Goal: Task Accomplishment & Management: Manage account settings

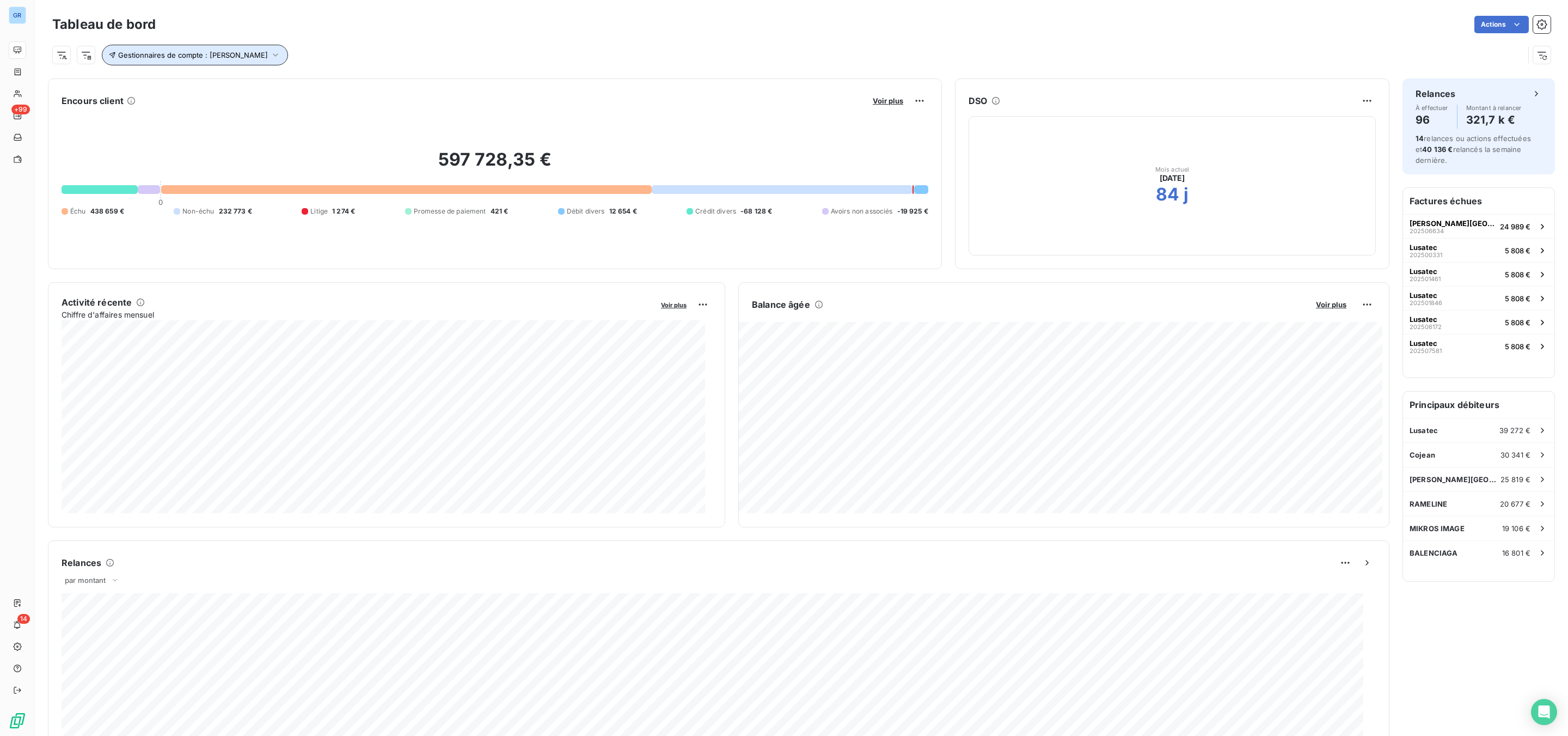
click at [230, 55] on span "Gestionnaires de compte : [PERSON_NAME]" at bounding box center [193, 55] width 150 height 9
click at [178, 114] on span "Supprimer le filtre" at bounding box center [158, 114] width 63 height 11
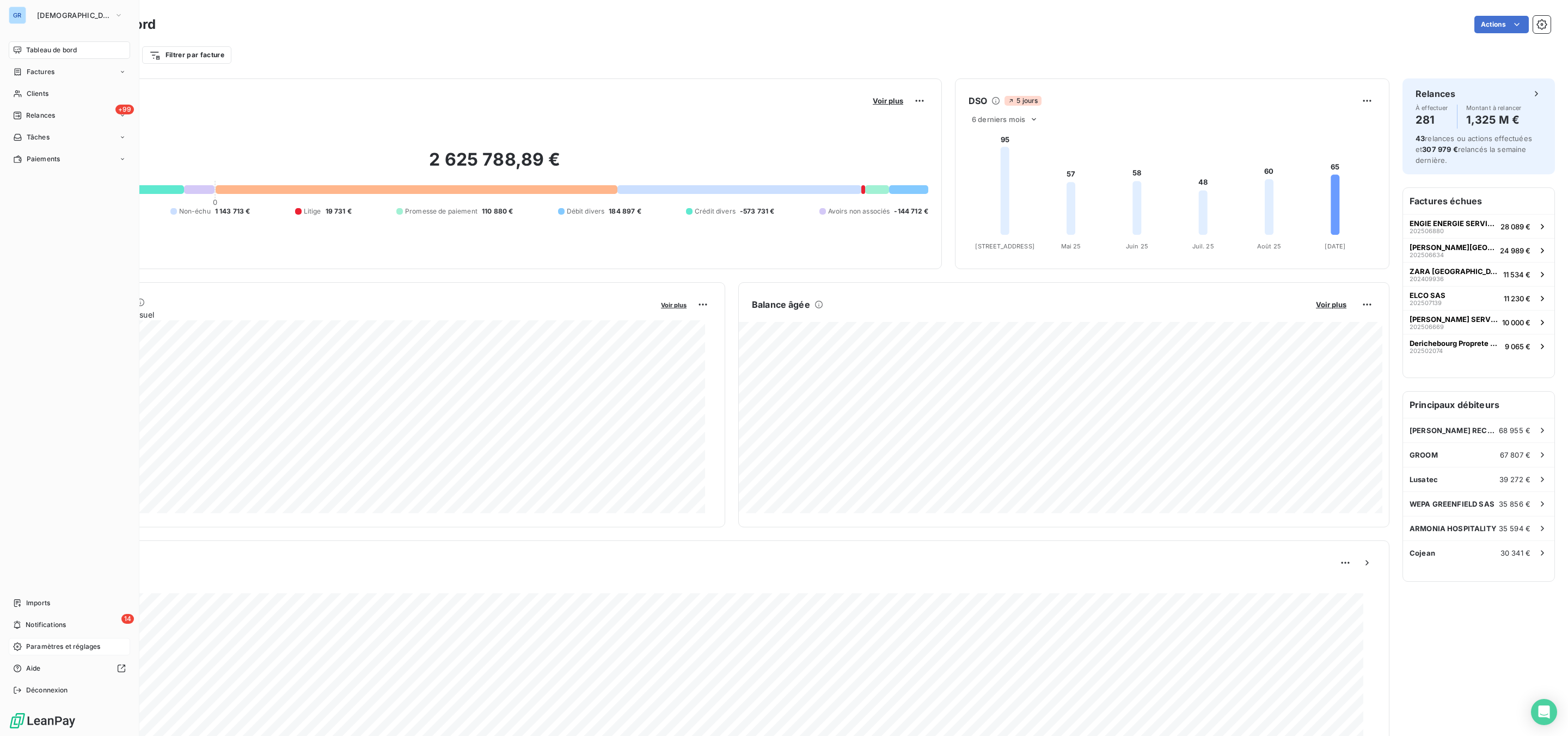
click at [72, 642] on span "Paramètres et réglages" at bounding box center [62, 646] width 74 height 10
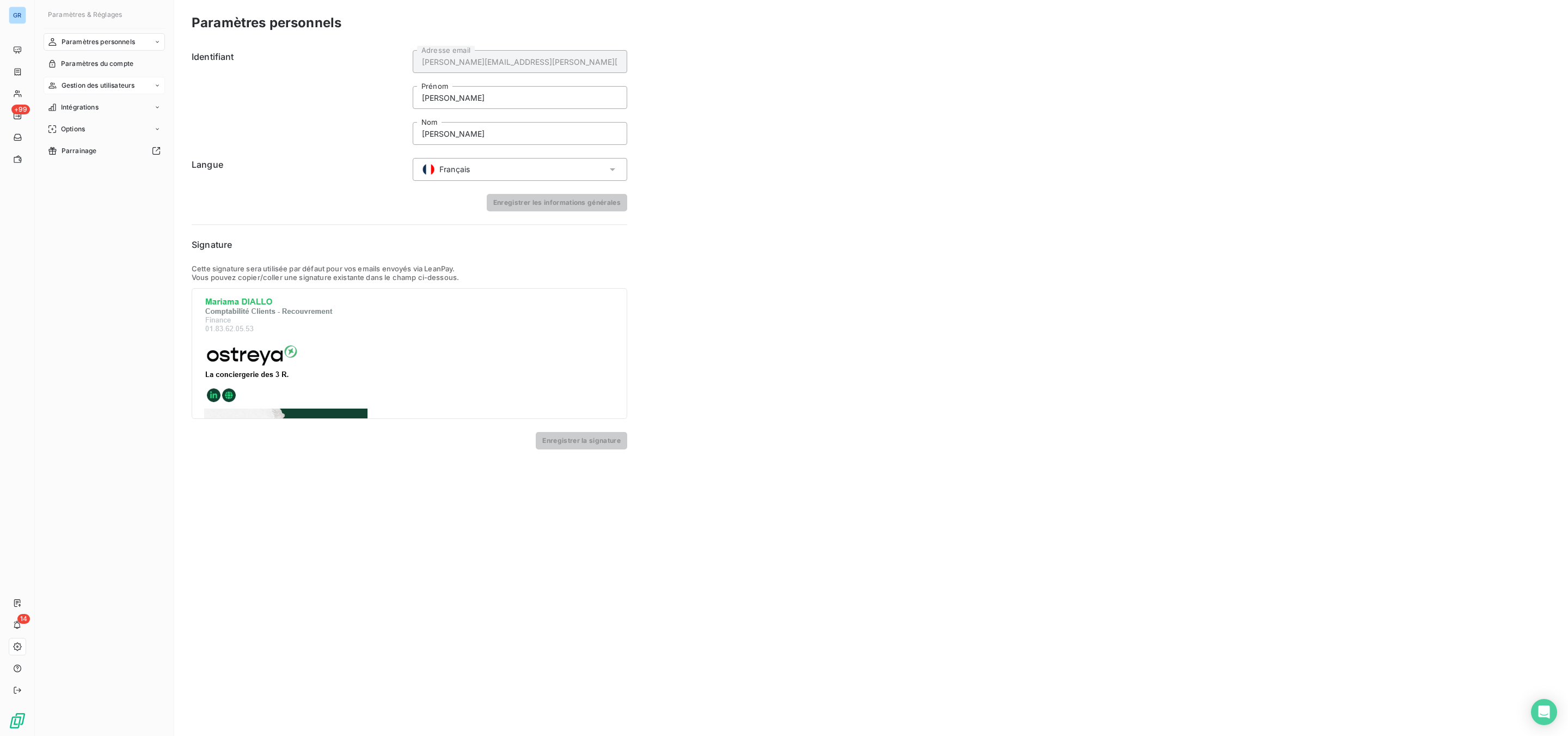
click at [110, 87] on span "Gestion des utilisateurs" at bounding box center [98, 85] width 74 height 10
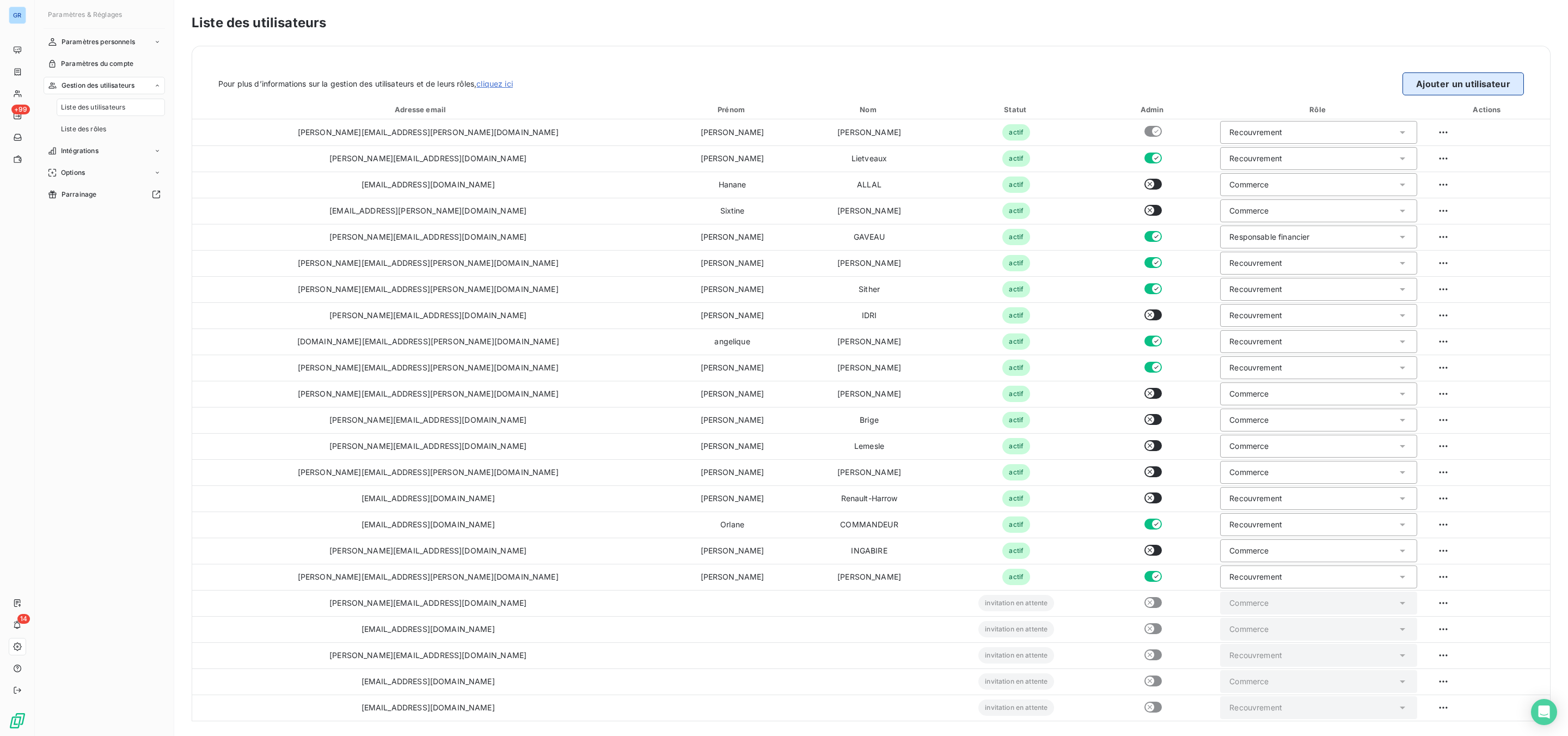
click at [1464, 80] on button "Ajouter un utilisateur" at bounding box center [1463, 84] width 122 height 23
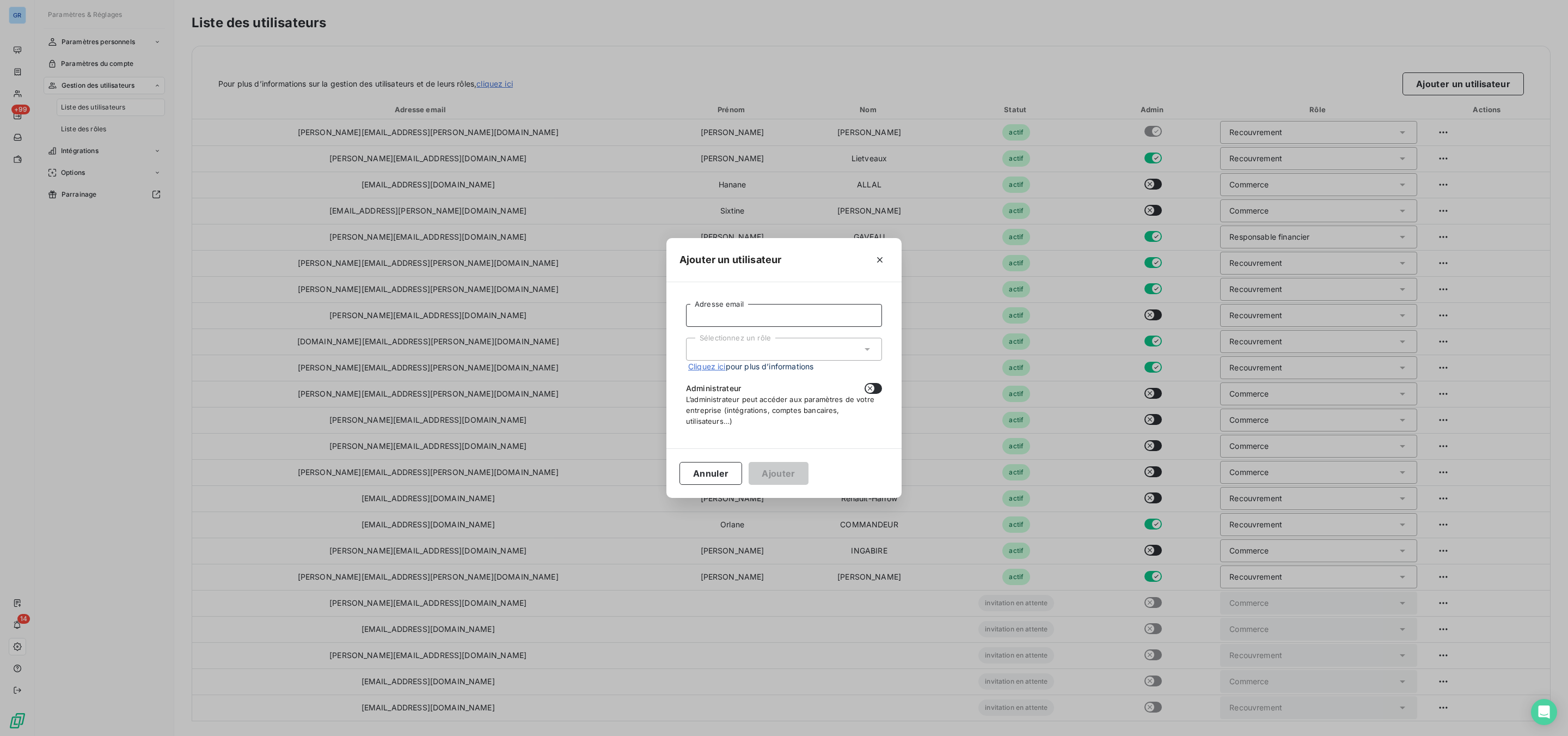
click at [822, 316] on input "Adresse email" at bounding box center [784, 315] width 196 height 23
click at [762, 312] on input "Adresse email" at bounding box center [784, 309] width 196 height 23
paste input "[PERSON_NAME][EMAIL_ADDRESS][DOMAIN_NAME]"
type input "[PERSON_NAME][EMAIL_ADDRESS][DOMAIN_NAME]"
click at [778, 358] on div "Sélectionnez un rôle" at bounding box center [784, 349] width 196 height 23
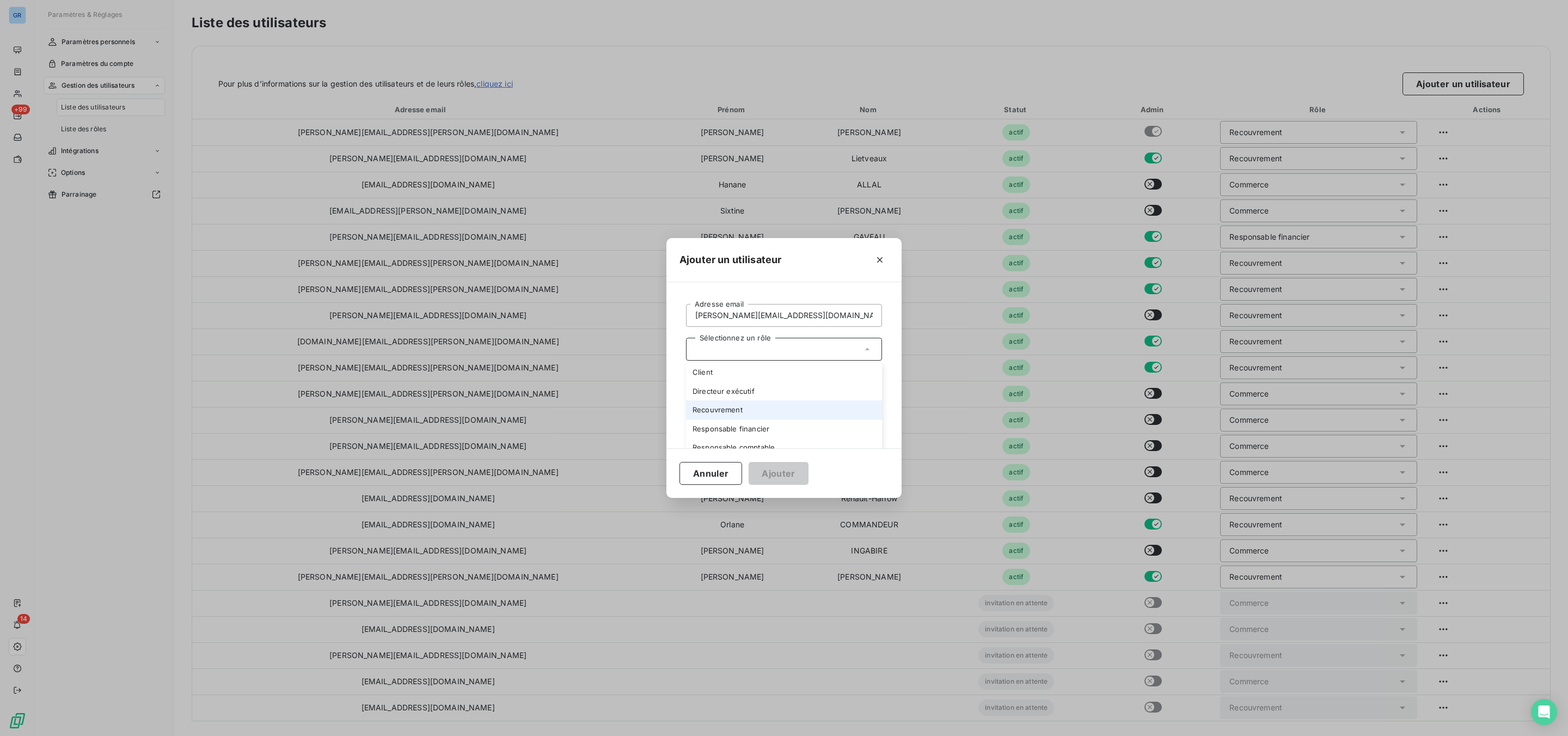
click at [728, 407] on li "Recouvrement" at bounding box center [784, 410] width 196 height 19
click at [872, 387] on icon "button" at bounding box center [869, 388] width 9 height 9
checkbox input "true"
click at [778, 474] on button "Ajouter" at bounding box center [778, 473] width 59 height 23
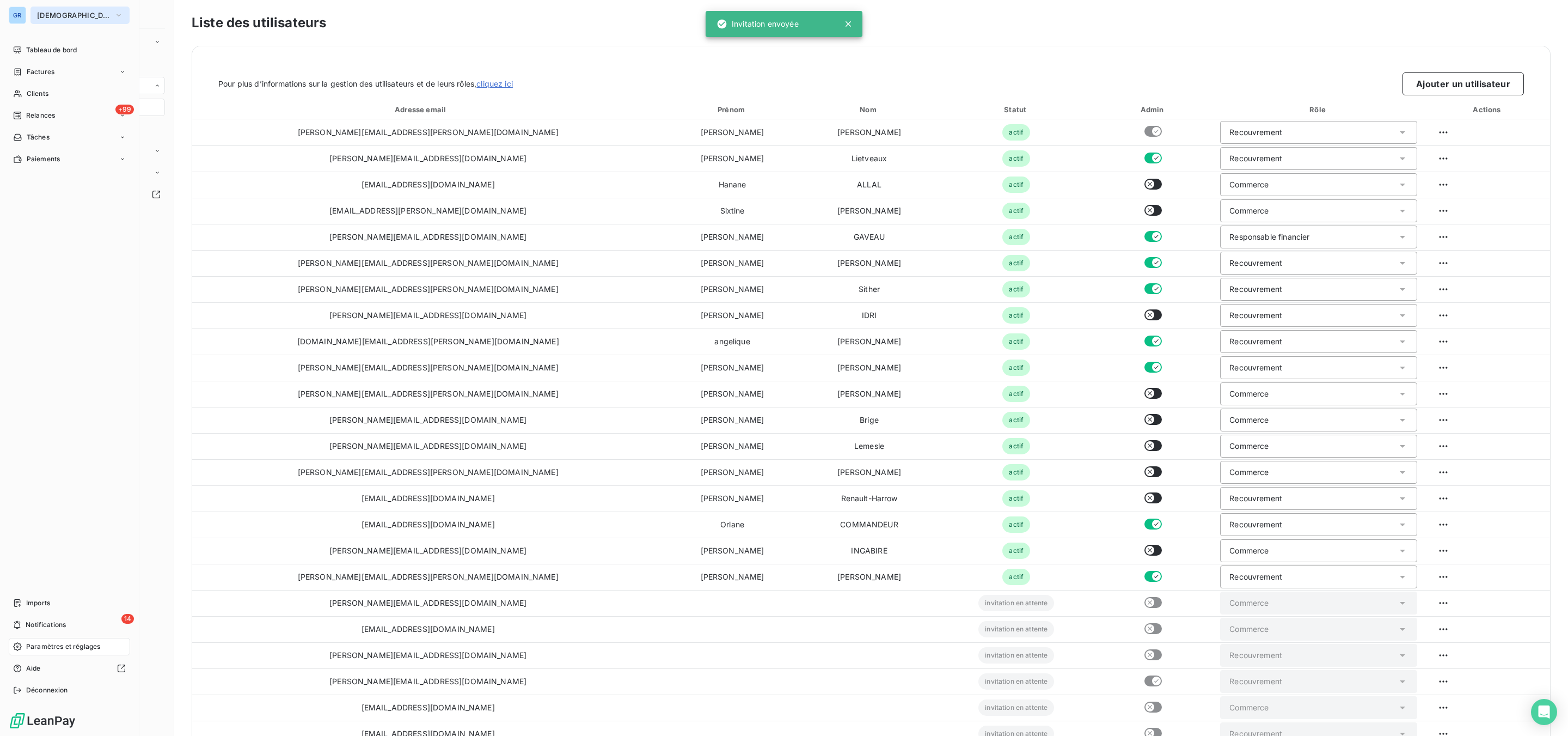
click at [72, 17] on span "[DEMOGRAPHIC_DATA]" at bounding box center [74, 15] width 73 height 9
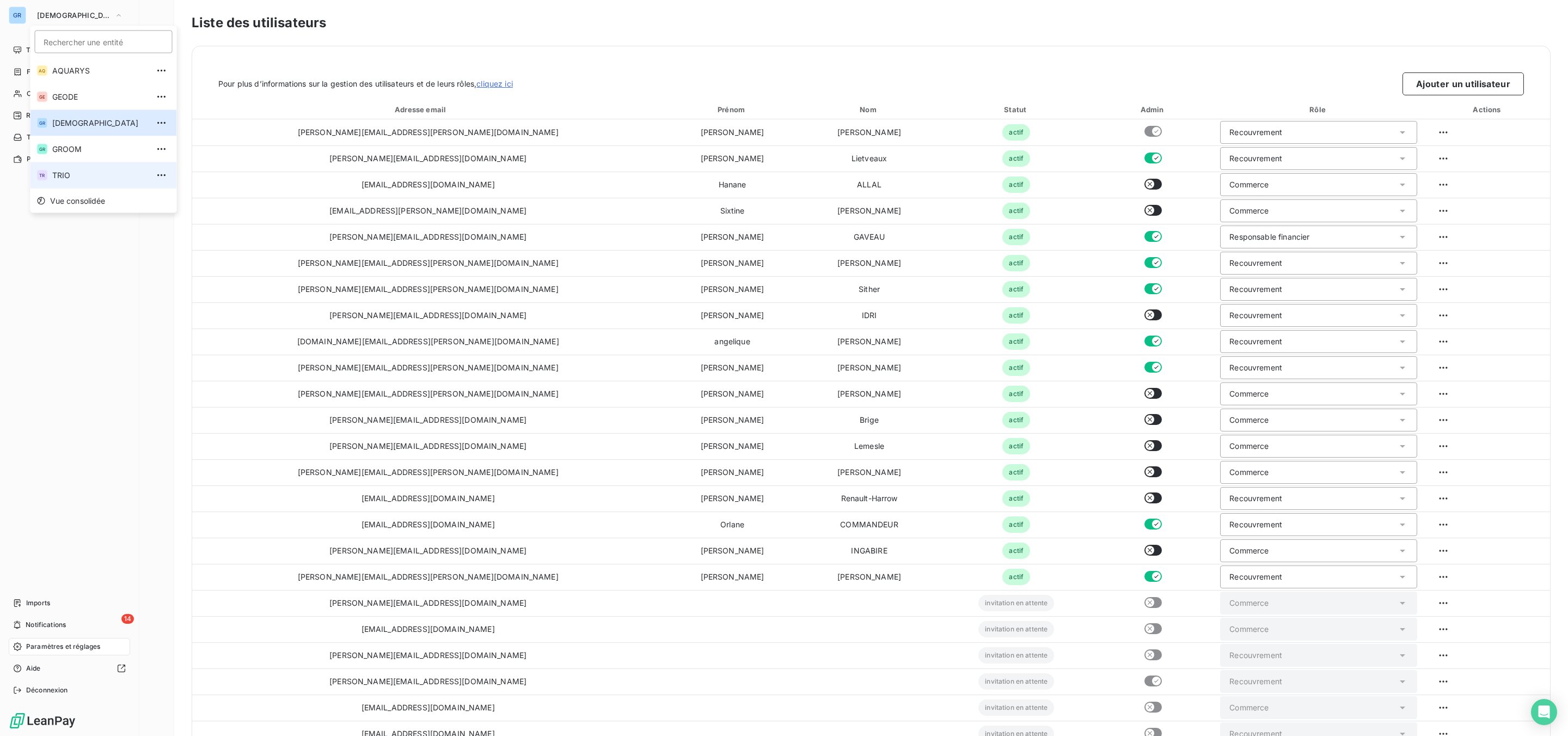
click at [70, 174] on span "TRIO" at bounding box center [100, 176] width 96 height 11
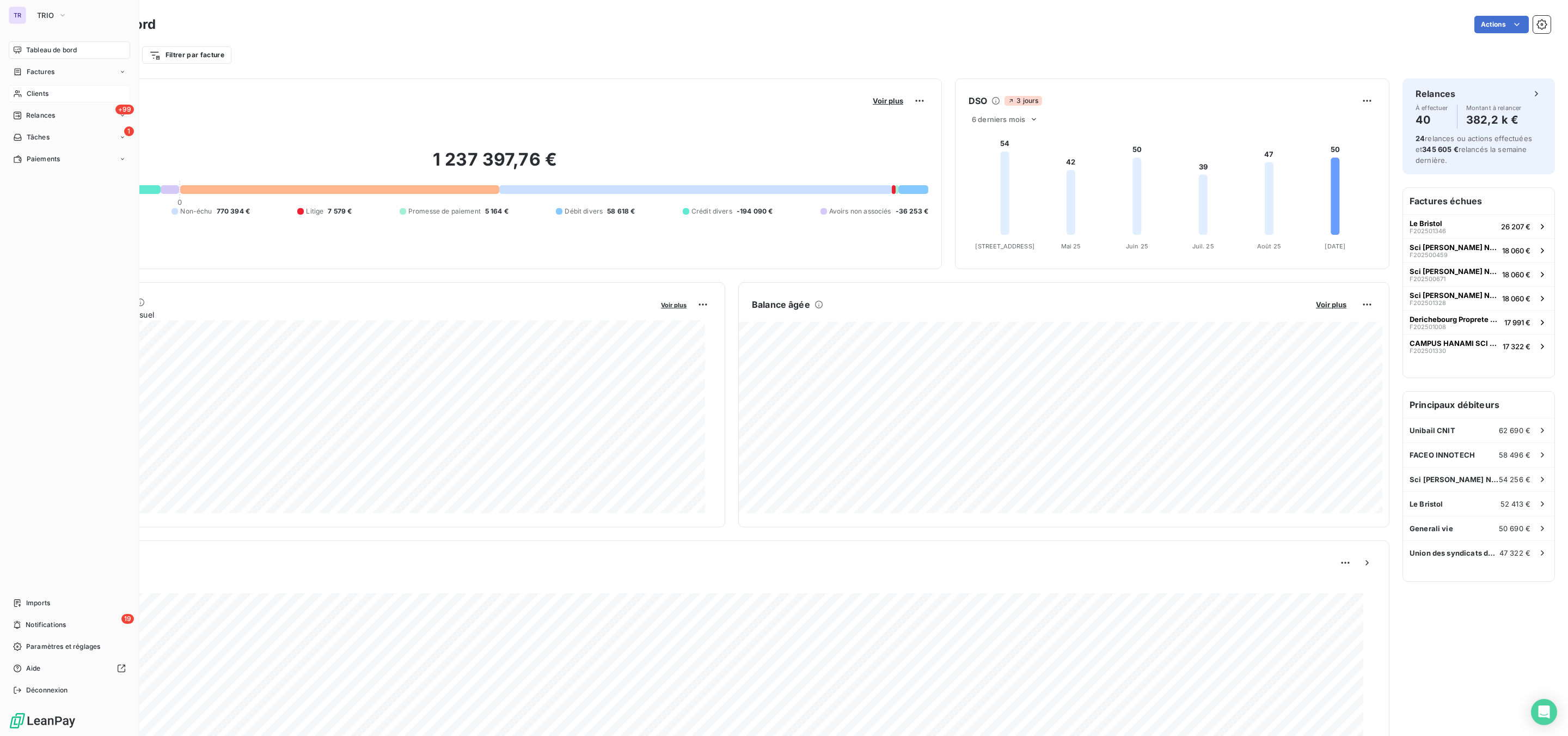
click at [39, 95] on span "Clients" at bounding box center [37, 94] width 22 height 10
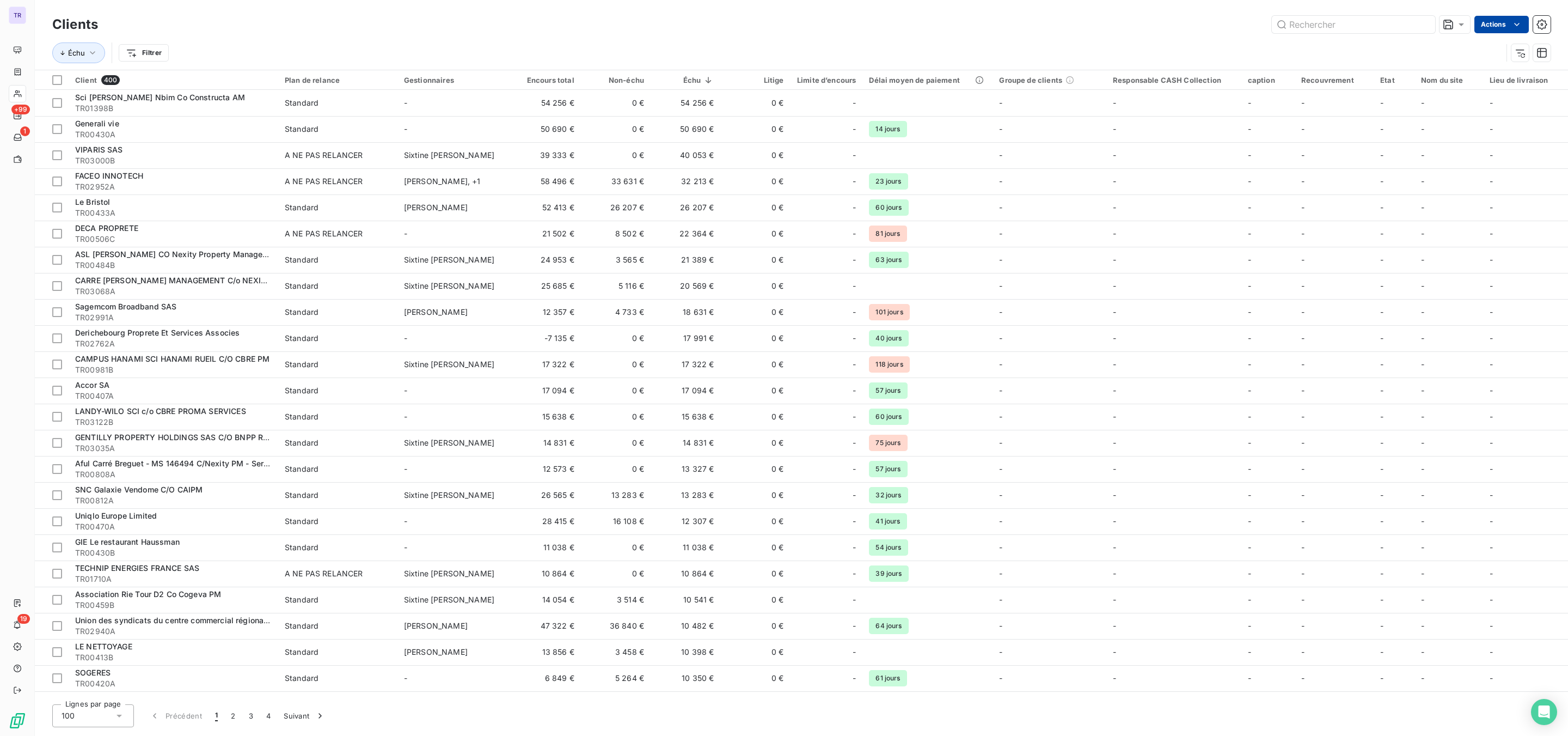
click at [1490, 23] on html "TR +99 1 19 Clients Actions Échu Filtrer Client 400 Plan de relance Gestionnair…" at bounding box center [784, 368] width 1568 height 736
click at [15, 650] on html "TR +99 1 19 Clients Actions Modifier le plan de relance (0 client) Groupes de c…" at bounding box center [784, 368] width 1568 height 736
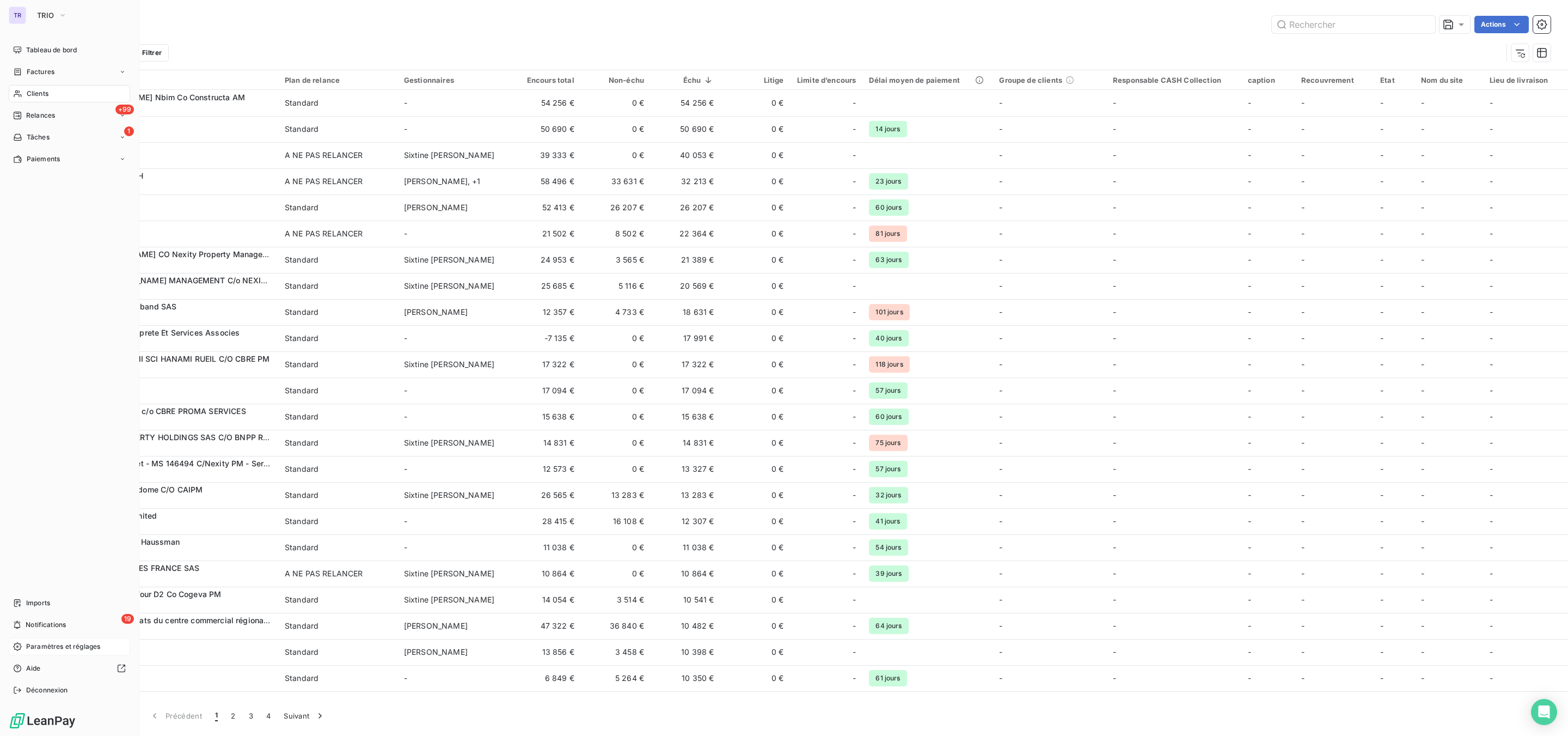
click at [53, 648] on span "Paramètres et réglages" at bounding box center [62, 646] width 74 height 10
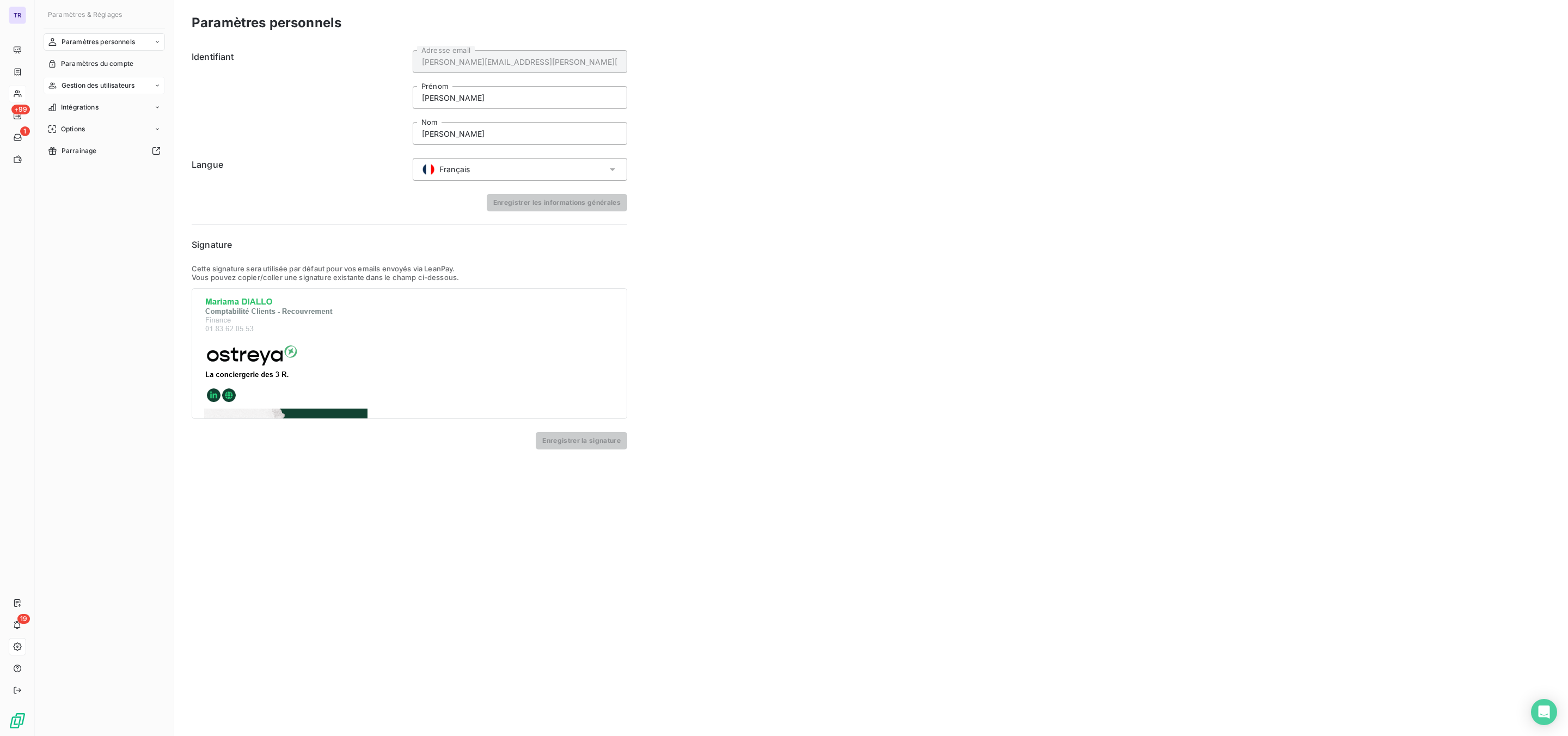
click at [84, 80] on span "Gestion des utilisateurs" at bounding box center [98, 85] width 74 height 10
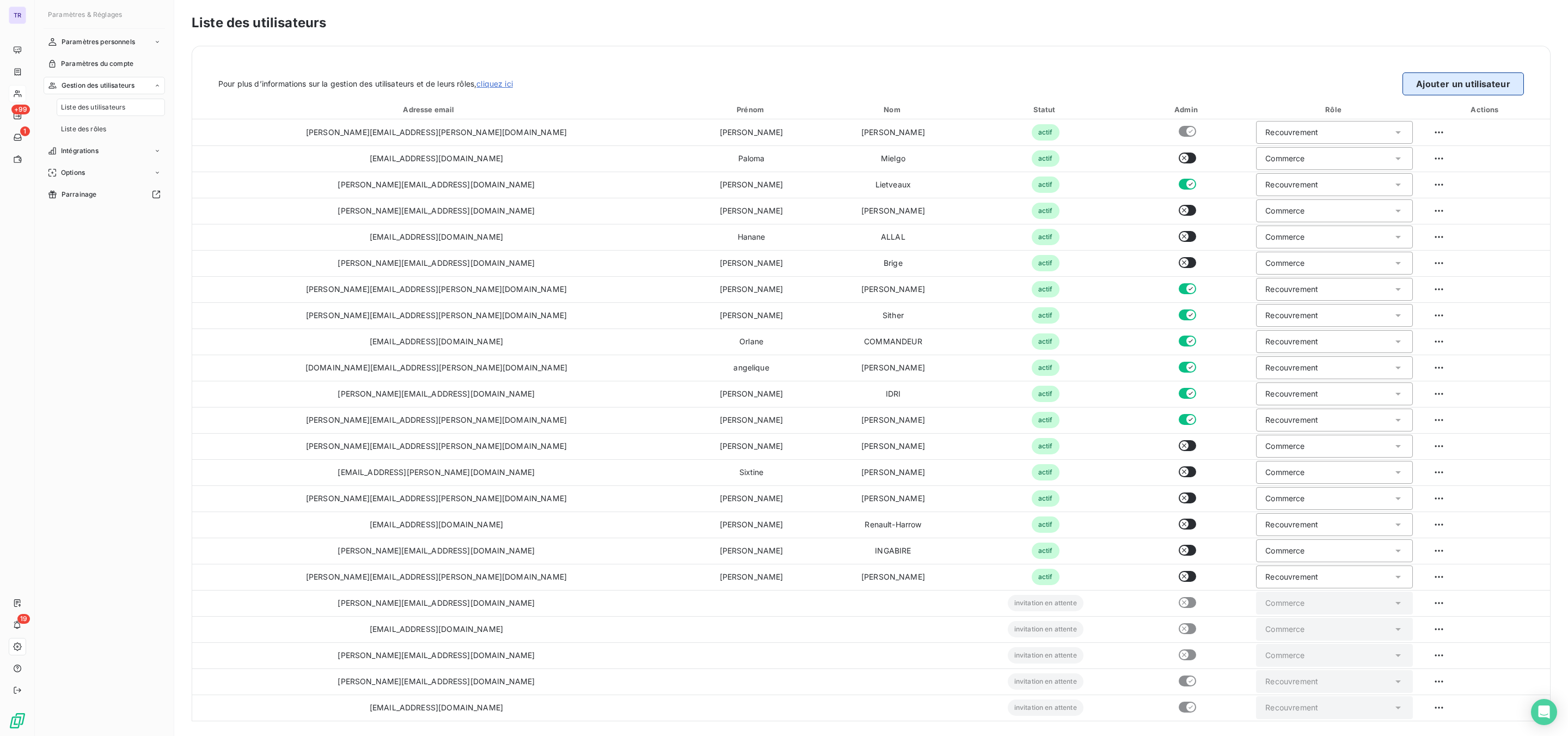
click at [1452, 80] on button "Ajouter un utilisateur" at bounding box center [1463, 84] width 122 height 23
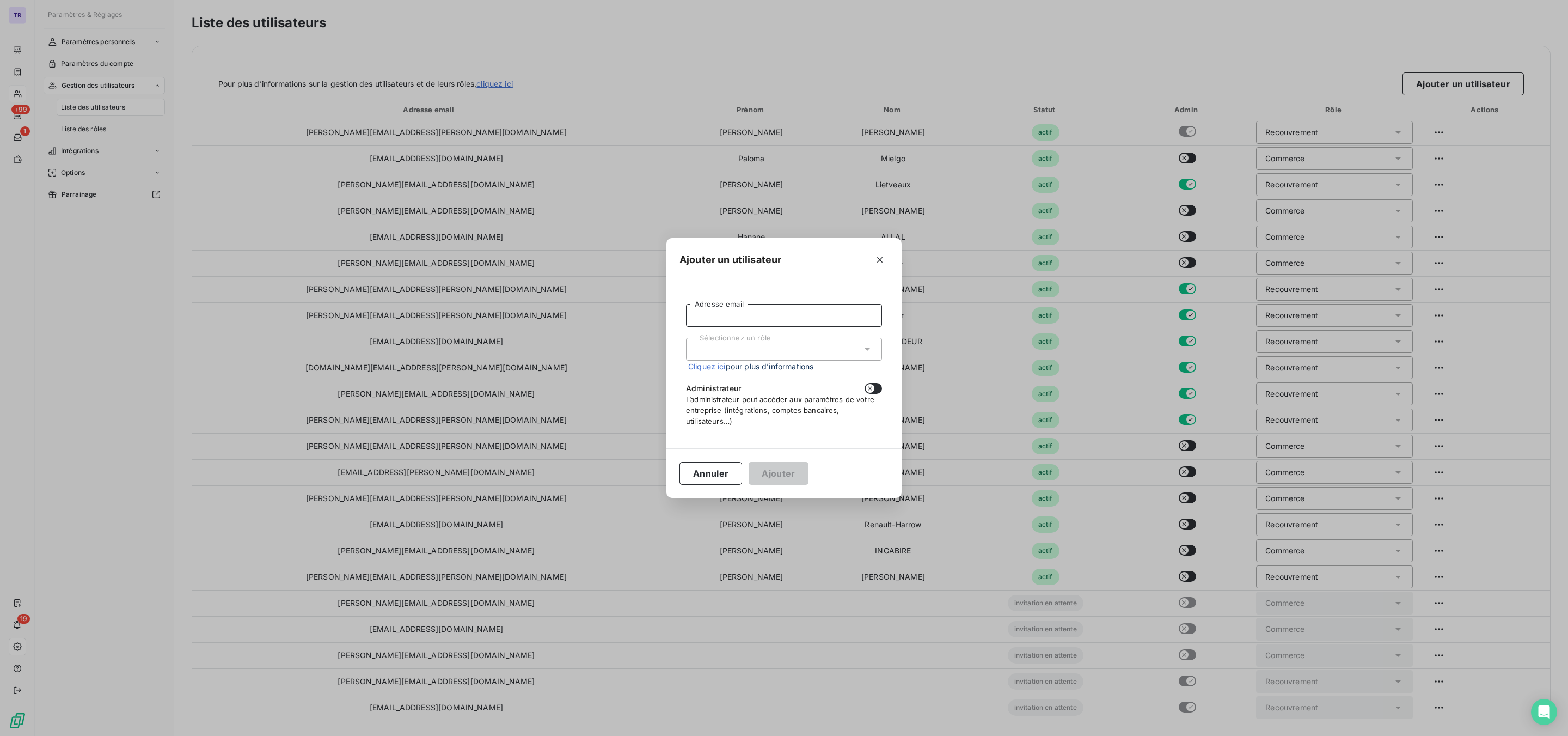
click at [775, 317] on input "Adresse email" at bounding box center [784, 315] width 196 height 23
paste input "[PERSON_NAME][EMAIL_ADDRESS][DOMAIN_NAME]"
type input "[PERSON_NAME][EMAIL_ADDRESS][DOMAIN_NAME]"
click at [751, 350] on div "Sélectionnez un rôle" at bounding box center [784, 349] width 196 height 23
click at [724, 444] on li "Recouvrement" at bounding box center [784, 447] width 196 height 19
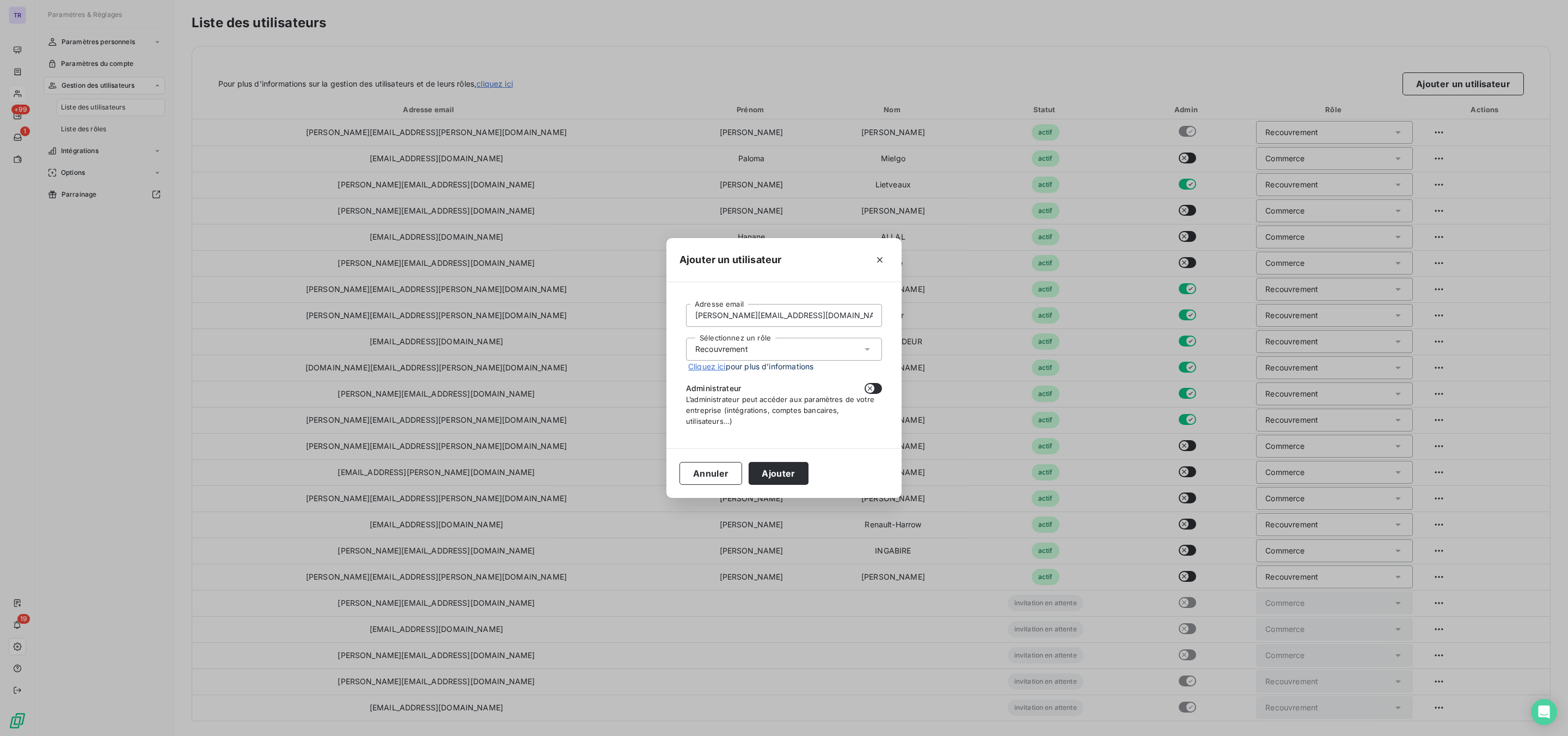
click at [869, 388] on icon "button" at bounding box center [870, 388] width 5 height 5
checkbox input "true"
click at [778, 469] on button "Ajouter" at bounding box center [778, 473] width 59 height 23
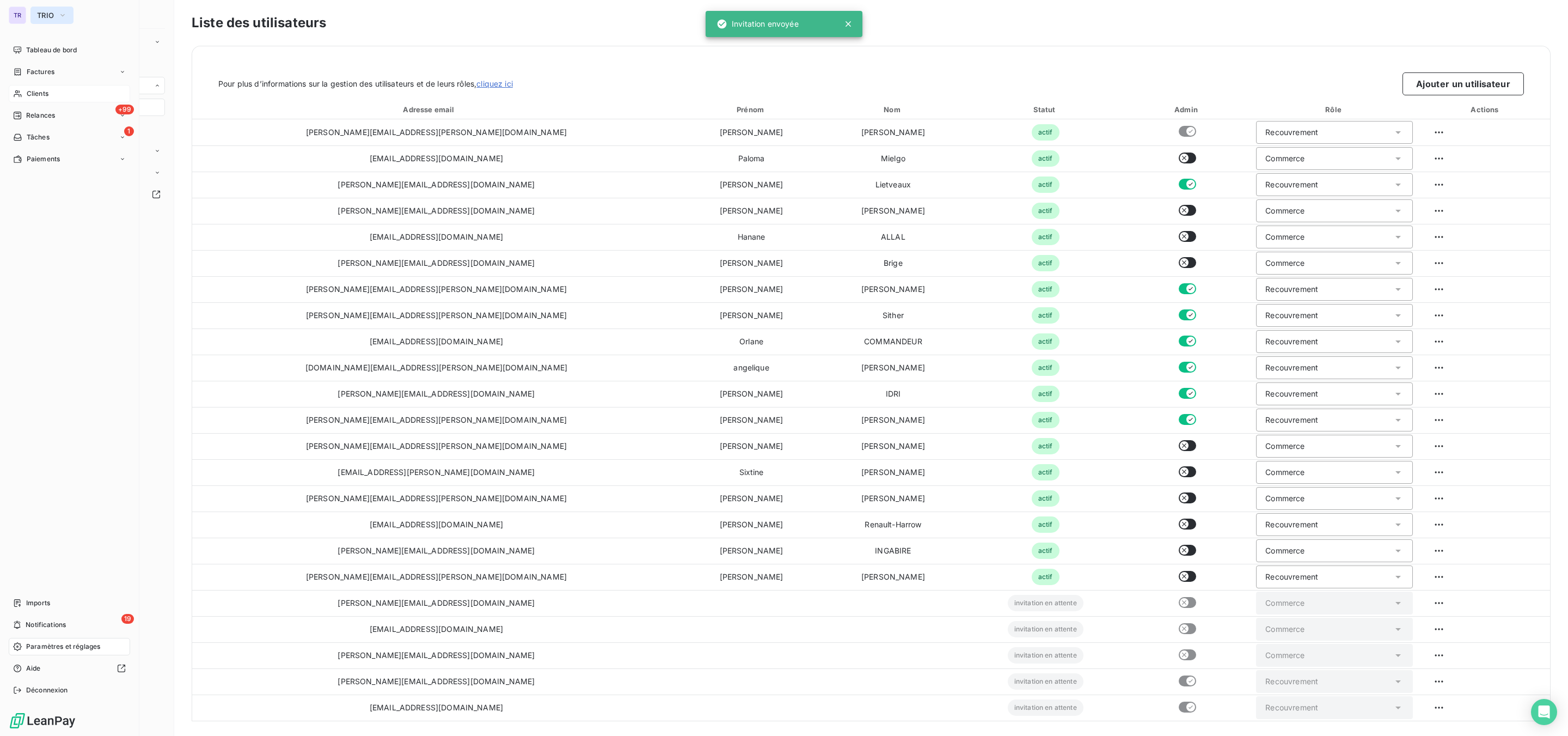
click at [46, 15] on span "TRIO" at bounding box center [45, 15] width 17 height 9
click at [64, 149] on span "GROOM" at bounding box center [100, 149] width 96 height 11
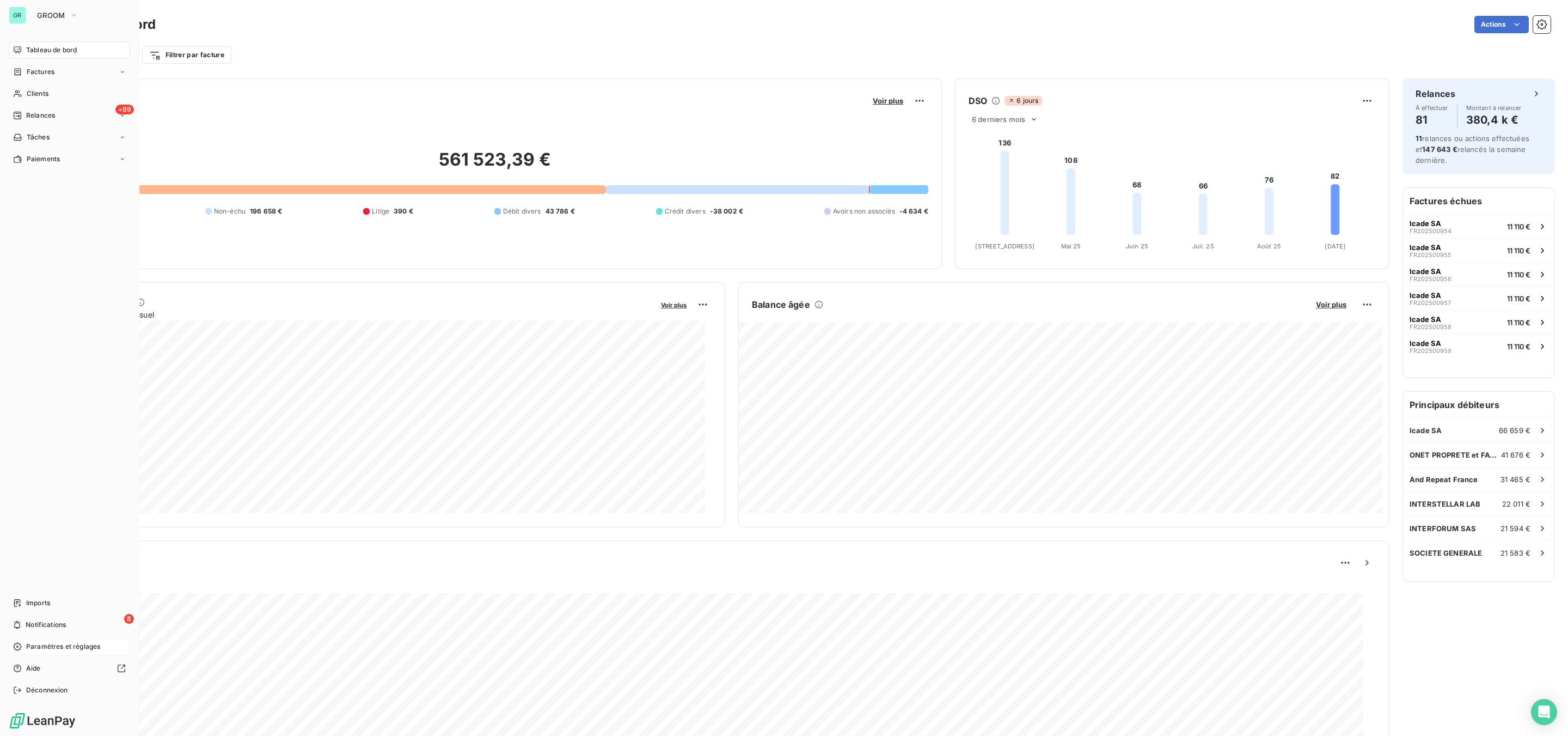
click at [70, 644] on span "Paramètres et réglages" at bounding box center [62, 646] width 74 height 10
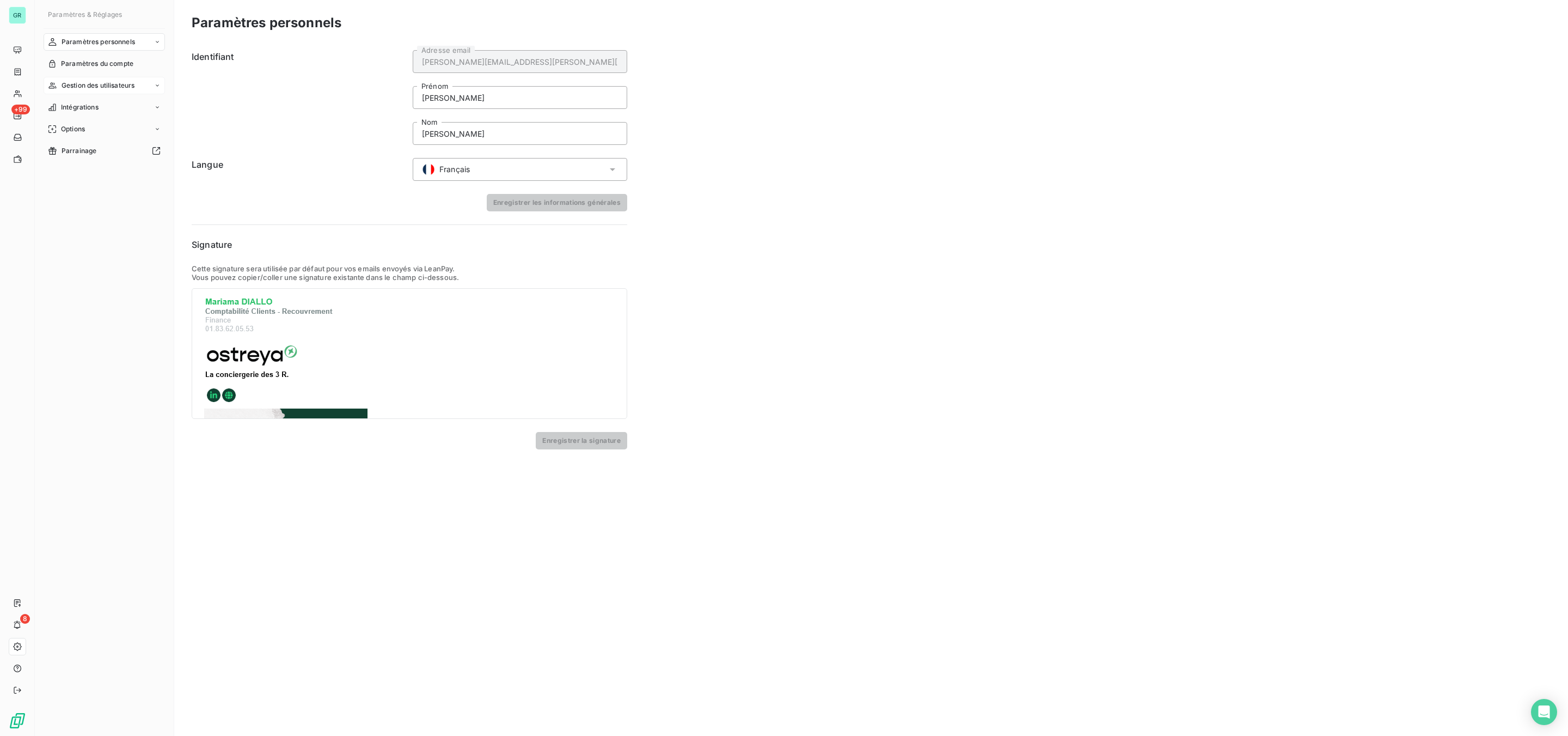
click at [108, 78] on div "Gestion des utilisateurs" at bounding box center [104, 85] width 122 height 17
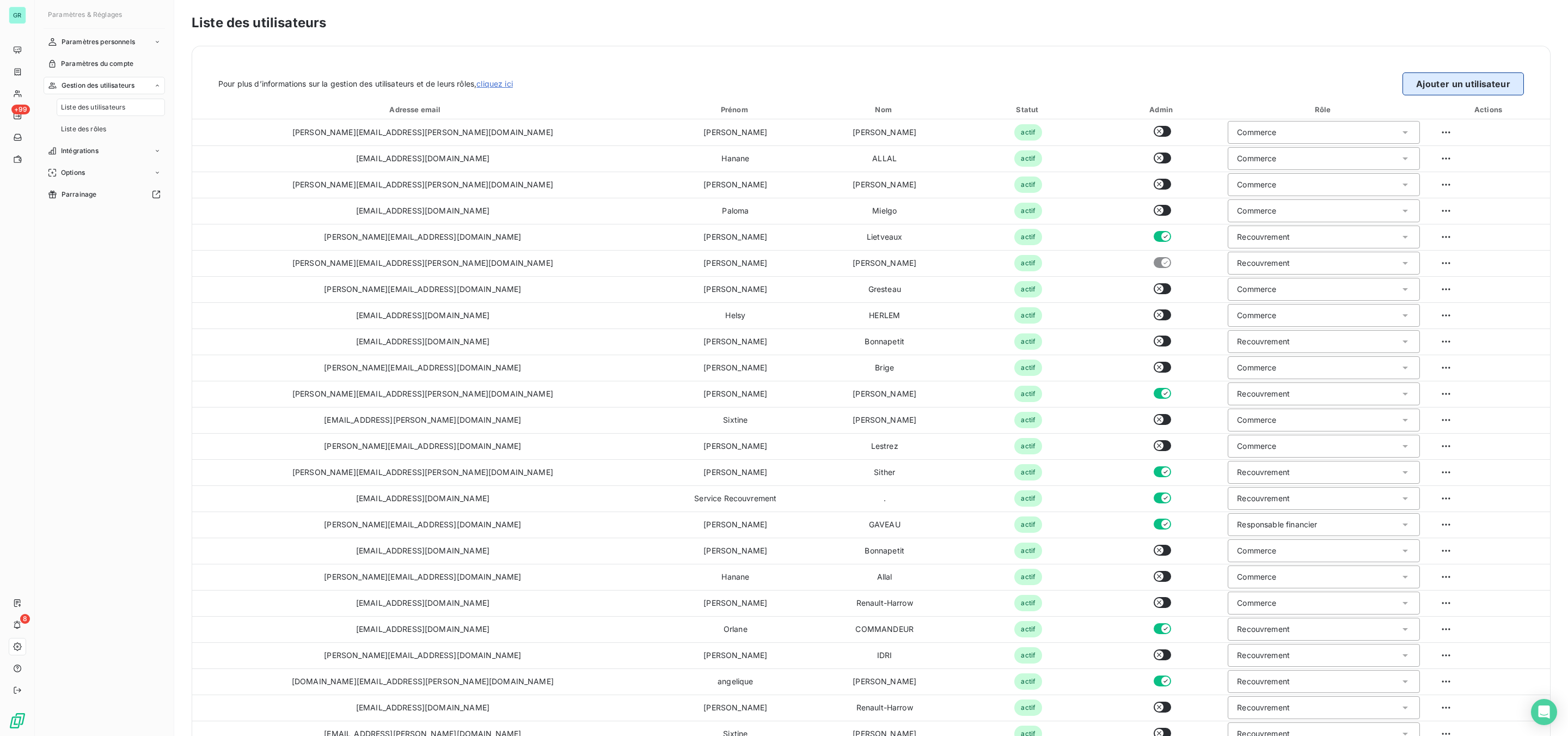
click at [1402, 80] on button "Ajouter un utilisateur" at bounding box center [1463, 84] width 122 height 23
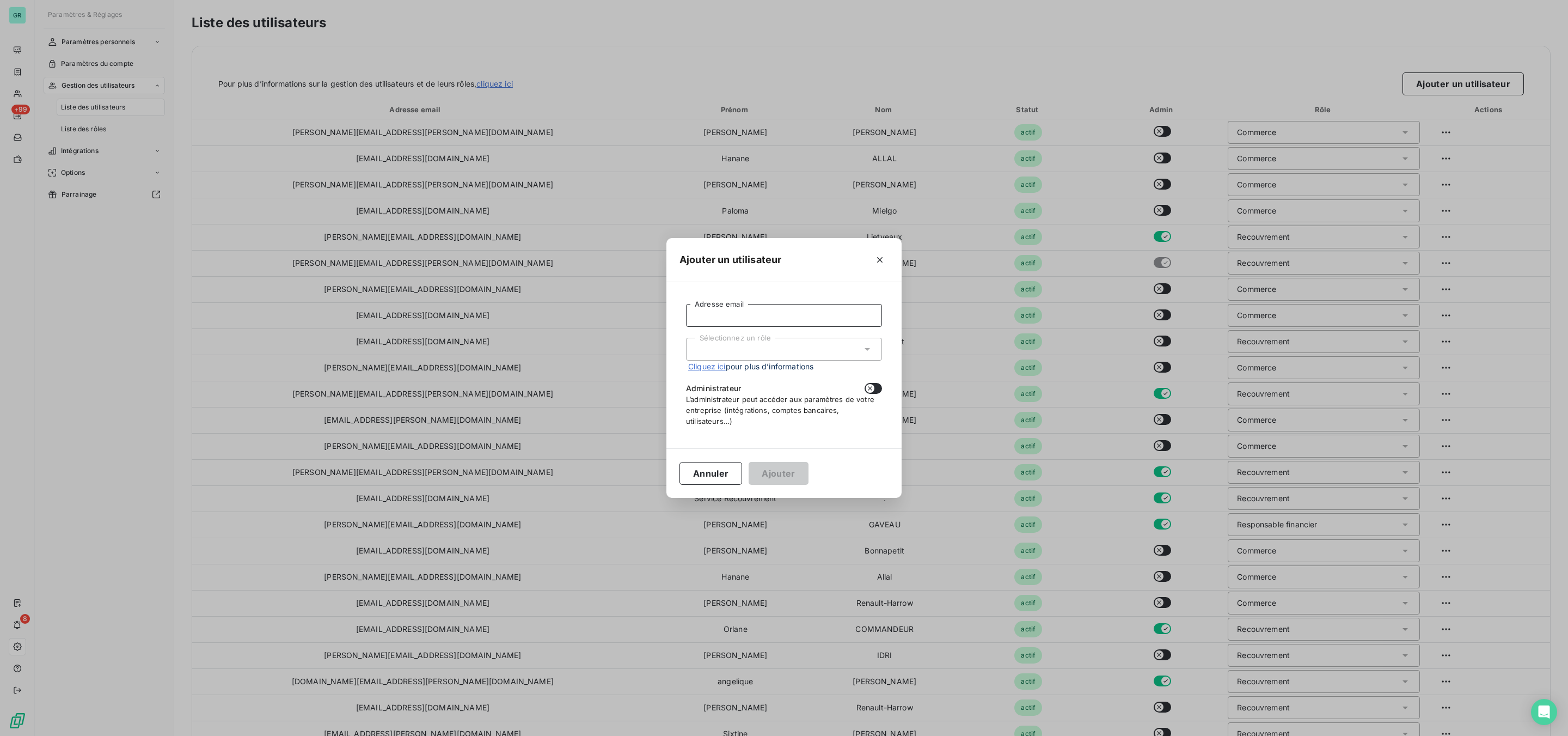
click at [748, 315] on input "Adresse email" at bounding box center [784, 315] width 196 height 23
paste input "[PERSON_NAME][EMAIL_ADDRESS][DOMAIN_NAME]"
type input "[PERSON_NAME][EMAIL_ADDRESS][DOMAIN_NAME]"
click at [784, 351] on div "Sélectionnez un rôle" at bounding box center [784, 349] width 196 height 23
click at [726, 390] on li "Recouvrement" at bounding box center [784, 391] width 196 height 19
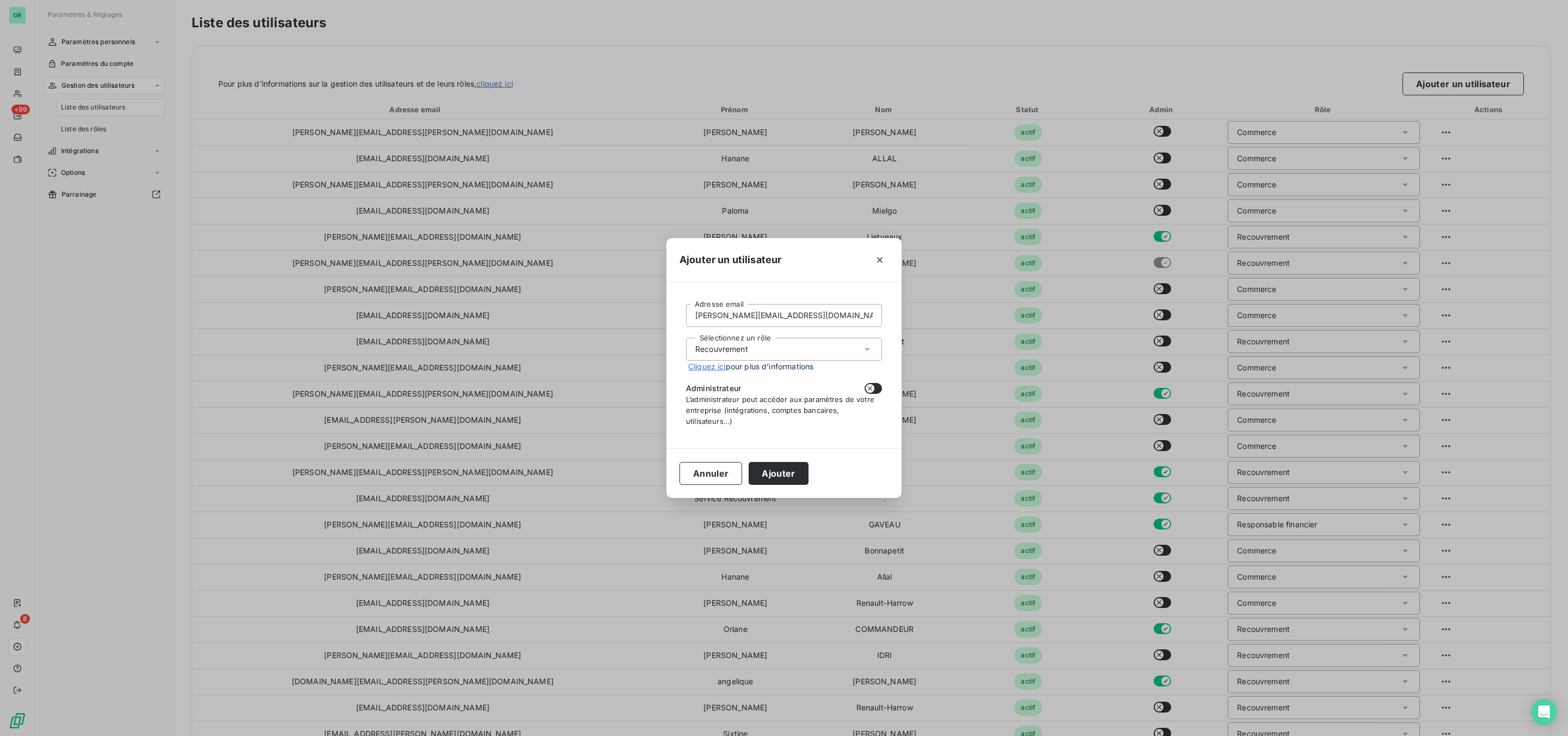
click at [875, 386] on button "button" at bounding box center [873, 388] width 17 height 11
checkbox input "true"
click at [773, 469] on button "Ajouter" at bounding box center [778, 473] width 59 height 23
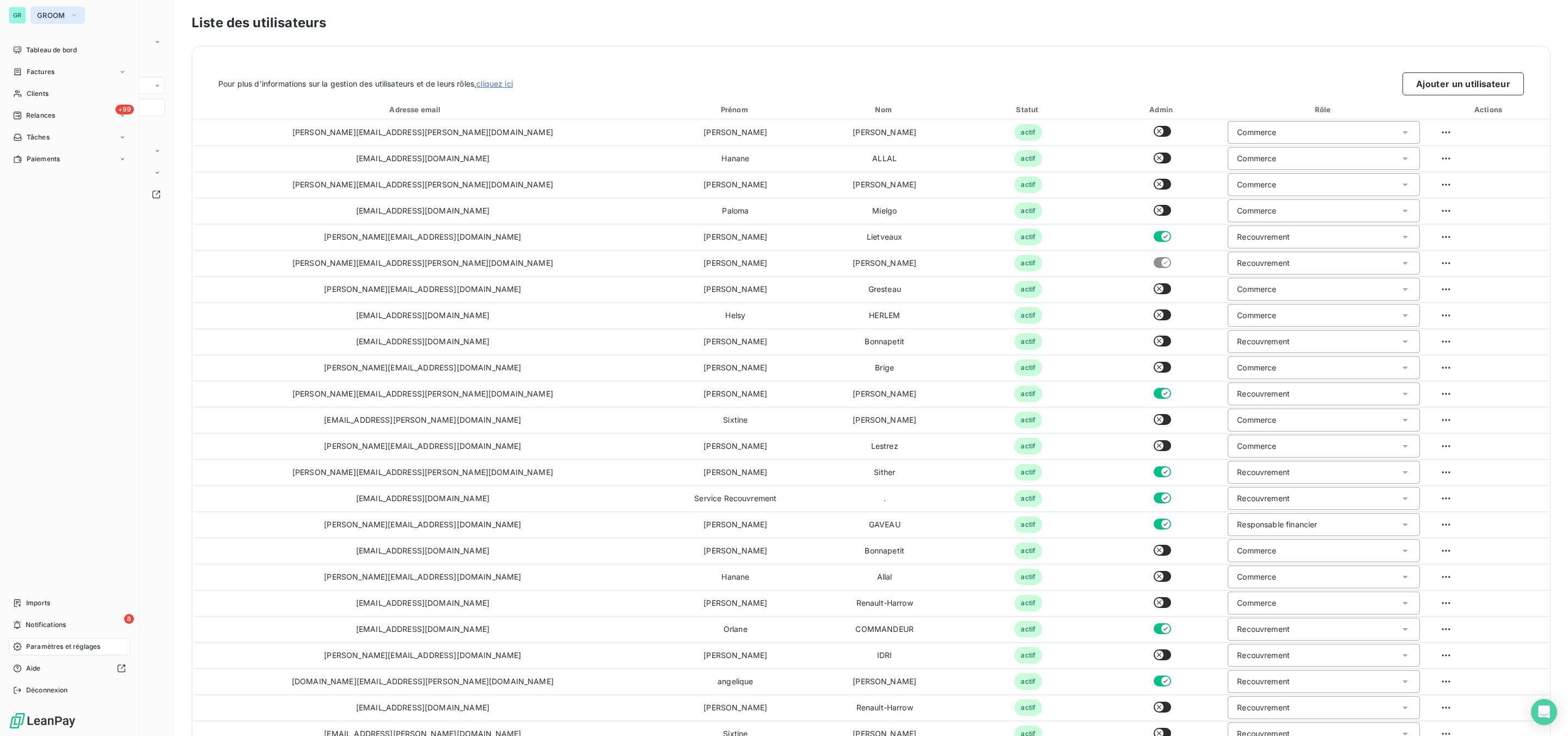
click at [58, 17] on span "GROOM" at bounding box center [51, 15] width 29 height 9
click at [36, 45] on span "Tableau de bord" at bounding box center [51, 50] width 51 height 10
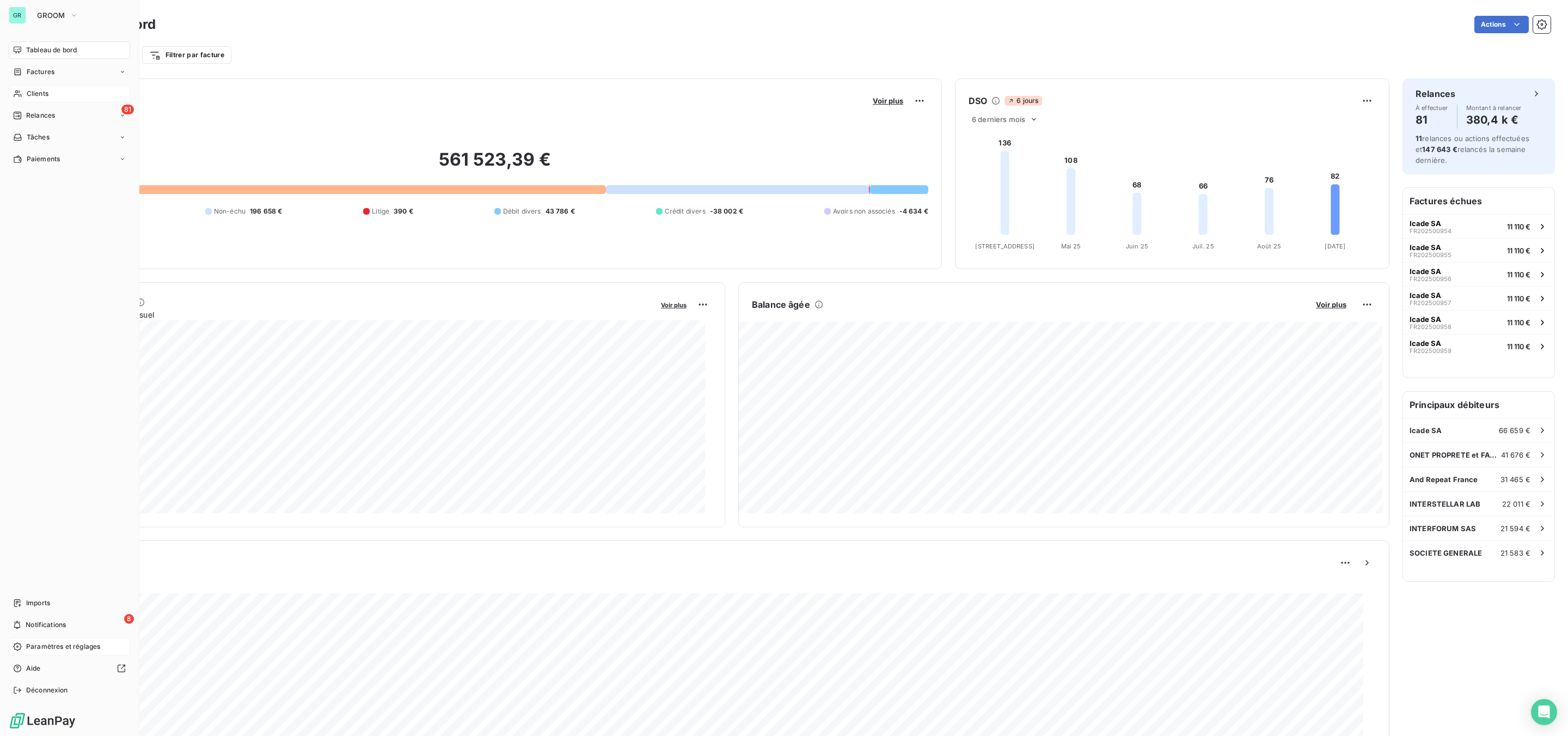
click at [35, 93] on span "Clients" at bounding box center [37, 94] width 22 height 10
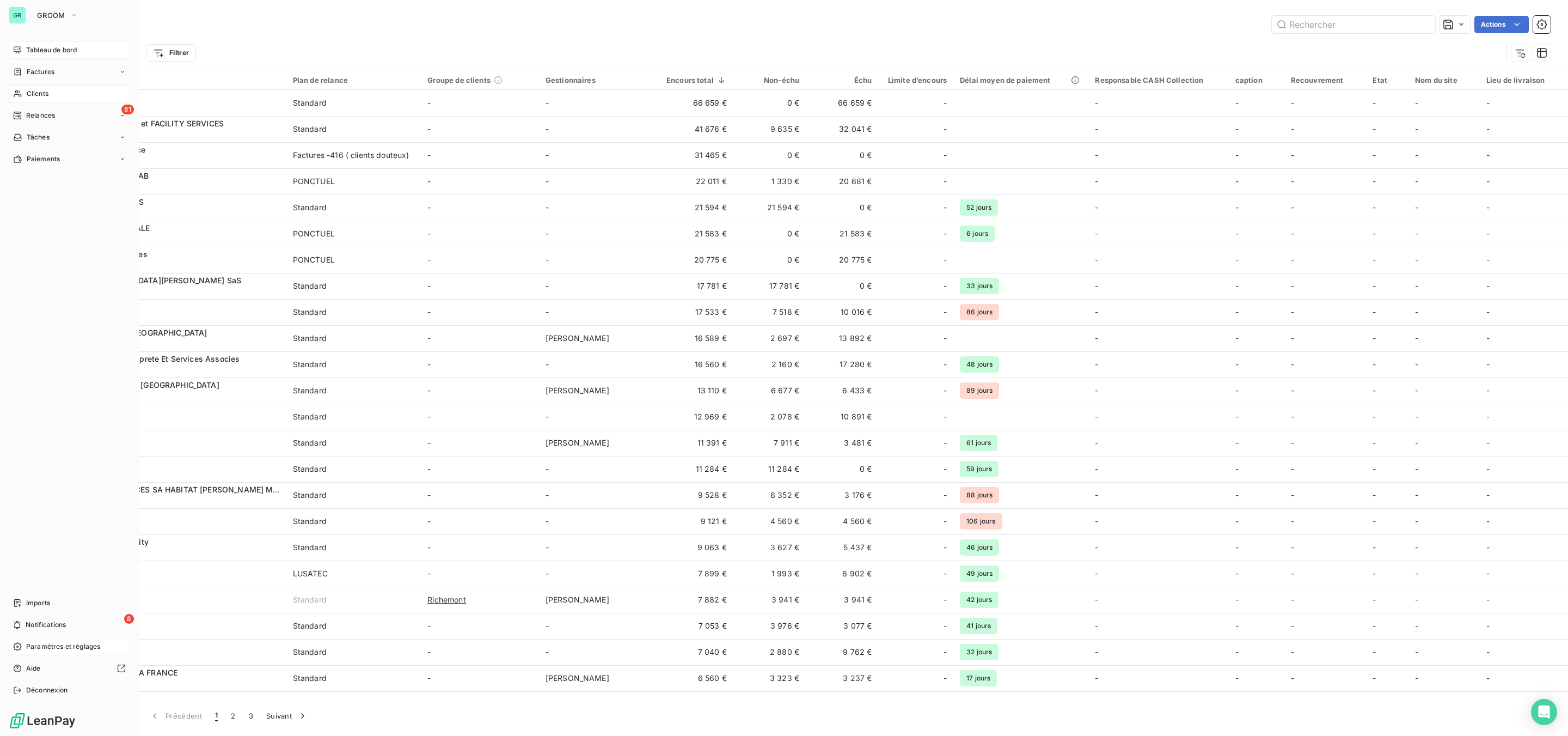
click at [54, 92] on div "Clients" at bounding box center [69, 94] width 122 height 17
click at [59, 13] on span "GROOM" at bounding box center [51, 15] width 29 height 9
click at [80, 128] on span "[DEMOGRAPHIC_DATA]" at bounding box center [100, 123] width 96 height 11
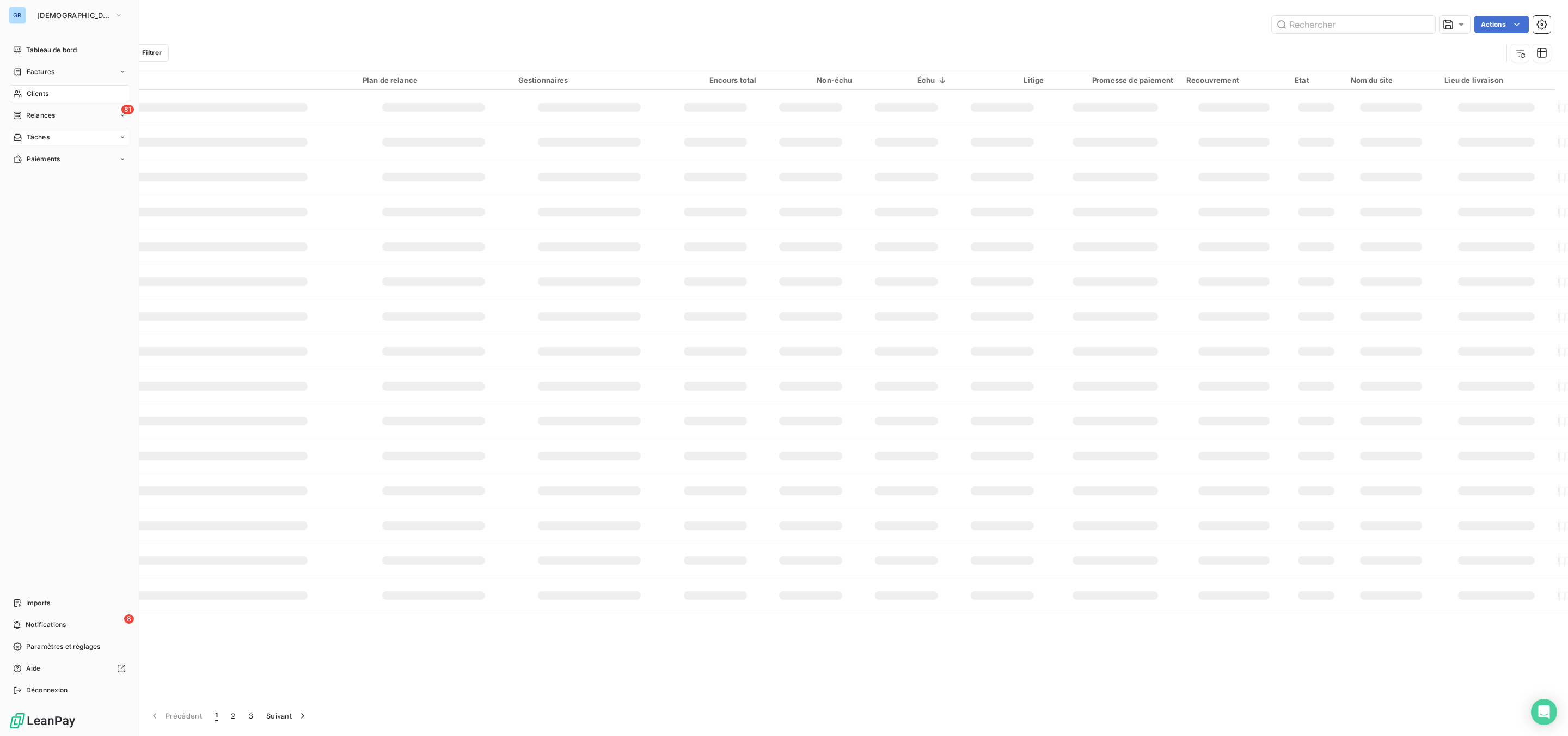
type input "RM02931A"
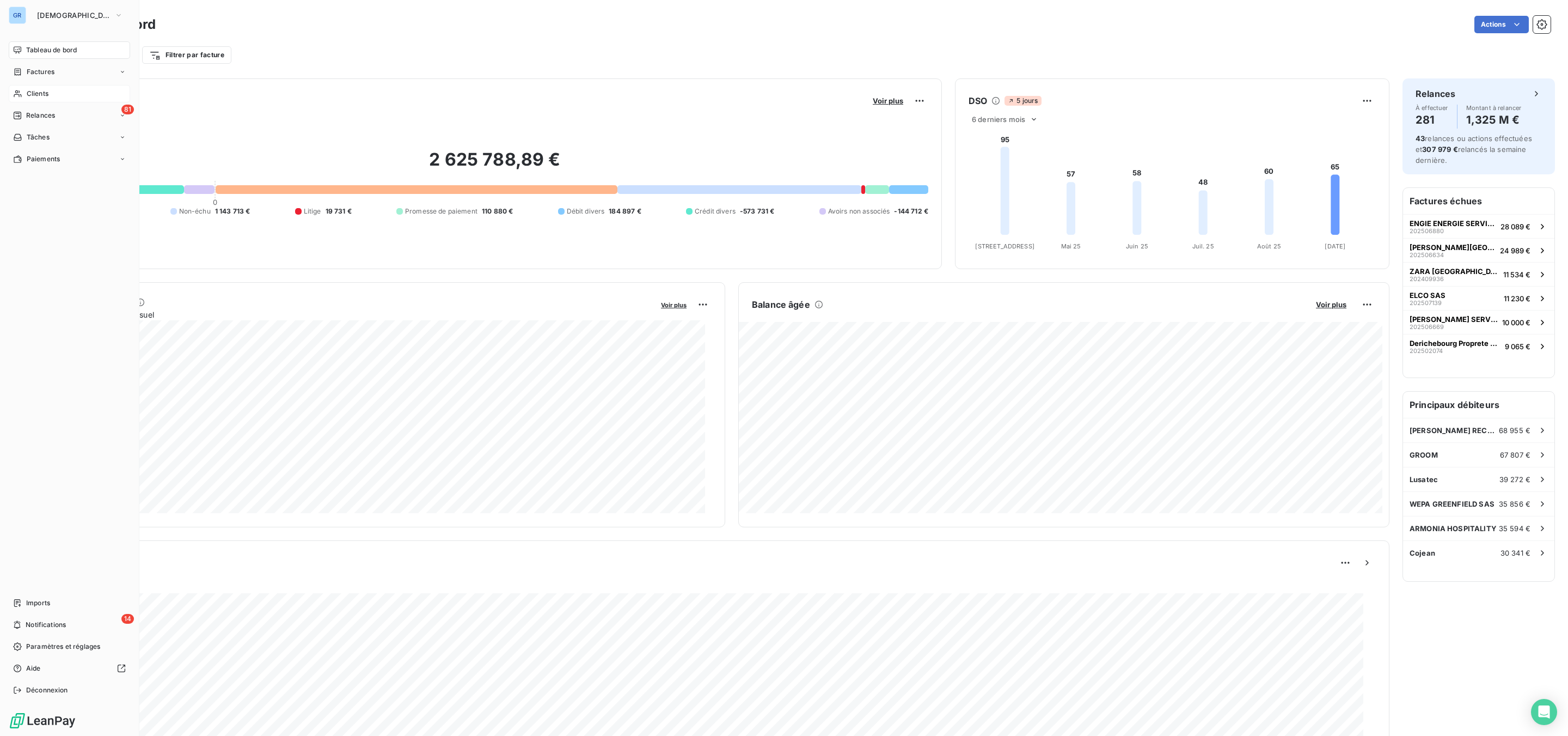
click at [39, 95] on span "Clients" at bounding box center [37, 94] width 22 height 10
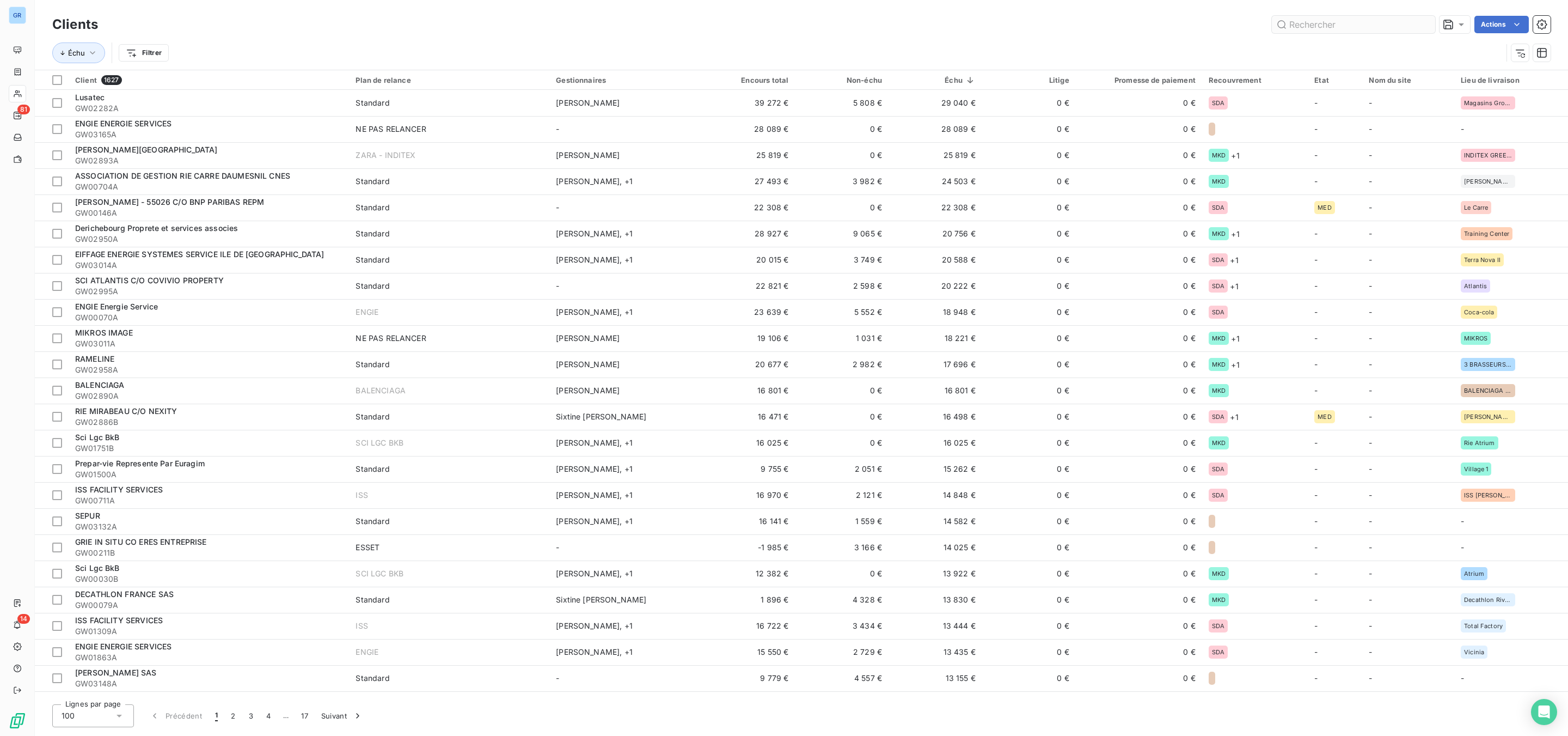
click at [1329, 23] on input "text" at bounding box center [1353, 25] width 164 height 17
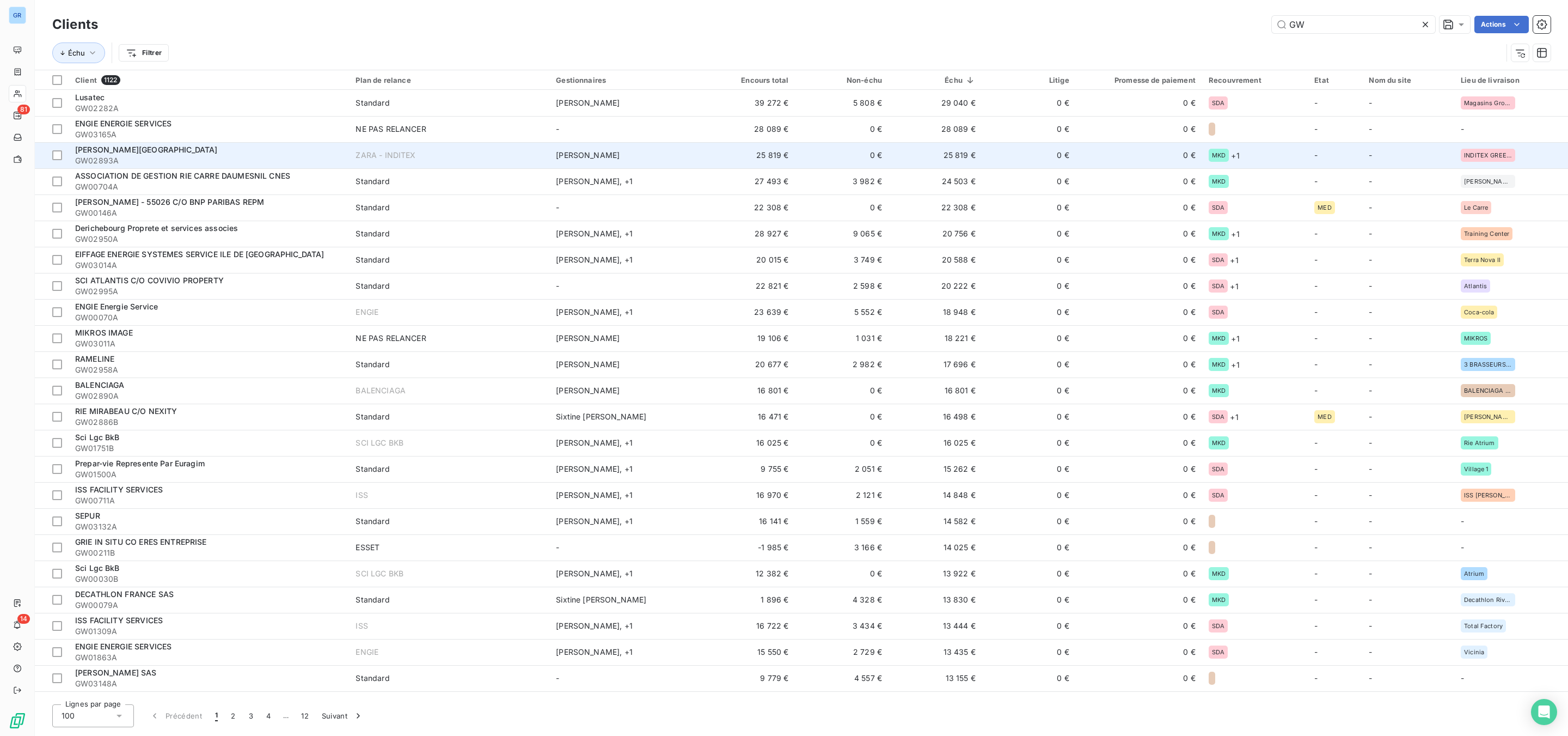
type input "GW"
click at [198, 158] on span "GW02893A" at bounding box center [209, 160] width 267 height 11
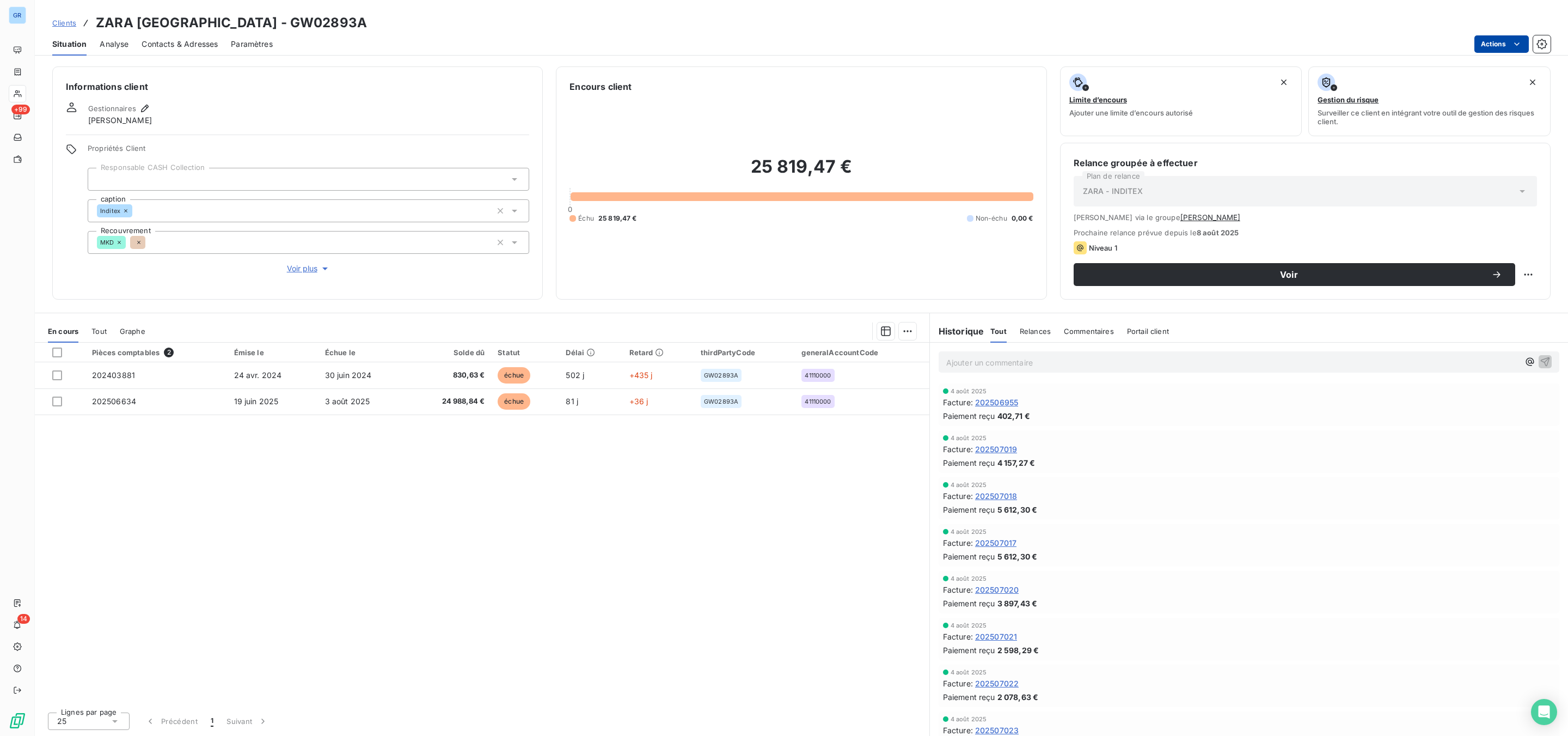
click at [1493, 41] on html "GR +99 14 Clients ZARA [GEOGRAPHIC_DATA] - GW02893A Situation Analyse Contacts …" at bounding box center [784, 368] width 1568 height 736
click at [1488, 41] on html "GR +99 14 Clients ZARA [GEOGRAPHIC_DATA] - GW02893A Situation Analyse Contacts …" at bounding box center [784, 368] width 1568 height 736
click at [1482, 43] on html "GR +99 14 Clients ZARA [GEOGRAPHIC_DATA] - GW02893A Situation Analyse Contacts …" at bounding box center [784, 368] width 1568 height 736
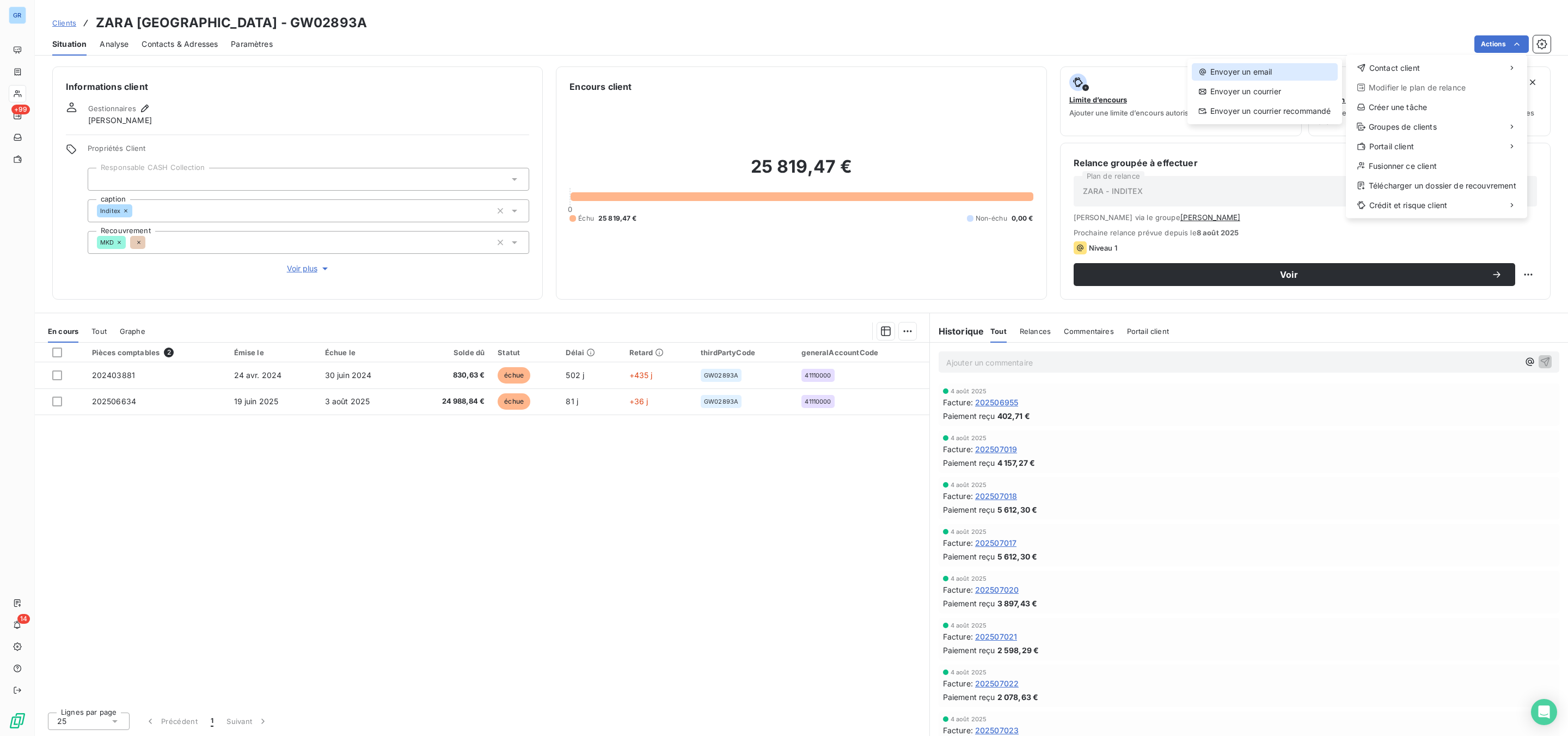
click at [1227, 72] on div "Envoyer un email" at bounding box center [1265, 72] width 146 height 17
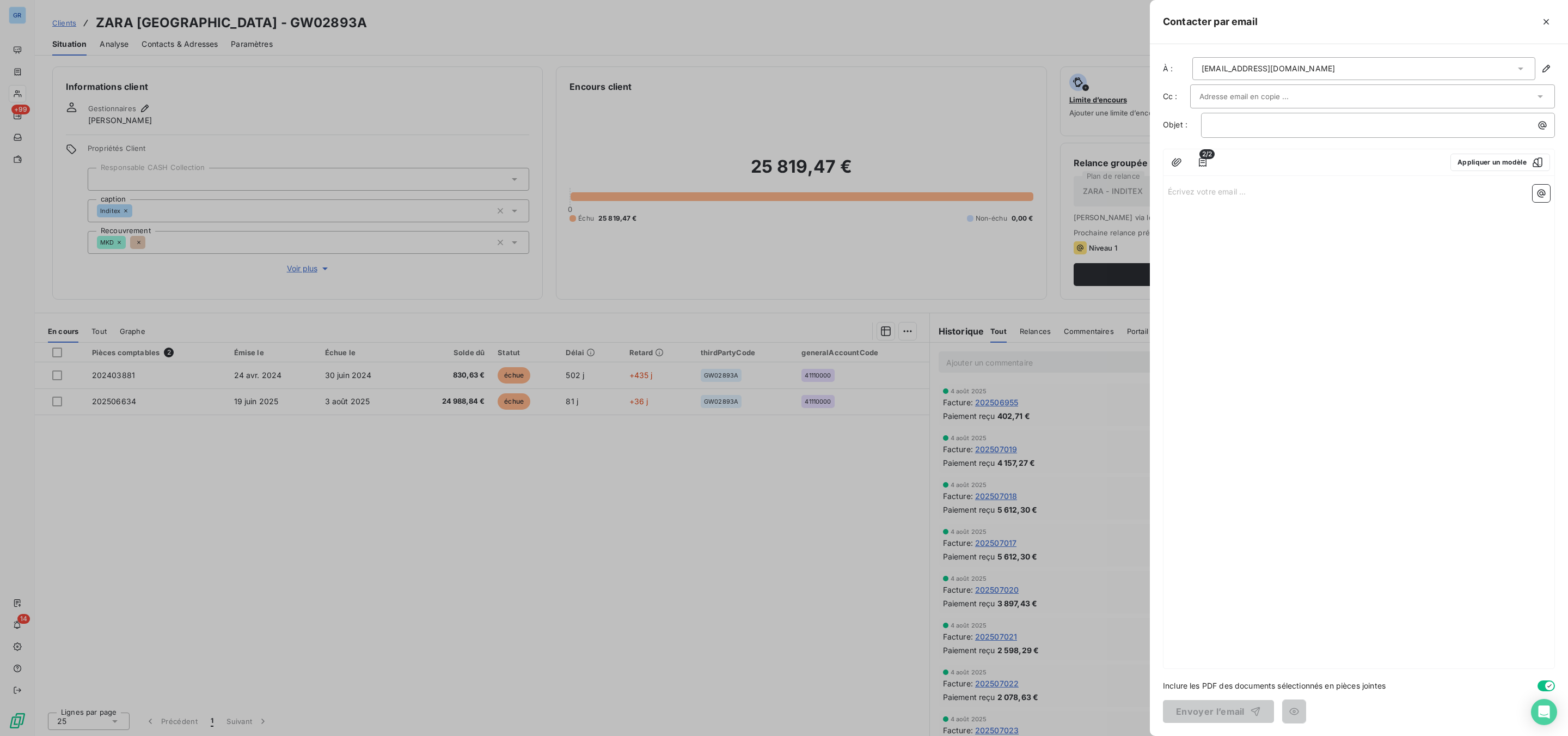
click at [1297, 95] on input "text" at bounding box center [1258, 96] width 117 height 17
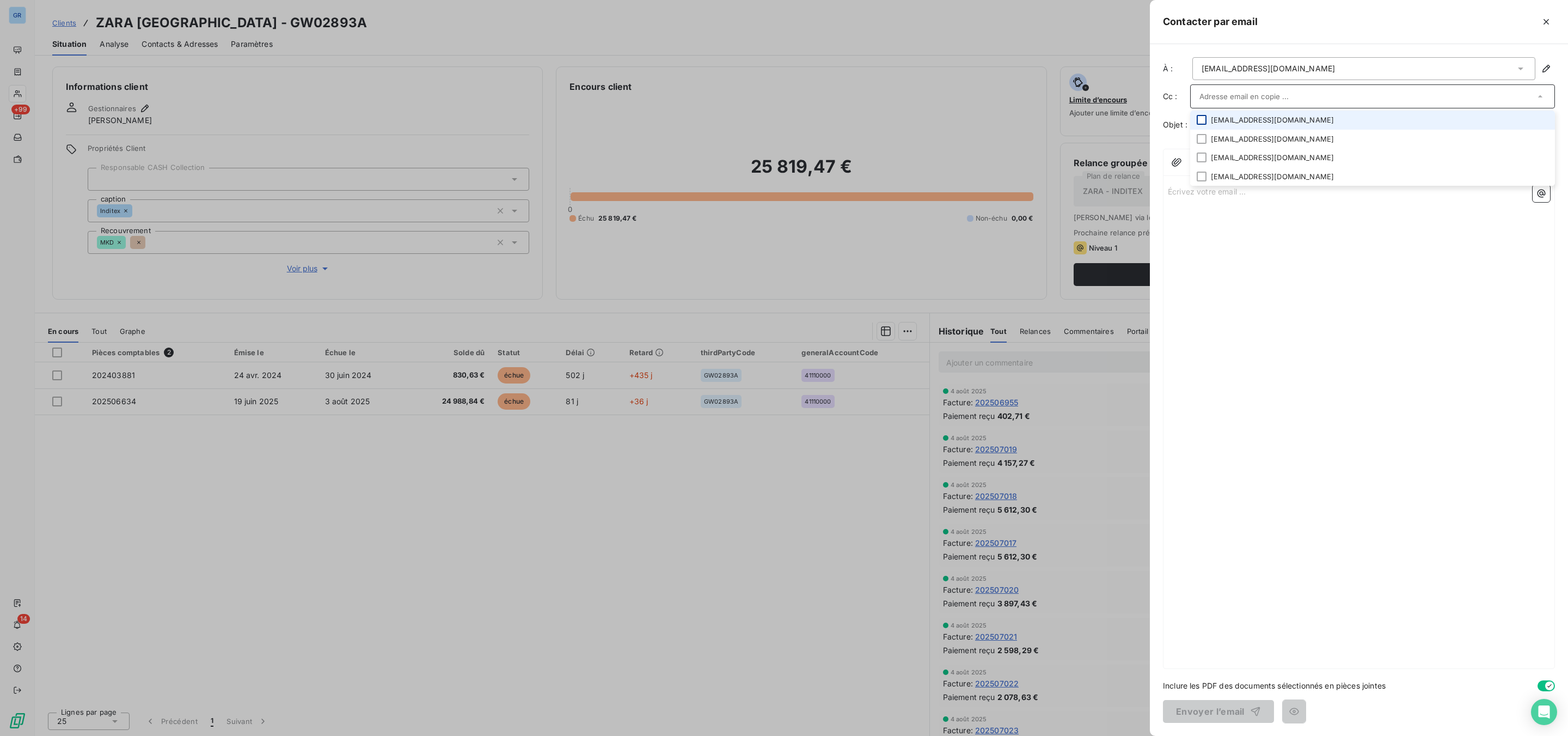
click at [1204, 122] on div at bounding box center [1201, 120] width 10 height 10
click at [1202, 140] on div at bounding box center [1201, 140] width 10 height 10
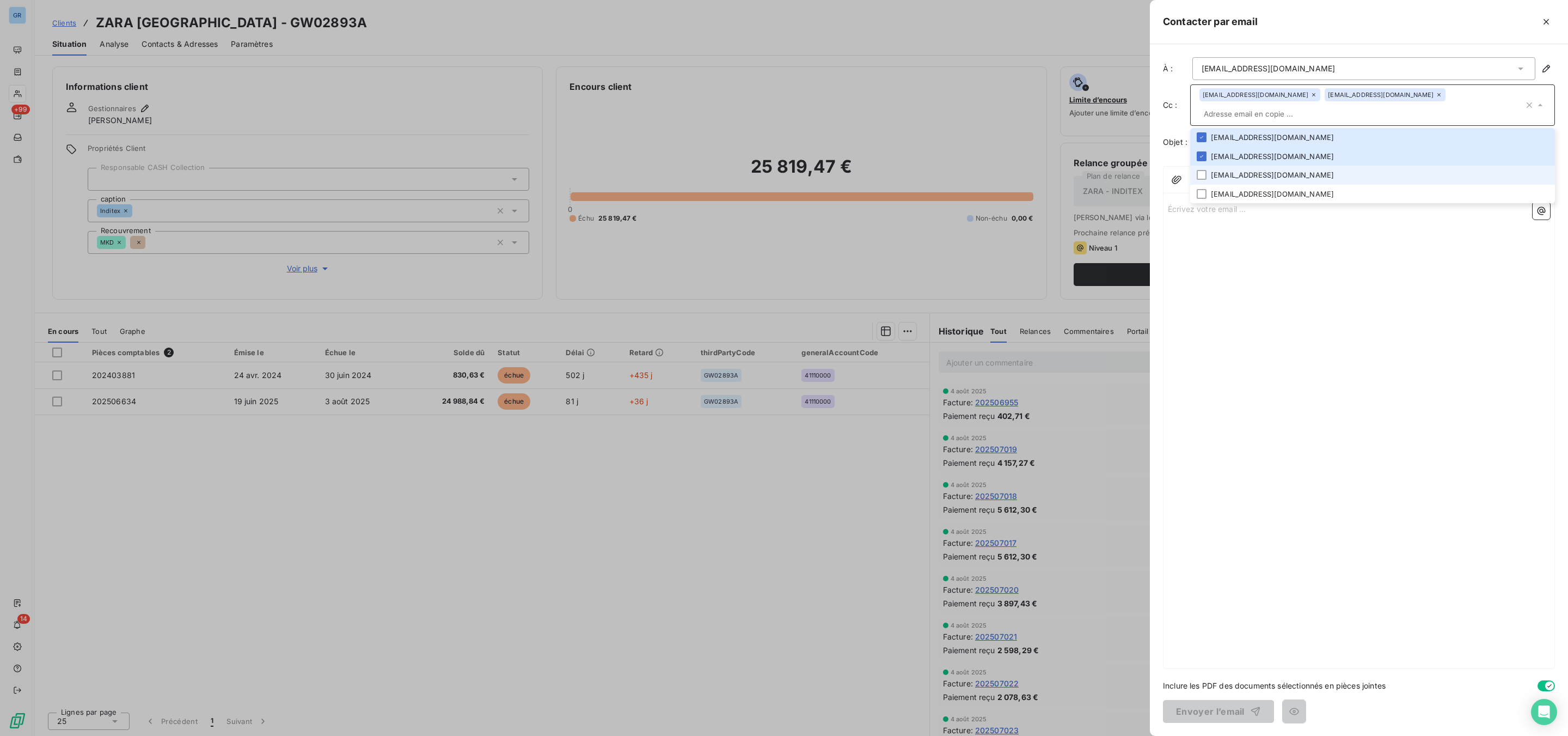
click at [1201, 167] on li "[EMAIL_ADDRESS][DOMAIN_NAME]" at bounding box center [1372, 175] width 365 height 19
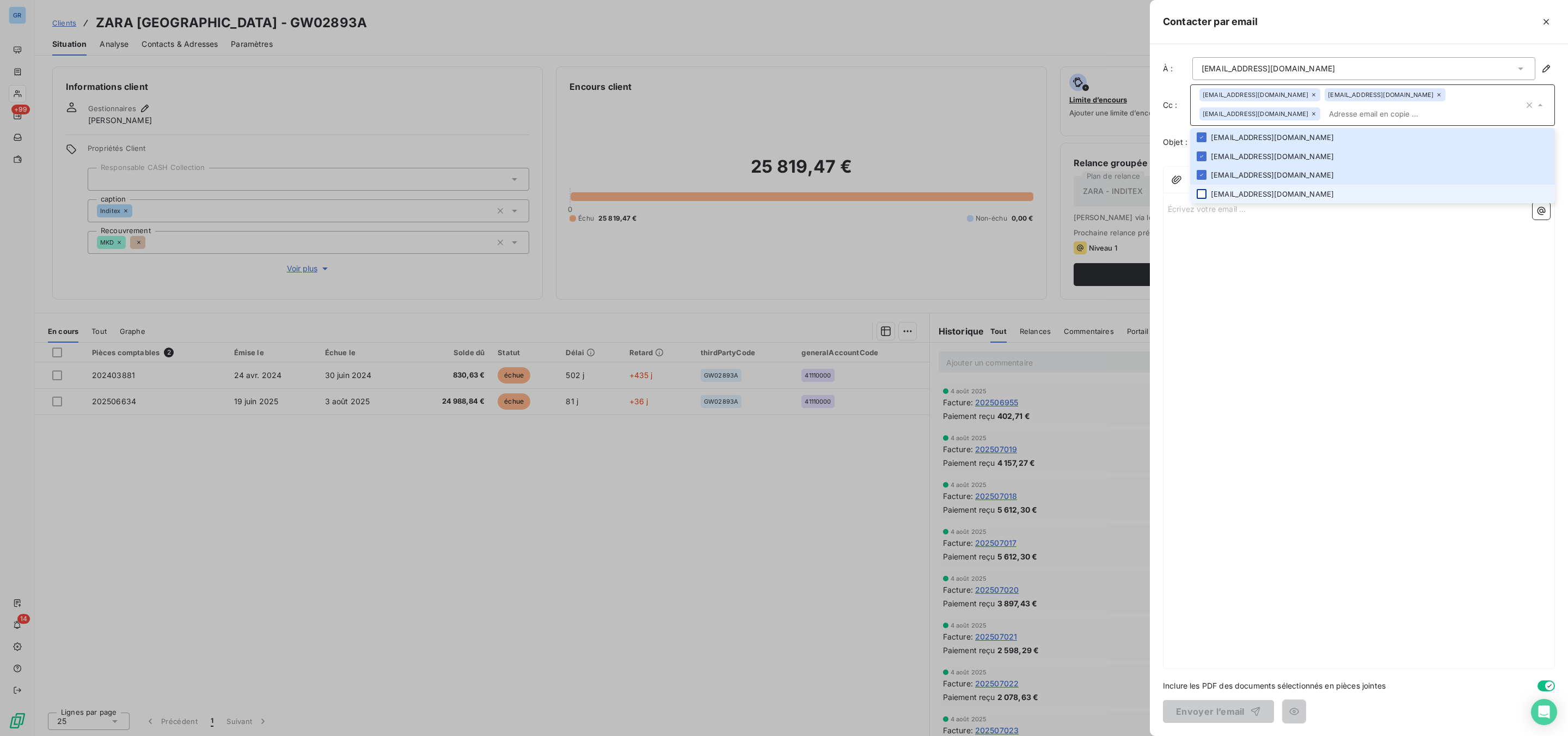
click at [1201, 194] on div at bounding box center [1201, 193] width 10 height 10
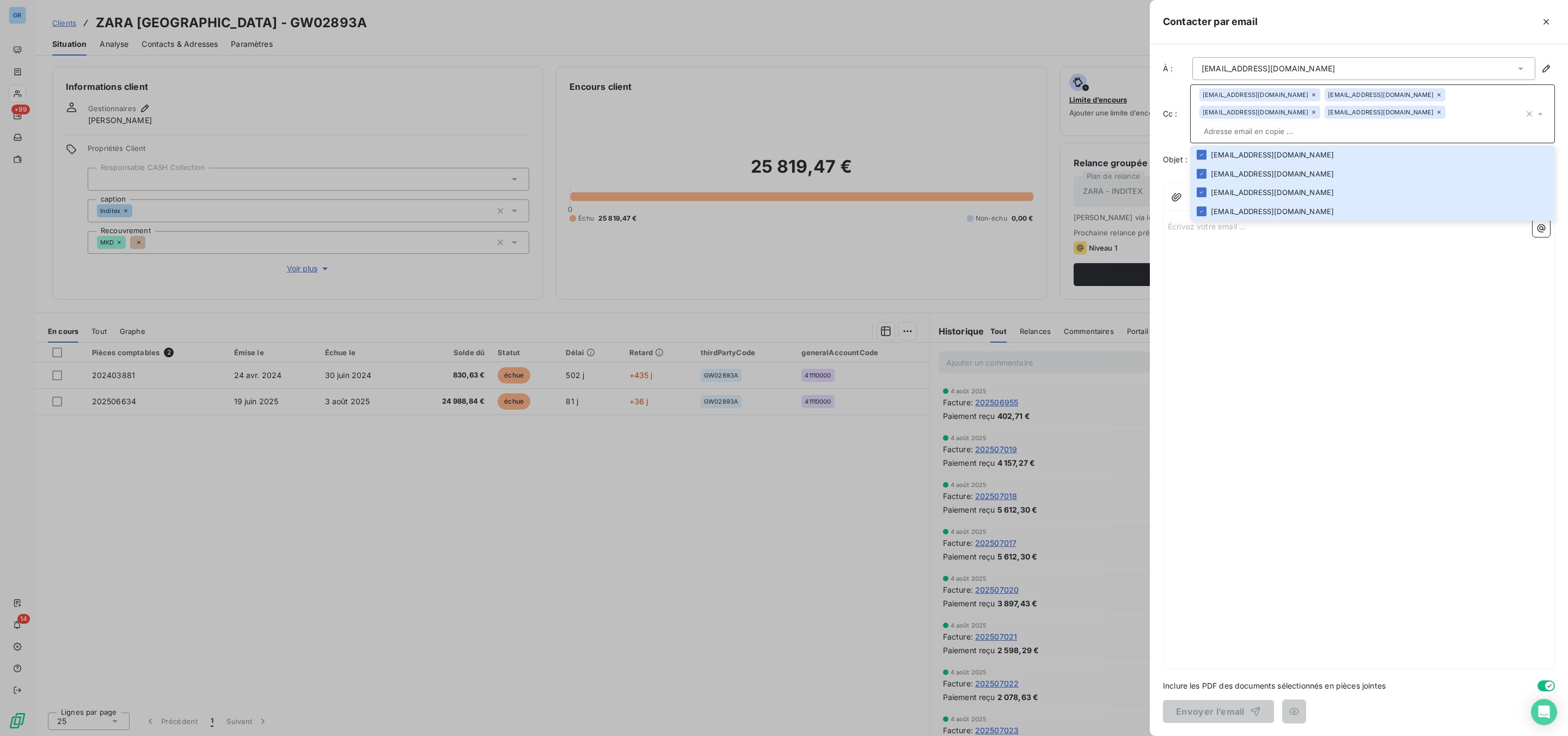
click at [1345, 123] on input "text" at bounding box center [1361, 131] width 324 height 17
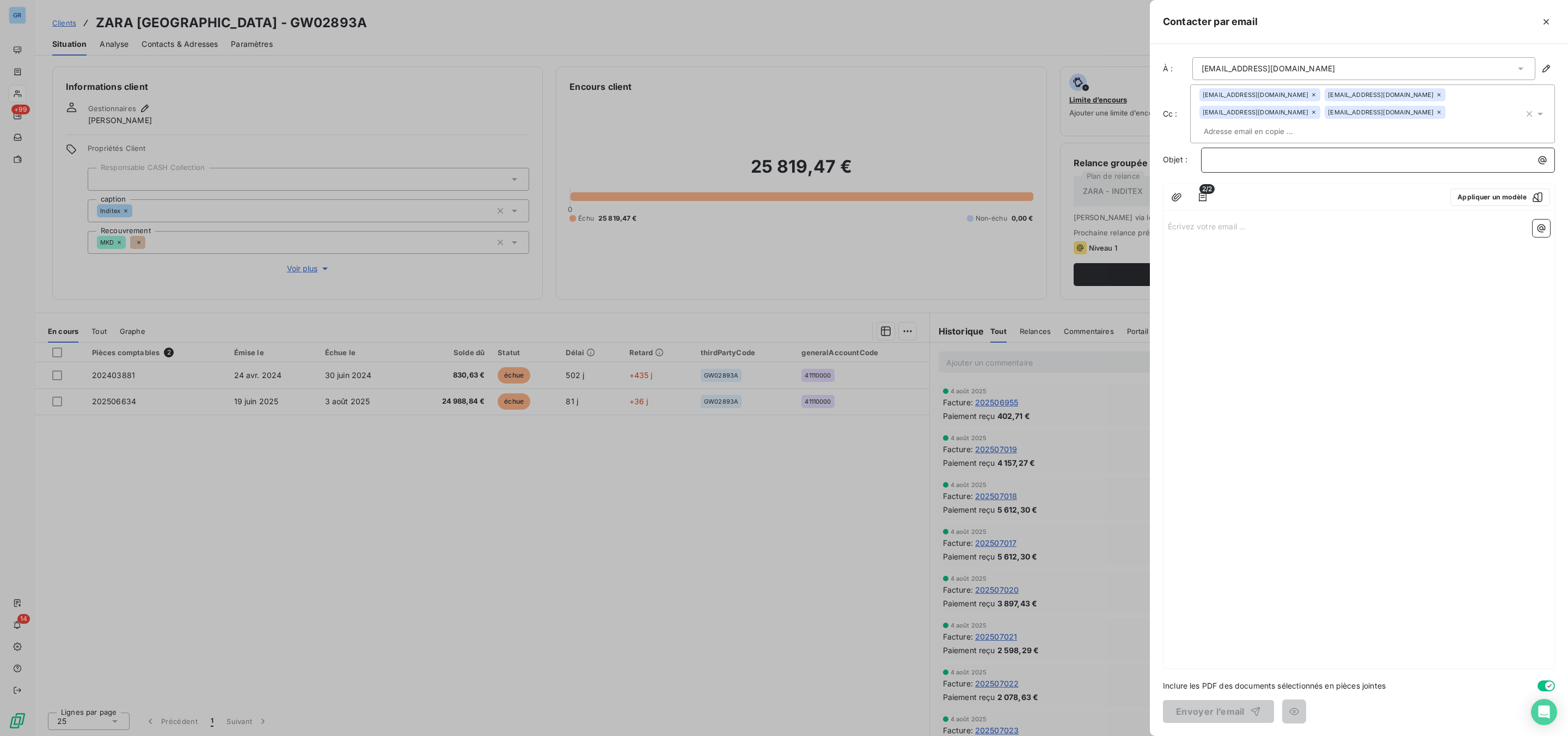
click at [1331, 154] on p "﻿" at bounding box center [1381, 160] width 341 height 13
click at [1544, 155] on icon "button" at bounding box center [1542, 160] width 11 height 11
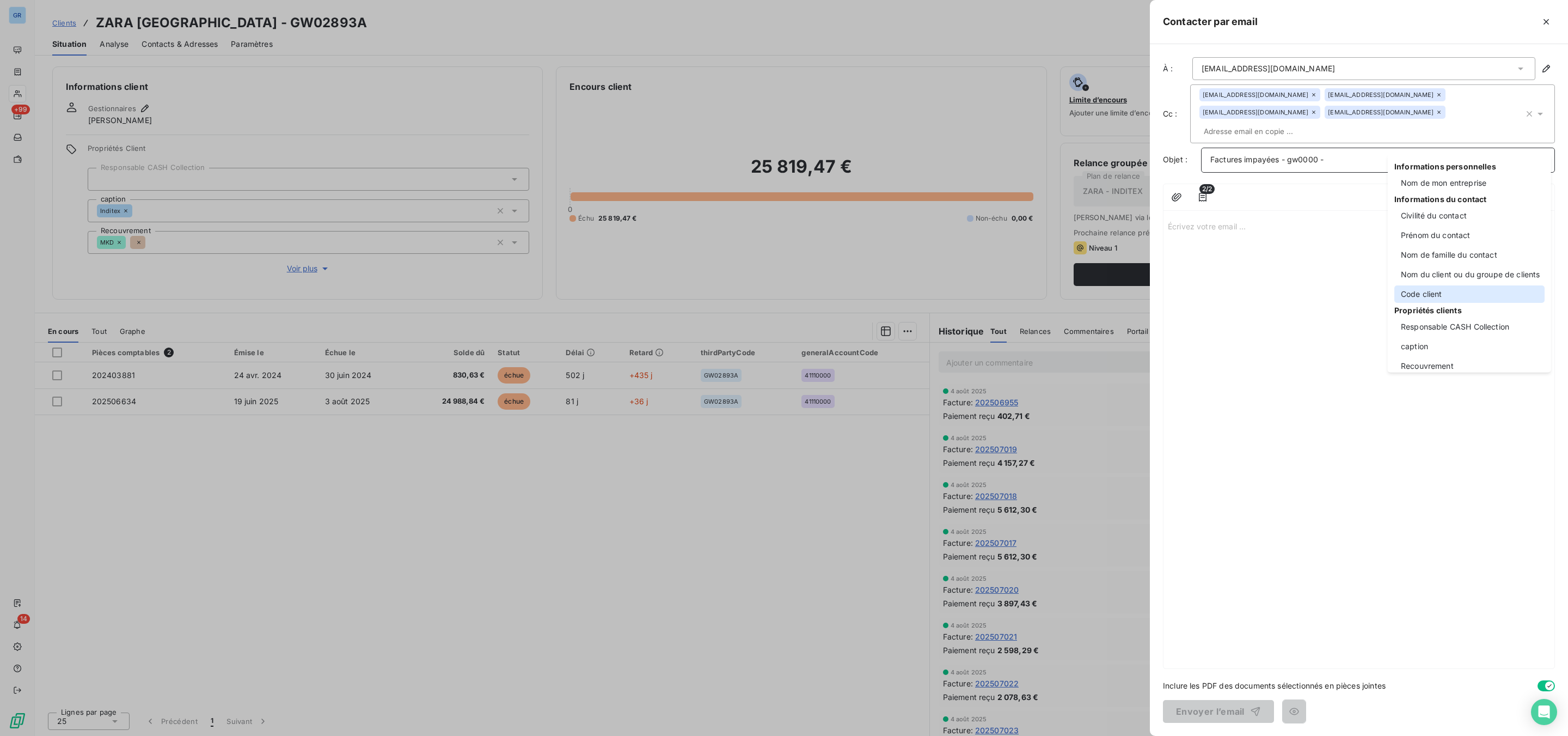
click at [1431, 295] on div "Code client" at bounding box center [1470, 294] width 150 height 17
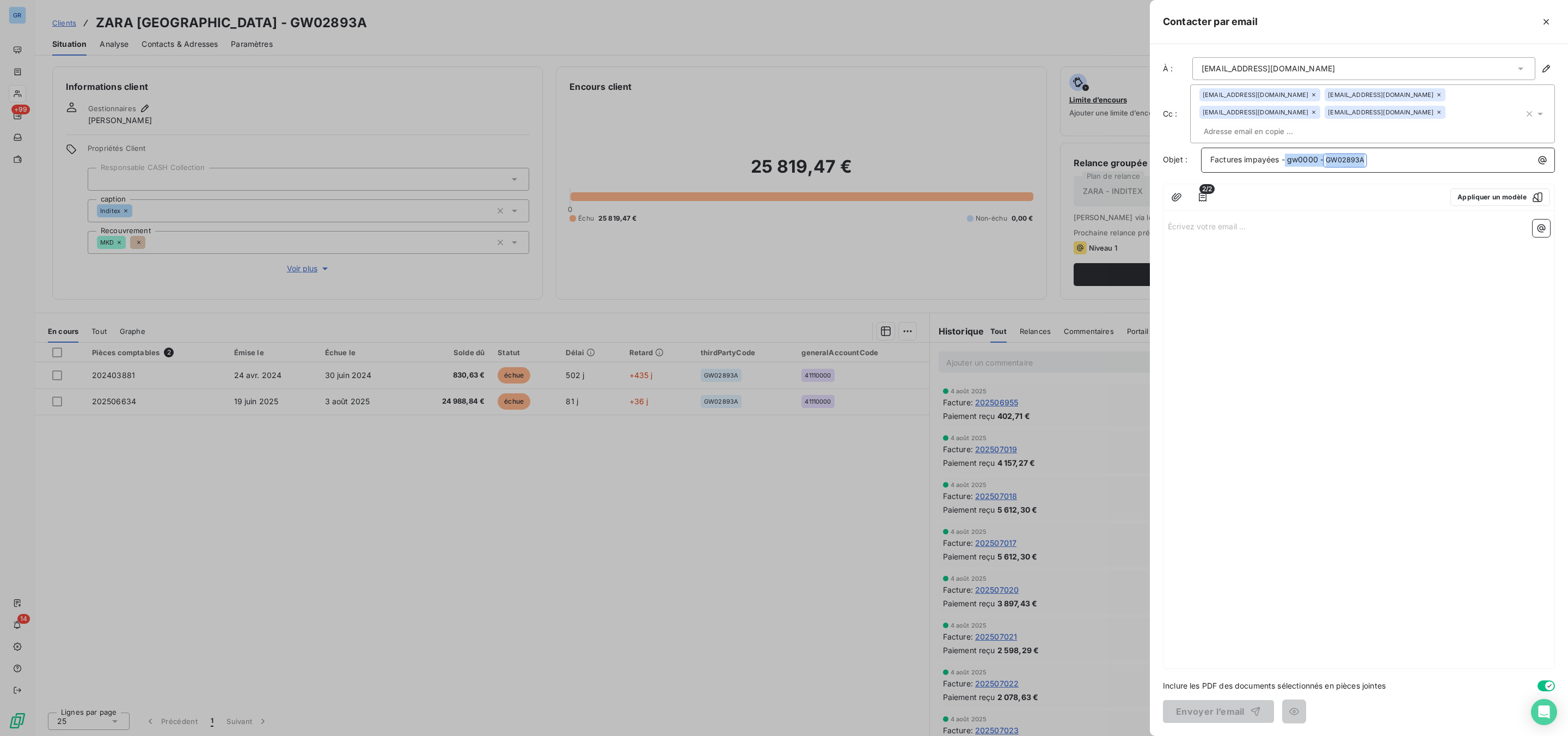
drag, startPoint x: 1384, startPoint y: 136, endPoint x: 1284, endPoint y: 141, distance: 100.1
click at [1284, 154] on p "Factures impayées - gw0000 - GW02893A ﻿ ﻿" at bounding box center [1381, 160] width 341 height 13
click at [1539, 155] on icon "button" at bounding box center [1542, 160] width 11 height 11
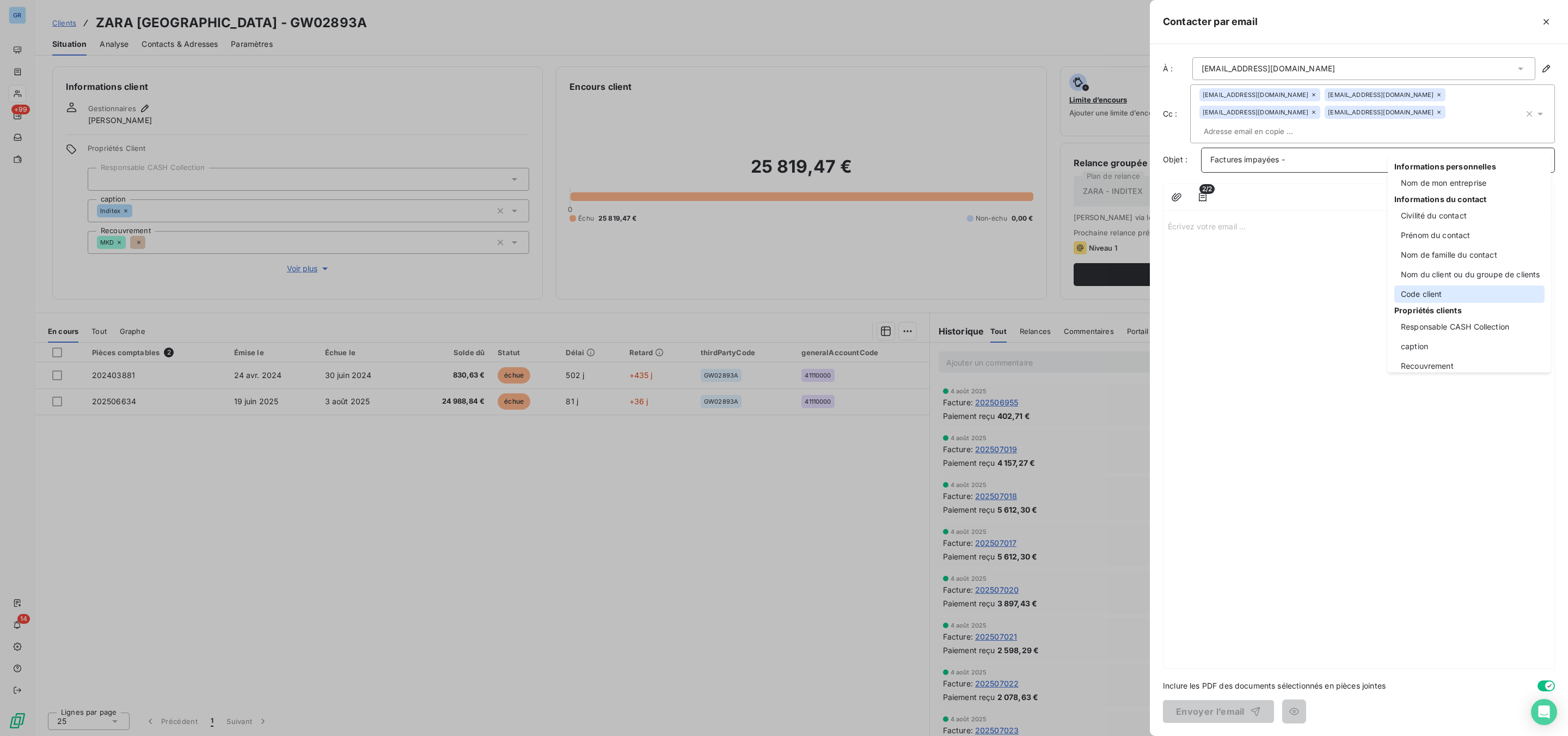
click at [1436, 296] on div "Code client" at bounding box center [1470, 294] width 150 height 17
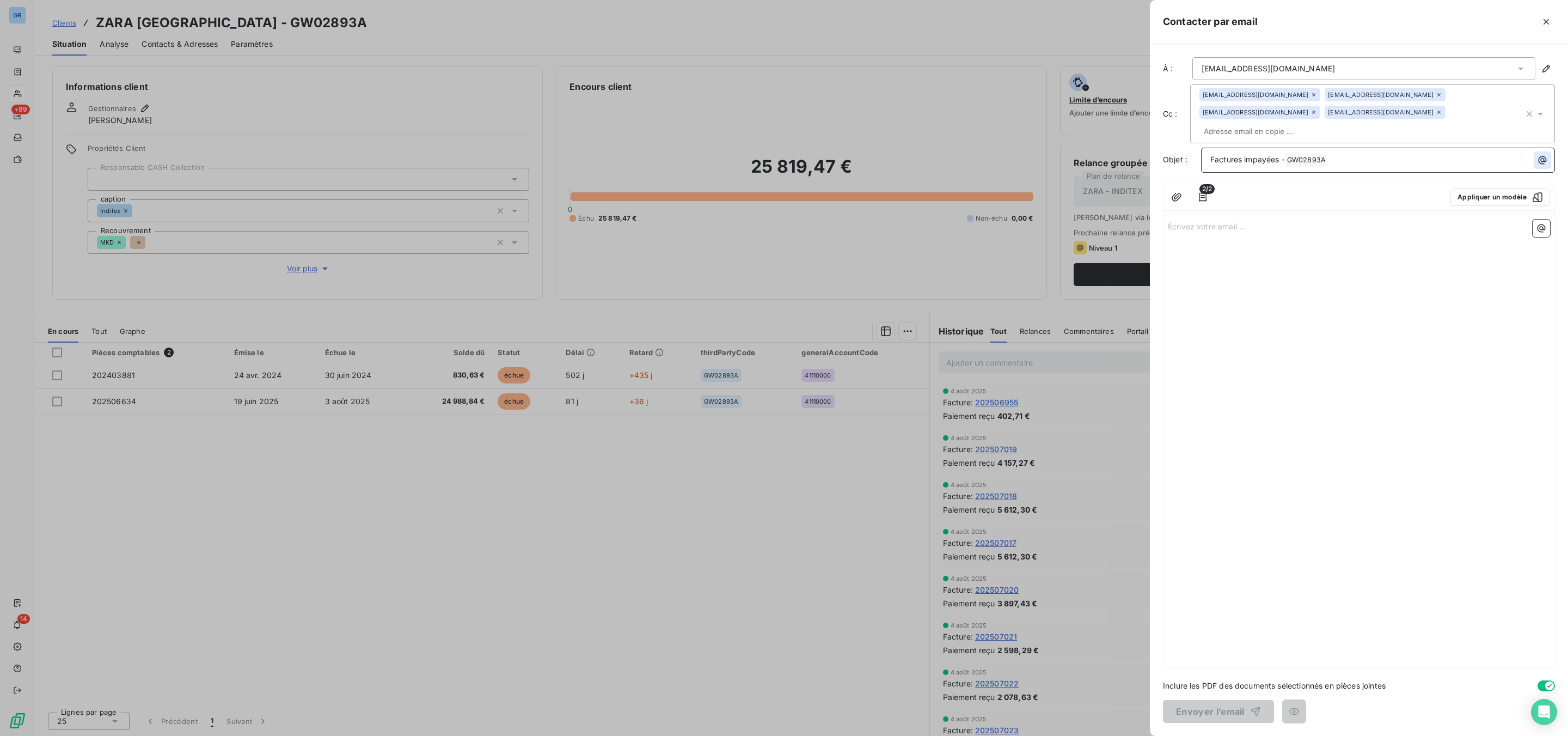
click at [1543, 156] on icon "button" at bounding box center [1543, 160] width 8 height 8
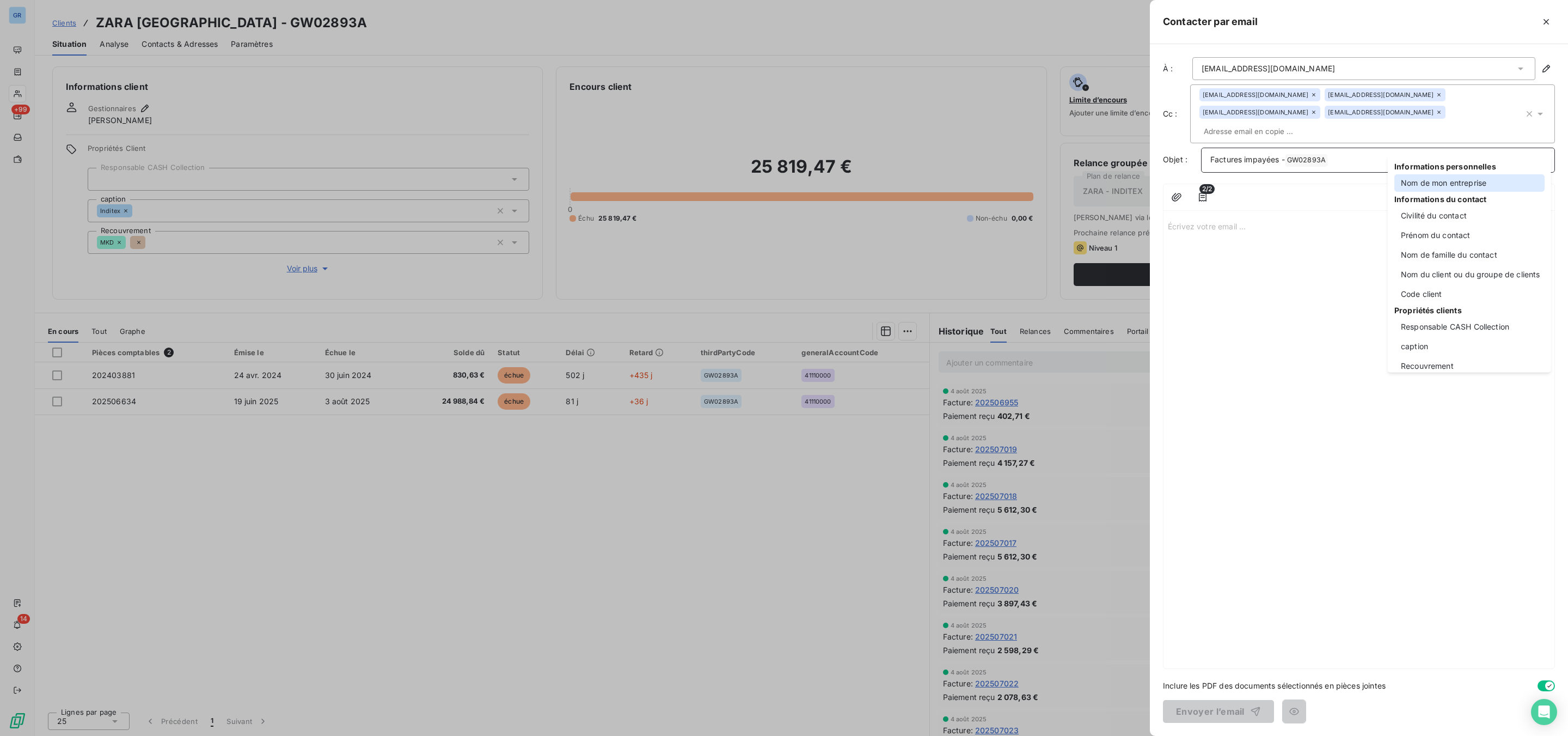
click at [1452, 182] on div "Nom de mon entreprise" at bounding box center [1470, 183] width 150 height 17
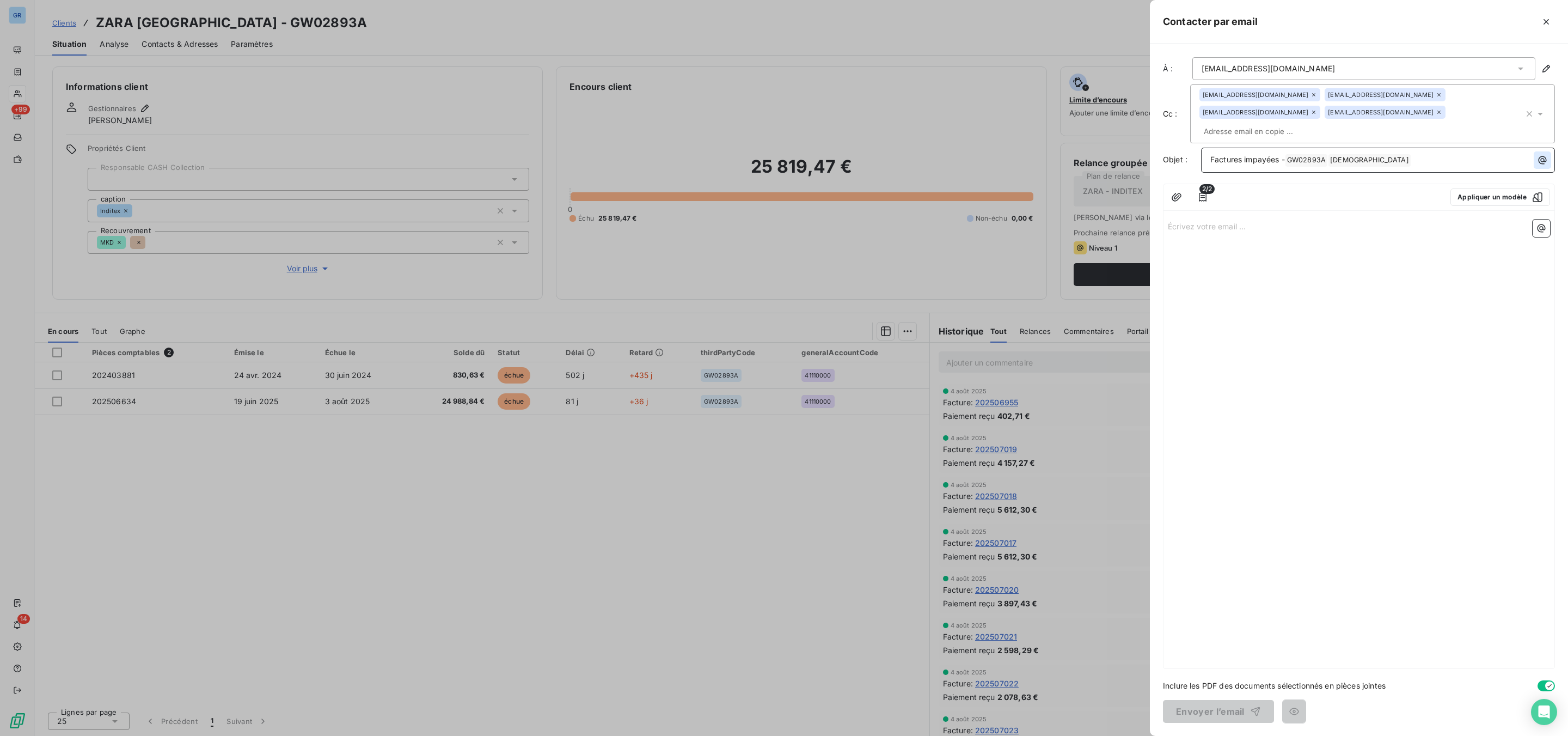
click at [1542, 155] on icon "button" at bounding box center [1542, 160] width 11 height 11
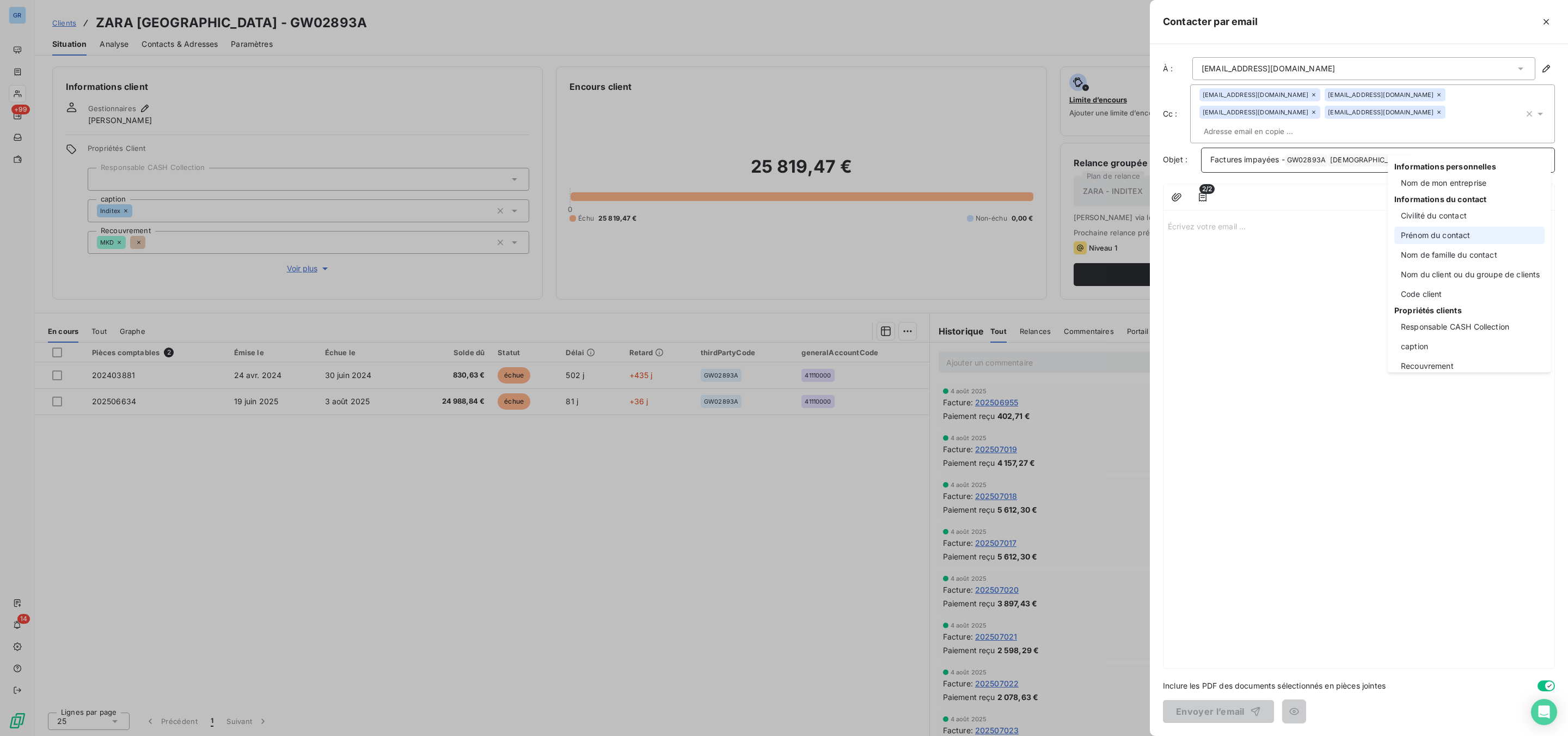
scroll to position [79, 0]
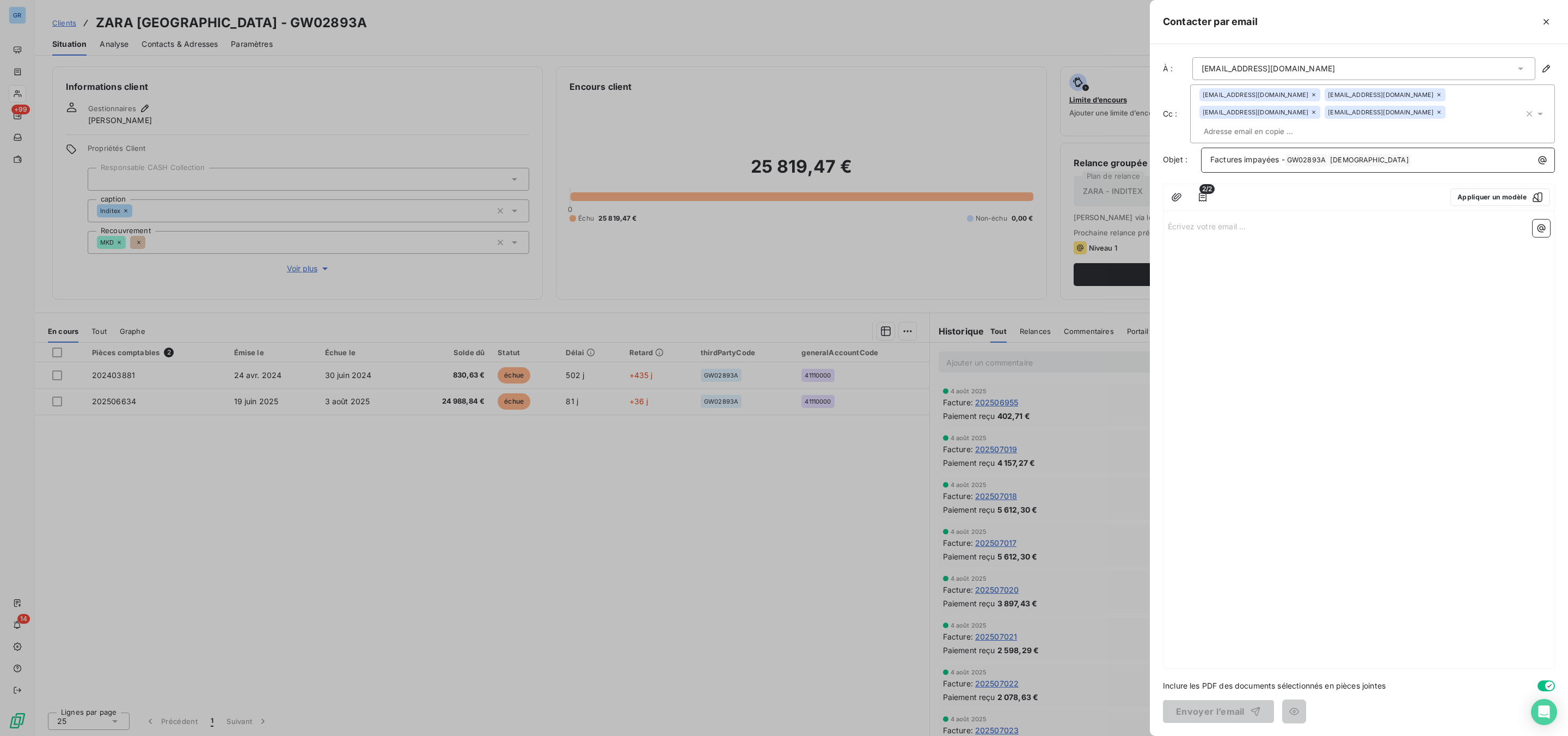
click at [1384, 146] on html "GR +99 14 Clients ZARA [GEOGRAPHIC_DATA] - GW02893A Situation Analyse Contacts …" at bounding box center [784, 368] width 1568 height 736
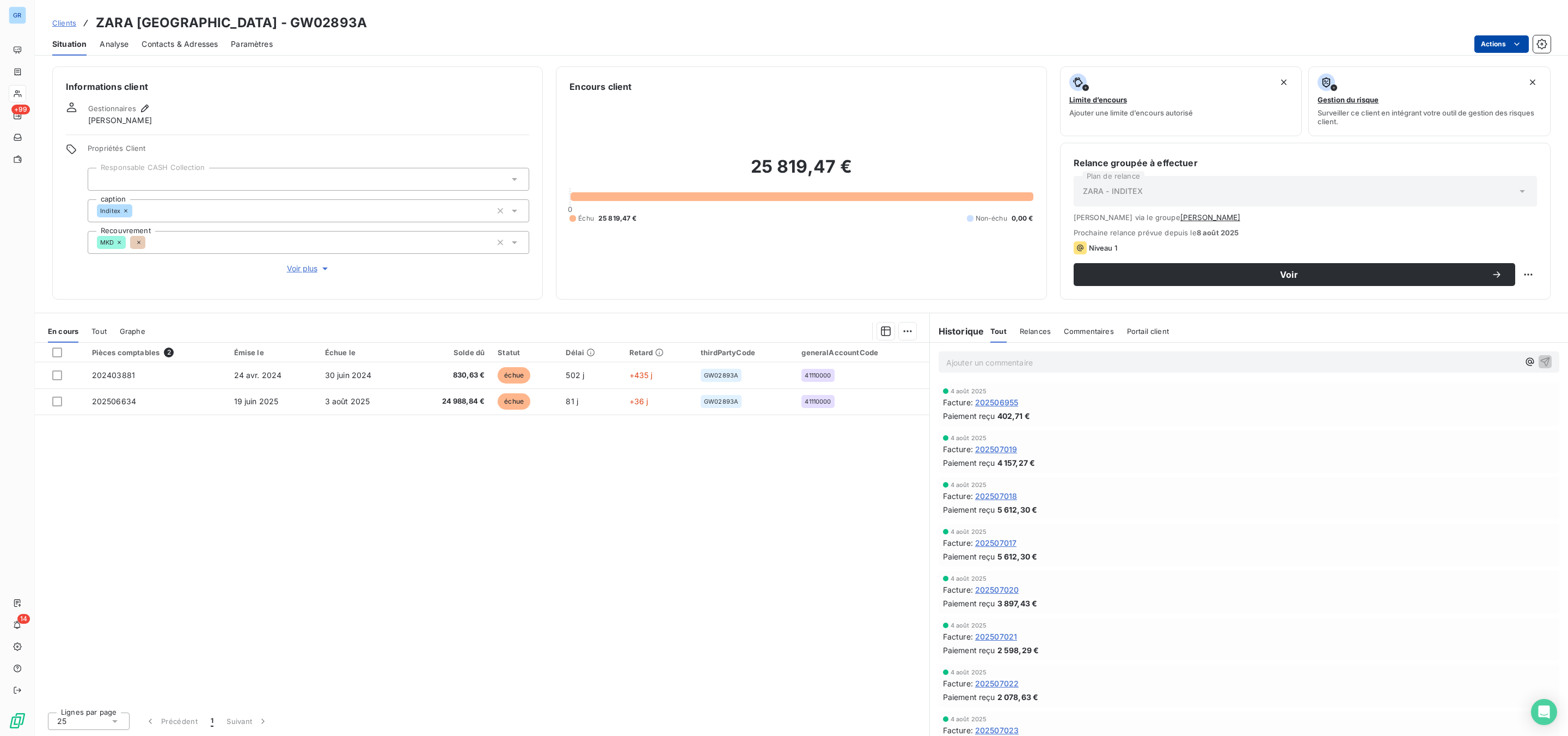
click at [1496, 41] on html "GR +99 14 Clients ZARA [GEOGRAPHIC_DATA] - GW02893A Situation Analyse Contacts …" at bounding box center [784, 368] width 1568 height 736
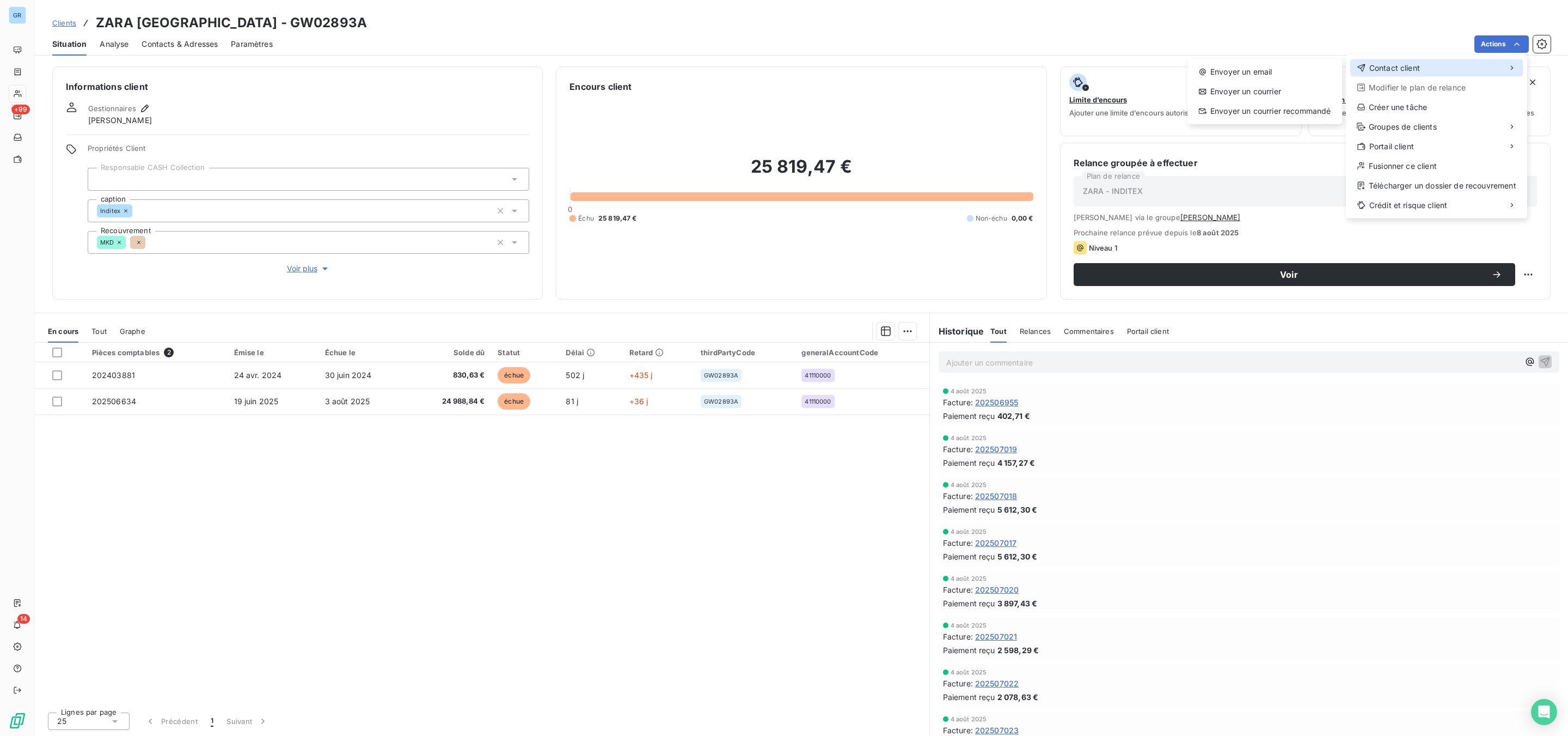
click at [1391, 72] on span "Contact client" at bounding box center [1395, 68] width 51 height 11
click at [1280, 69] on div "Envoyer un email" at bounding box center [1265, 72] width 146 height 17
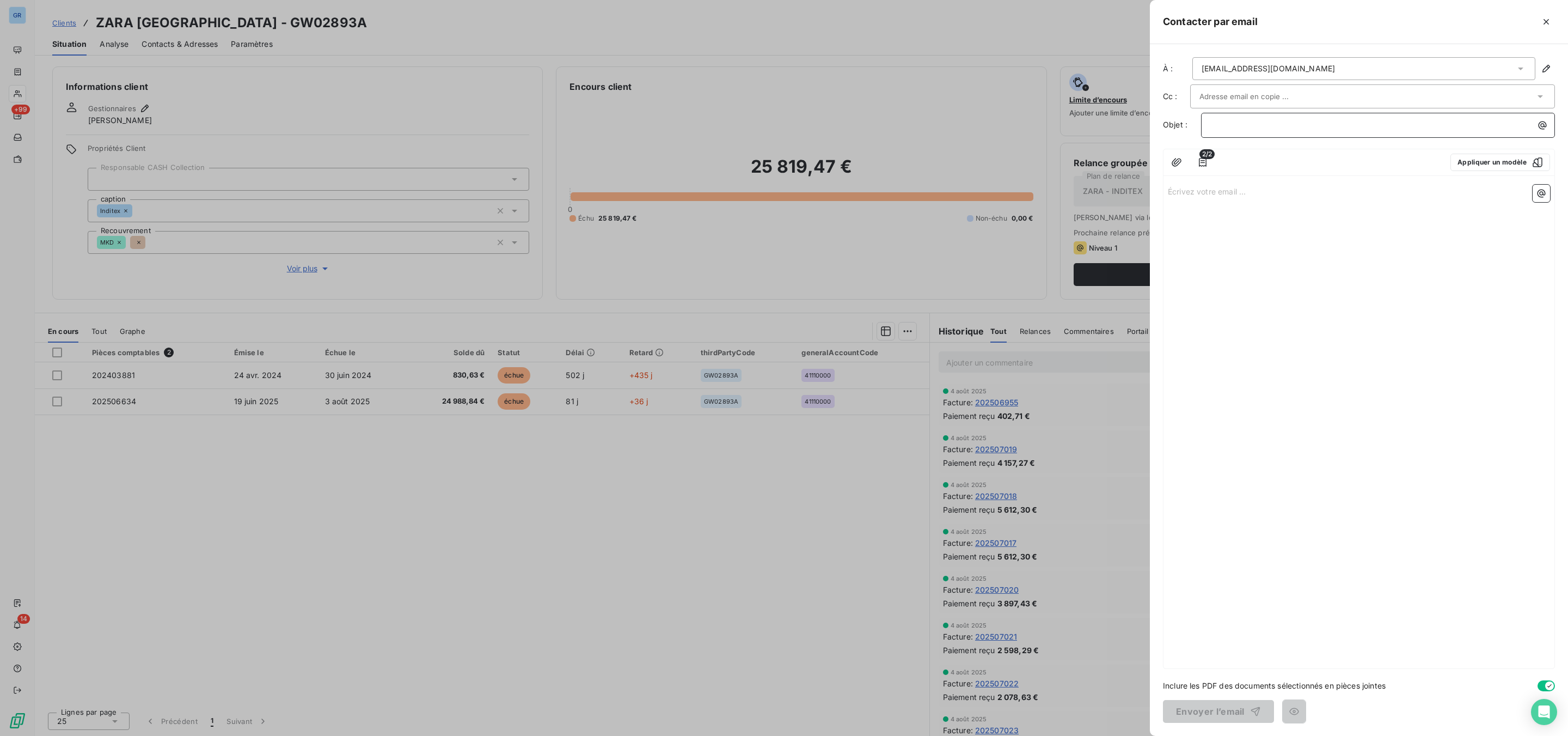
click at [1237, 128] on p "﻿" at bounding box center [1381, 125] width 341 height 13
click at [1540, 128] on icon "button" at bounding box center [1542, 125] width 11 height 11
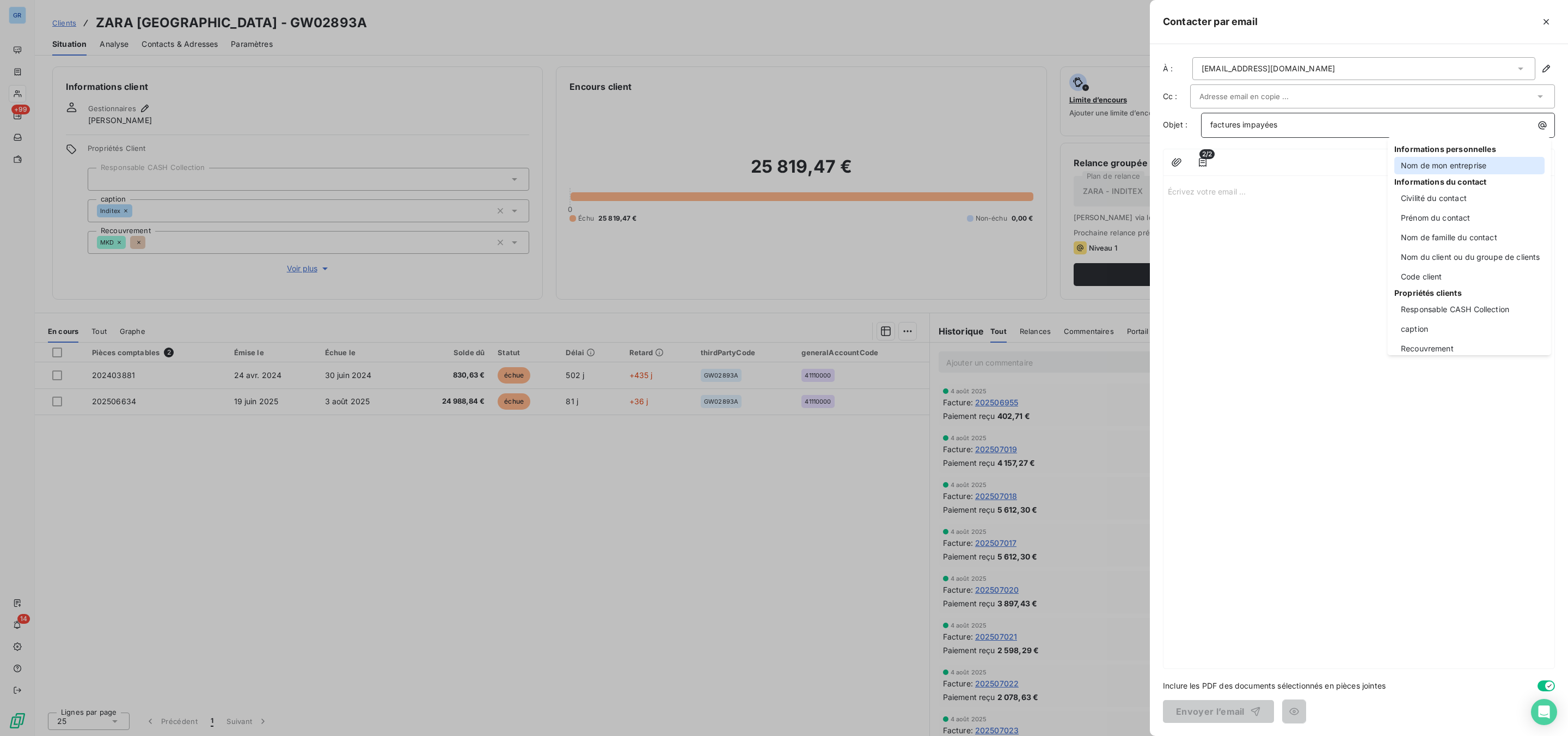
click at [1452, 170] on div "Nom de mon entreprise" at bounding box center [1470, 166] width 150 height 17
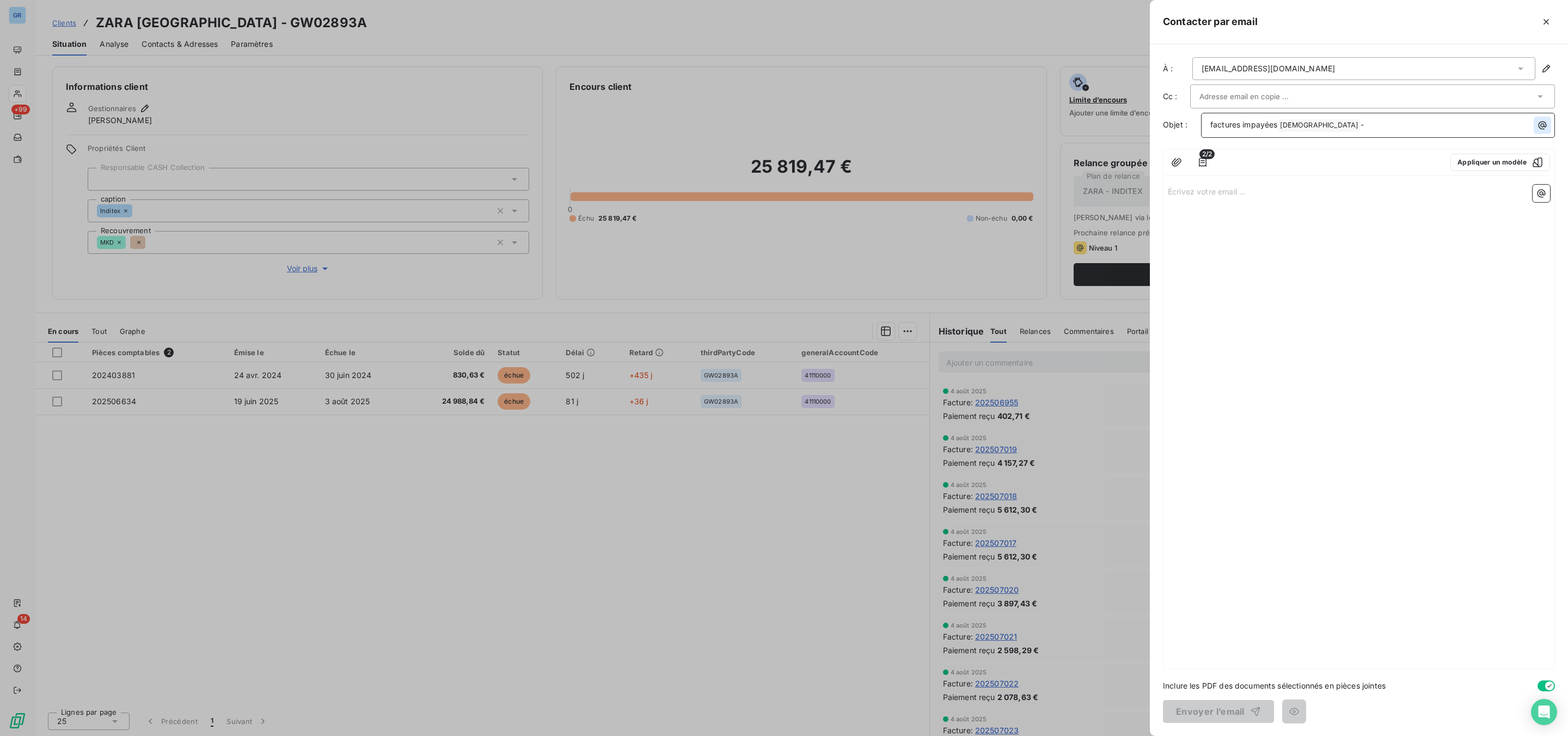
click at [1547, 120] on icon "button" at bounding box center [1542, 125] width 11 height 11
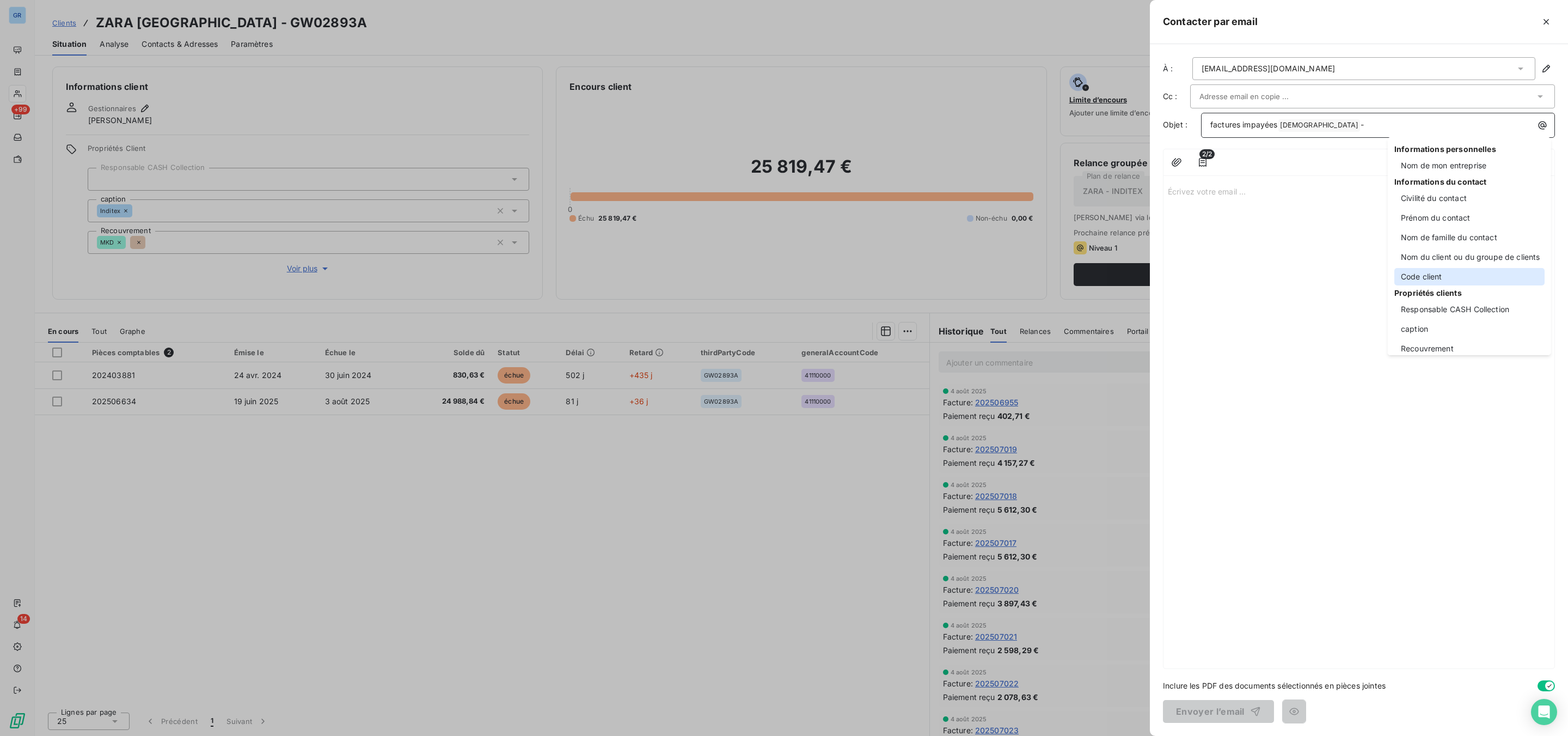
click at [1436, 271] on div "Code client" at bounding box center [1470, 277] width 150 height 17
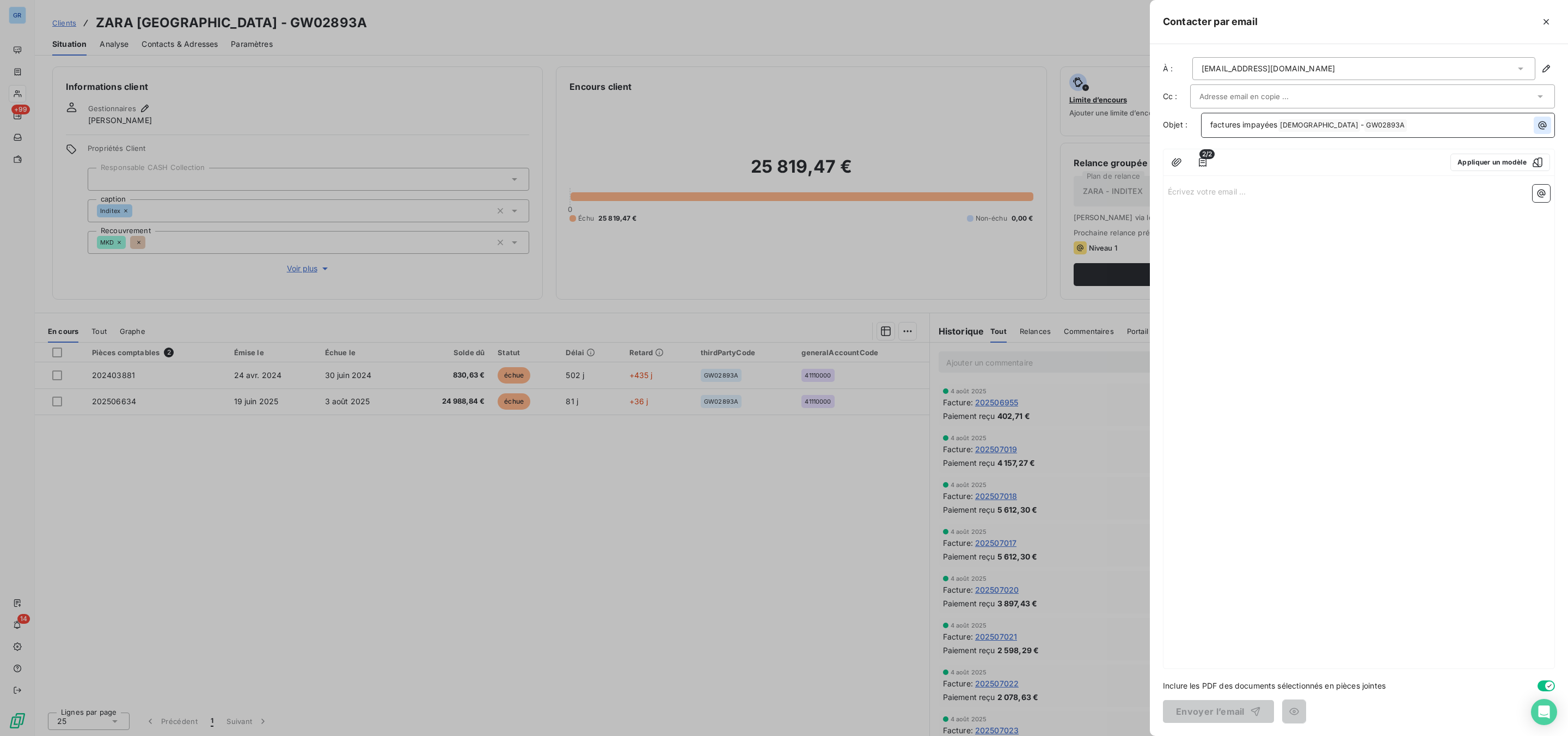
click at [1542, 131] on icon "button" at bounding box center [1542, 125] width 11 height 11
click at [1434, 311] on div "Nom du site" at bounding box center [1470, 320] width 150 height 17
click at [1542, 125] on icon "button" at bounding box center [1542, 125] width 11 height 11
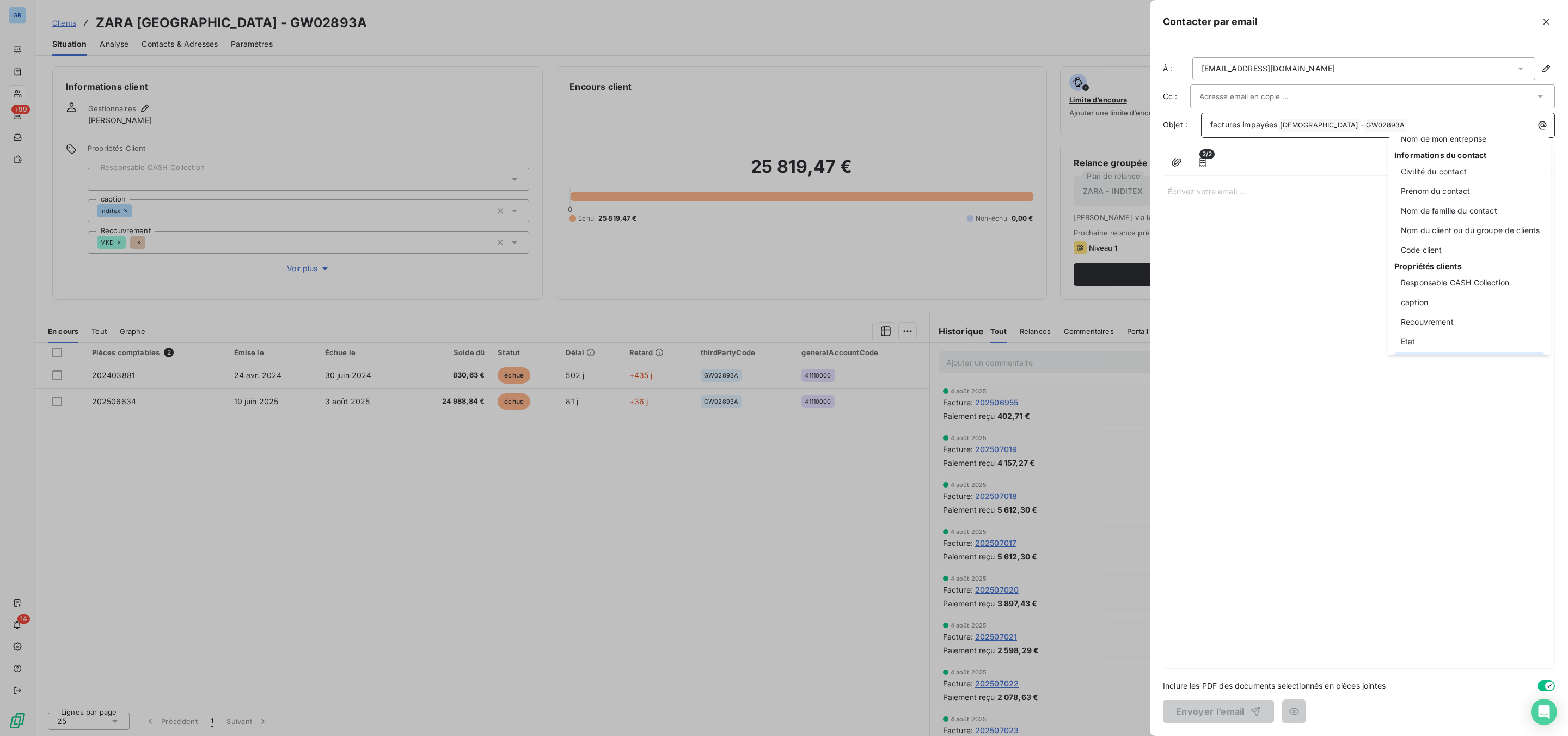
scroll to position [0, 0]
click at [1442, 257] on div "Nom du client ou du groupe de clients" at bounding box center [1470, 257] width 150 height 17
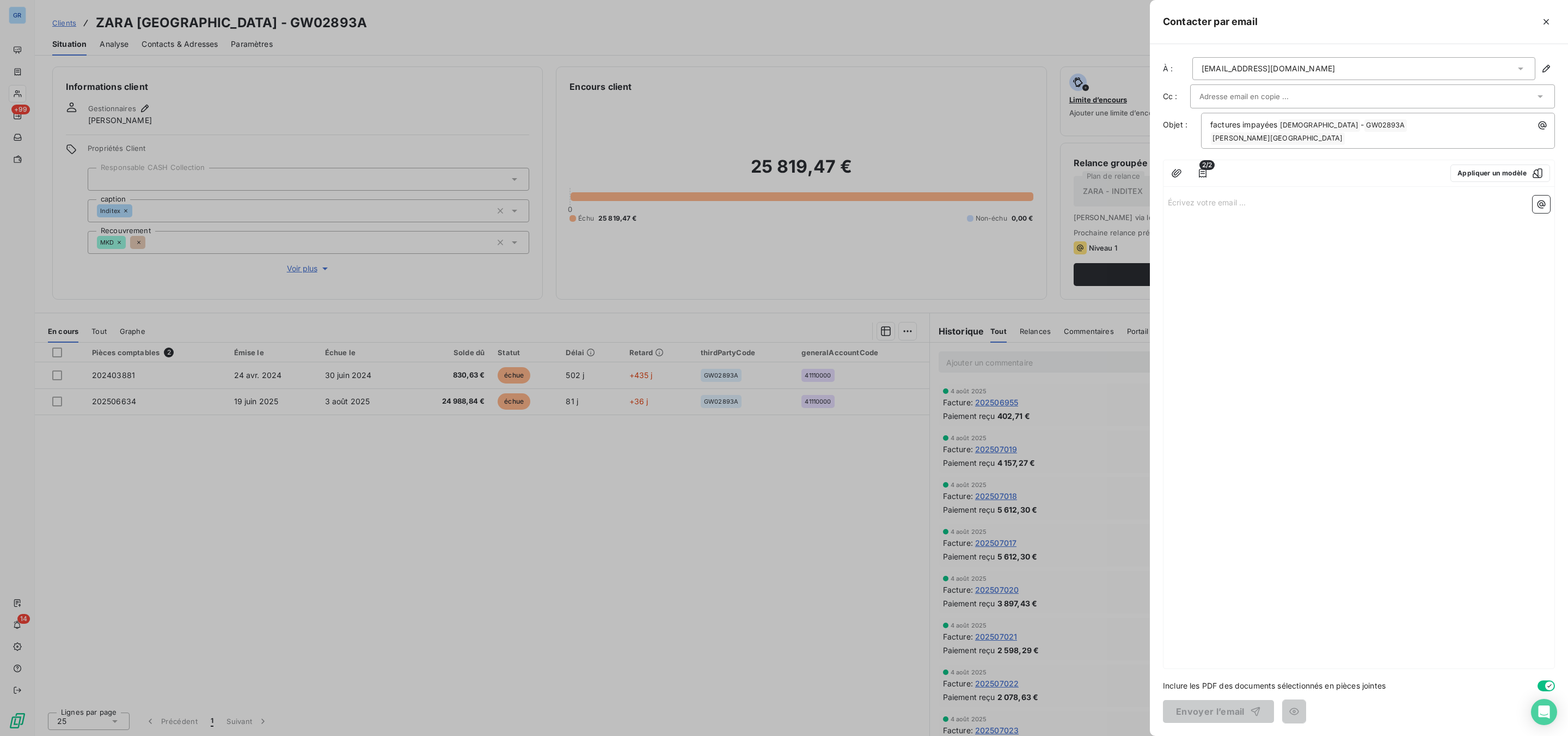
click at [1305, 195] on p "Écrivez votre email ... ﻿" at bounding box center [1359, 201] width 382 height 13
click at [1240, 335] on div "Bonjour ﻿ ﻿ vEUILLEZ TORUVER ci-desosus l'etat de votre compte dans nos livres …" at bounding box center [1359, 429] width 391 height 477
click at [1545, 199] on icon "button" at bounding box center [1541, 204] width 11 height 11
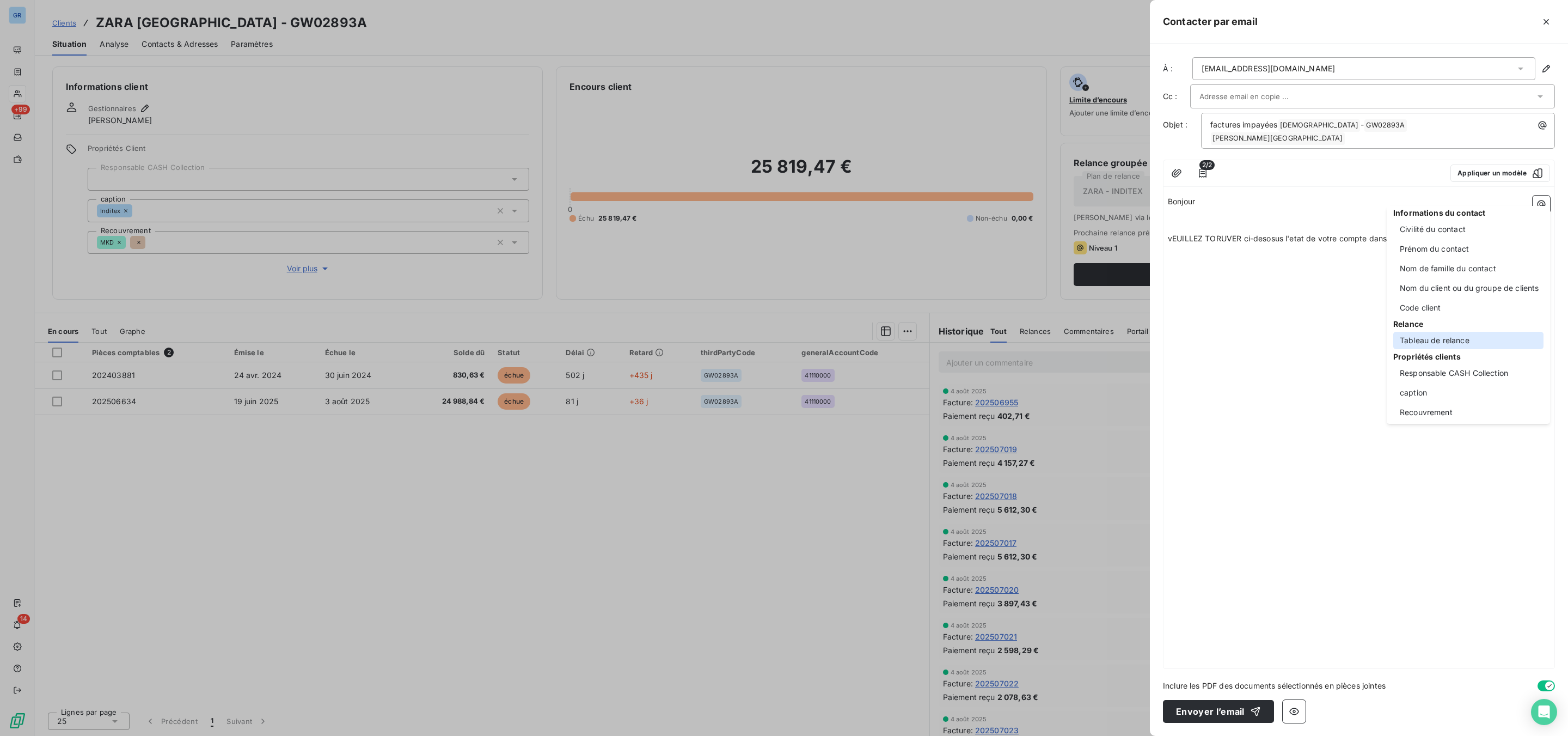
scroll to position [82, 0]
click at [1457, 314] on div "Tableau de relance" at bounding box center [1468, 316] width 150 height 17
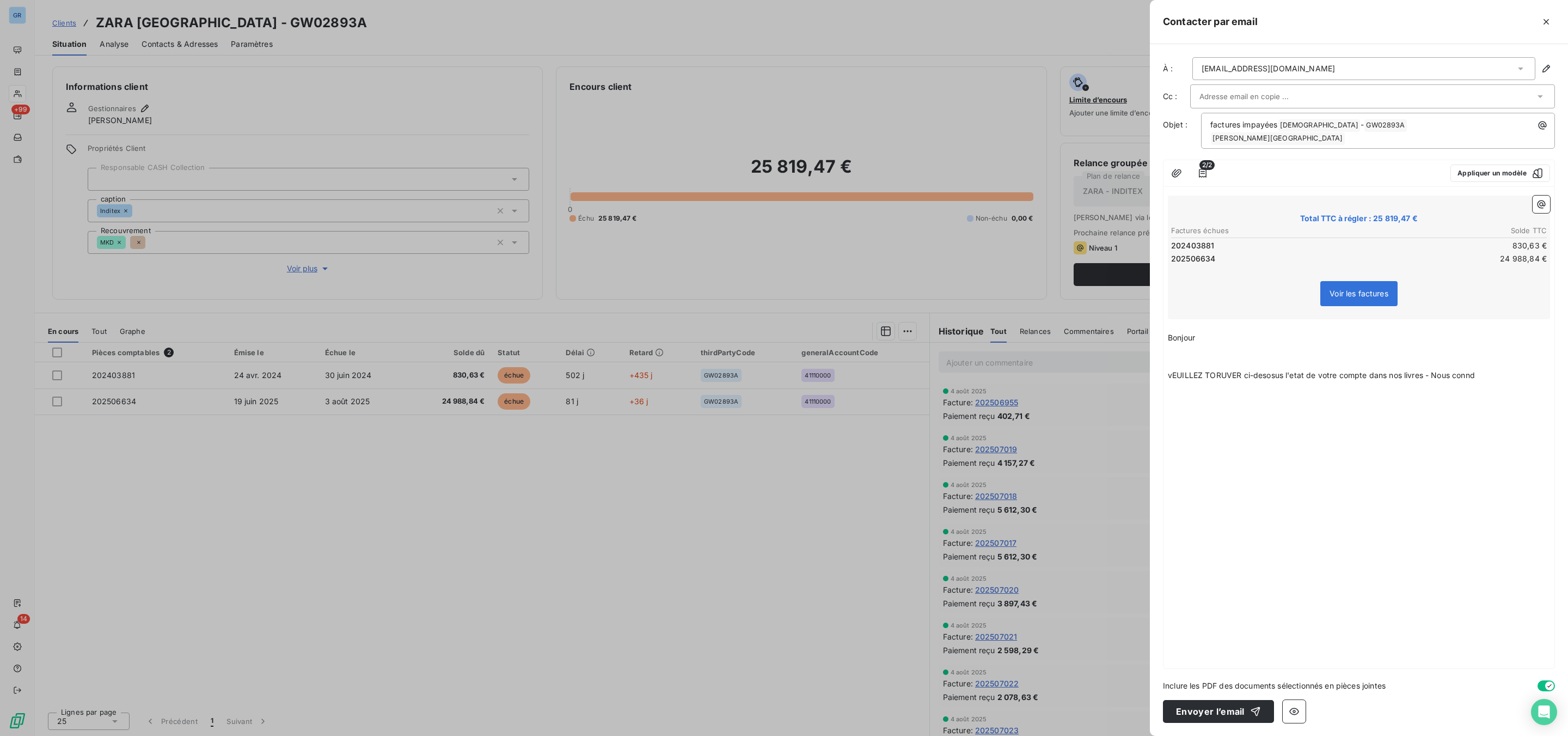
click at [1305, 225] on th "Factures échues" at bounding box center [1264, 230] width 188 height 11
drag, startPoint x: 1307, startPoint y: 225, endPoint x: 1428, endPoint y: 245, distance: 122.6
click at [1426, 253] on td "24 988,84 €" at bounding box center [1453, 259] width 188 height 12
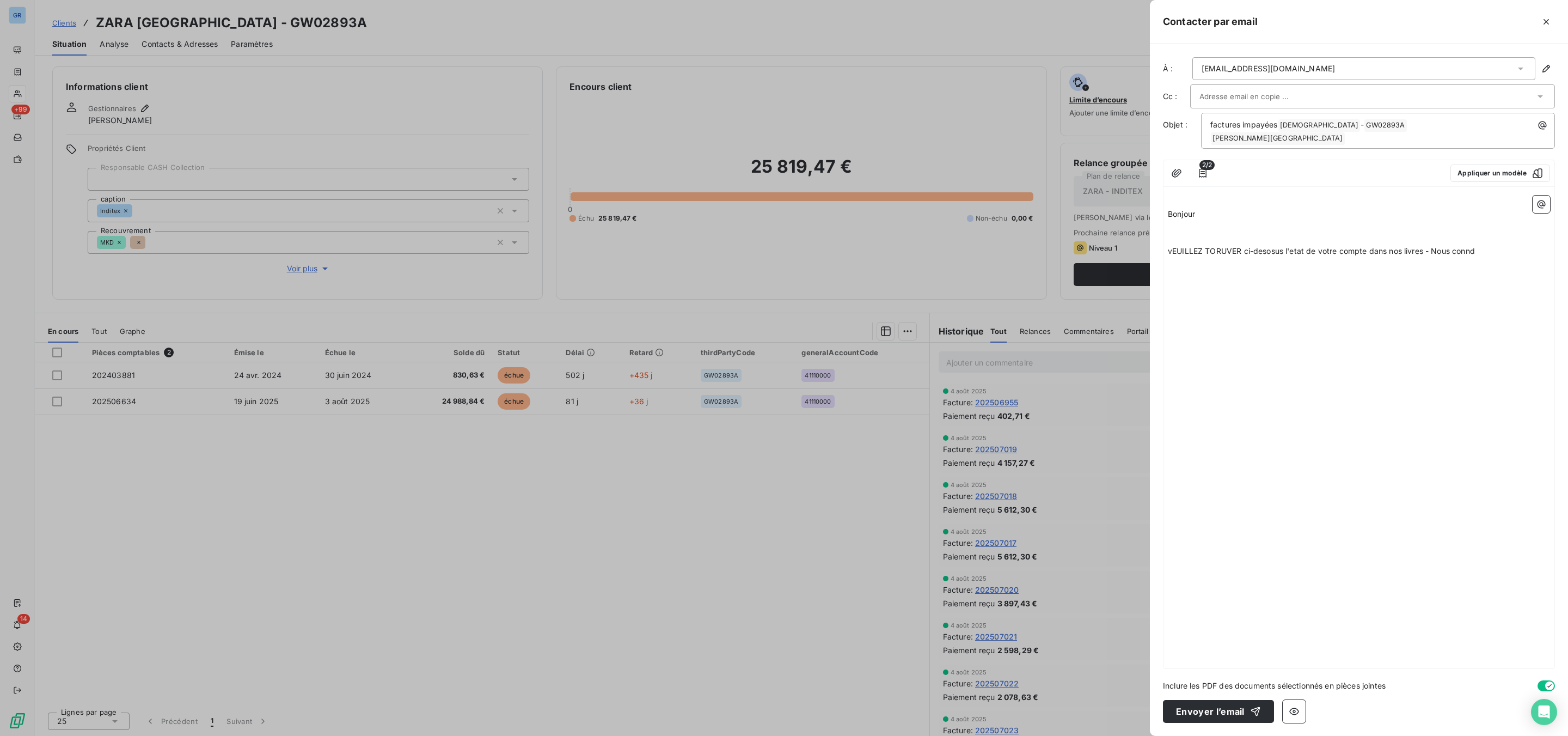
click at [1495, 245] on p "vEUILLEZ TORUVER ci-desosus l'etat de votre compte dans nos livres - Nous connd" at bounding box center [1359, 251] width 382 height 13
click at [1540, 200] on icon "button" at bounding box center [1541, 204] width 8 height 8
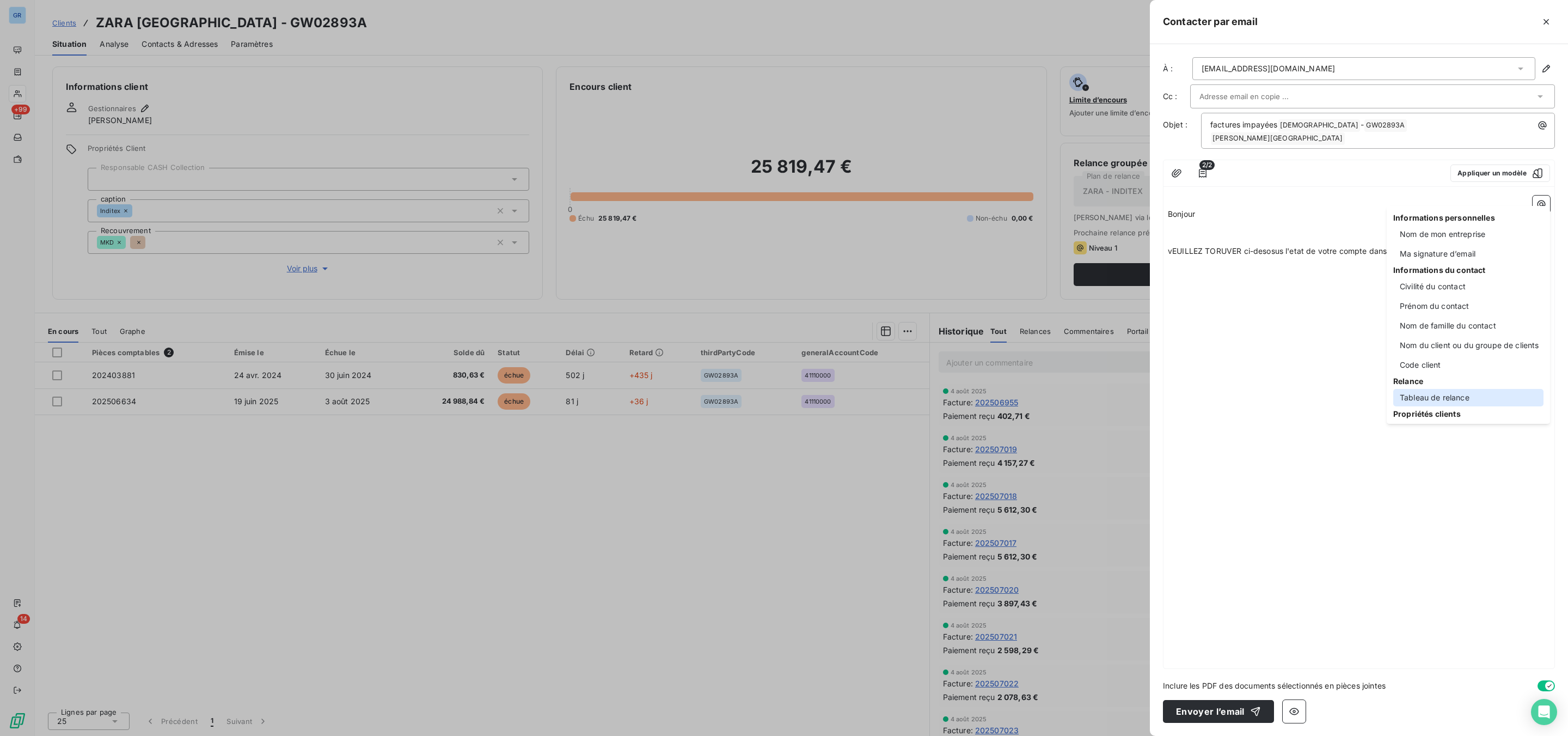
click at [1444, 393] on div "Tableau de relance" at bounding box center [1468, 398] width 150 height 17
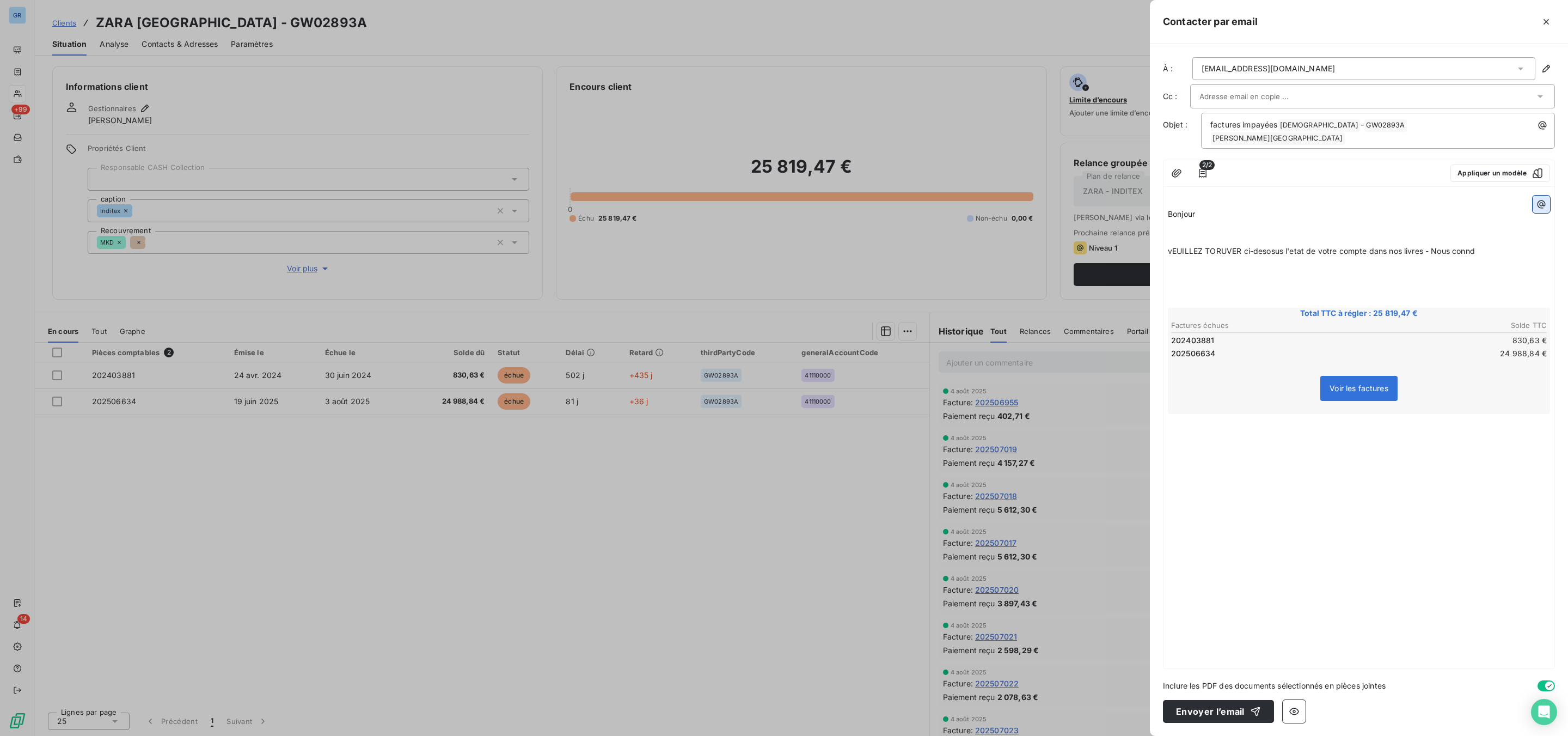
click at [1537, 200] on icon "button" at bounding box center [1541, 204] width 8 height 8
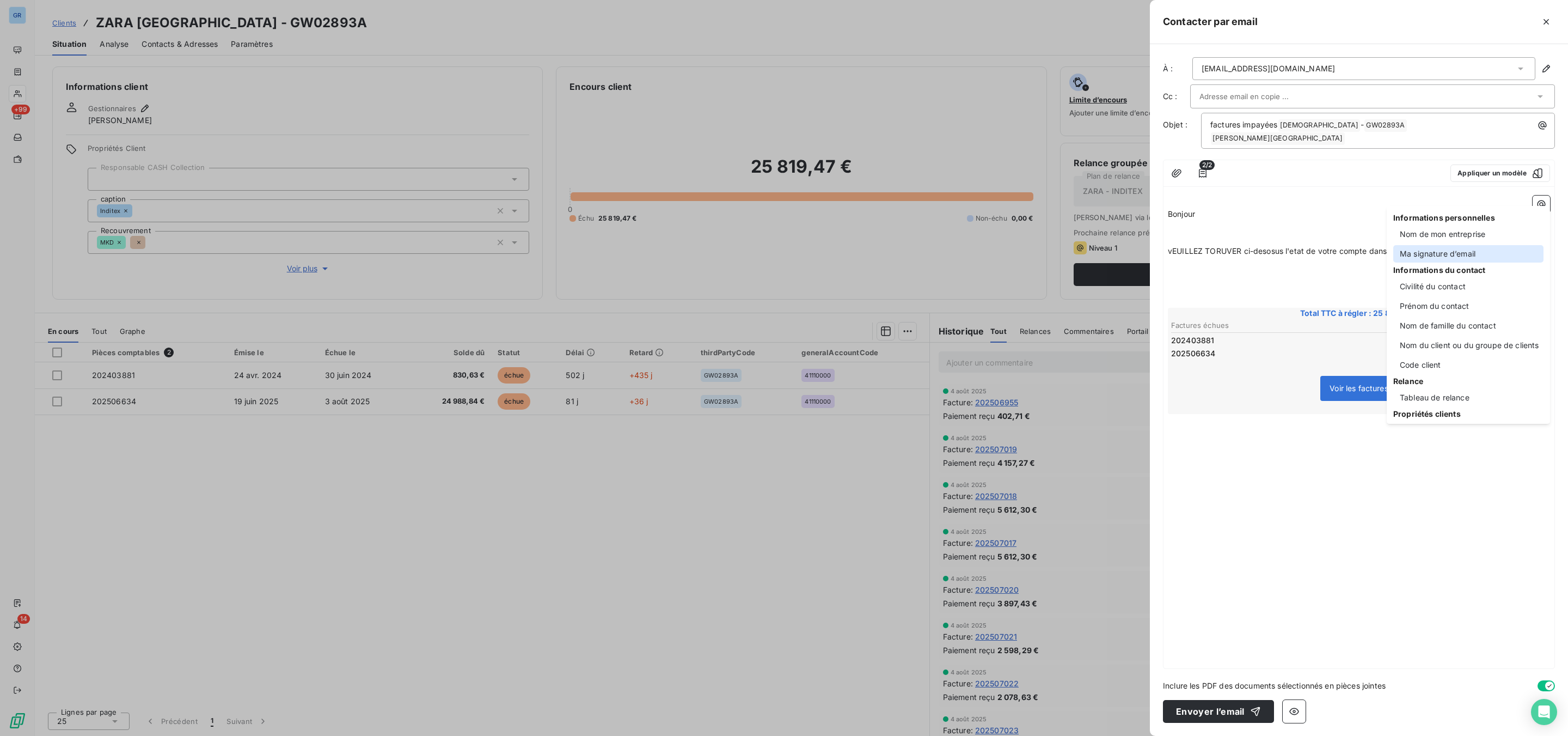
click at [1447, 255] on div "Ma signature d’email" at bounding box center [1468, 254] width 150 height 17
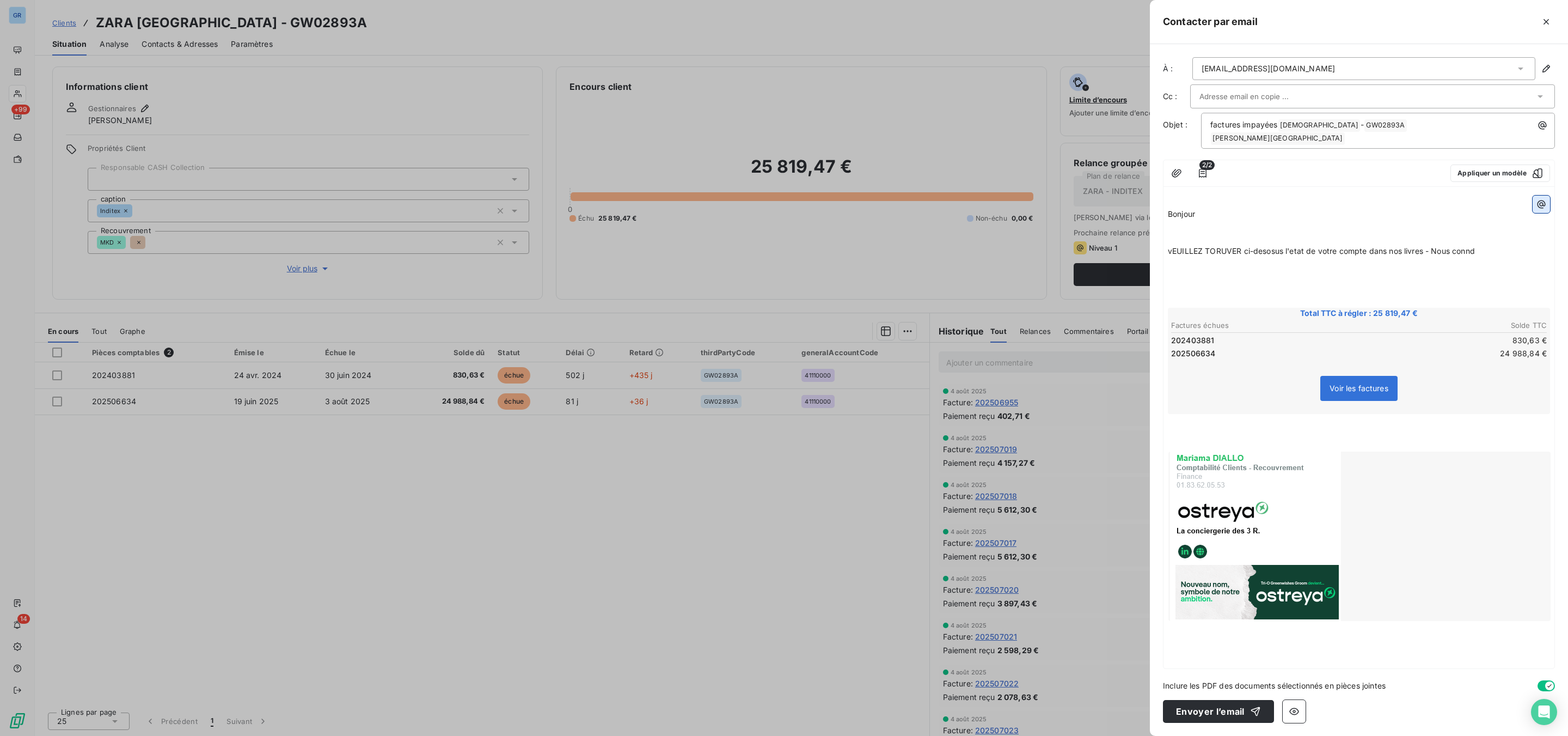
click at [1545, 199] on icon "button" at bounding box center [1541, 204] width 11 height 11
click at [1268, 261] on html "GR +99 14 Clients ZARA [GEOGRAPHIC_DATA] - GW02893A Situation Analyse Contacts …" at bounding box center [784, 368] width 1568 height 736
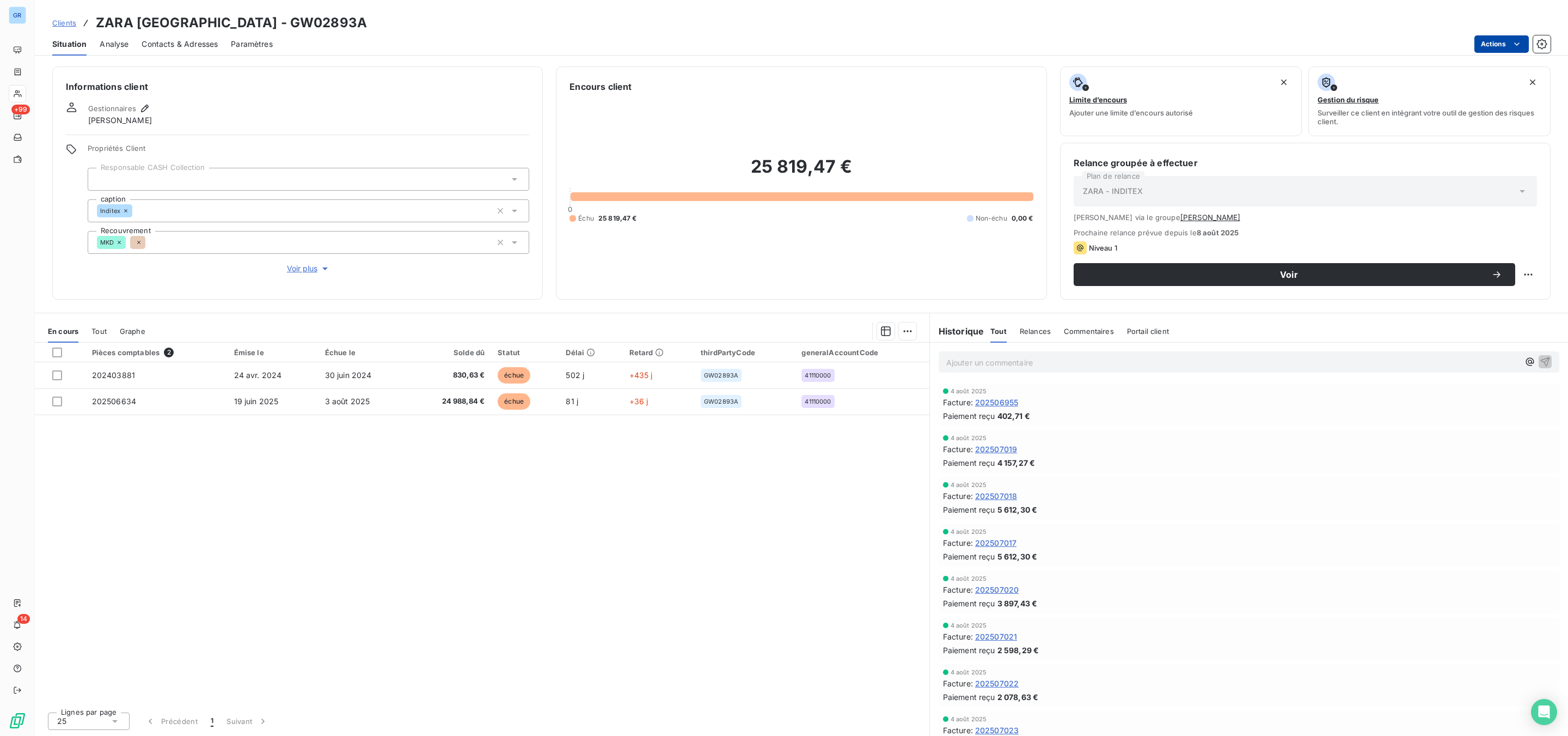
click at [1495, 43] on html "GR +99 14 Clients ZARA [GEOGRAPHIC_DATA] - GW02893A Situation Analyse Contacts …" at bounding box center [784, 368] width 1568 height 736
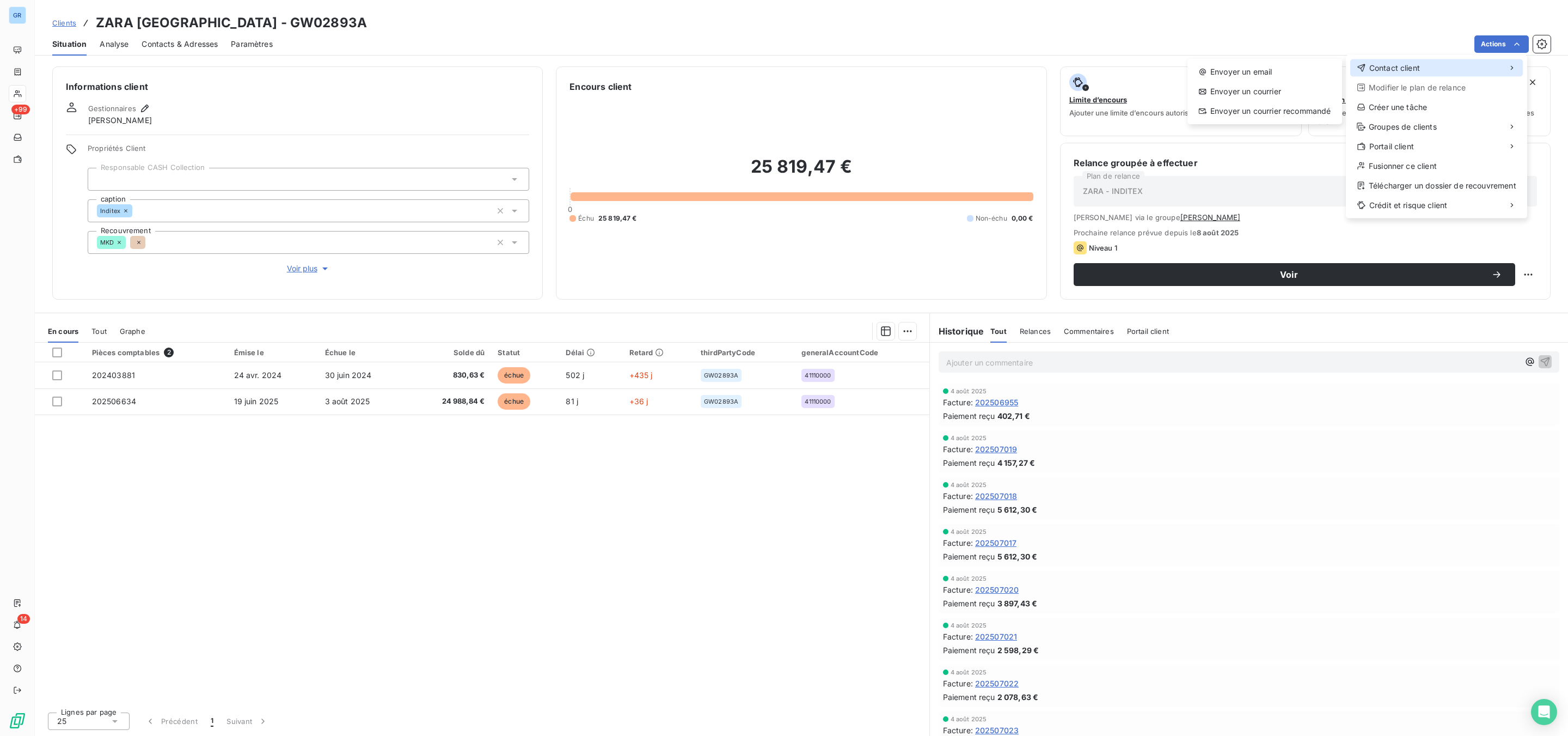
click at [1379, 61] on div "Contact client" at bounding box center [1436, 68] width 173 height 17
click at [1272, 67] on div "Envoyer un email" at bounding box center [1265, 72] width 146 height 17
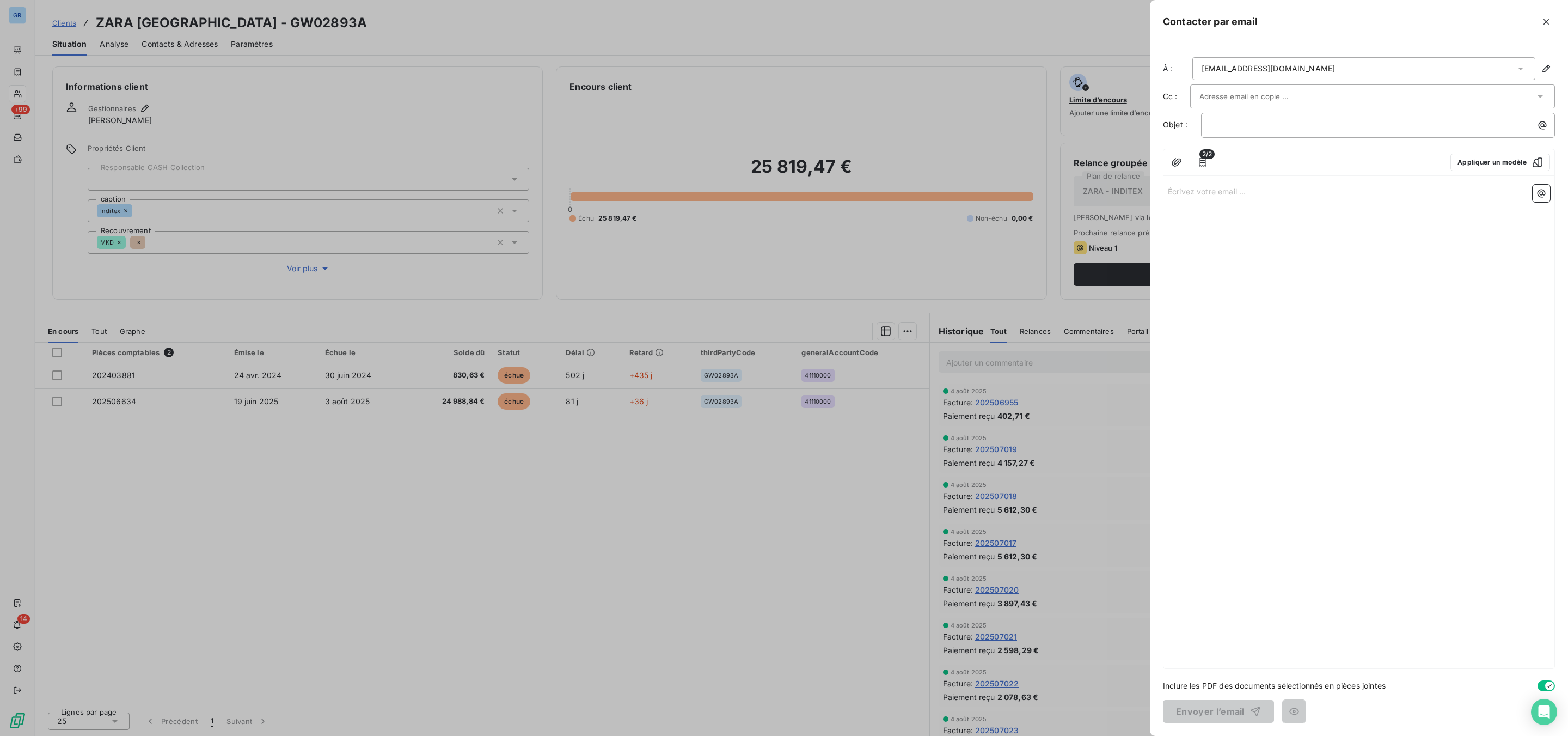
click at [848, 285] on div at bounding box center [784, 368] width 1568 height 736
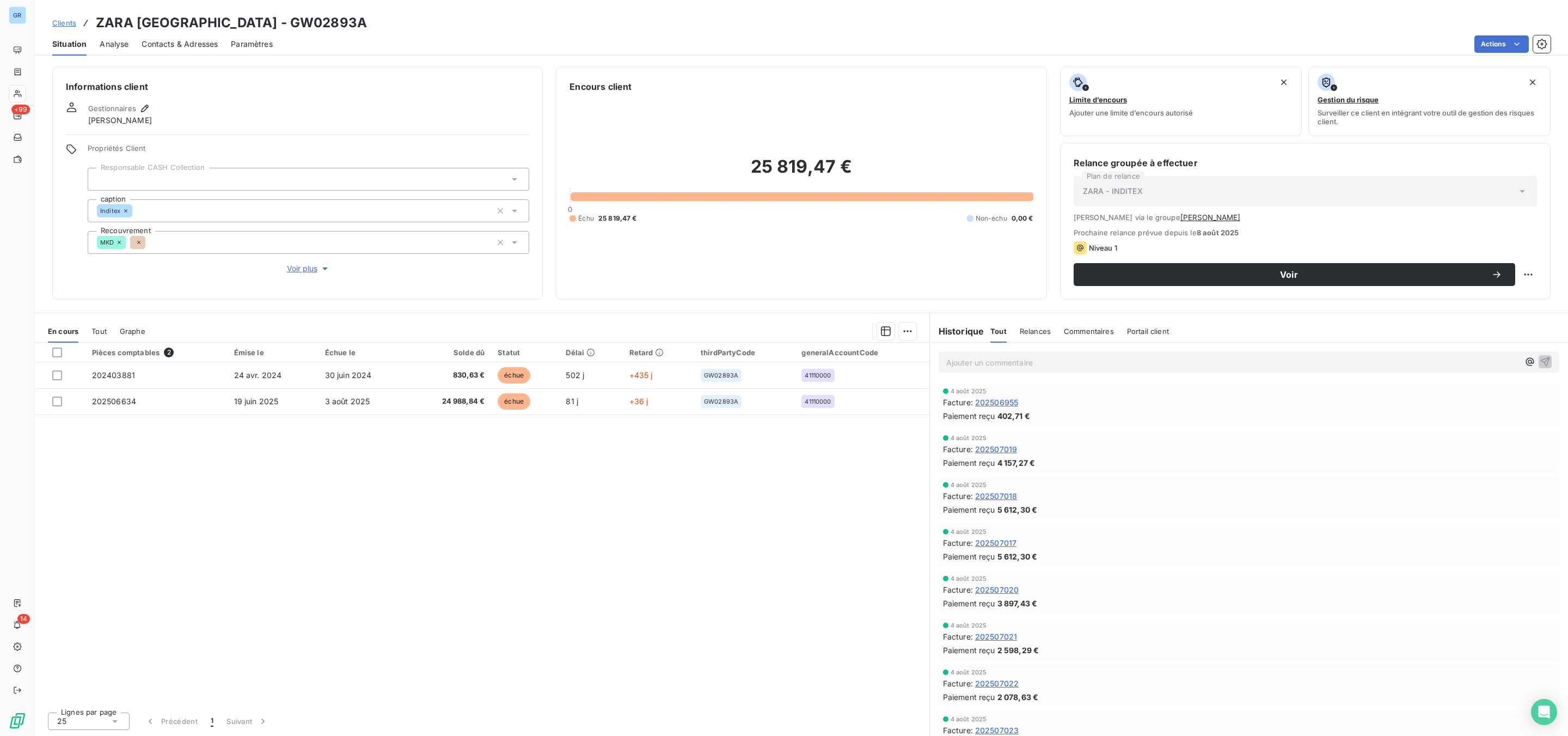
click at [176, 41] on span "Contacts & Adresses" at bounding box center [179, 44] width 76 height 11
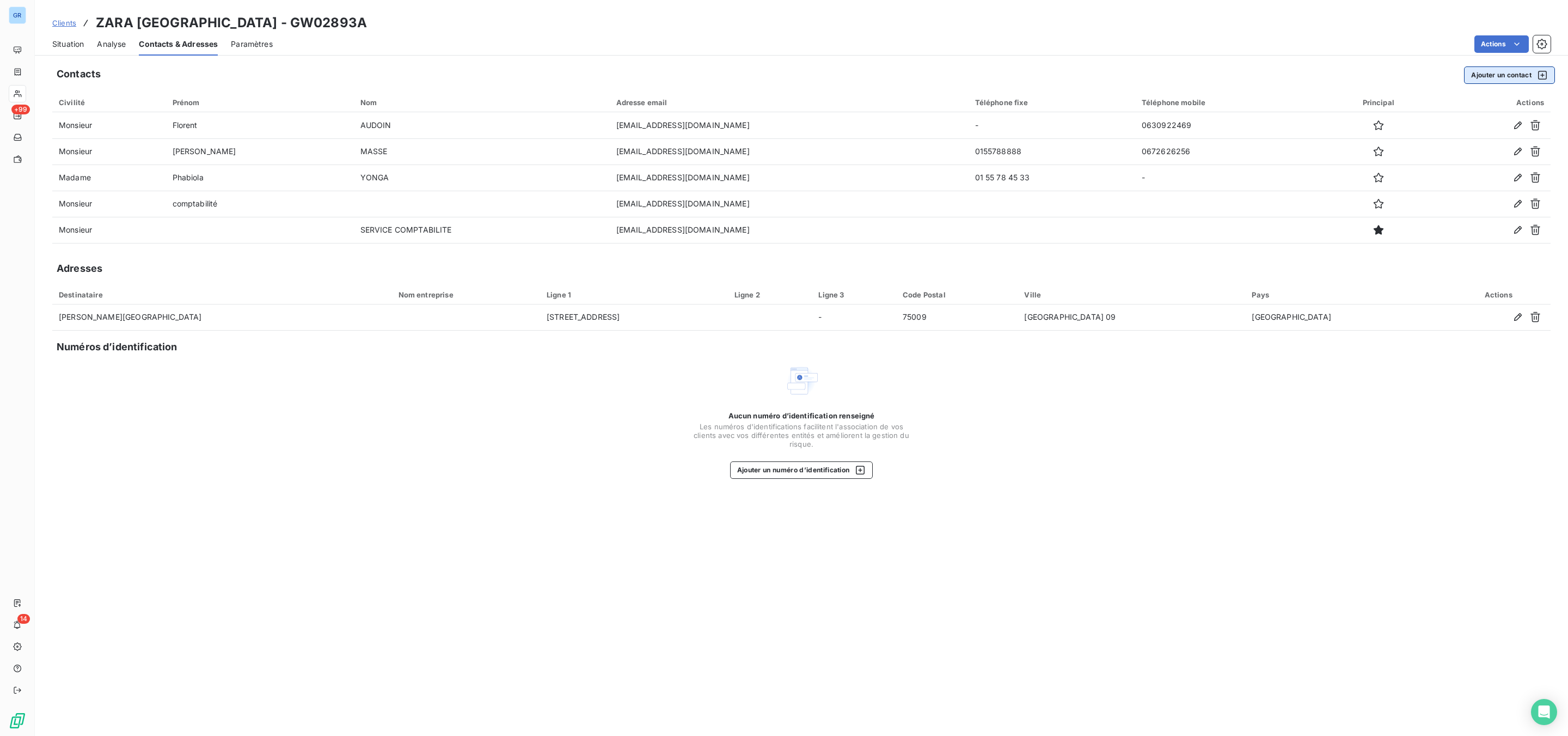
click at [1497, 74] on button "Ajouter un contact" at bounding box center [1509, 75] width 91 height 17
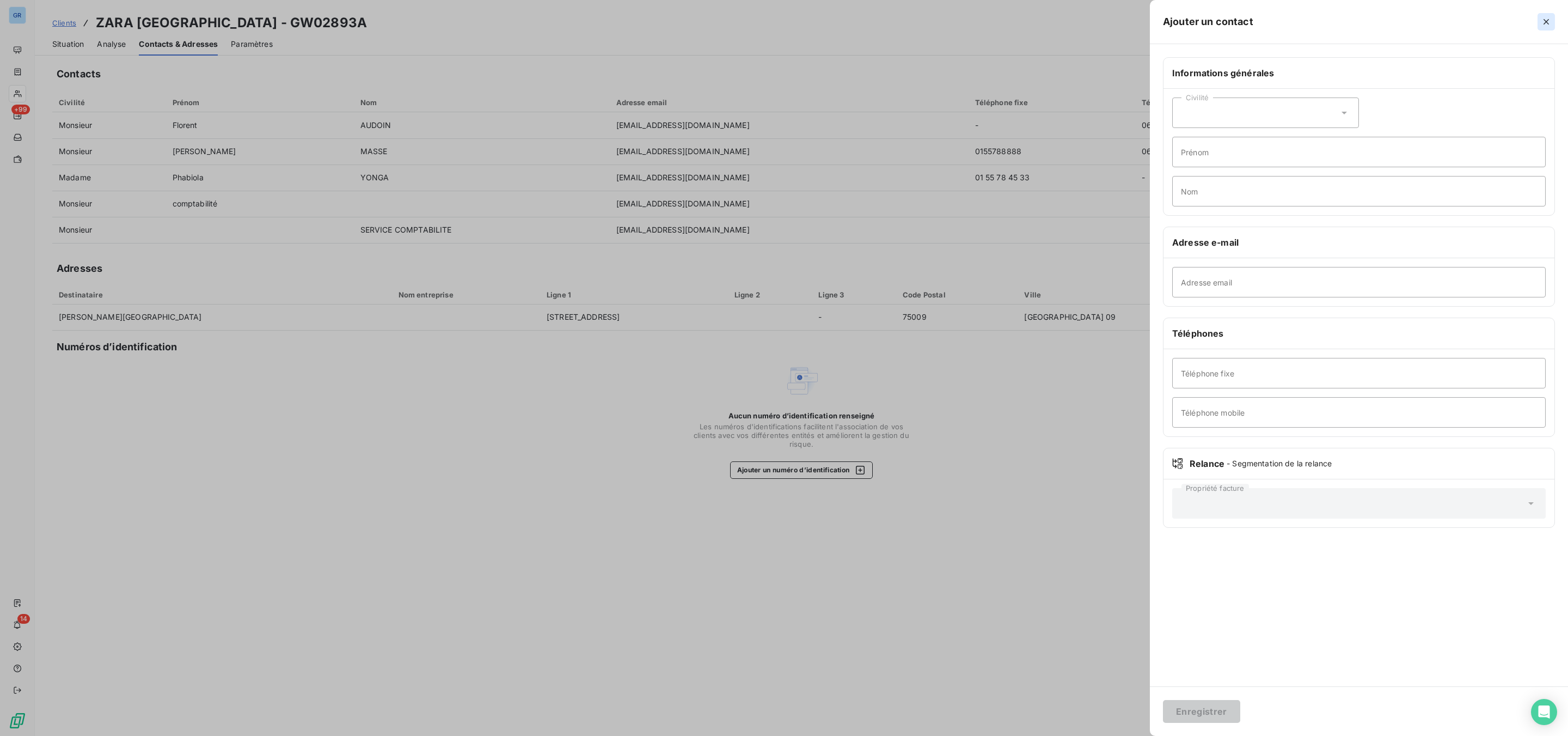
click at [1545, 29] on button "button" at bounding box center [1546, 22] width 17 height 17
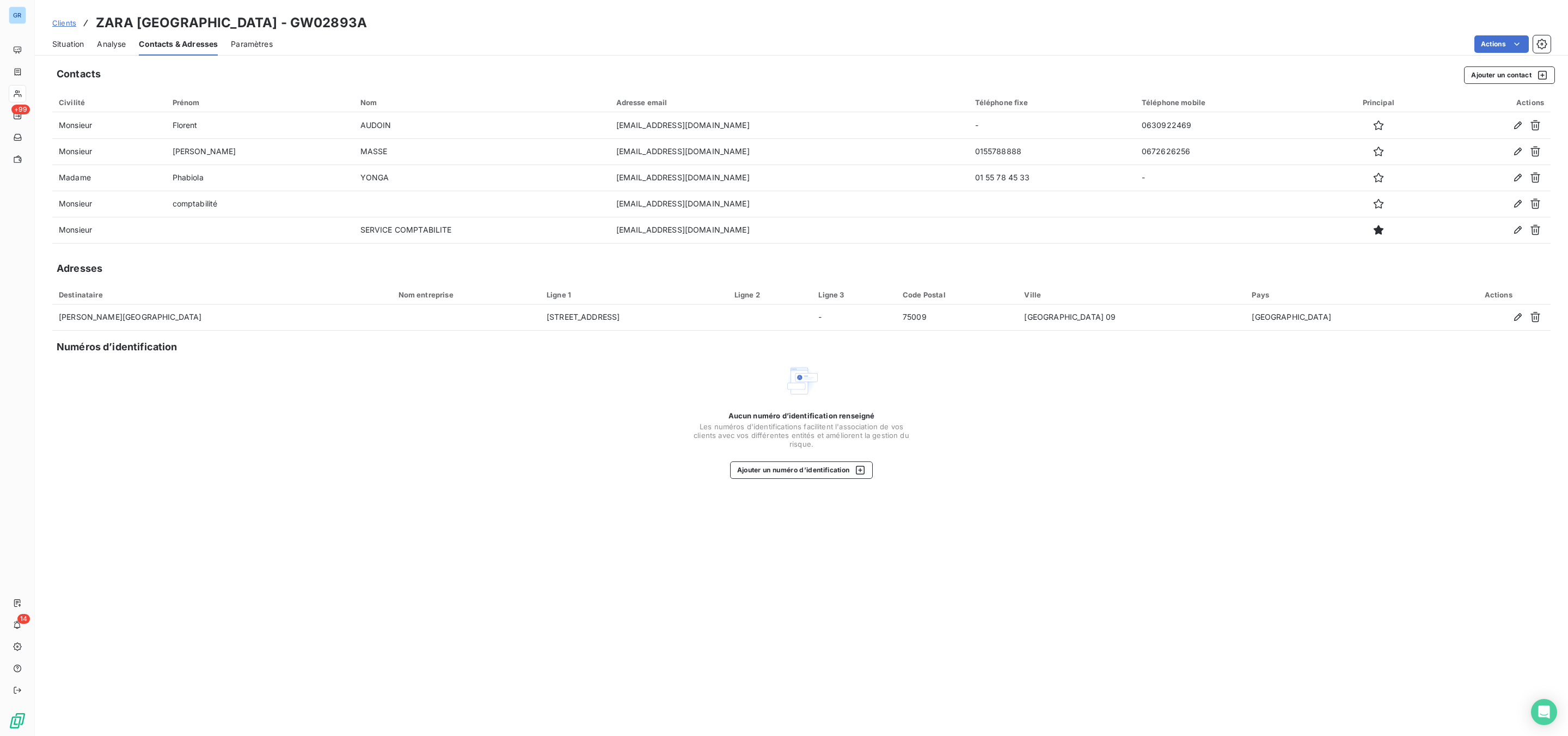
click at [1498, 55] on div "Situation Analyse Contacts & Adresses Paramètres Actions" at bounding box center [801, 44] width 1533 height 23
click at [1498, 47] on html "GR +99 14 Clients ZARA [GEOGRAPHIC_DATA] - GW02893A Situation Analyse Contacts …" at bounding box center [784, 368] width 1568 height 736
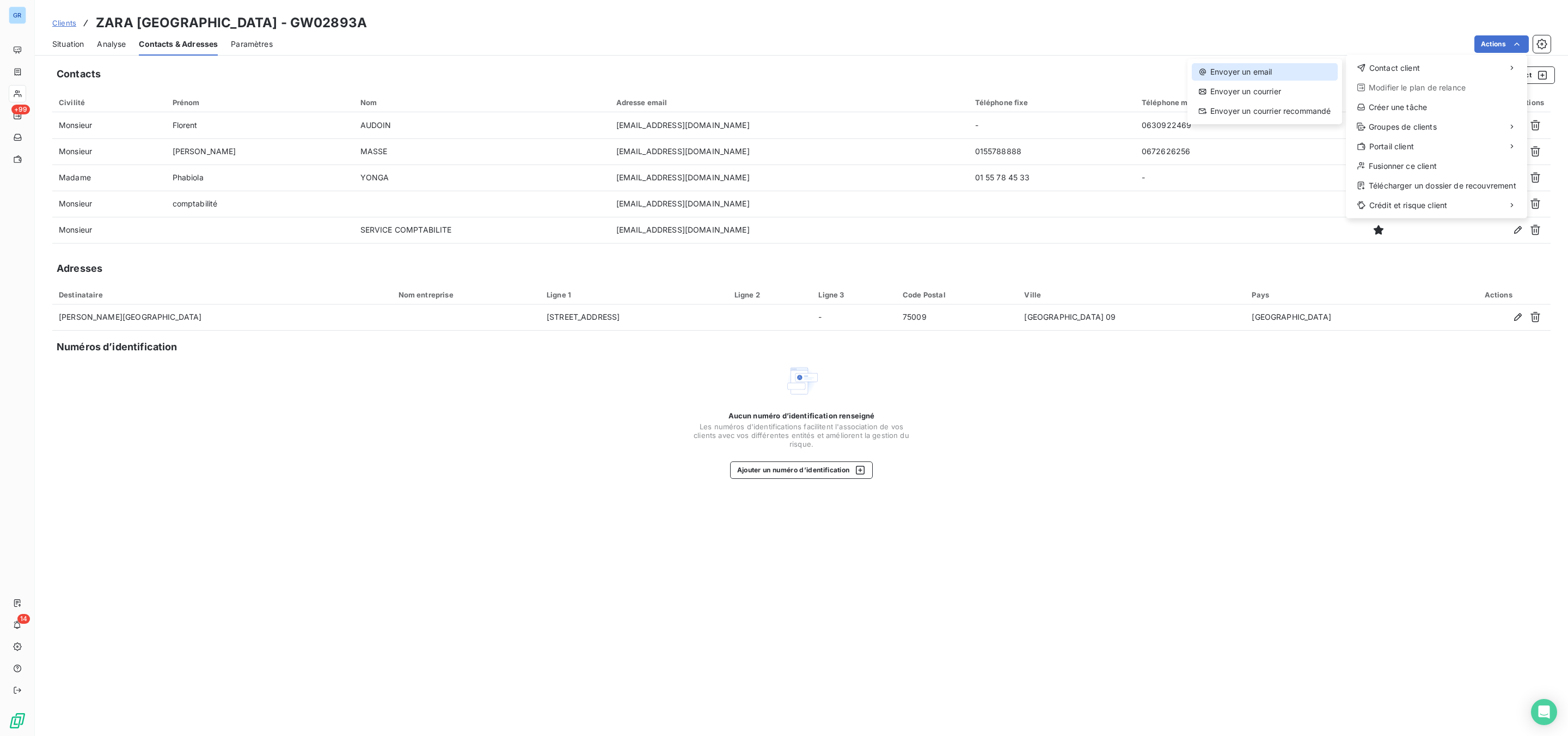
click at [1274, 70] on div "Envoyer un email" at bounding box center [1265, 72] width 146 height 17
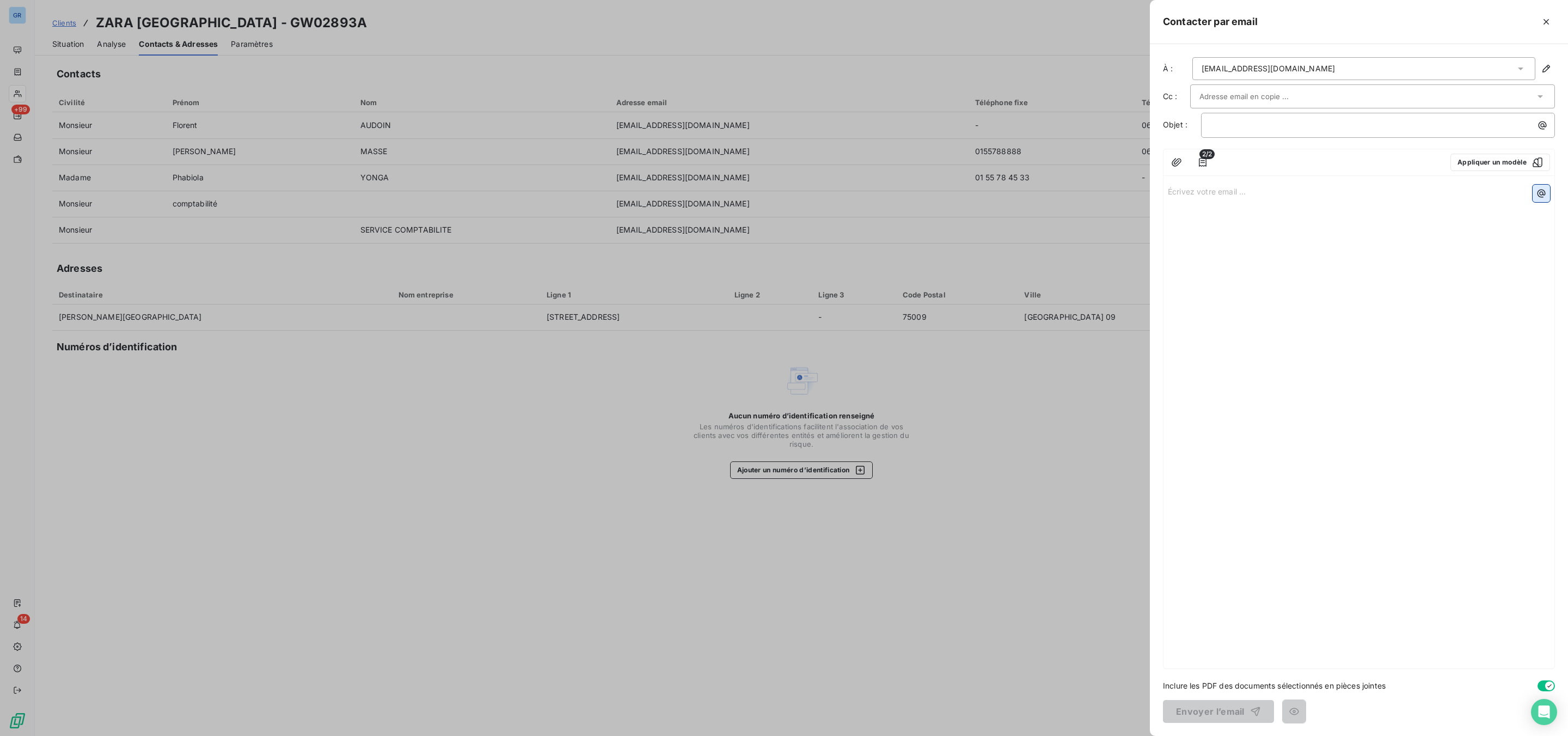
click at [1537, 190] on icon "button" at bounding box center [1541, 193] width 11 height 11
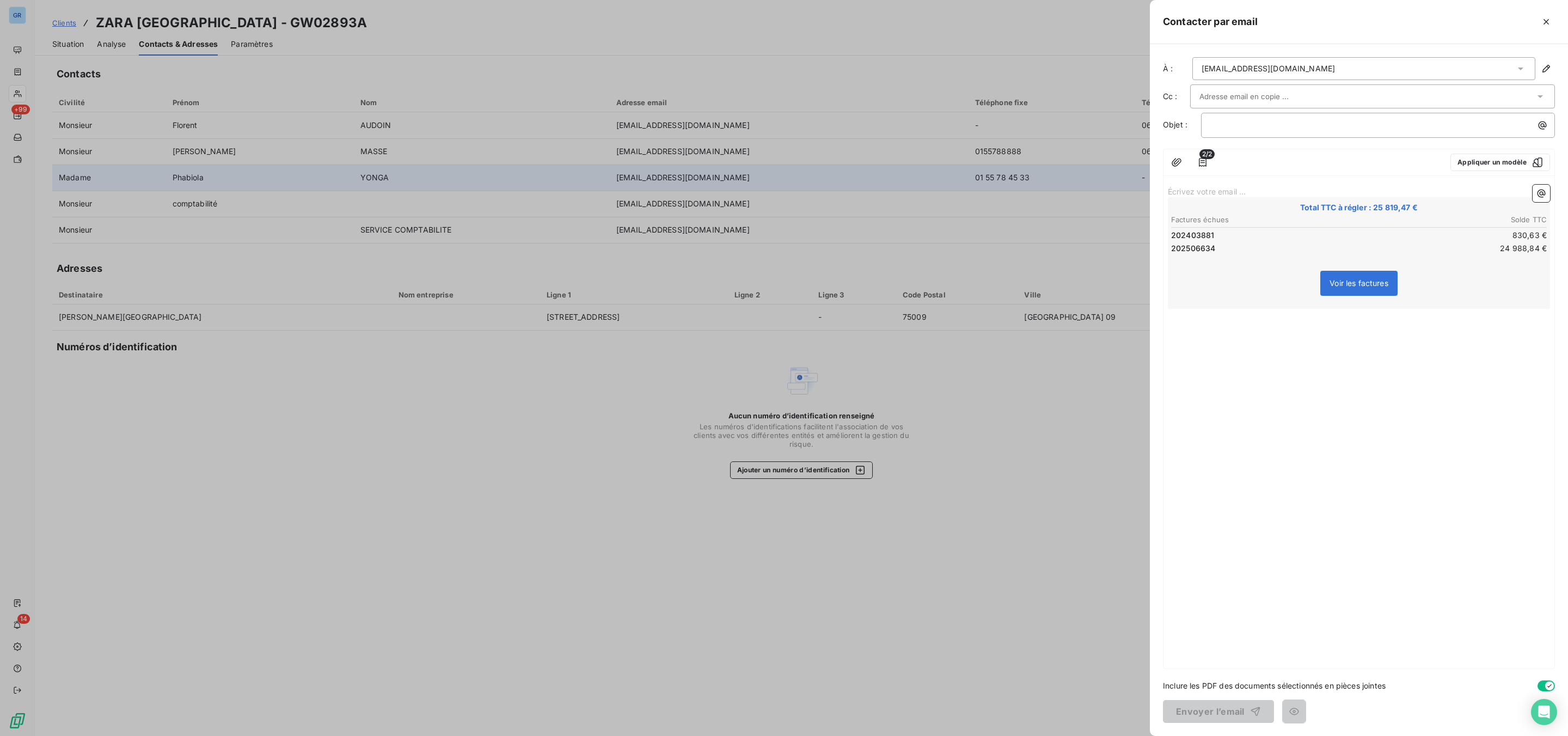
drag, startPoint x: 714, startPoint y: 180, endPoint x: 564, endPoint y: 174, distance: 150.1
click at [714, 177] on div at bounding box center [784, 368] width 1568 height 736
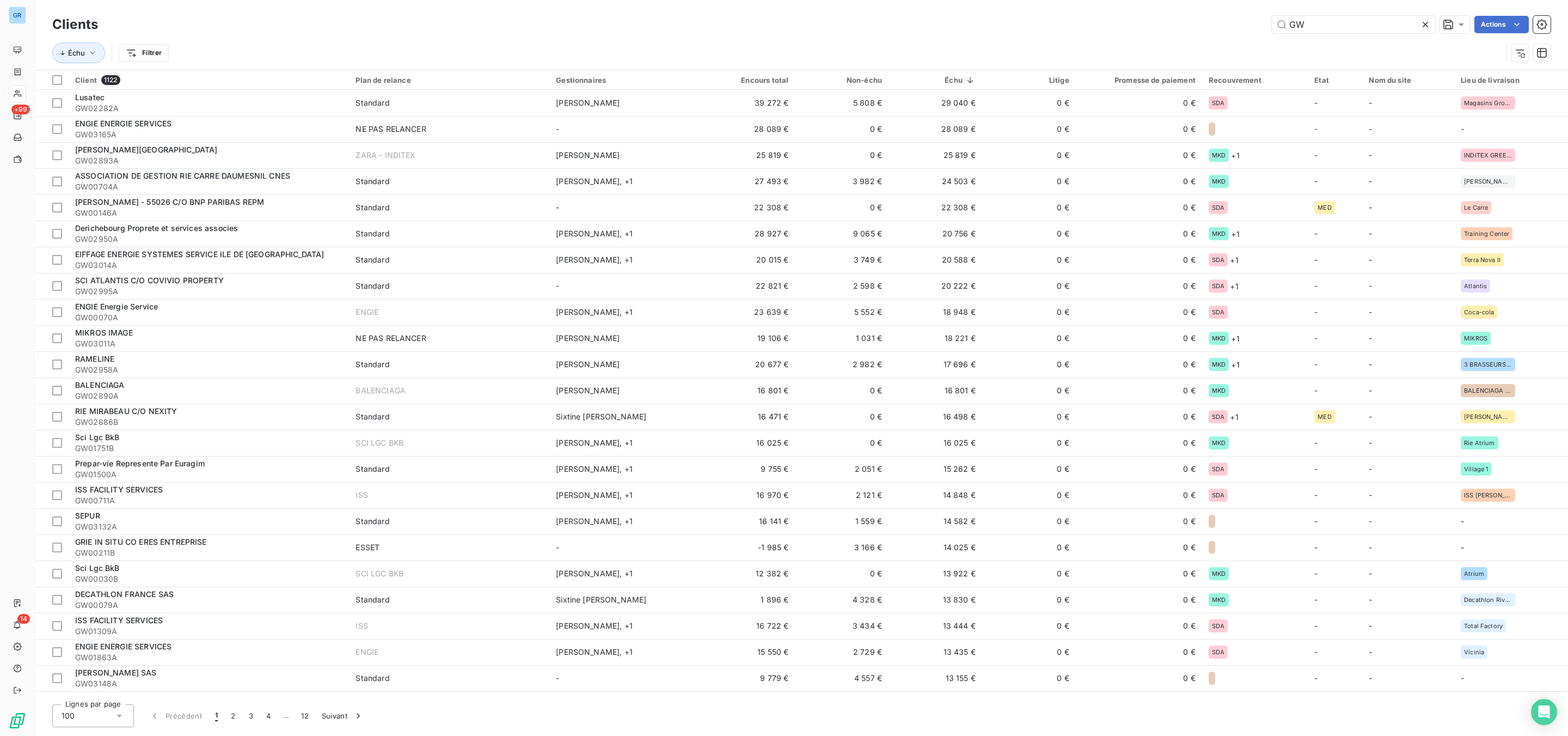
drag, startPoint x: 1319, startPoint y: 23, endPoint x: 1184, endPoint y: 23, distance: 135.0
click at [1175, 17] on div "GW Actions" at bounding box center [831, 25] width 1440 height 17
drag, startPoint x: 1327, startPoint y: 26, endPoint x: 1200, endPoint y: 27, distance: 127.0
click at [1230, 27] on div "gw Actions" at bounding box center [831, 25] width 1440 height 17
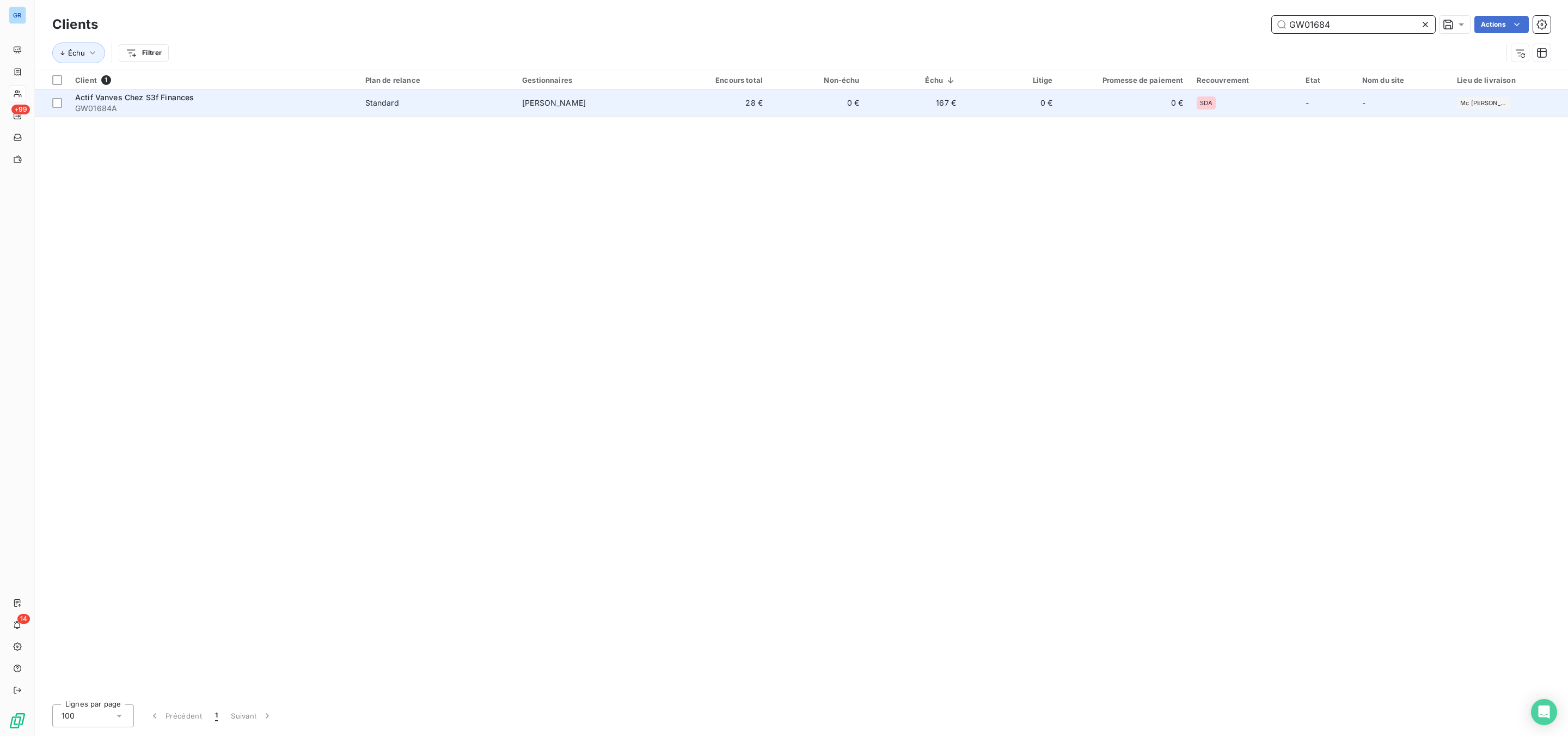
type input "GW01684"
click at [194, 97] on div "Actif Vanves Chez S3f Finances" at bounding box center [213, 97] width 277 height 11
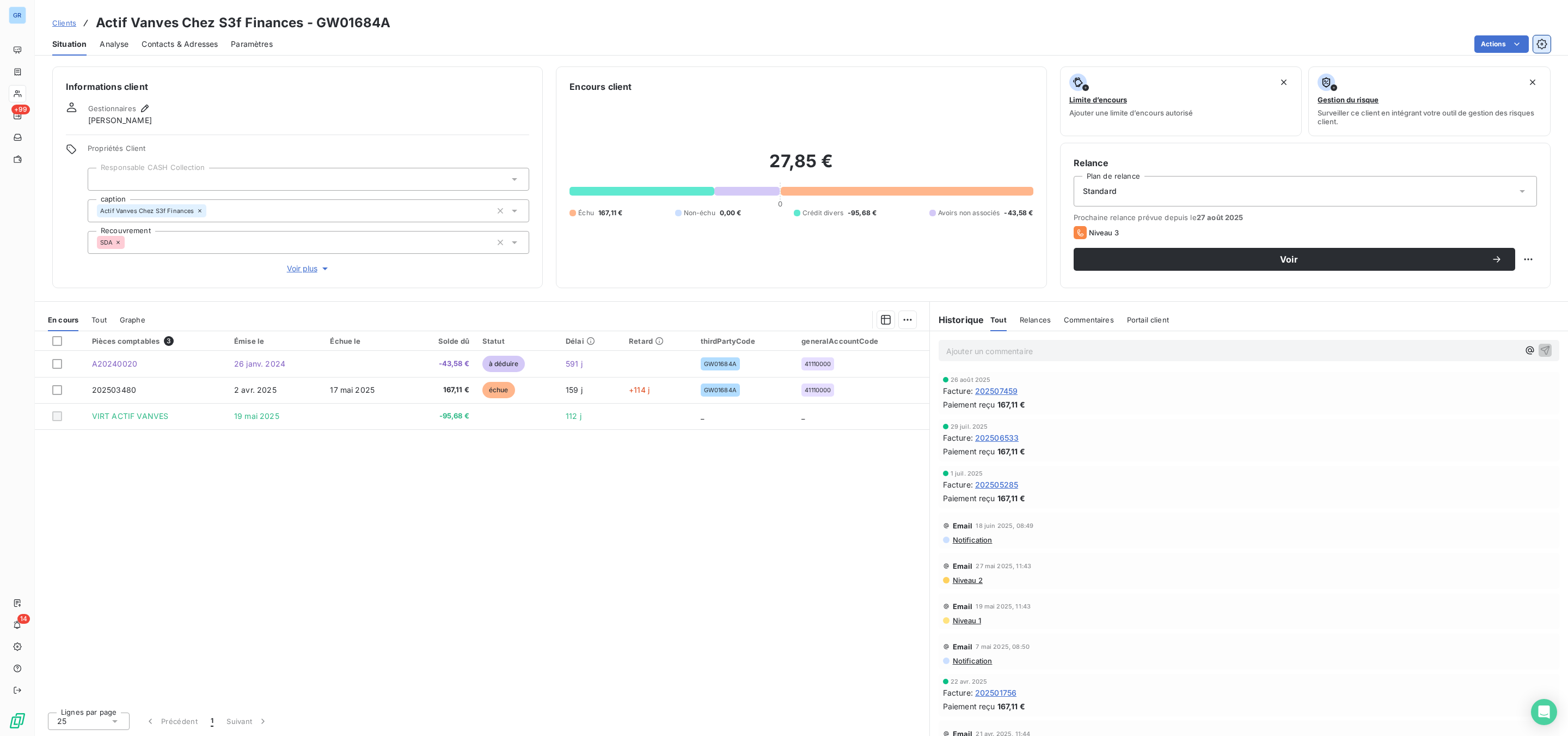
click at [1541, 40] on icon "button" at bounding box center [1541, 44] width 11 height 11
click at [1508, 43] on html "GR +99 14 Clients Actif Vanves Chez S3f Finances - GW01684A Situation Analyse C…" at bounding box center [784, 368] width 1568 height 736
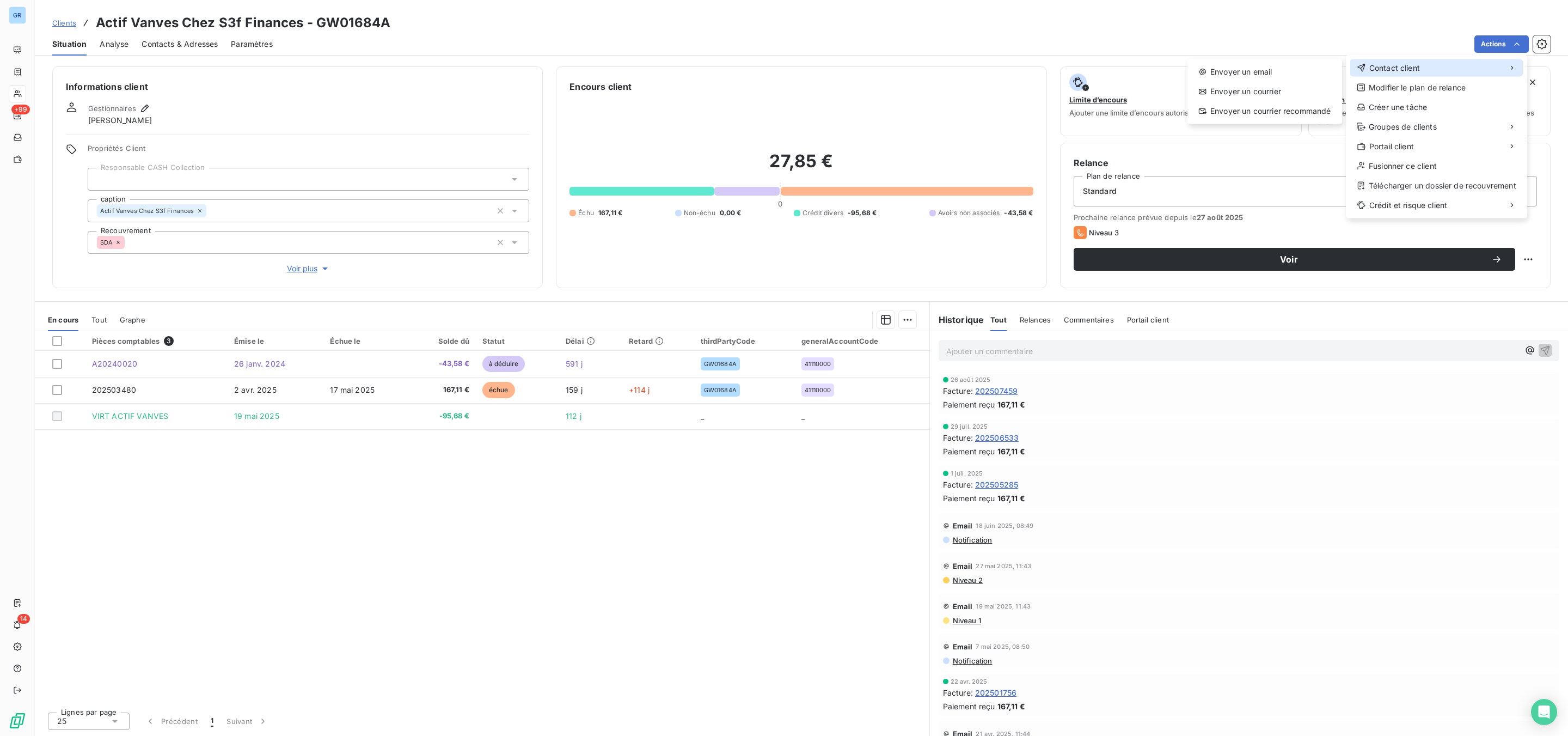
drag, startPoint x: 1400, startPoint y: 66, endPoint x: 1392, endPoint y: 64, distance: 8.2
click at [1400, 64] on span "Contact client" at bounding box center [1395, 68] width 51 height 11
click at [1252, 67] on div "Envoyer un email" at bounding box center [1265, 72] width 146 height 17
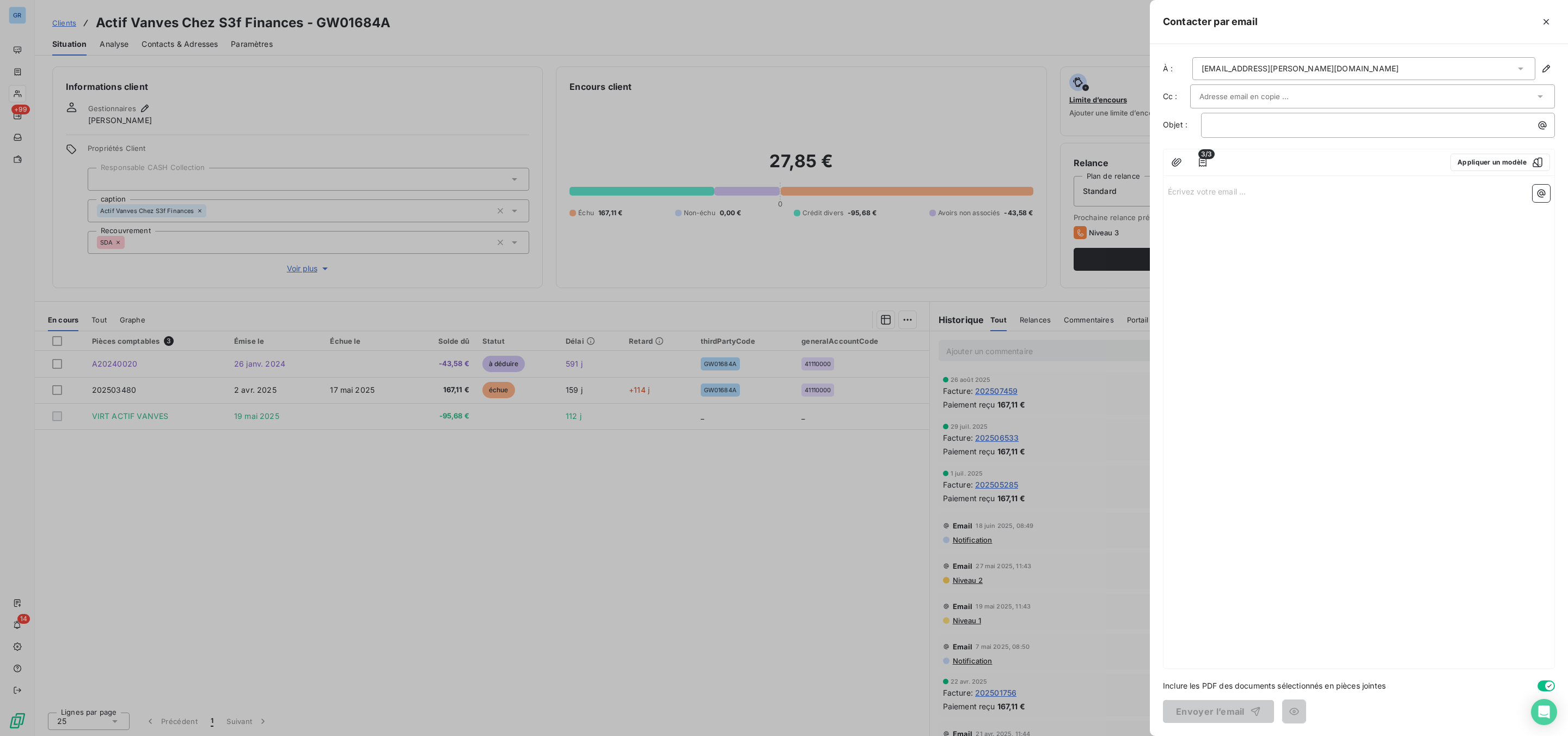
click at [1550, 191] on div "Écrivez votre email ... ﻿" at bounding box center [1359, 424] width 391 height 488
click at [1540, 195] on icon "button" at bounding box center [1541, 193] width 11 height 11
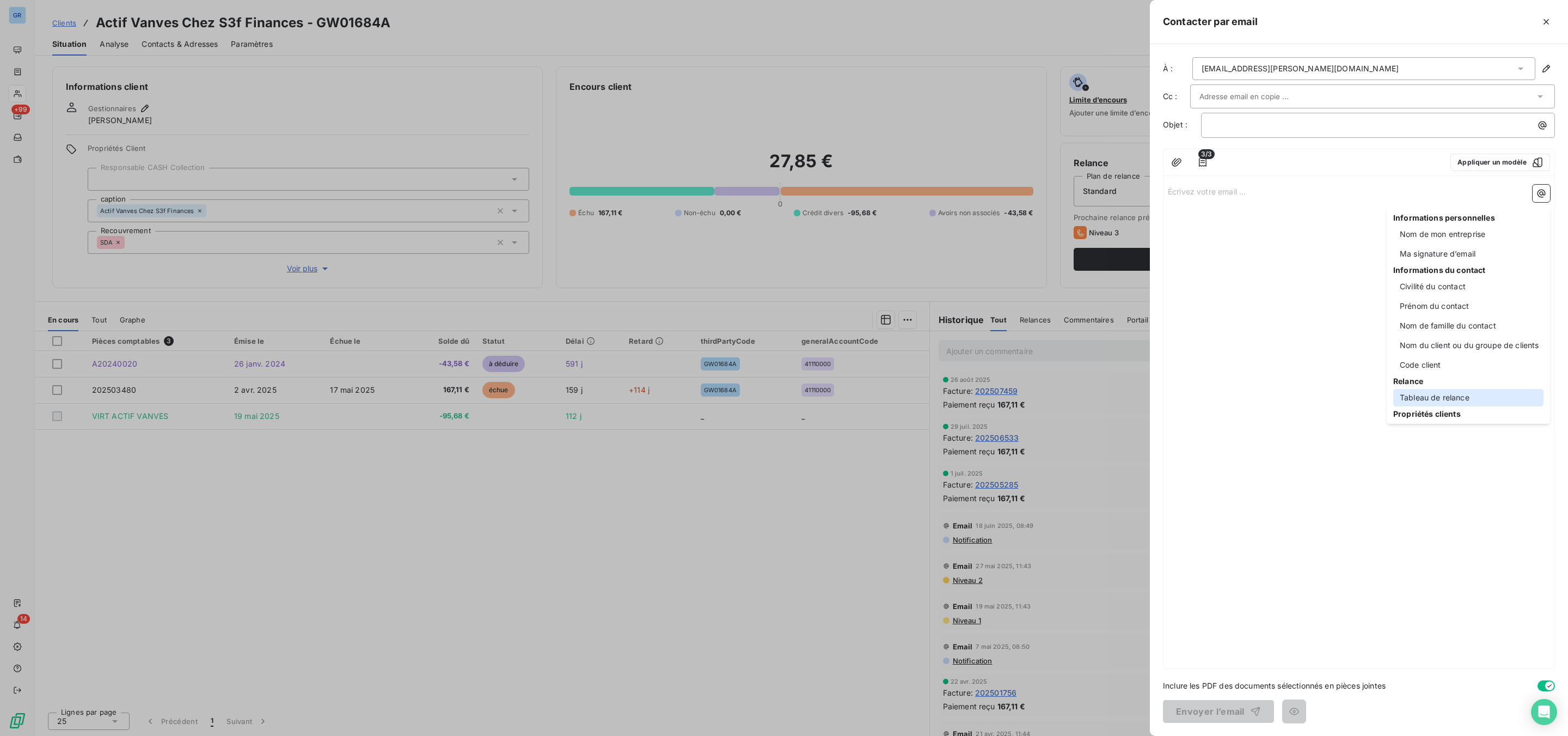
click at [1434, 393] on div "Tableau de relance" at bounding box center [1468, 398] width 150 height 17
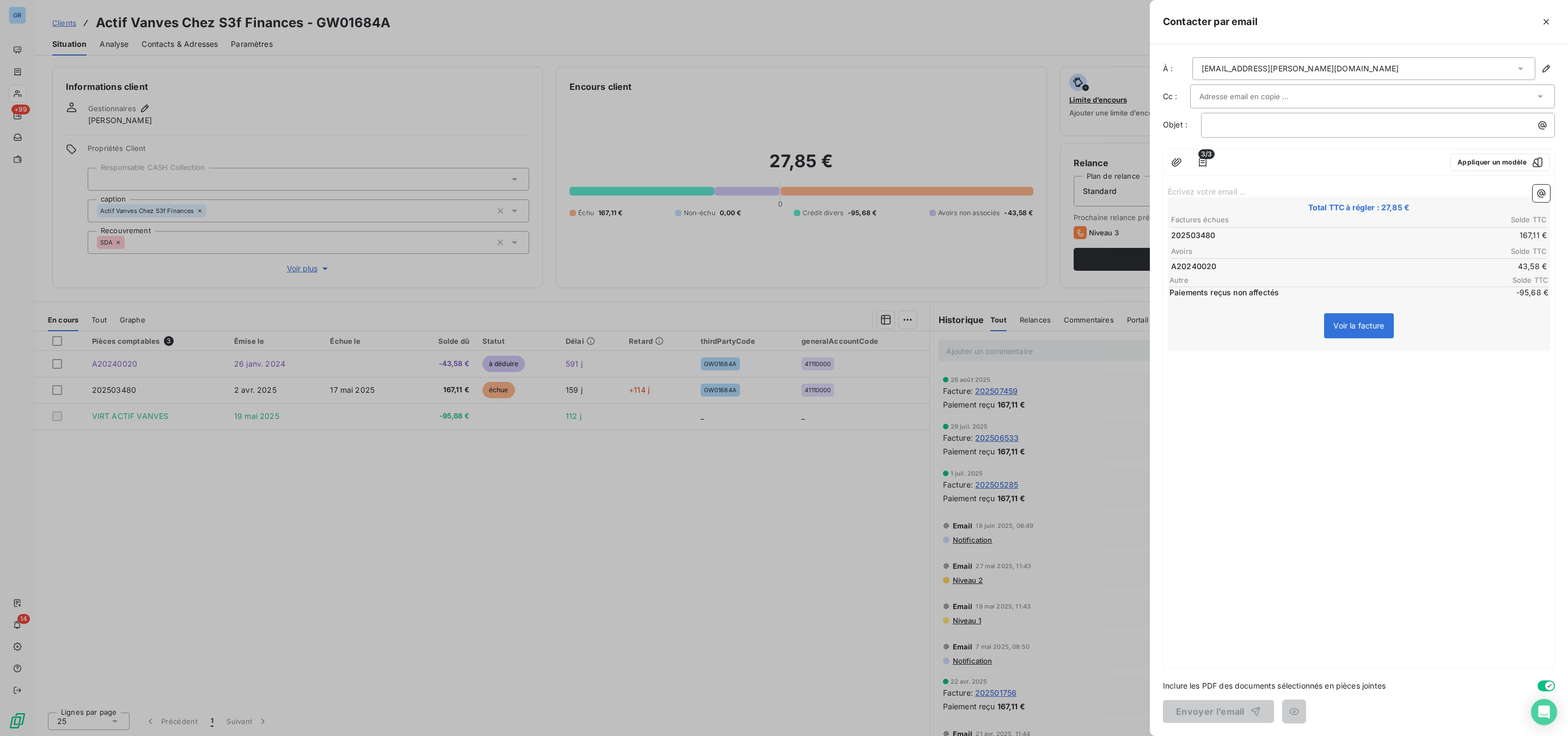
click at [931, 116] on div at bounding box center [784, 368] width 1568 height 736
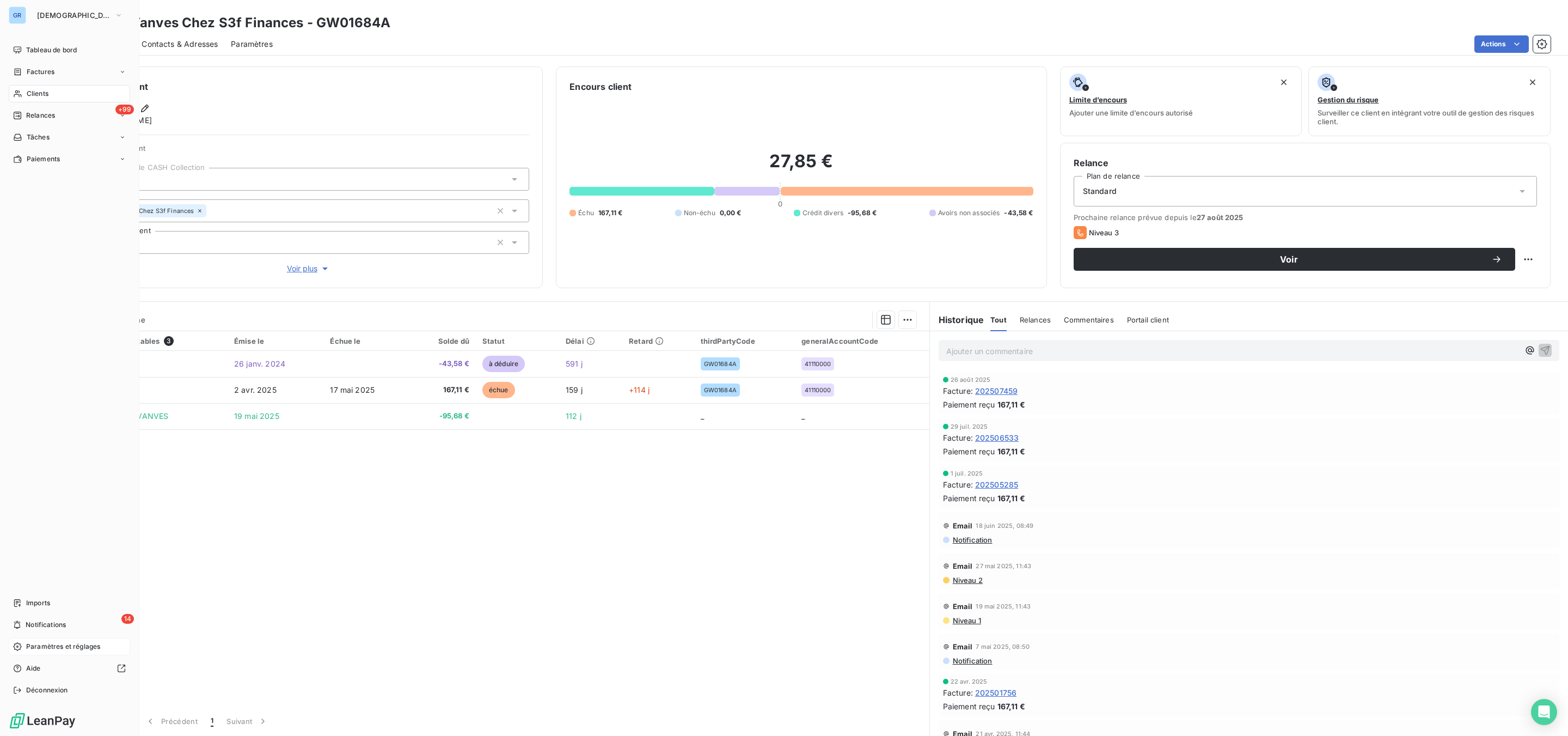
click at [66, 647] on span "Paramètres et réglages" at bounding box center [62, 646] width 74 height 10
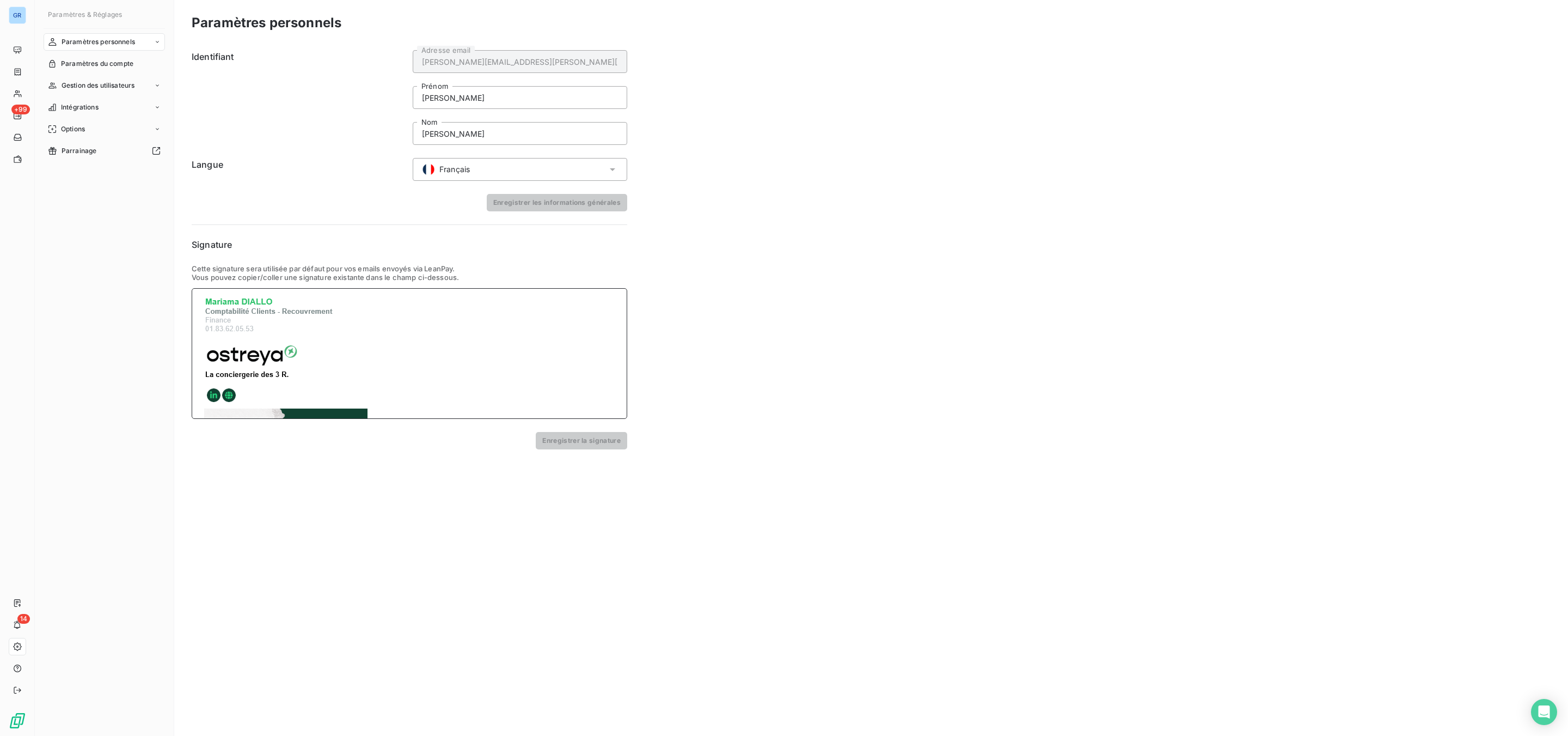
click at [522, 336] on div at bounding box center [409, 353] width 435 height 131
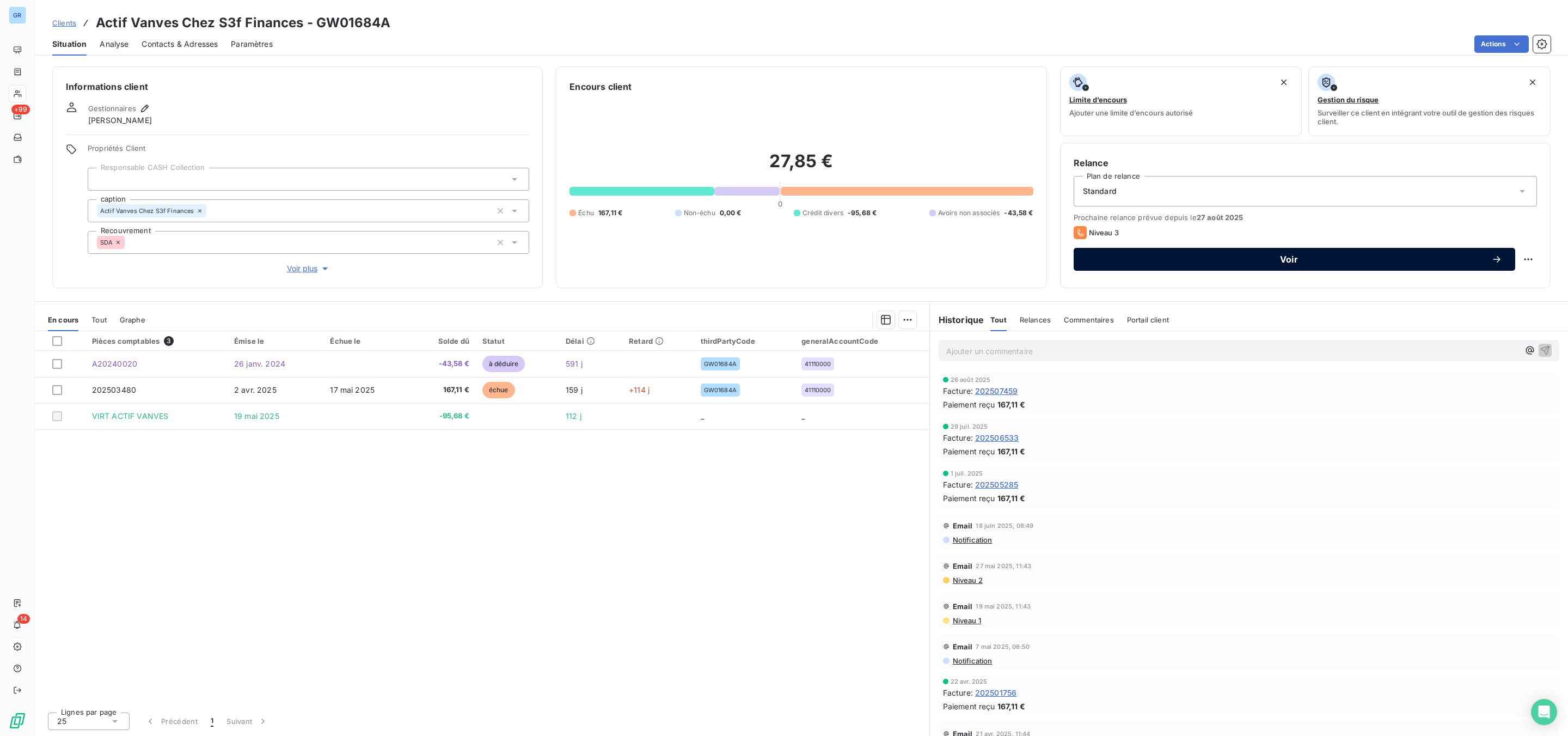
click at [1166, 261] on span "Voir" at bounding box center [1289, 259] width 405 height 9
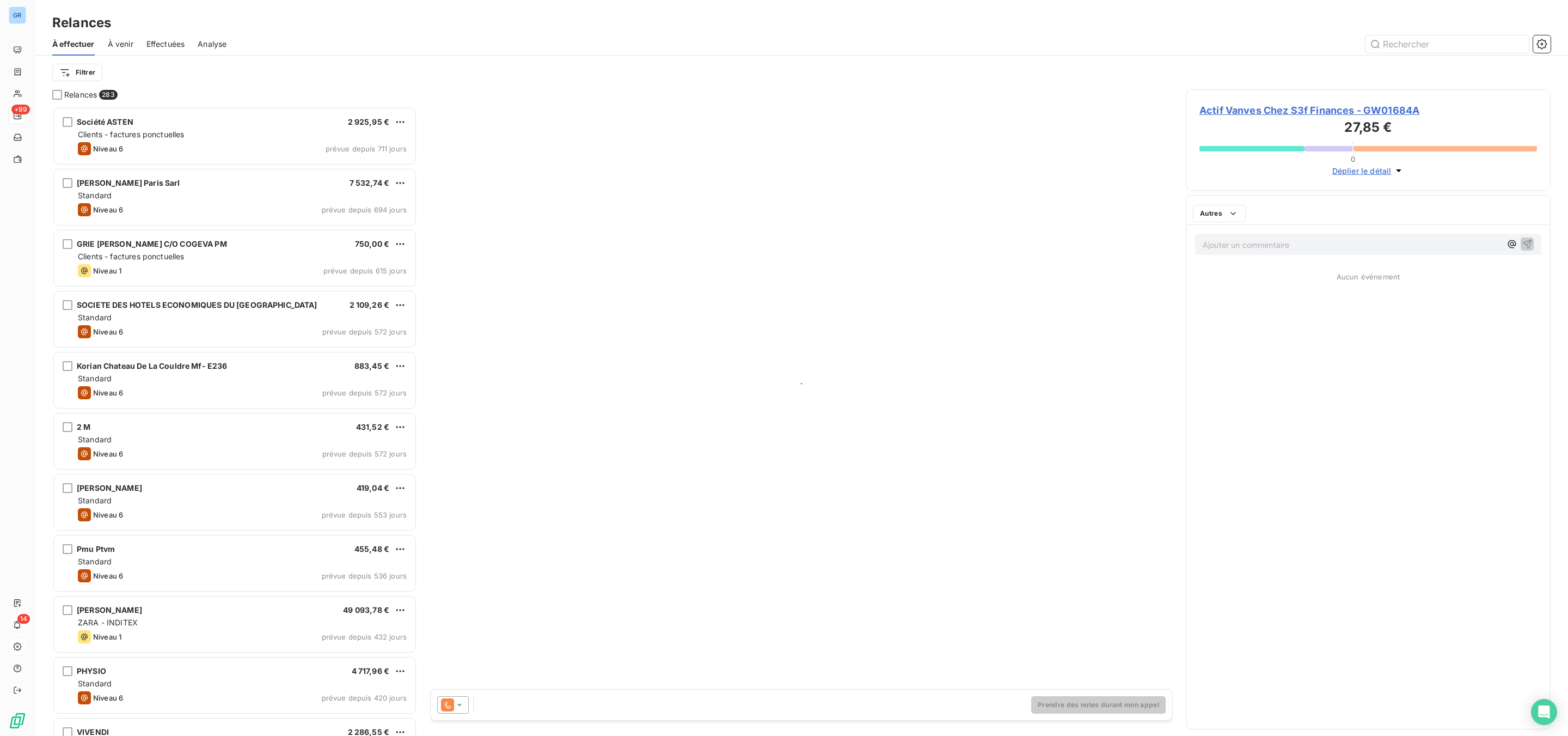
scroll to position [618, 352]
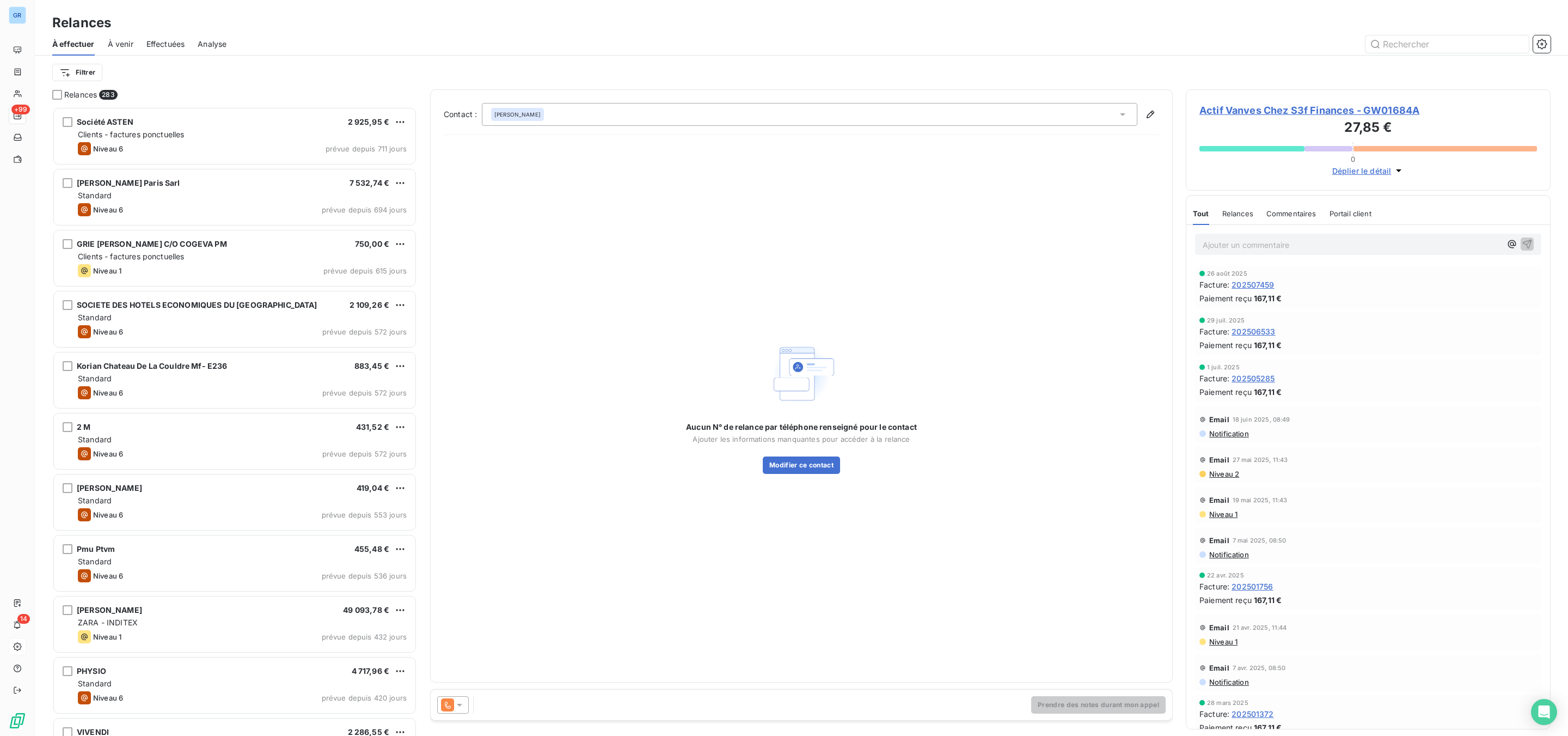
click at [464, 706] on icon at bounding box center [459, 705] width 11 height 11
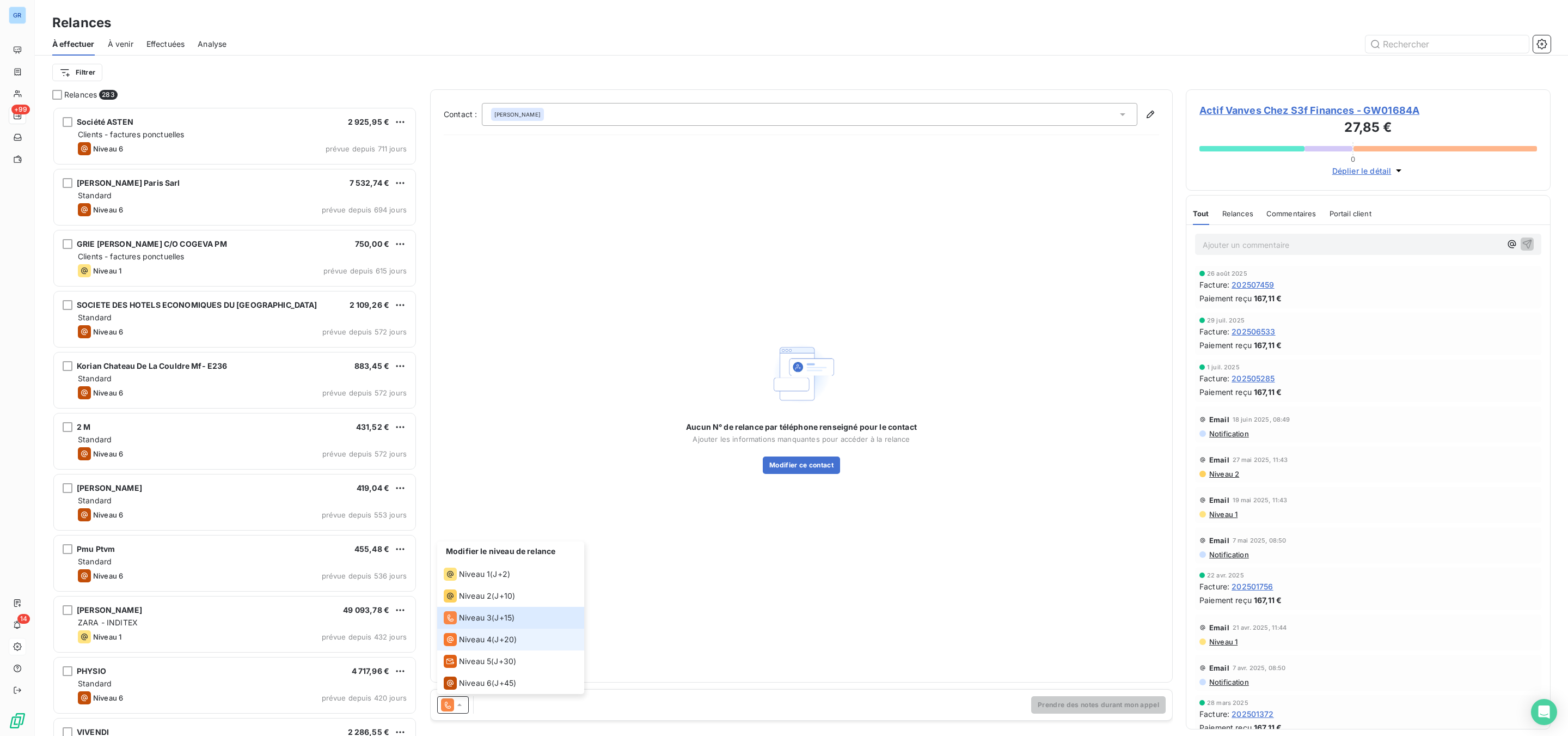
click at [486, 640] on span "Niveau 4" at bounding box center [475, 639] width 33 height 11
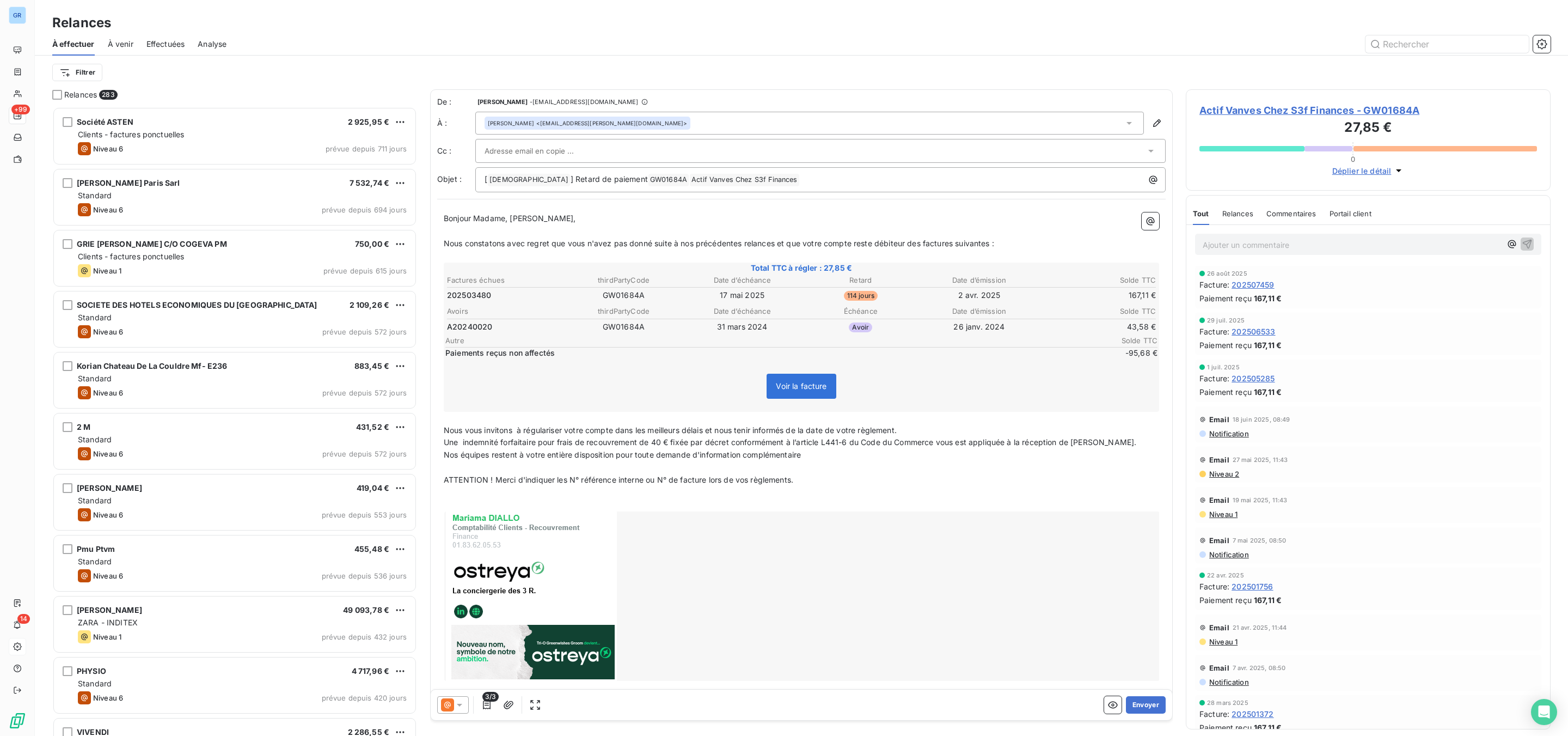
click at [463, 703] on icon at bounding box center [459, 705] width 11 height 11
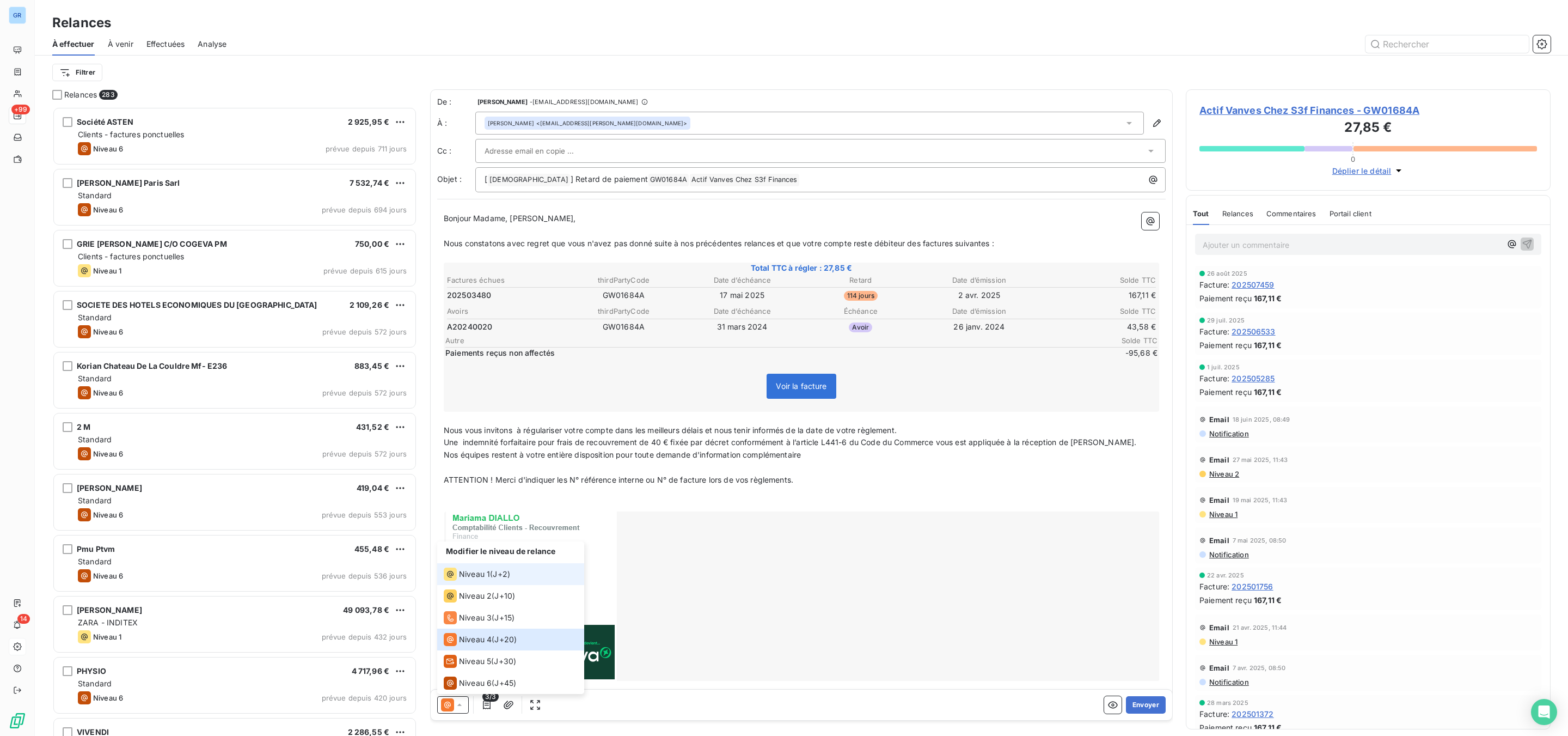
click at [491, 575] on div "Niveau 1 ( J+2 )" at bounding box center [477, 574] width 66 height 13
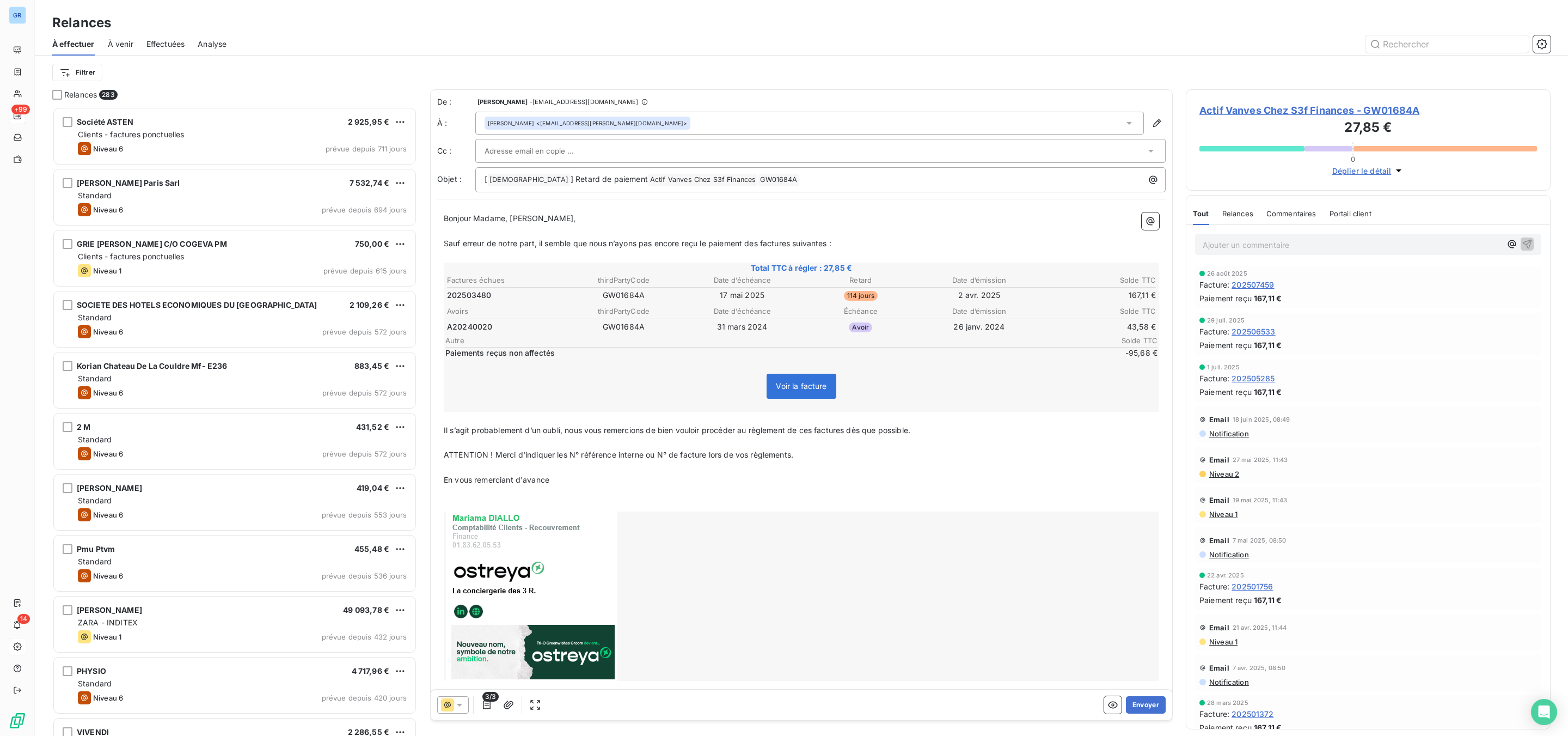
click at [461, 709] on icon at bounding box center [459, 705] width 11 height 11
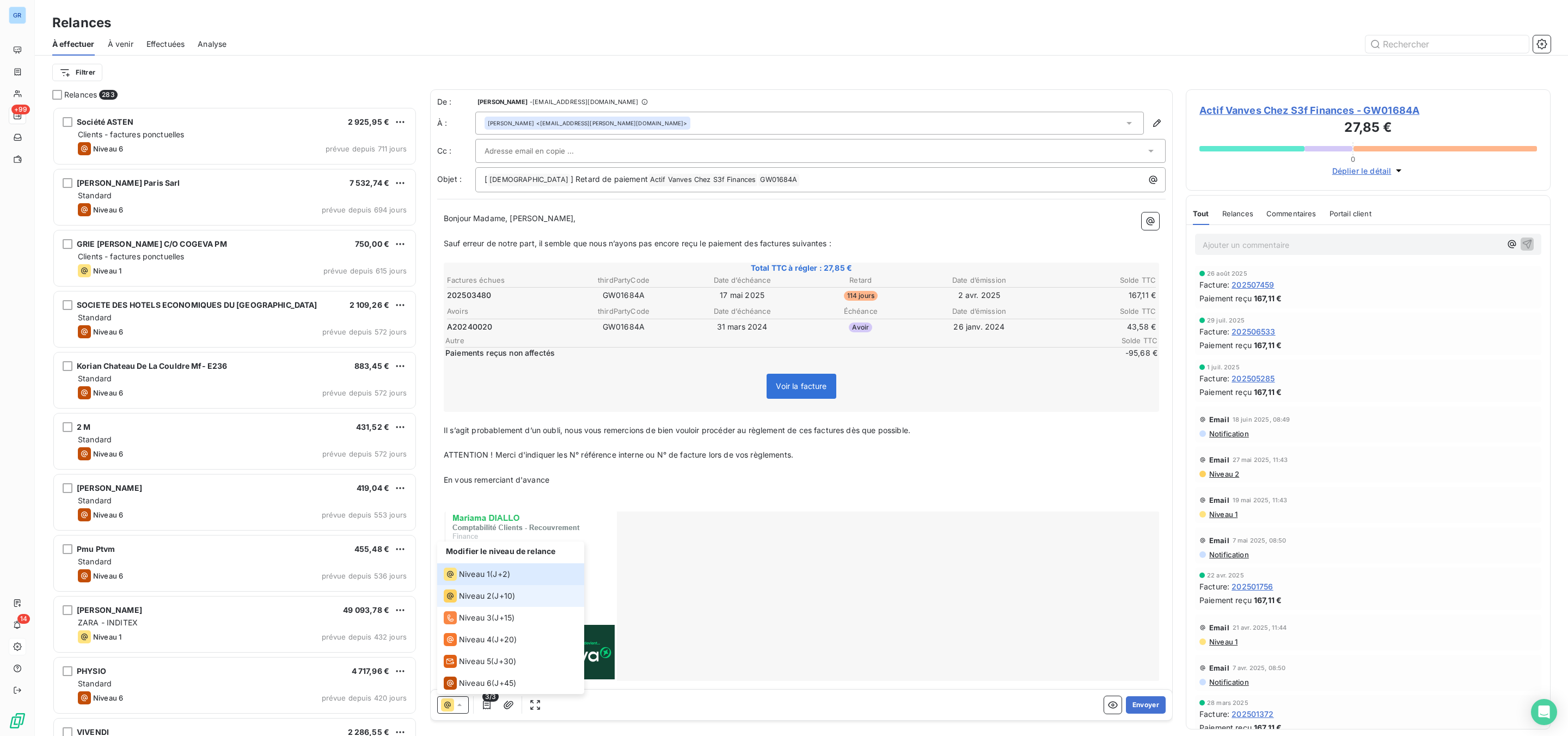
click at [492, 600] on div "Niveau 2 ( J+10 )" at bounding box center [479, 596] width 71 height 13
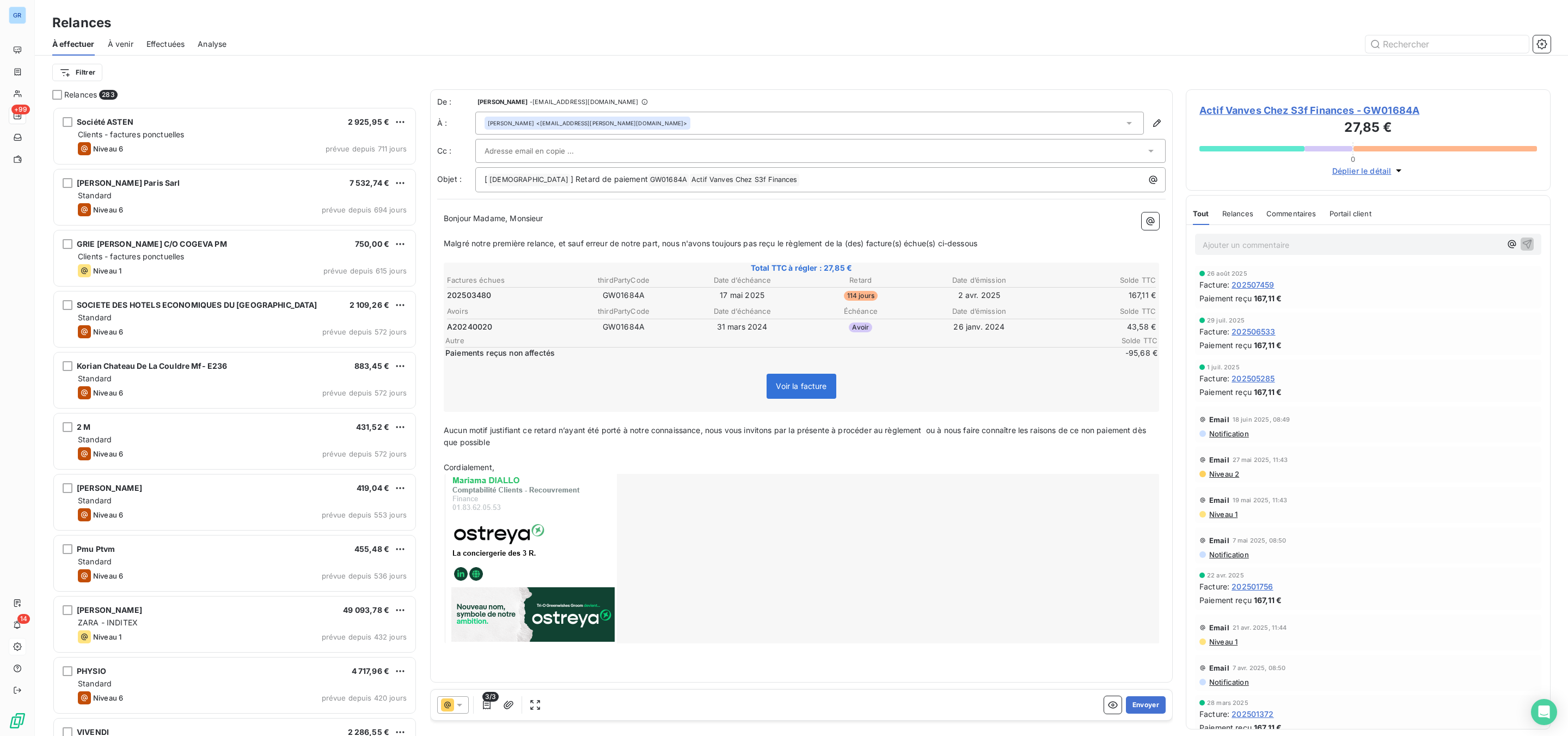
click at [448, 708] on icon at bounding box center [447, 705] width 13 height 13
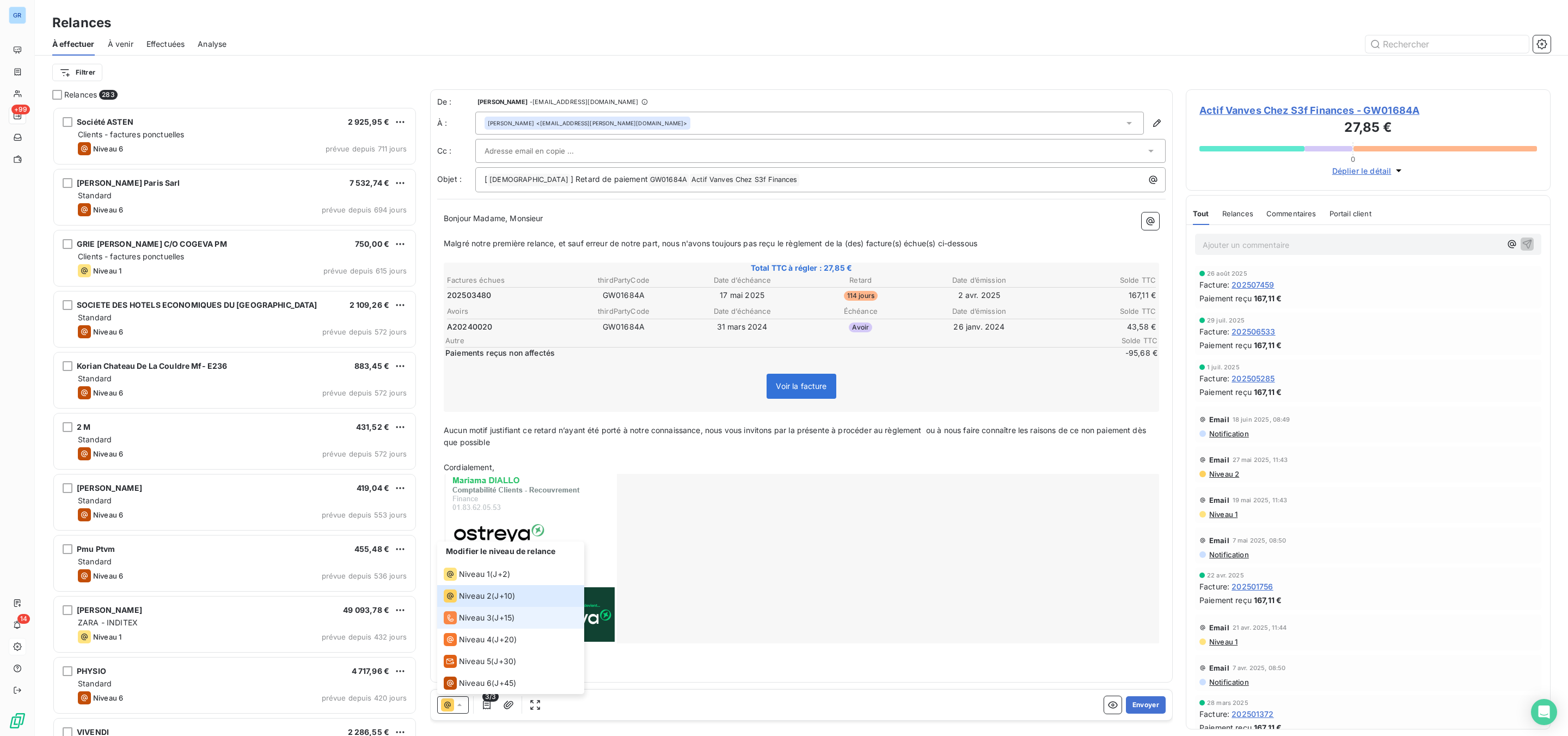
click at [487, 618] on span "Niveau 3" at bounding box center [475, 618] width 33 height 11
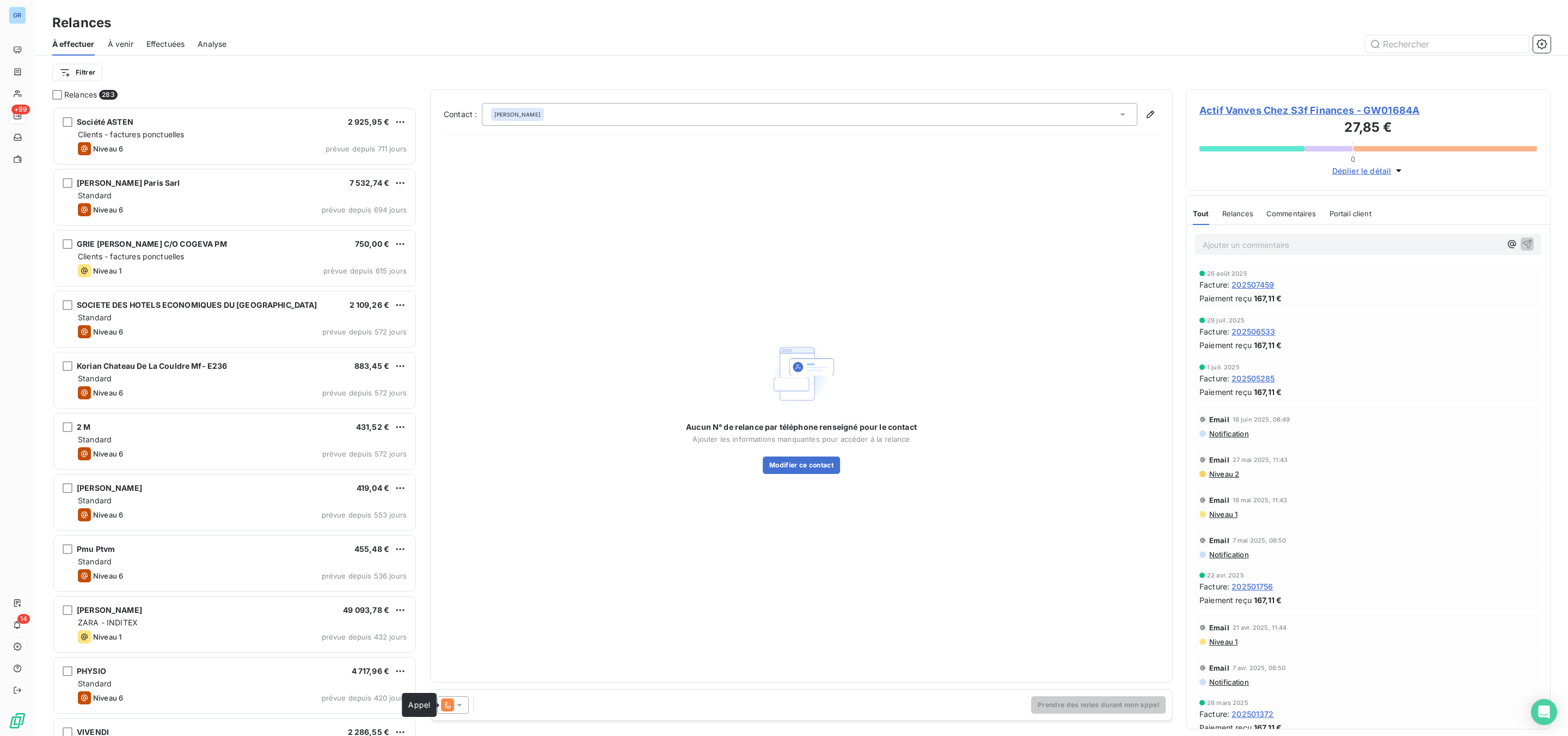
click at [448, 706] on icon at bounding box center [447, 705] width 6 height 7
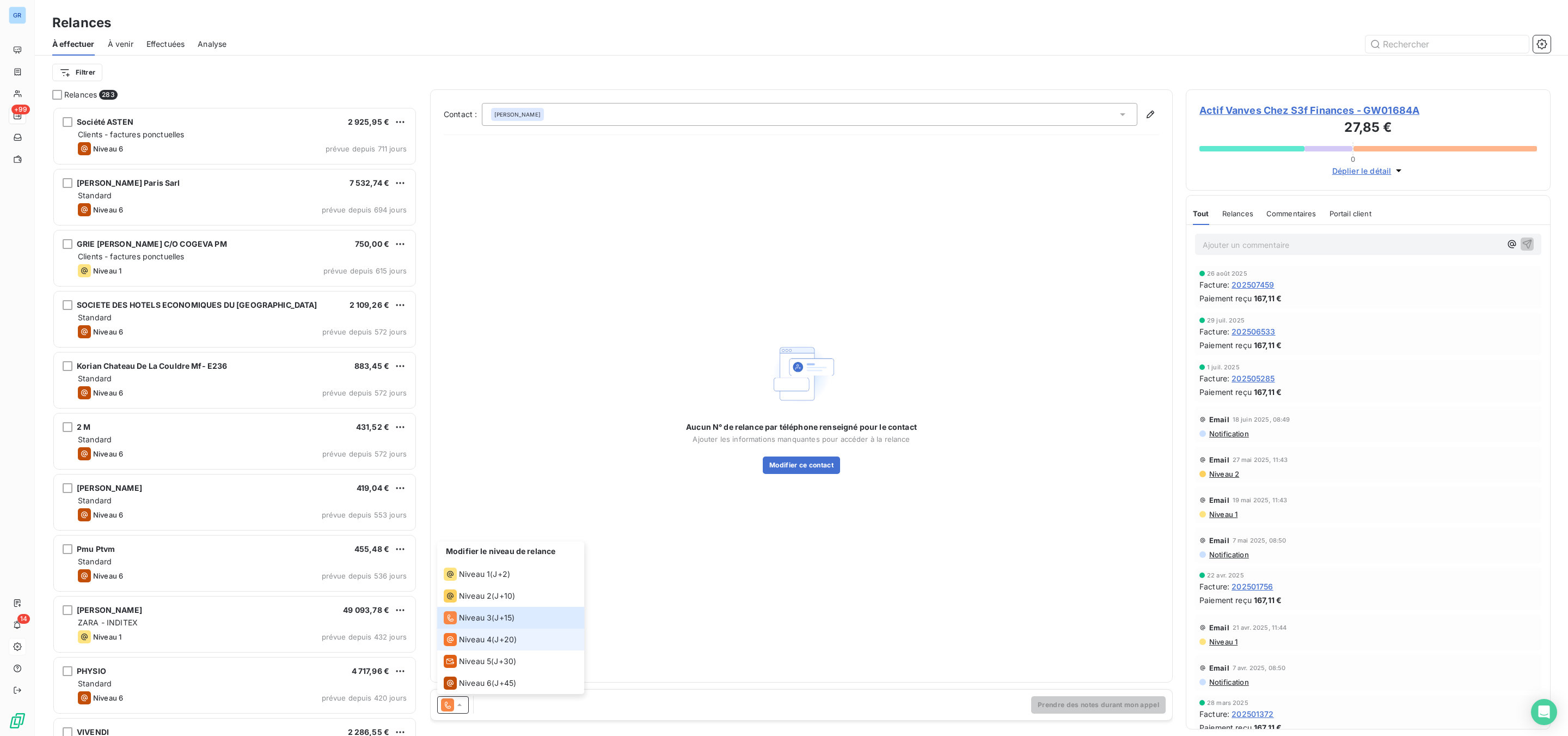
click at [501, 641] on span "J+20 )" at bounding box center [506, 639] width 23 height 11
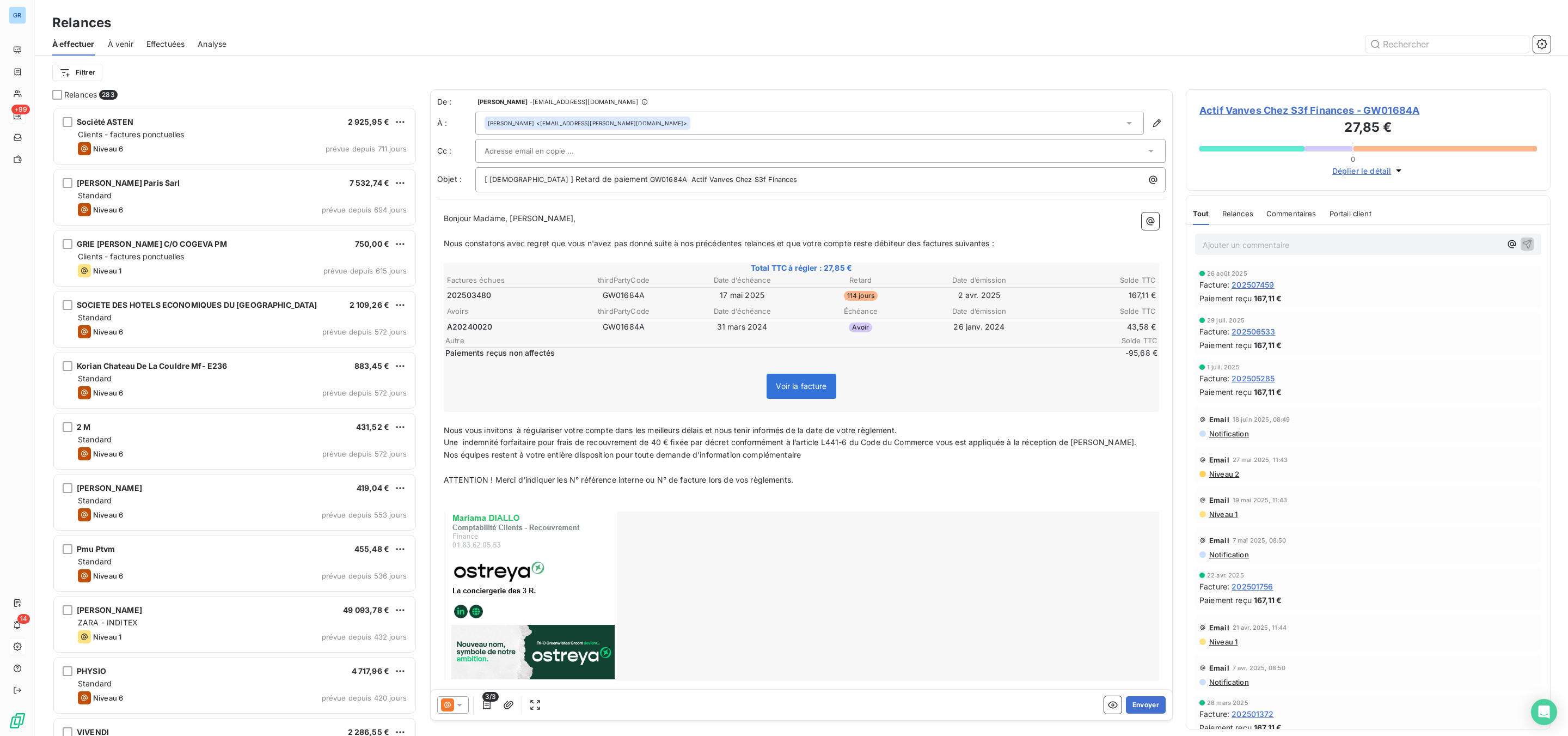
click at [461, 711] on div at bounding box center [453, 705] width 32 height 17
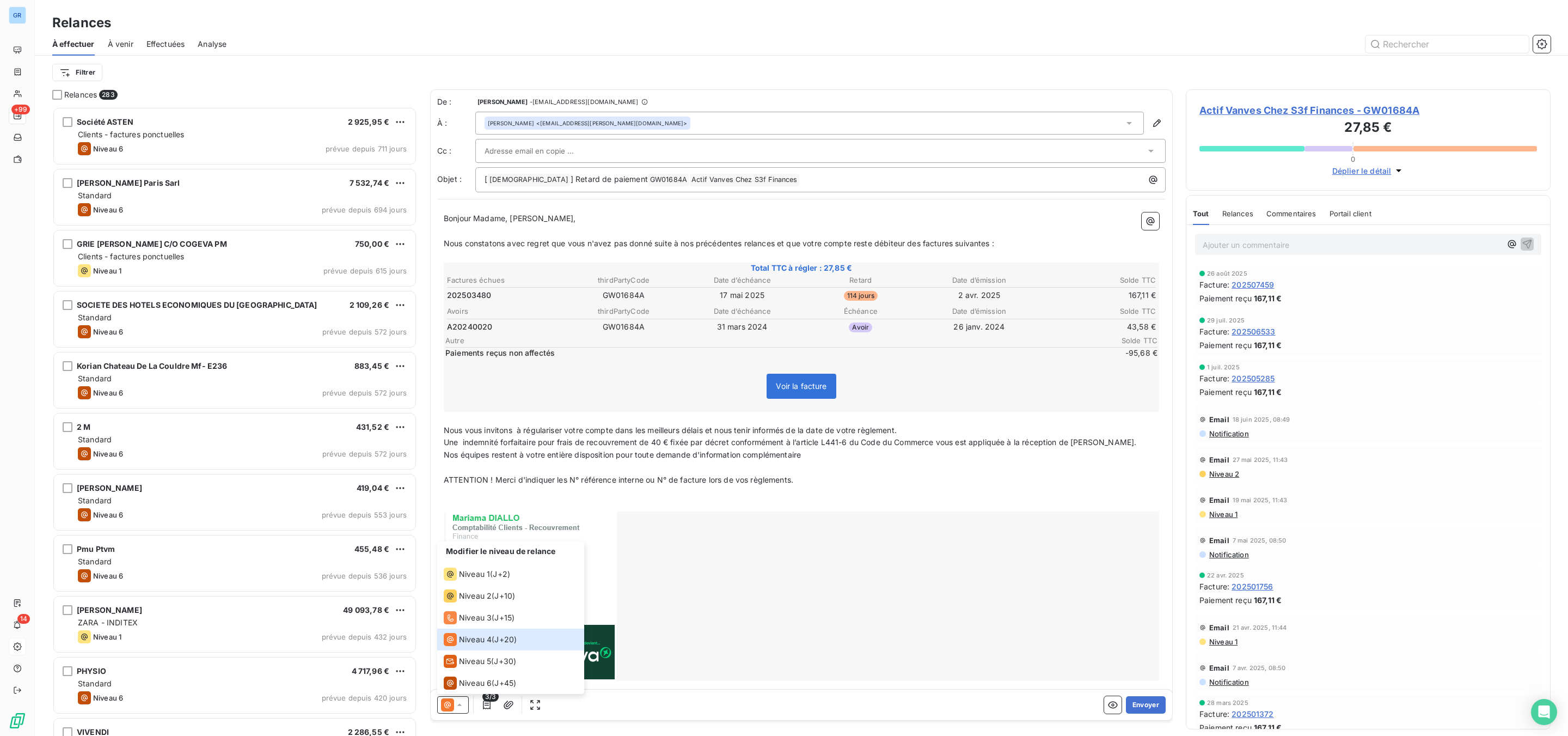
click at [952, 561] on div at bounding box center [802, 596] width 715 height 170
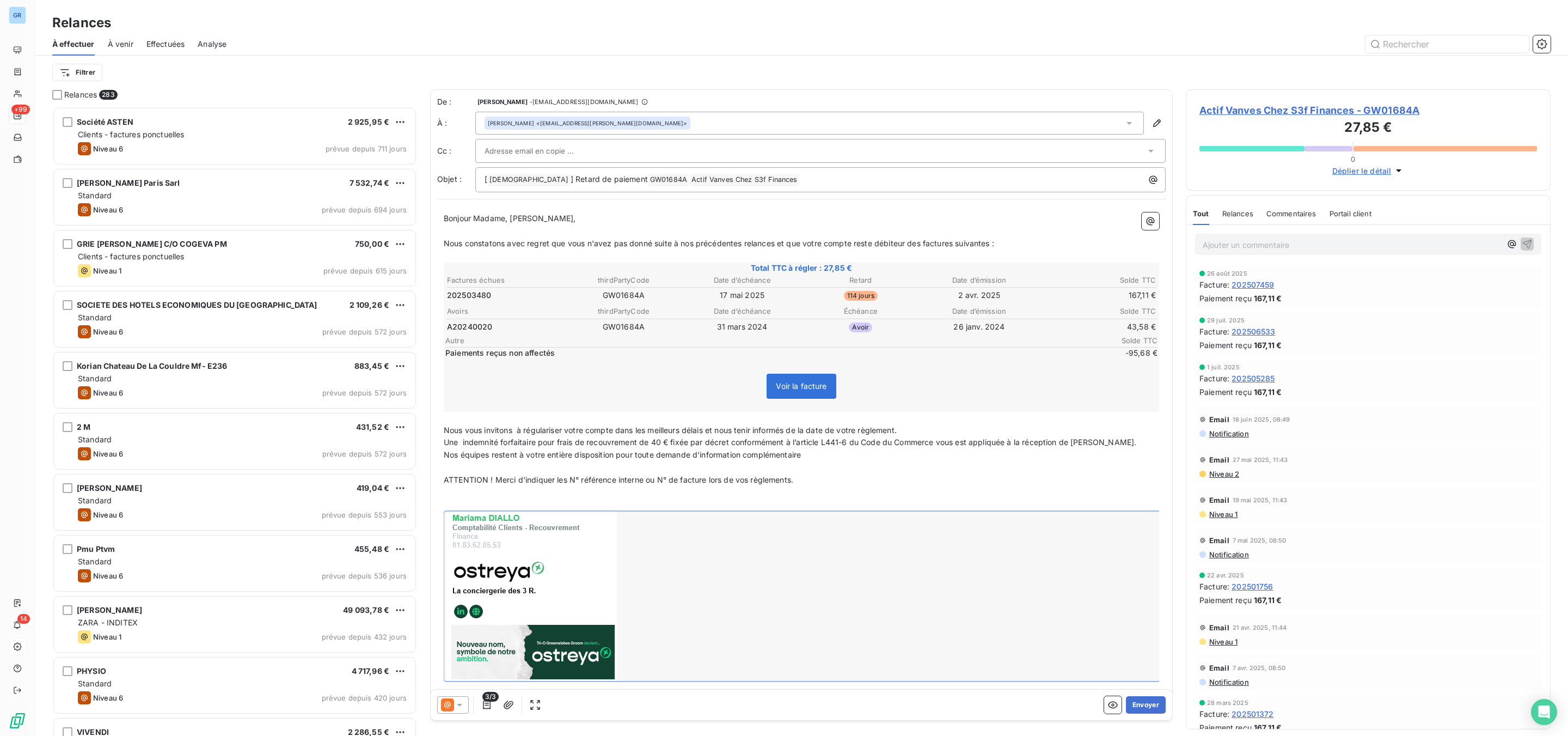
click at [1241, 250] on p "Ajouter un commentaire ﻿" at bounding box center [1351, 245] width 298 height 13
click at [1291, 111] on span "Actif Vanves Chez S3f Finances - GW01684A" at bounding box center [1368, 110] width 338 height 15
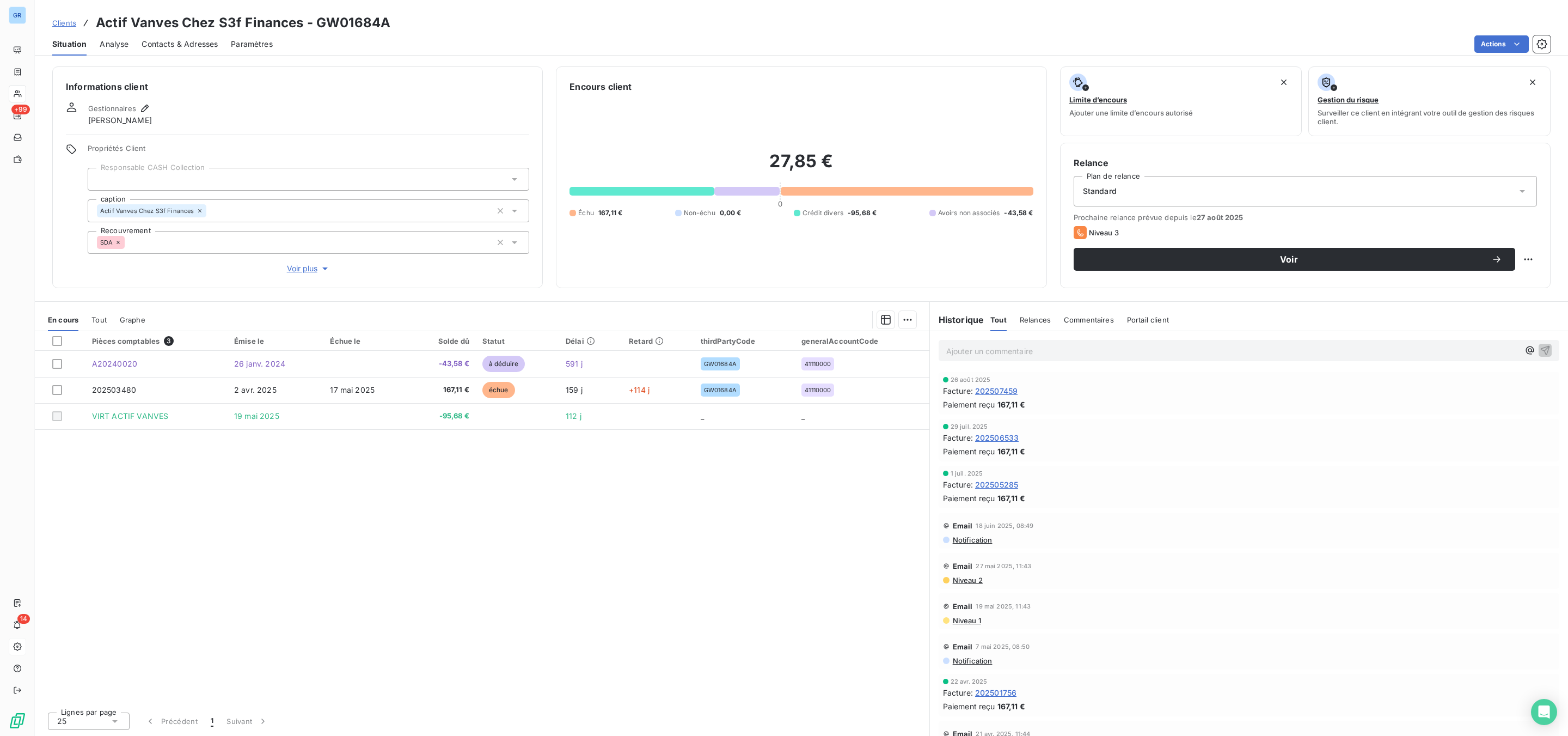
click at [1075, 345] on p "Ajouter un commentaire ﻿" at bounding box center [1233, 351] width 573 height 13
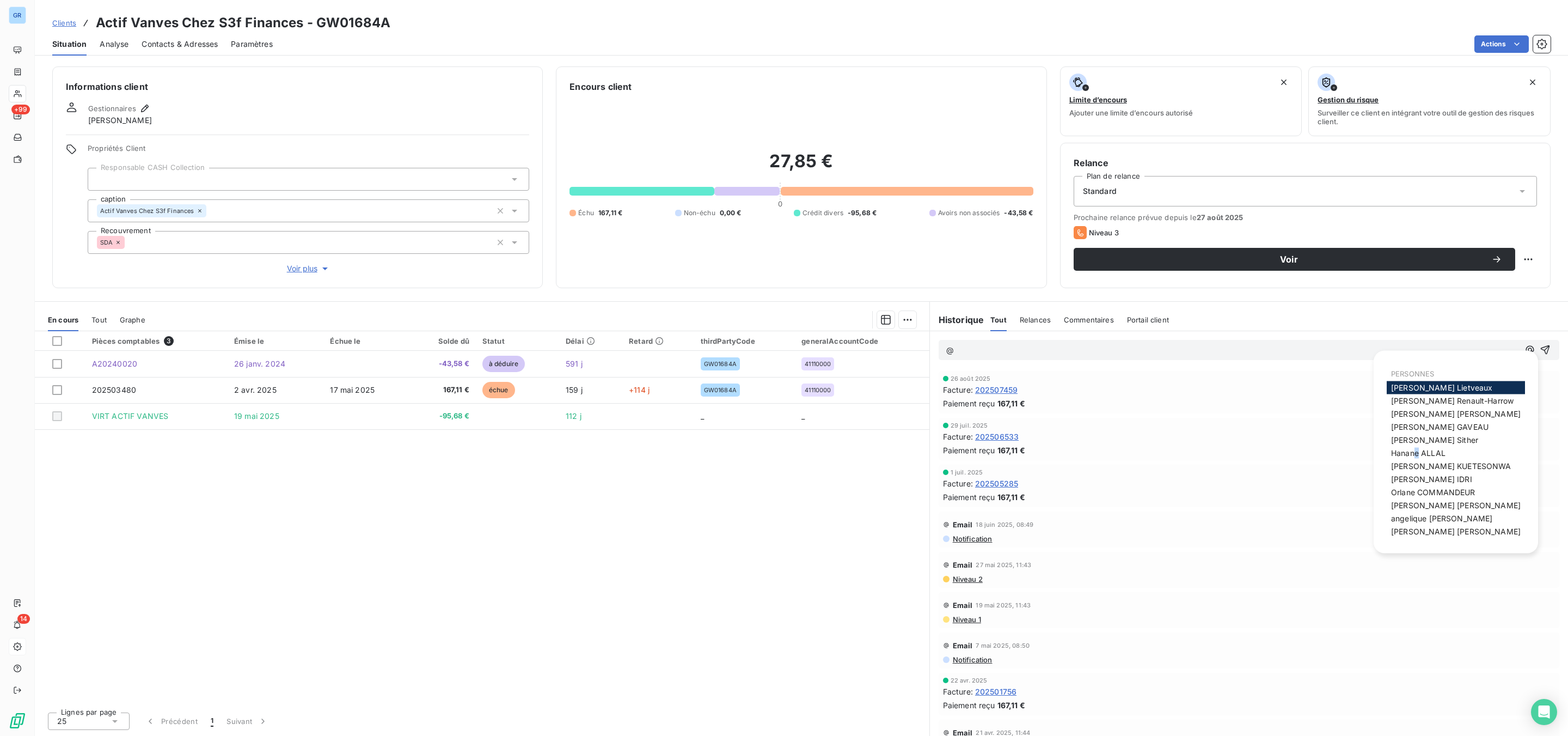
click at [1418, 451] on span "[PERSON_NAME]" at bounding box center [1418, 453] width 55 height 9
click at [1404, 456] on span "[PERSON_NAME]" at bounding box center [1418, 453] width 55 height 9
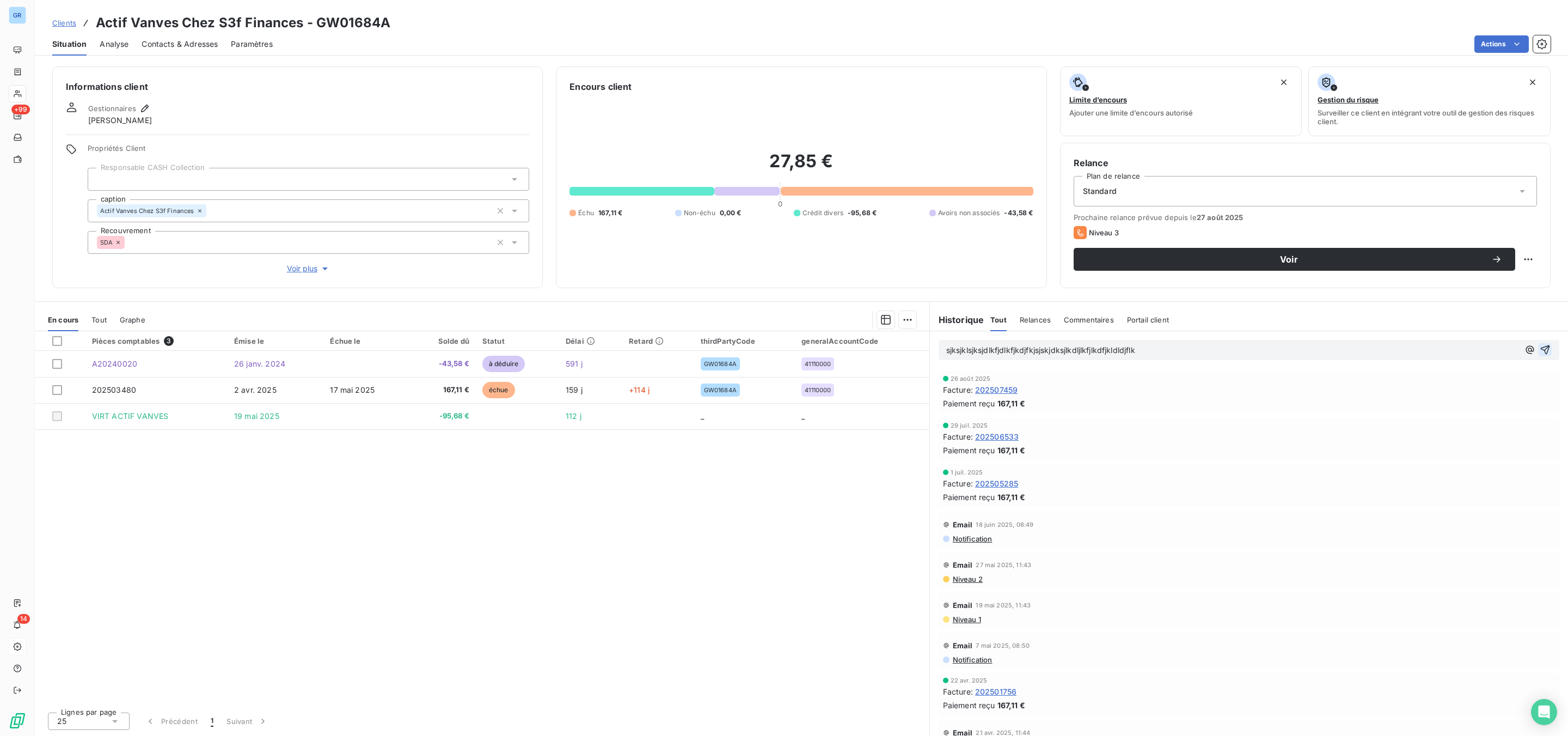
click at [1541, 350] on icon "button" at bounding box center [1545, 350] width 9 height 9
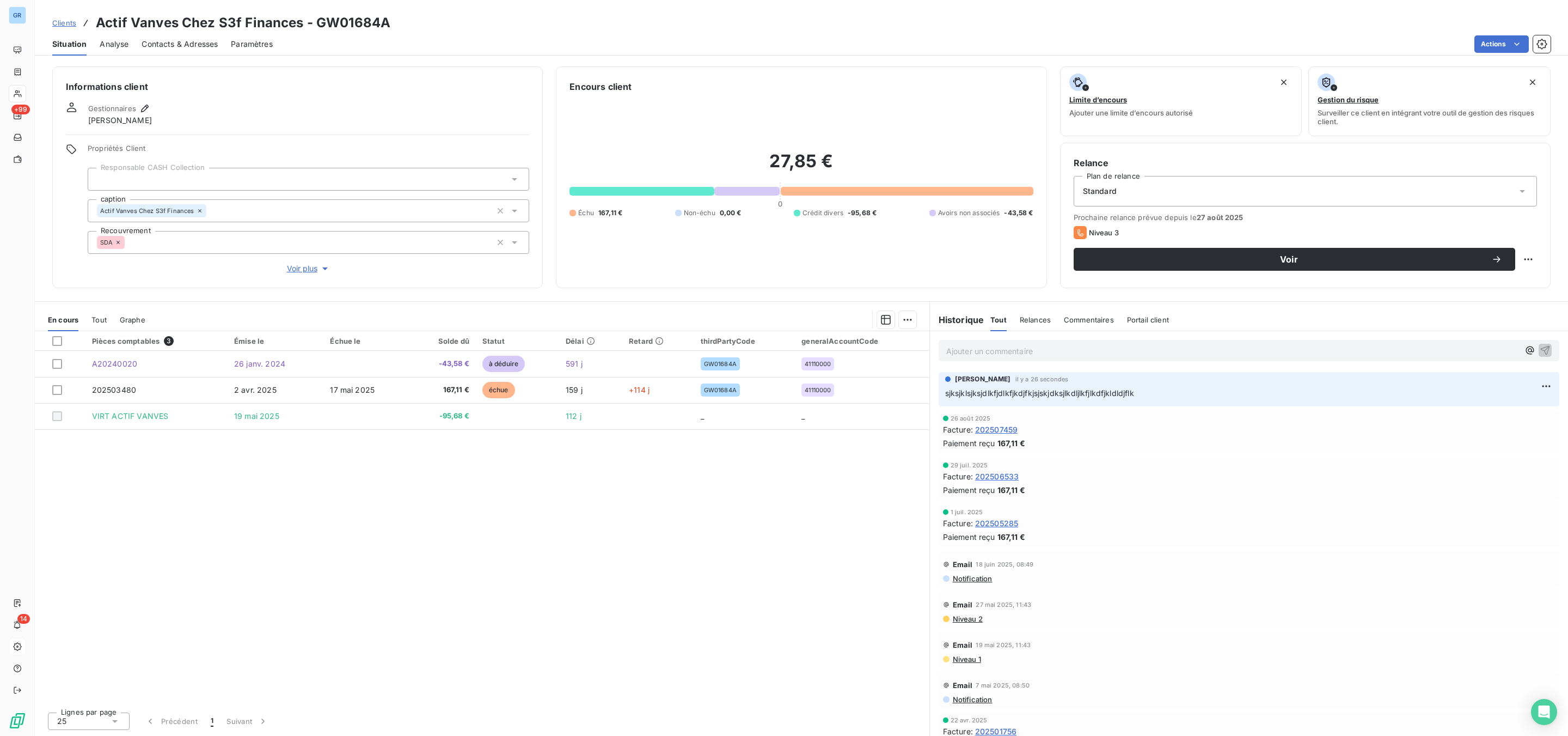
click at [1223, 348] on p "Ajouter un commentaire ﻿" at bounding box center [1233, 351] width 573 height 13
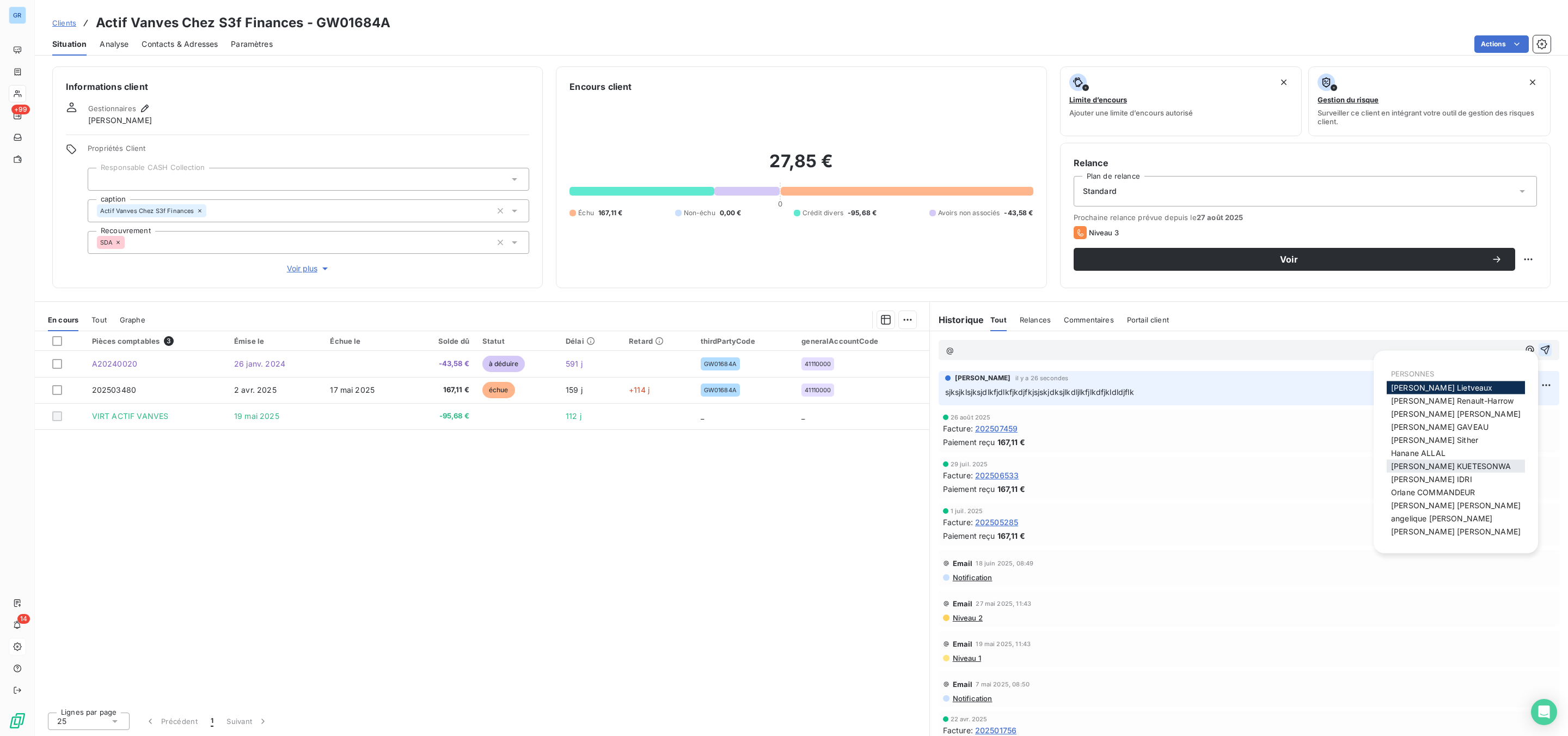
click at [1432, 466] on span "[PERSON_NAME]" at bounding box center [1451, 466] width 120 height 9
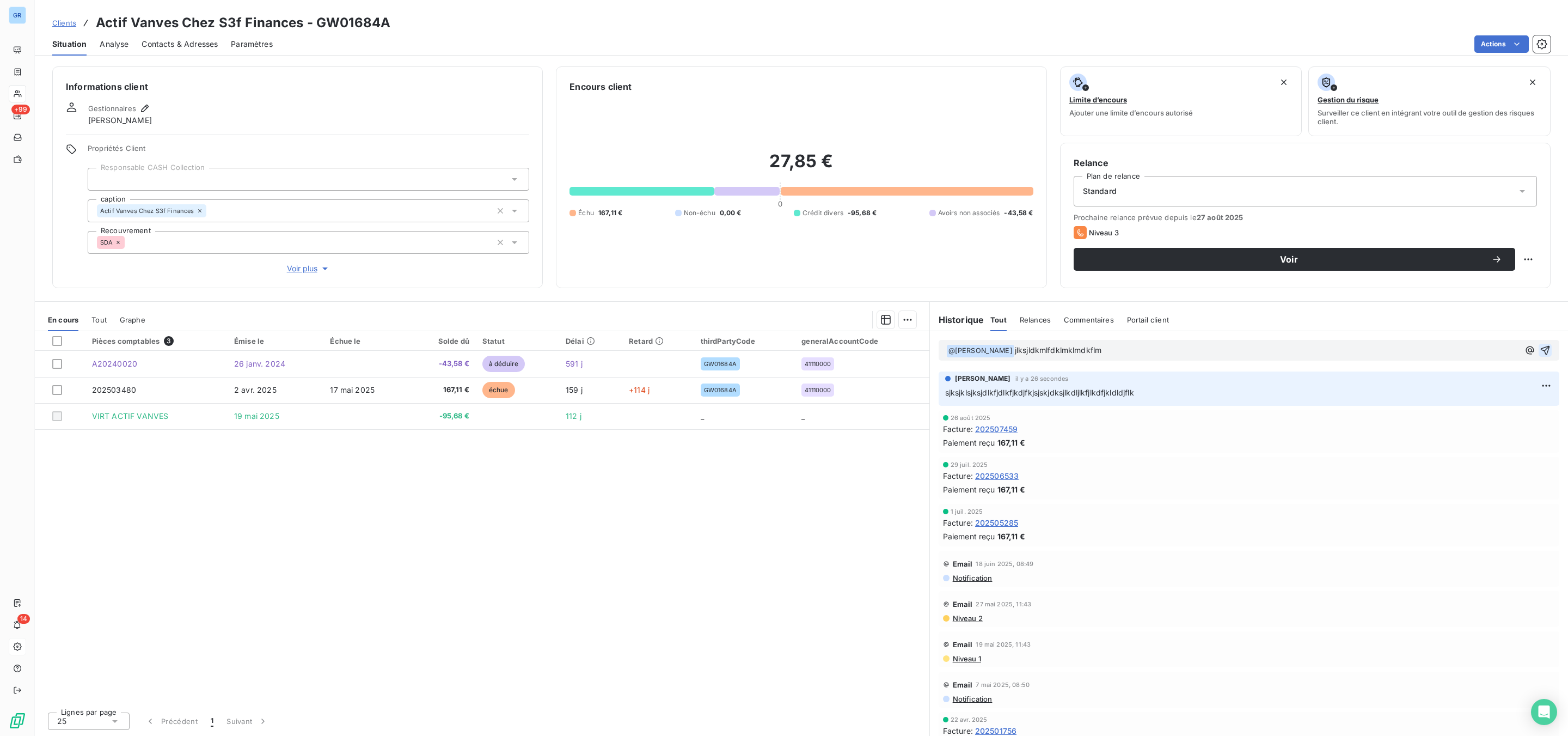
click at [1539, 344] on icon "button" at bounding box center [1545, 350] width 11 height 11
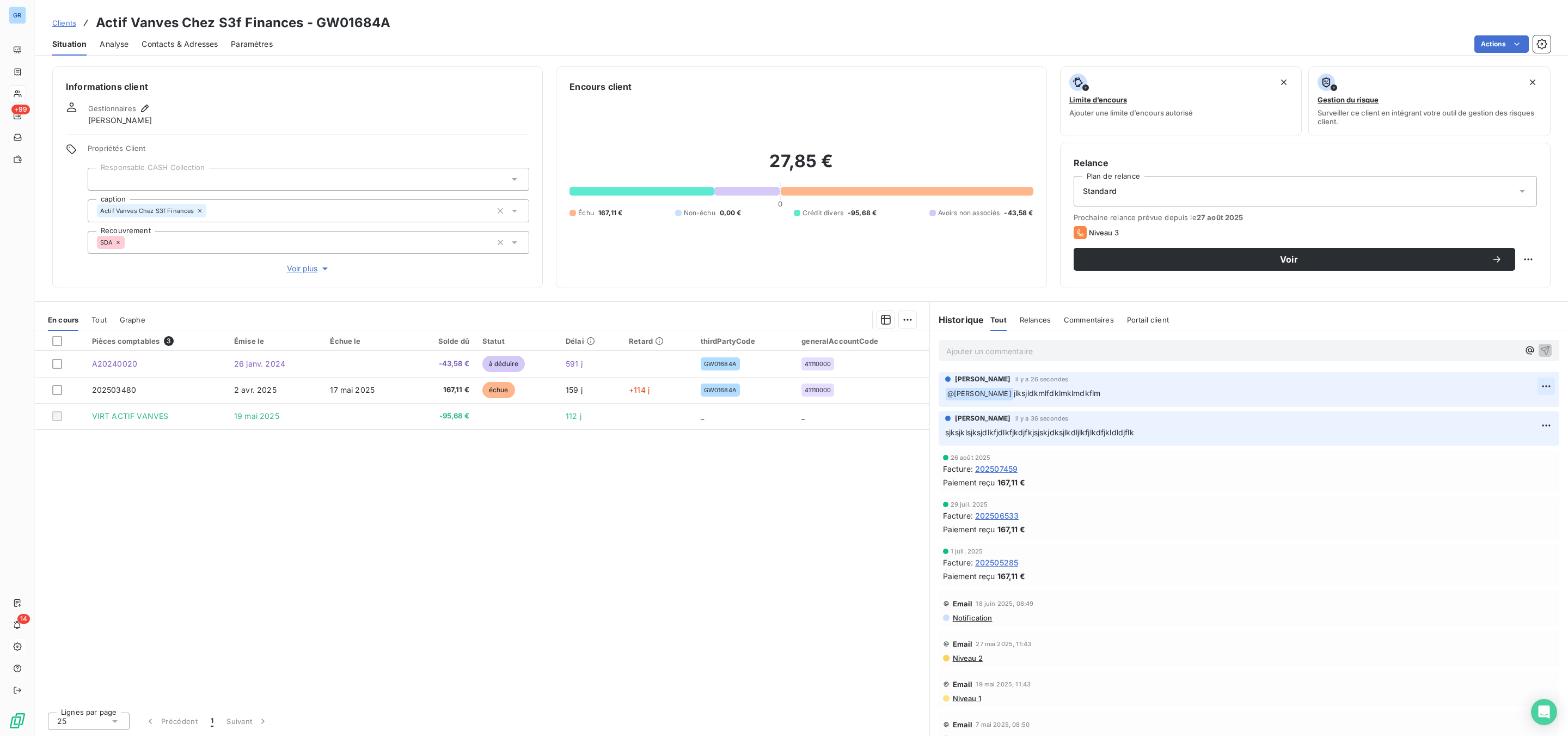
click at [1531, 381] on html "GR +99 14 Clients Actif Vanves Chez S3f Finances - GW01684A Situation Analyse C…" at bounding box center [784, 368] width 1568 height 736
click at [1491, 423] on div "Supprimer" at bounding box center [1508, 431] width 61 height 17
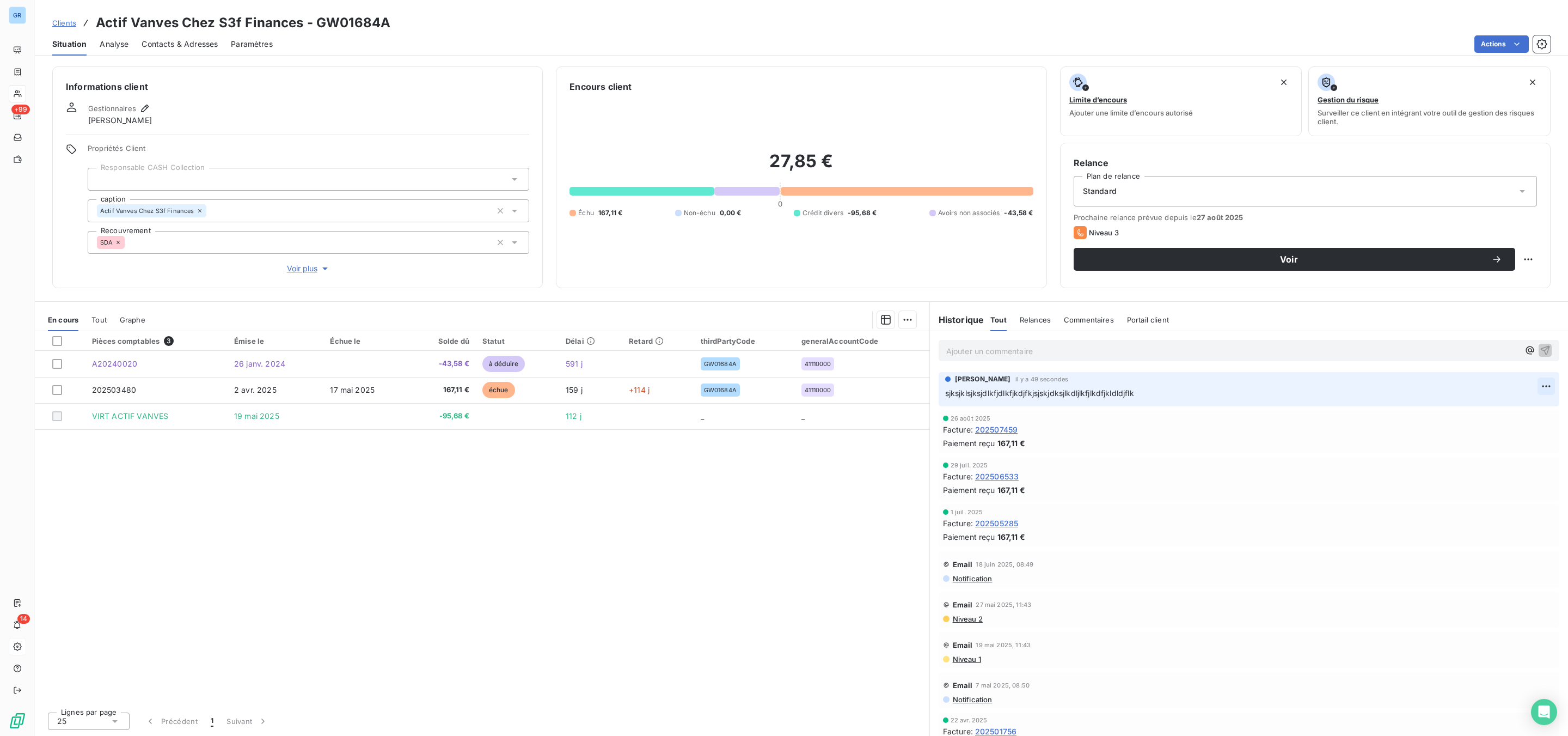
click at [1531, 386] on html "GR +99 14 Clients Actif Vanves Chez S3f Finances - GW01684A Situation Analyse C…" at bounding box center [784, 368] width 1568 height 736
click at [1491, 427] on div "Supprimer" at bounding box center [1508, 431] width 61 height 17
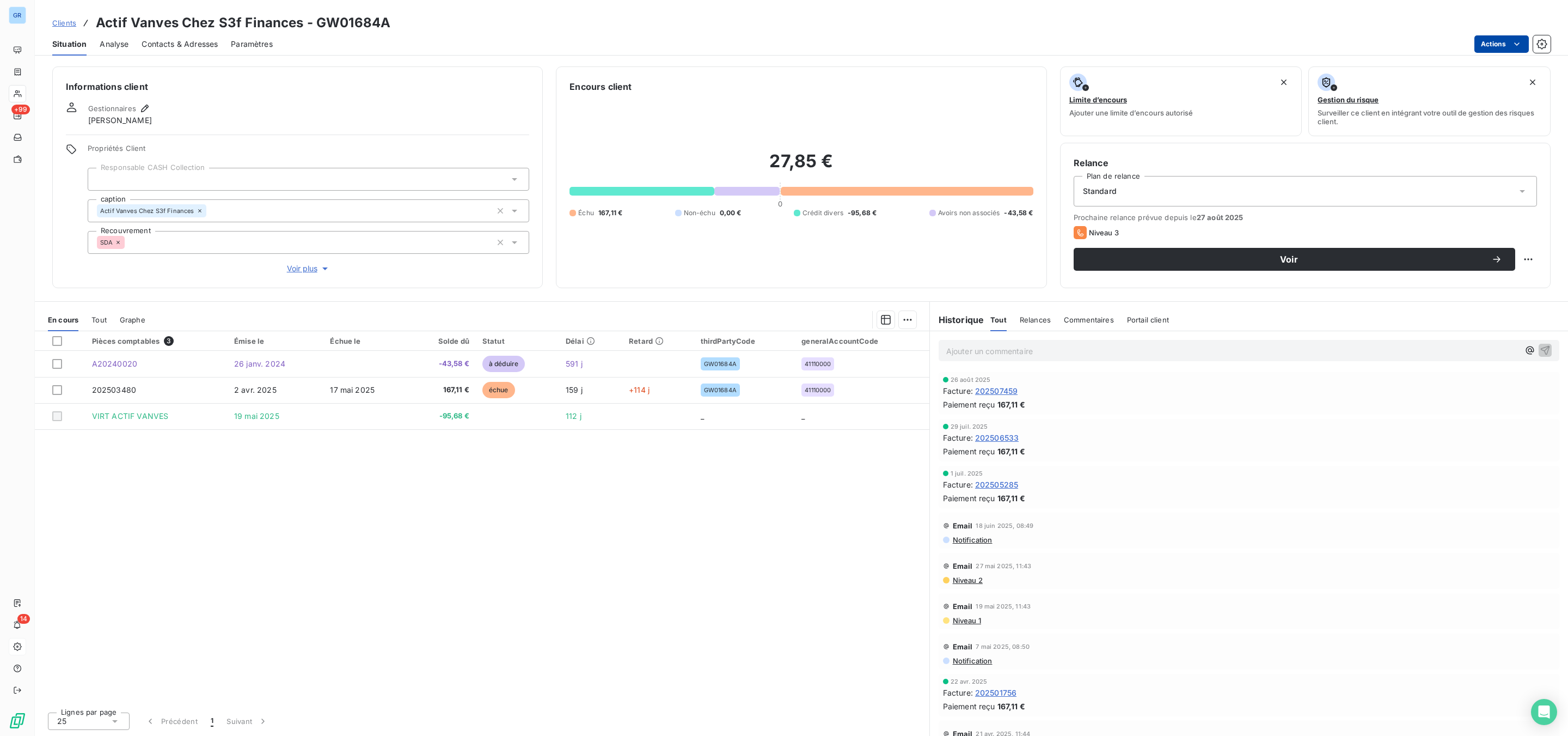
click at [1486, 41] on html "GR +99 14 Clients Actif Vanves Chez S3f Finances - GW01684A Situation Analyse C…" at bounding box center [784, 368] width 1568 height 736
click at [1116, 350] on html "GR +99 14 Clients Actif Vanves Chez S3f Finances - GW01684A Situation Analyse C…" at bounding box center [784, 368] width 1568 height 736
click at [1076, 358] on p "Ajouter un commentaire ﻿" at bounding box center [1233, 351] width 573 height 13
click at [1117, 352] on p "Ajouter un commentaire ﻿" at bounding box center [1233, 351] width 573 height 13
click at [764, 632] on div "Pièces comptables 3 Émise le Échue le Solde dû Statut Délai Retard thirdPartyCo…" at bounding box center [482, 517] width 895 height 372
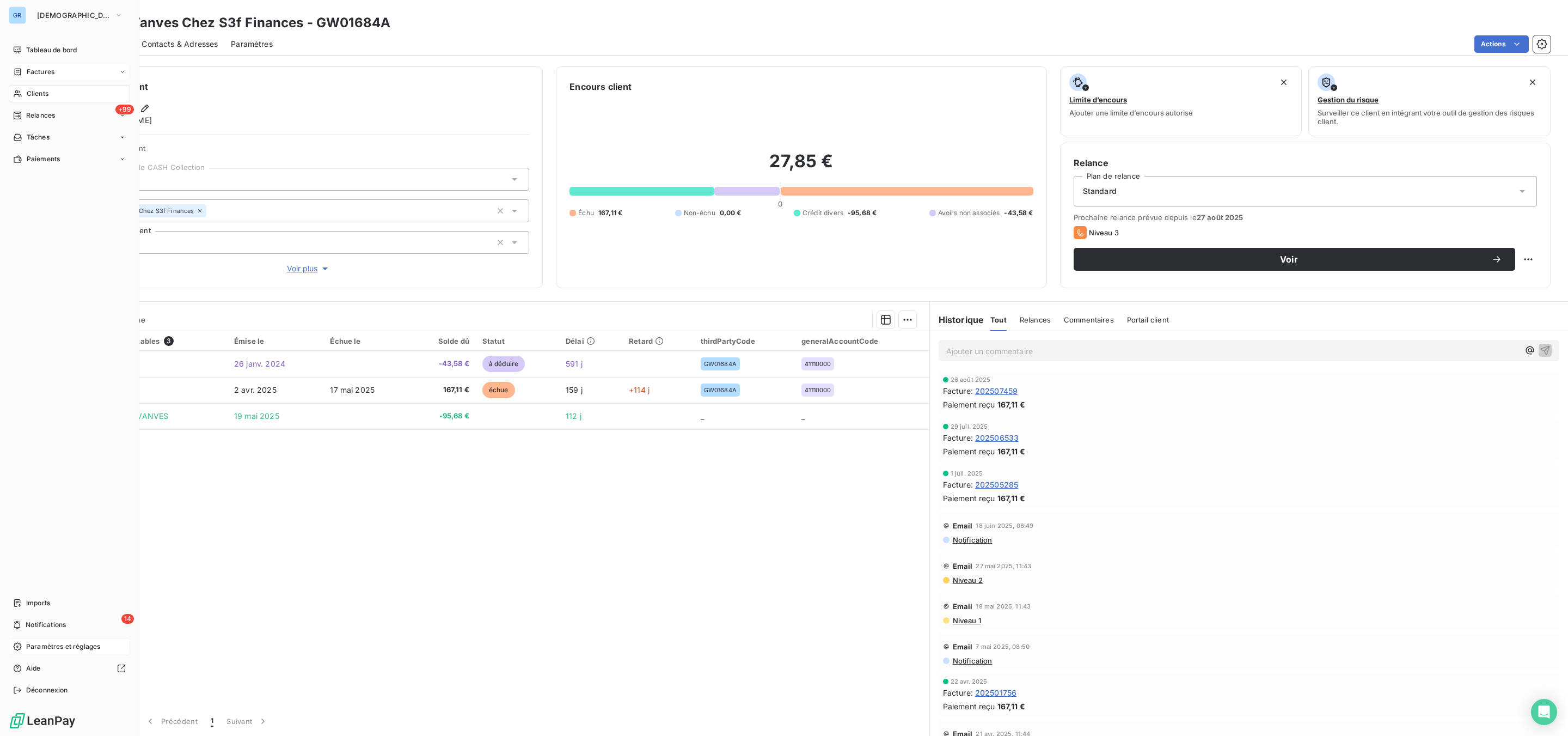
click at [47, 76] on span "Factures" at bounding box center [41, 72] width 28 height 10
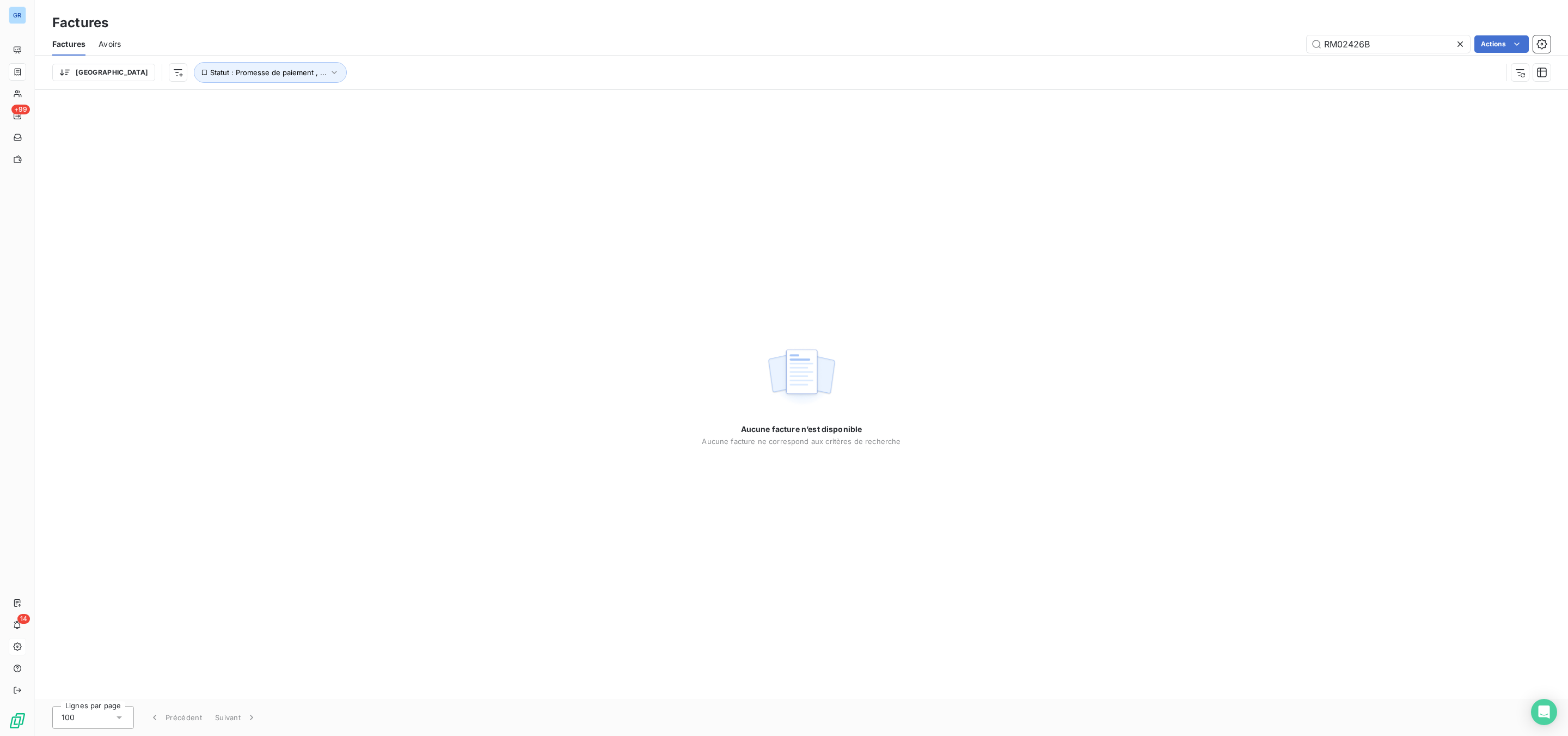
drag, startPoint x: 1416, startPoint y: 43, endPoint x: 1093, endPoint y: 43, distance: 323.0
click at [1207, 43] on div "RM02426B Actions" at bounding box center [841, 44] width 1416 height 17
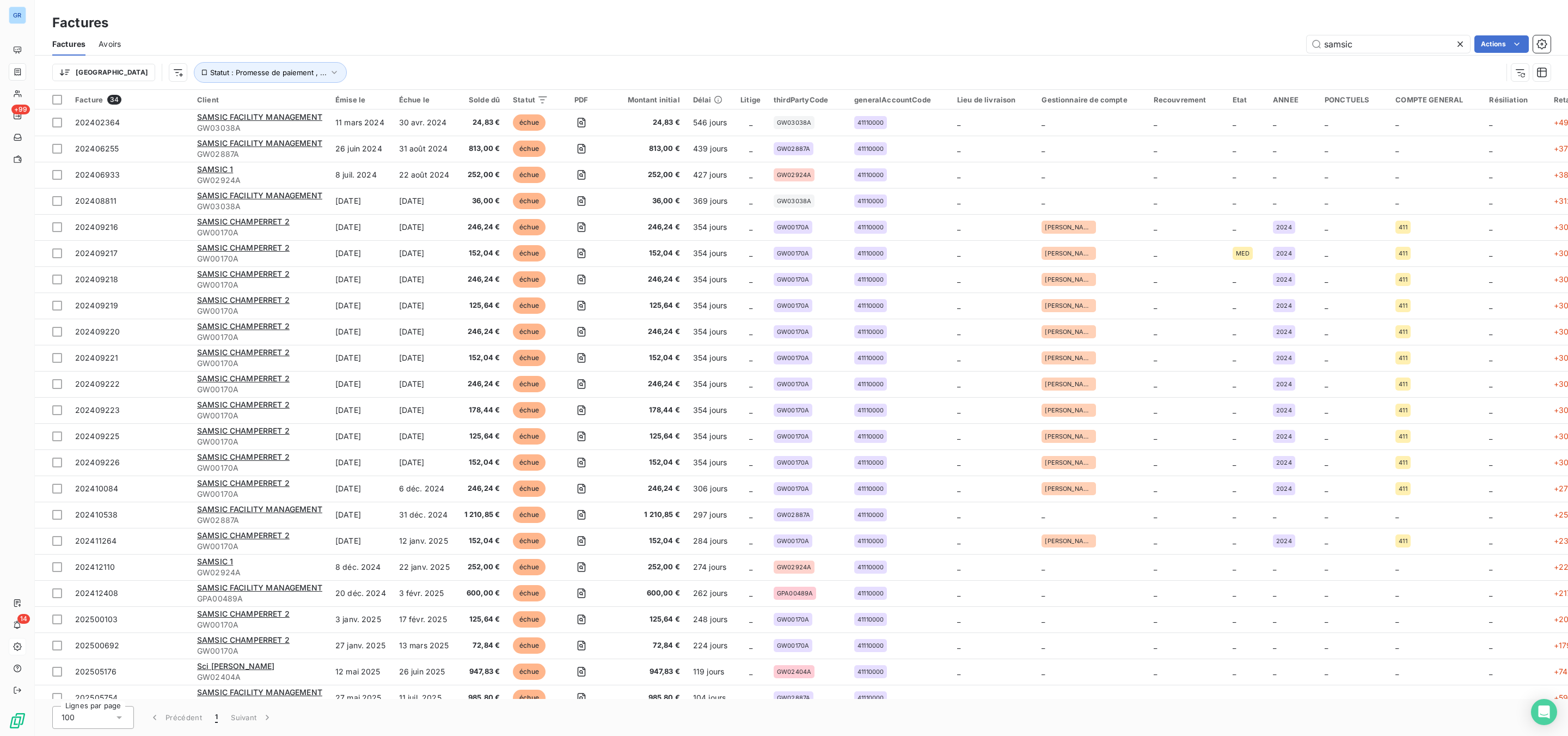
type input "samsic"
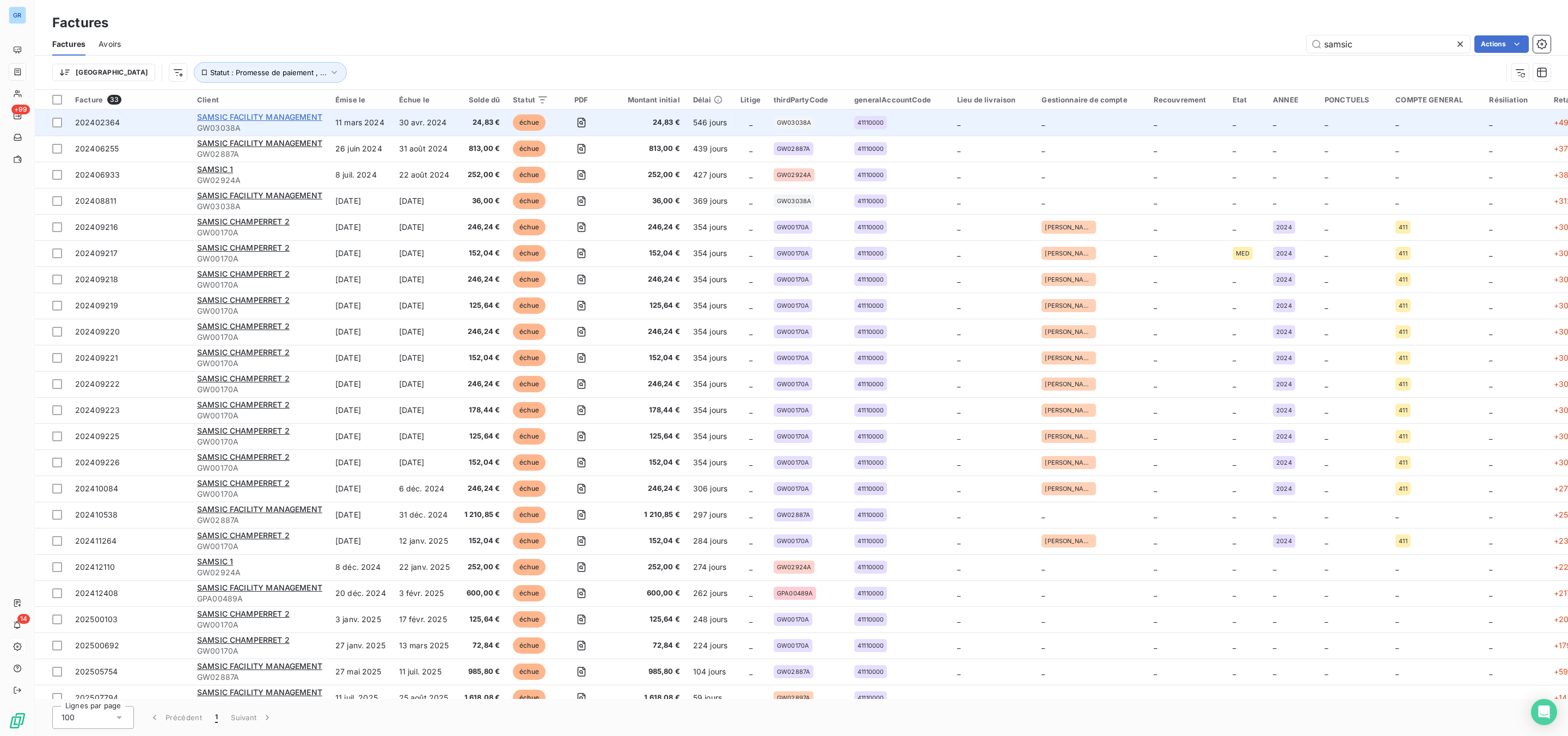
click at [287, 119] on span "SAMSIC FACILITY MANAGEMENT" at bounding box center [259, 117] width 125 height 9
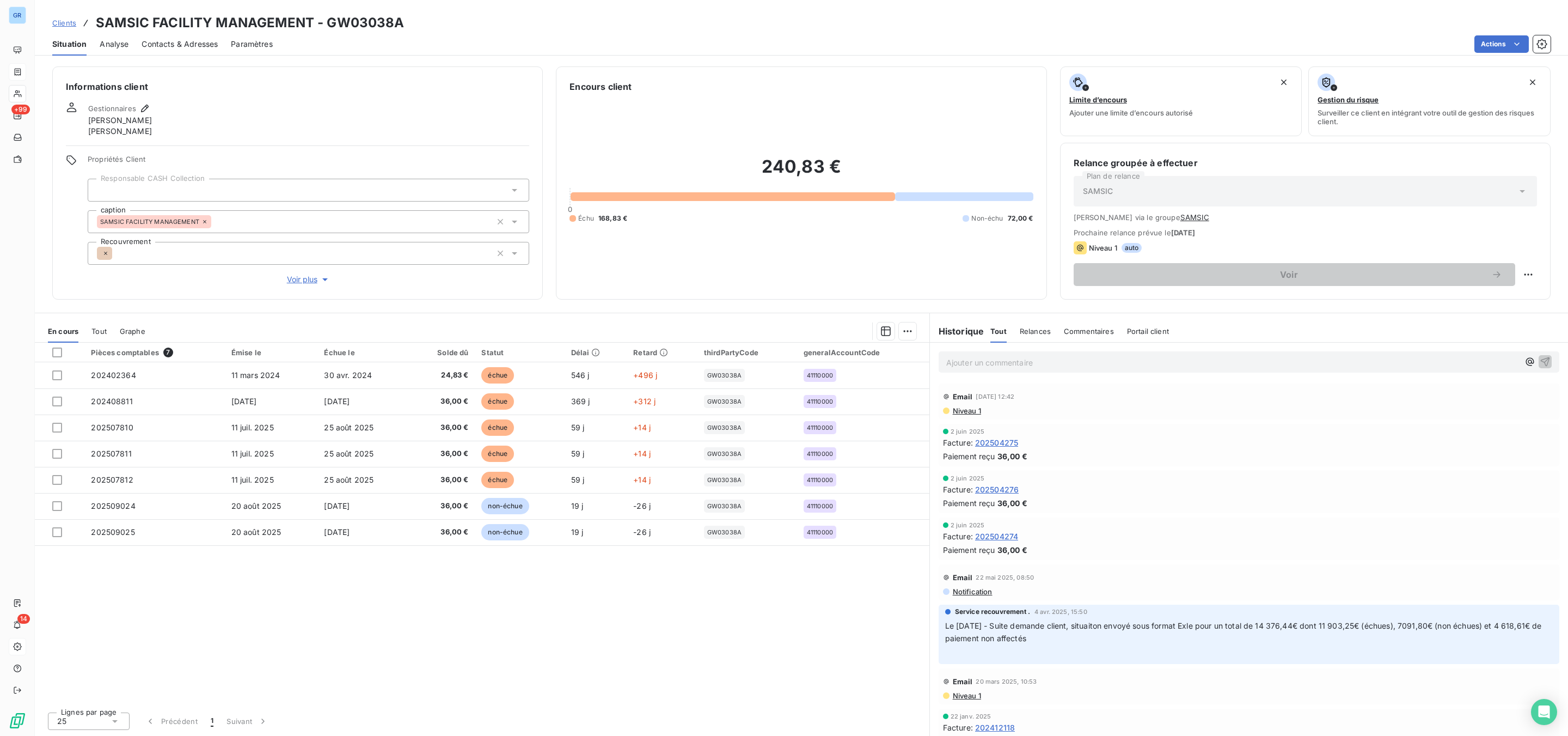
click at [187, 51] on div "Contacts & Adresses" at bounding box center [179, 44] width 76 height 23
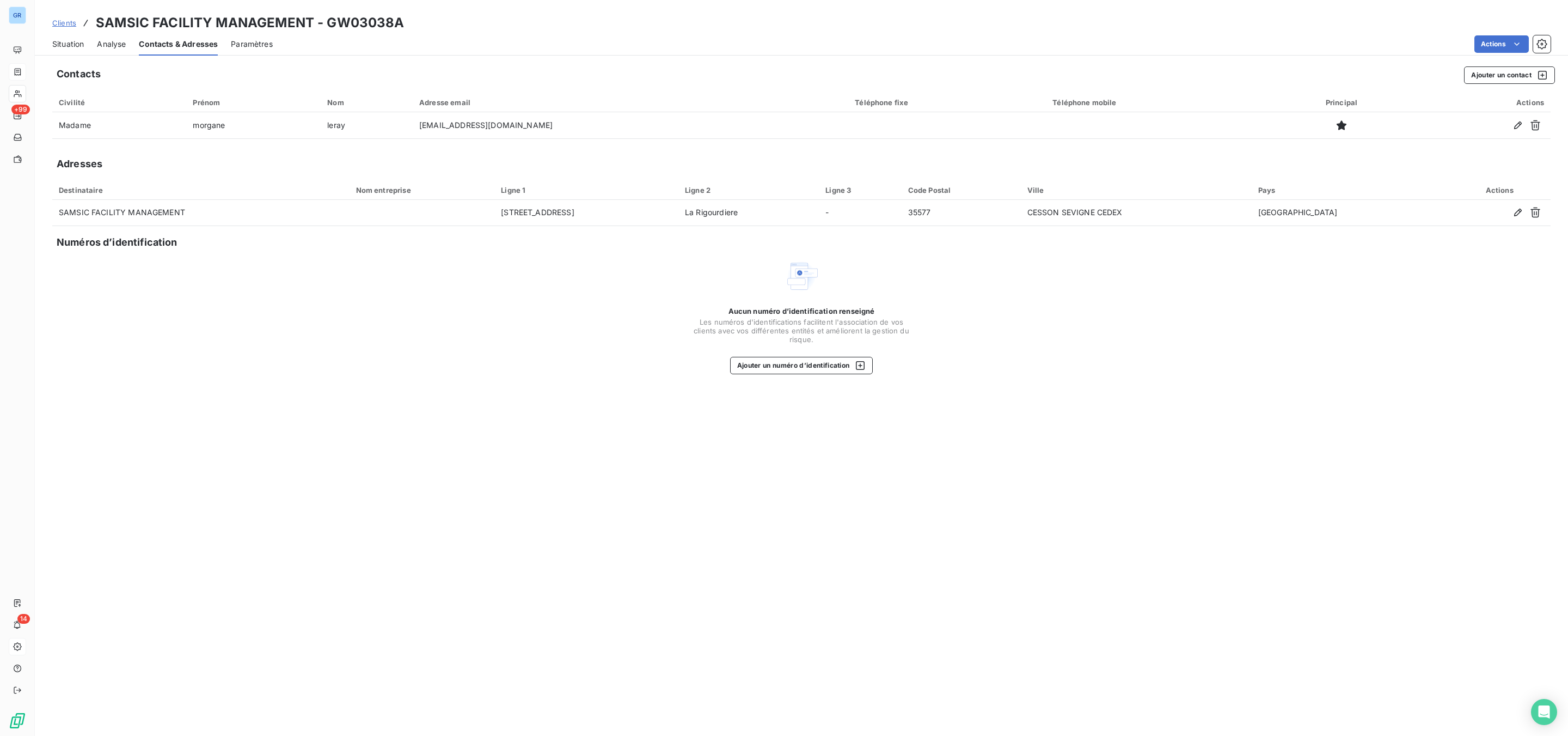
click at [72, 43] on span "Situation" at bounding box center [68, 44] width 32 height 11
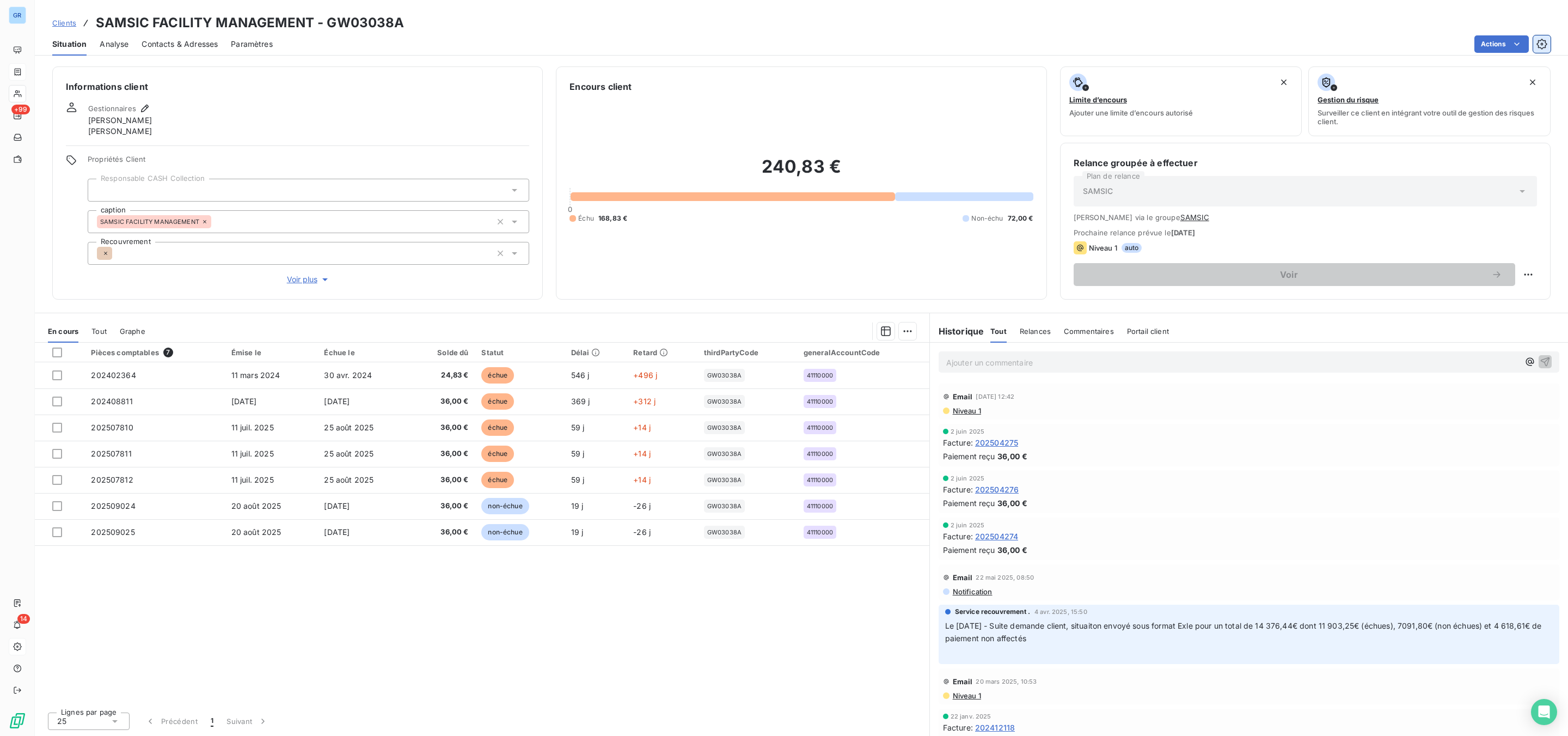
click at [1545, 40] on icon "button" at bounding box center [1541, 44] width 11 height 11
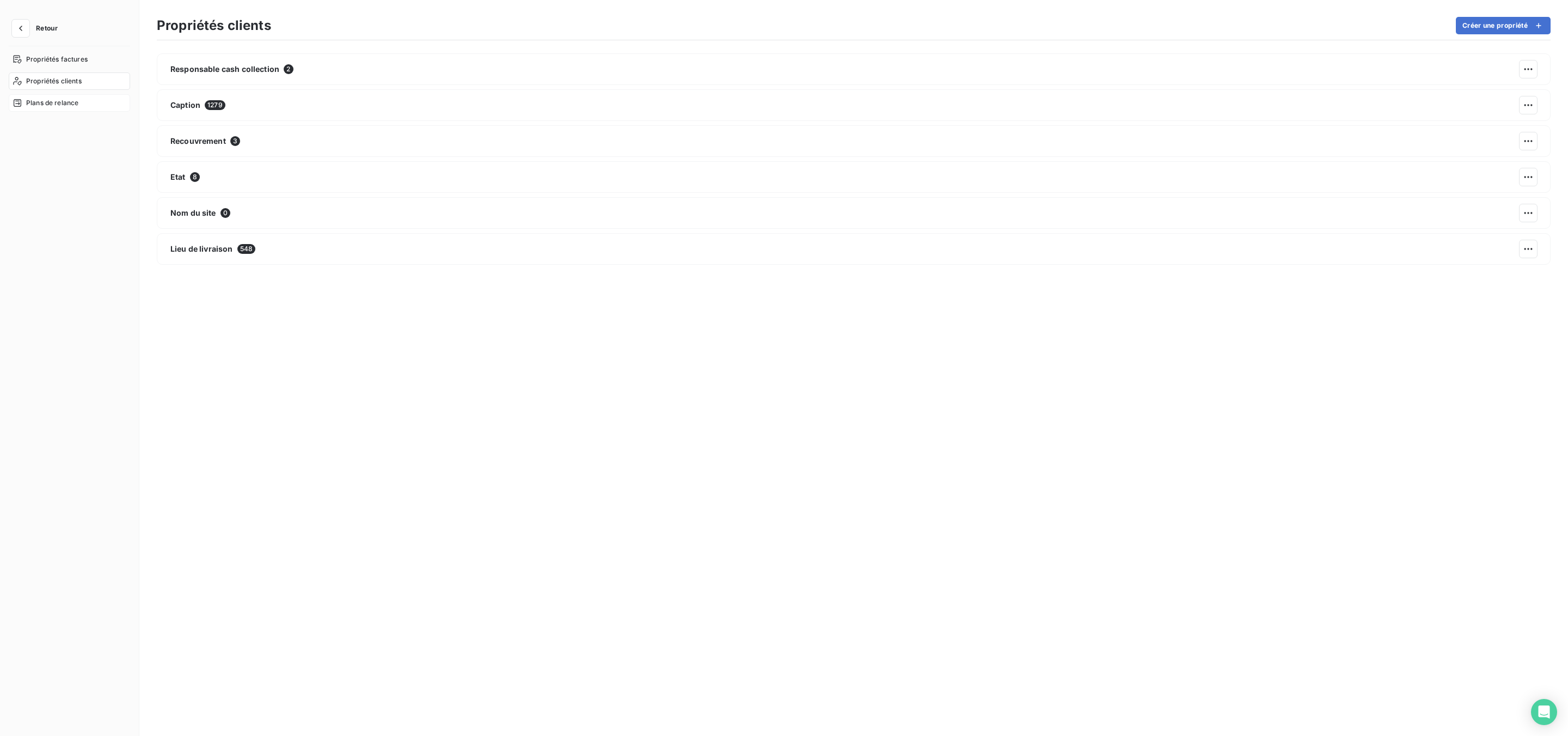
click at [37, 103] on span "Plans de relance" at bounding box center [52, 102] width 53 height 10
click at [66, 105] on span "Plans de relance" at bounding box center [52, 102] width 53 height 10
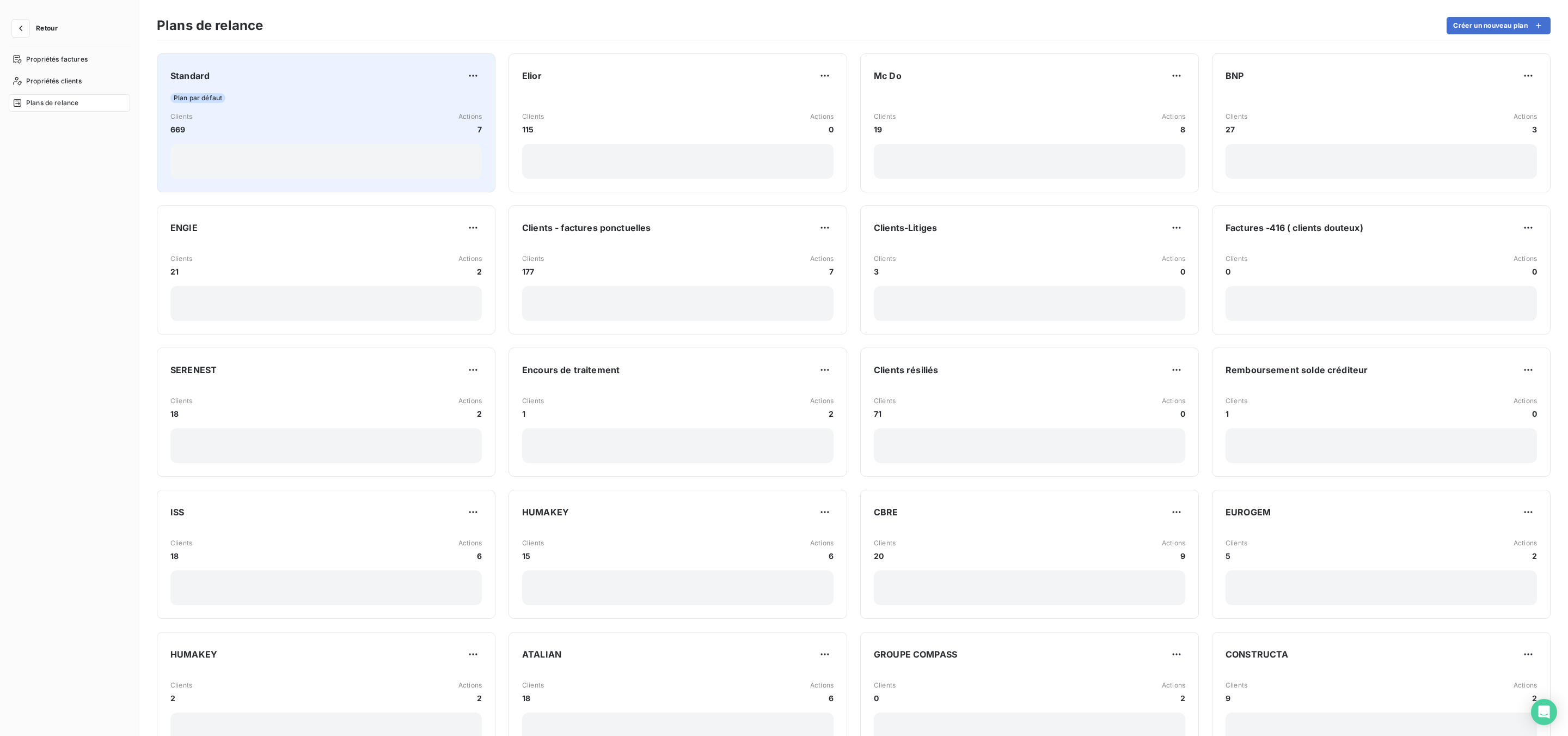
click at [235, 125] on div "Clients 669 Actions 7" at bounding box center [326, 123] width 311 height 23
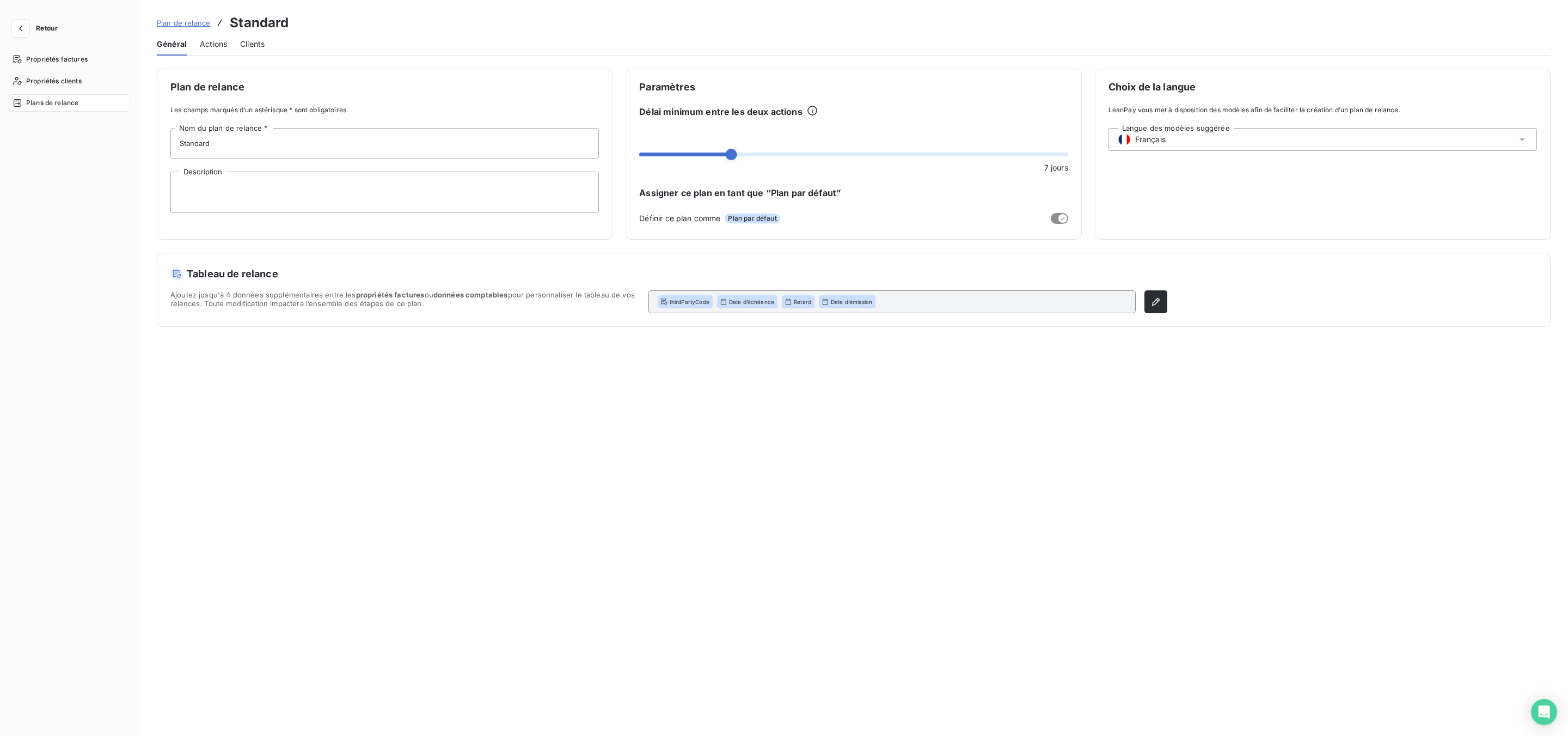
click at [209, 44] on span "Actions" at bounding box center [213, 44] width 27 height 11
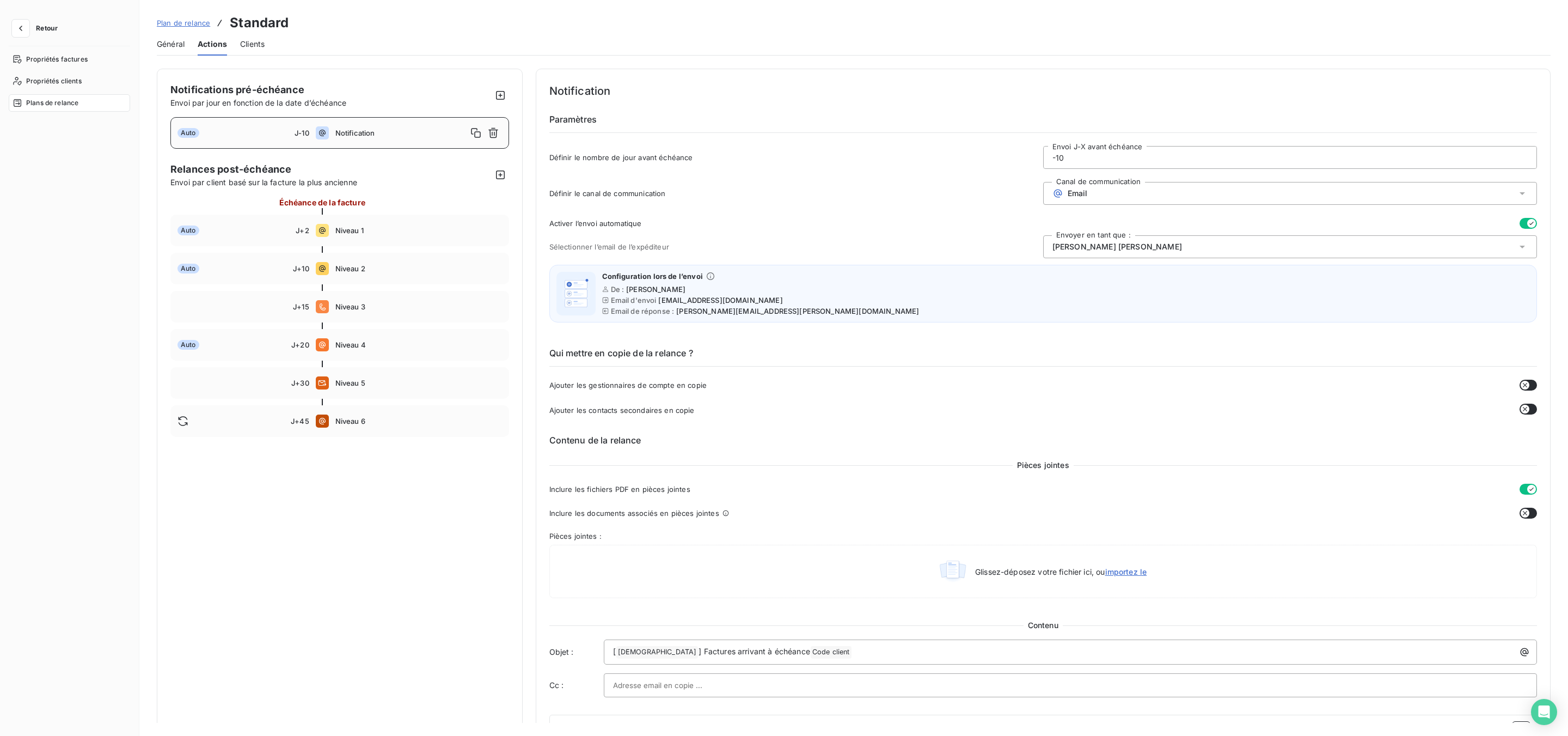
click at [53, 101] on span "Plans de relance" at bounding box center [52, 102] width 53 height 10
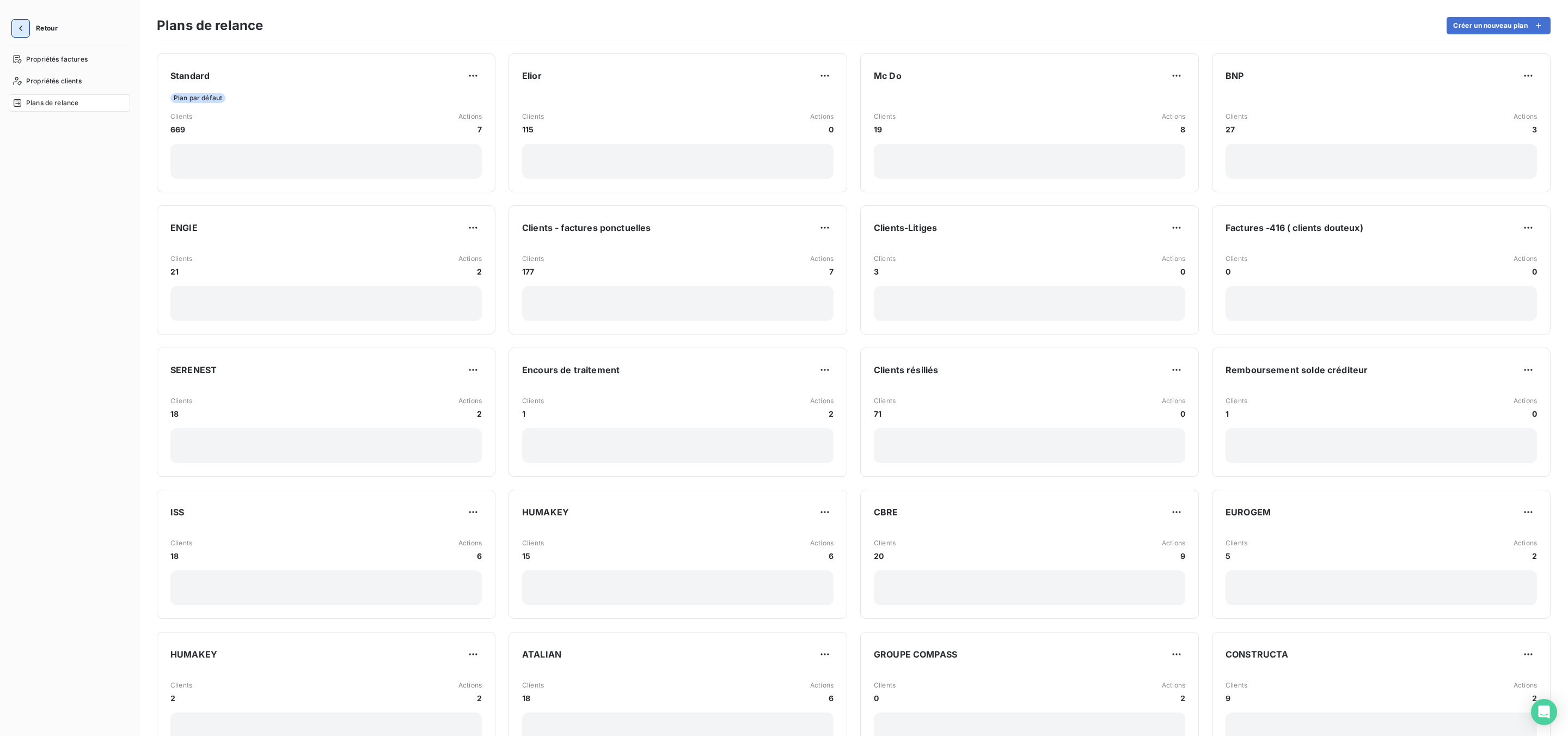
click at [25, 25] on icon "button" at bounding box center [21, 28] width 11 height 11
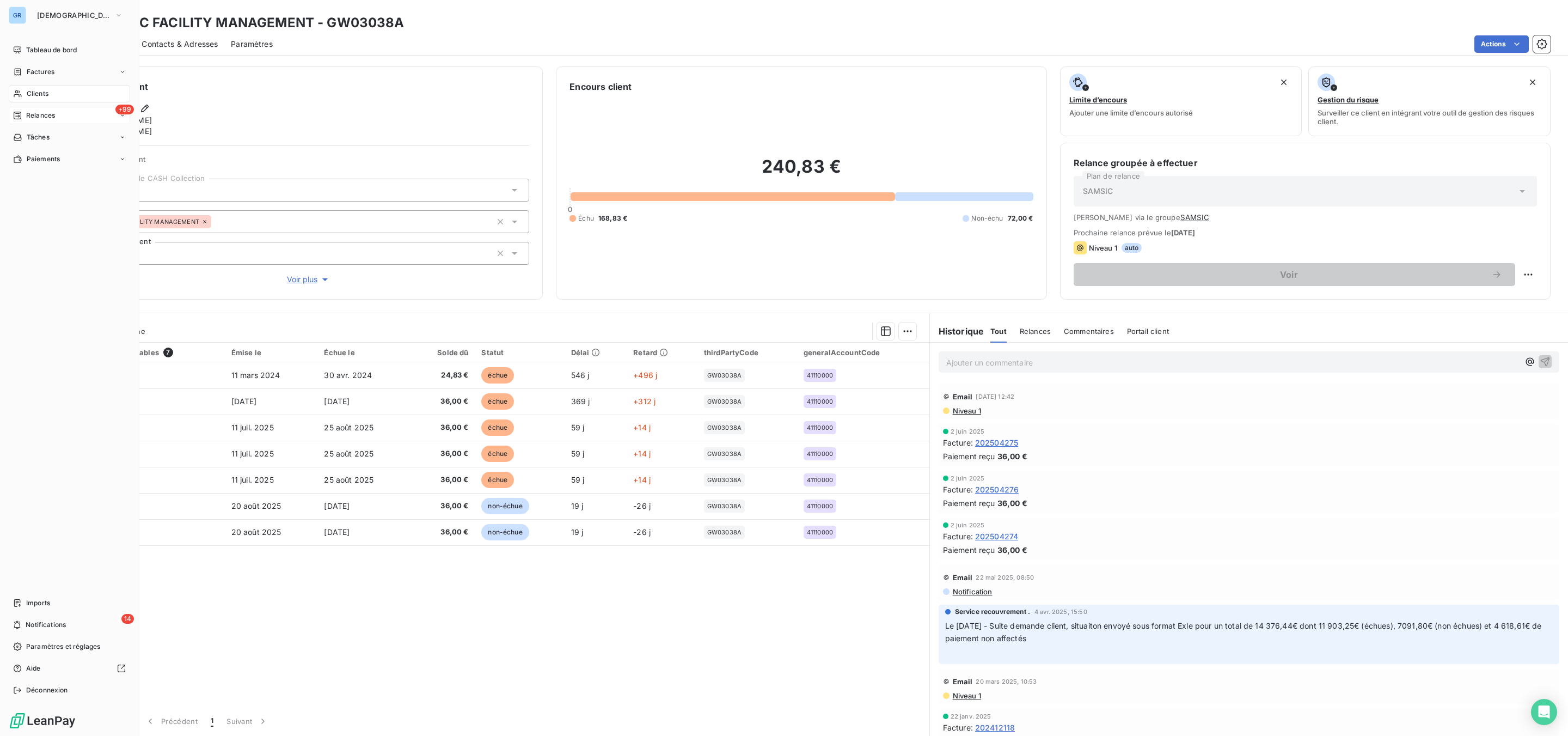
click at [49, 118] on span "Relances" at bounding box center [40, 115] width 29 height 10
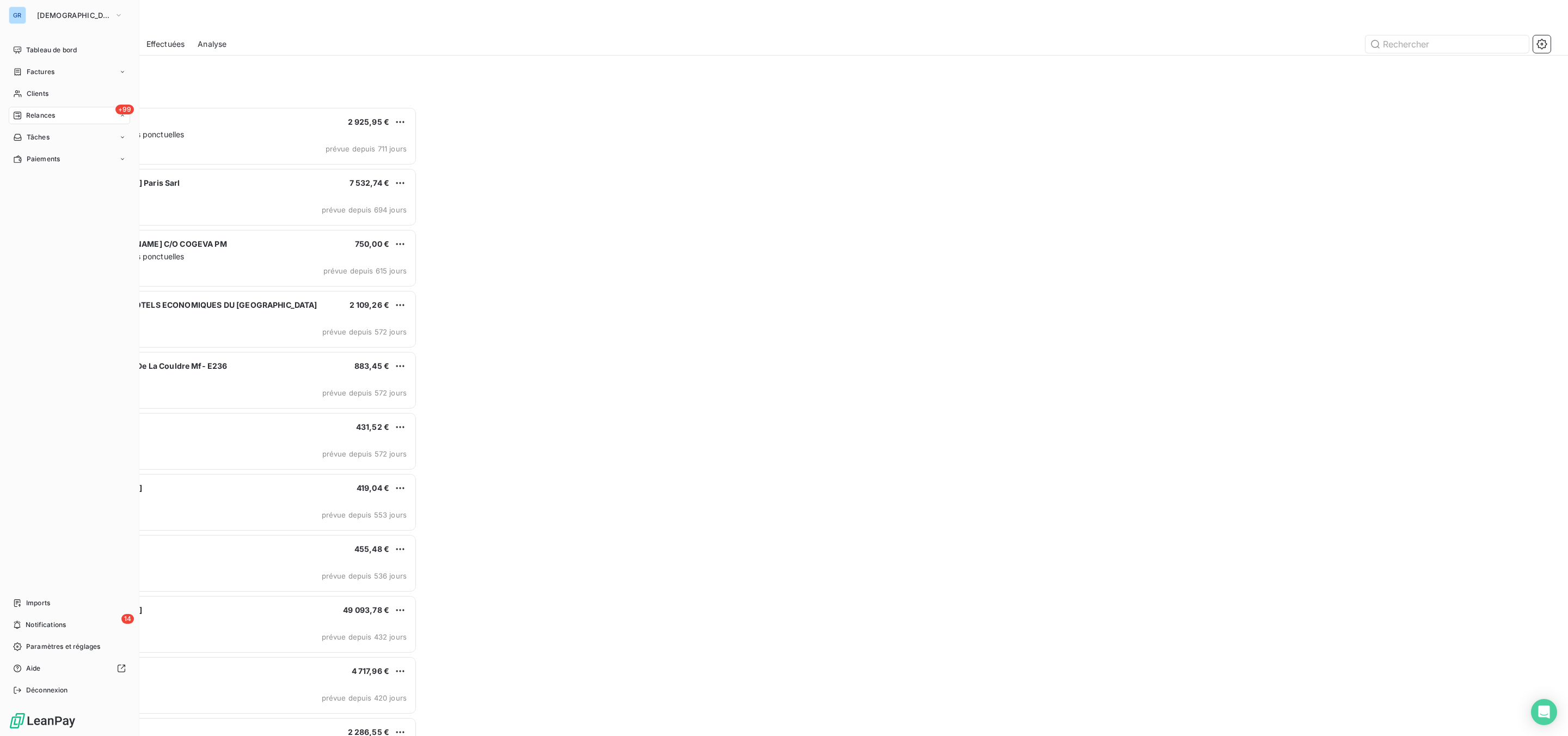
scroll to position [618, 352]
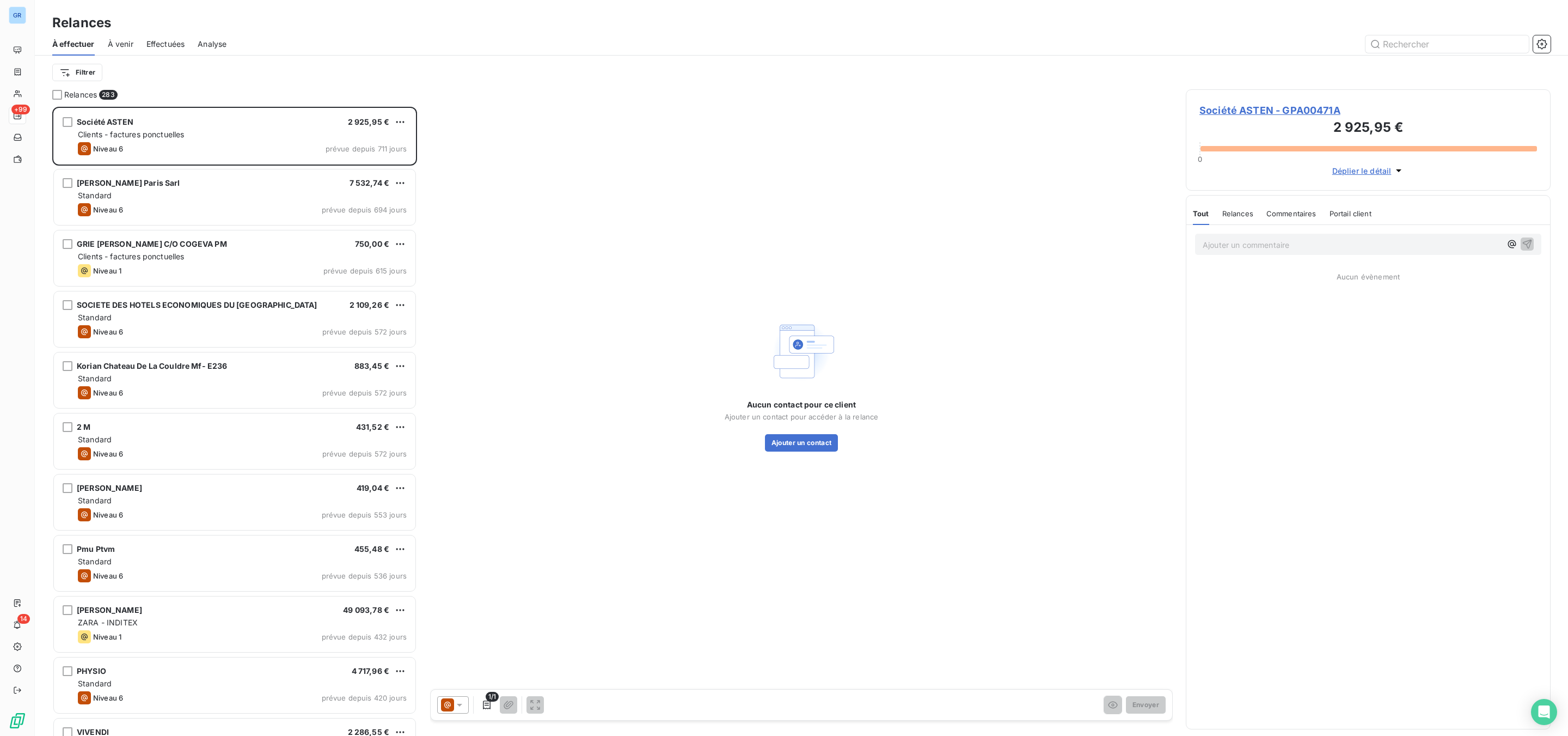
click at [165, 45] on span "Effectuées" at bounding box center [166, 44] width 39 height 11
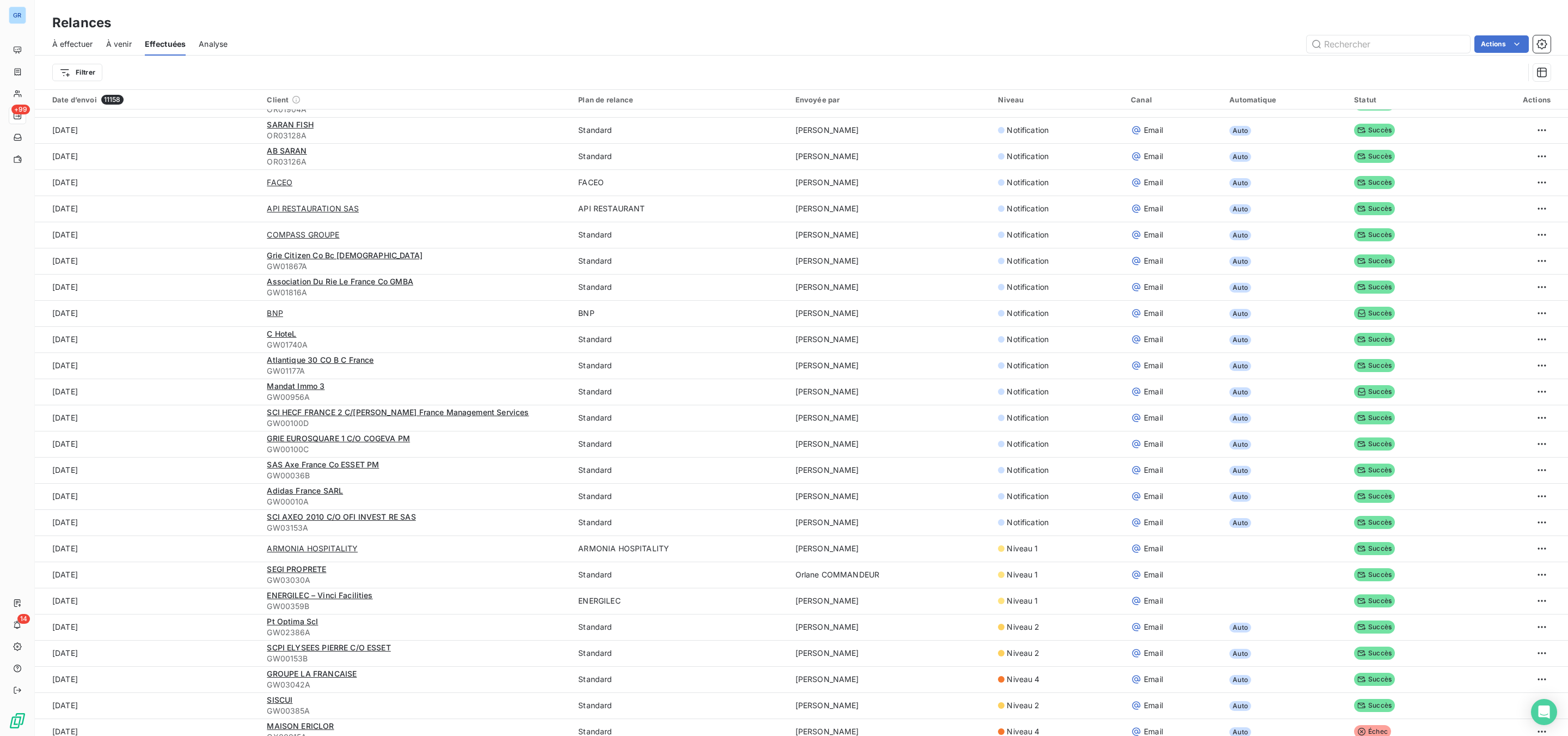
scroll to position [572, 0]
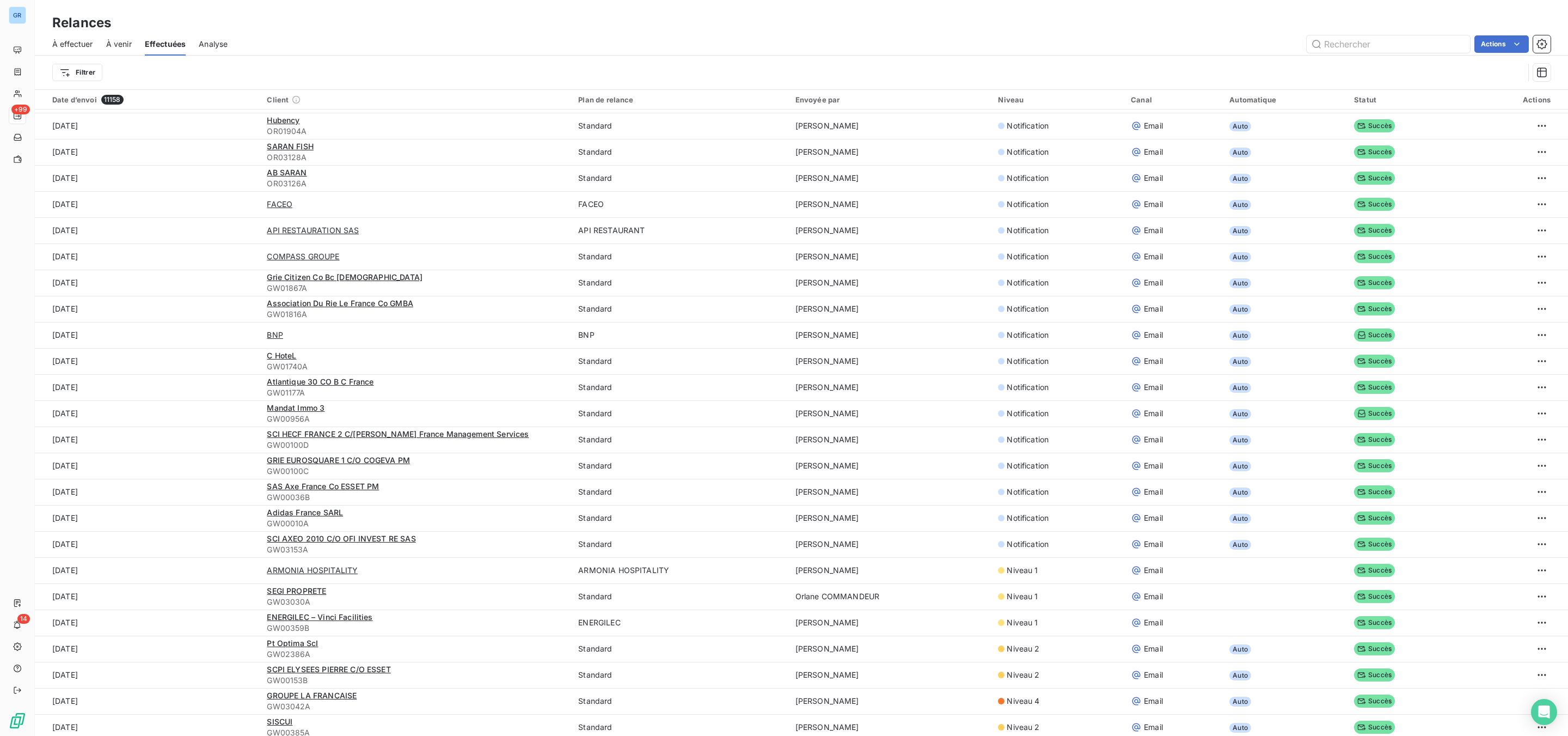
click at [113, 41] on span "À venir" at bounding box center [119, 44] width 25 height 11
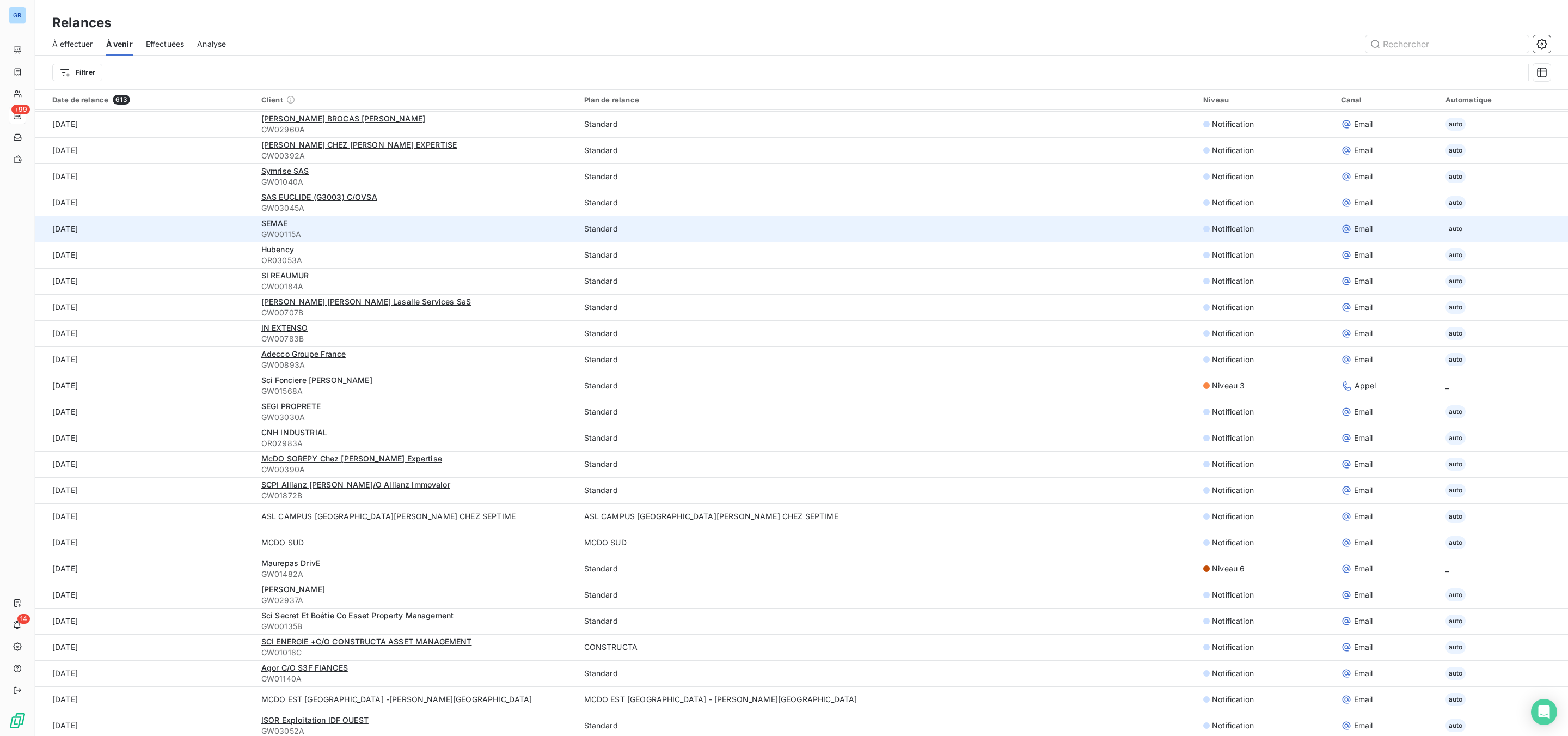
scroll to position [1988, 0]
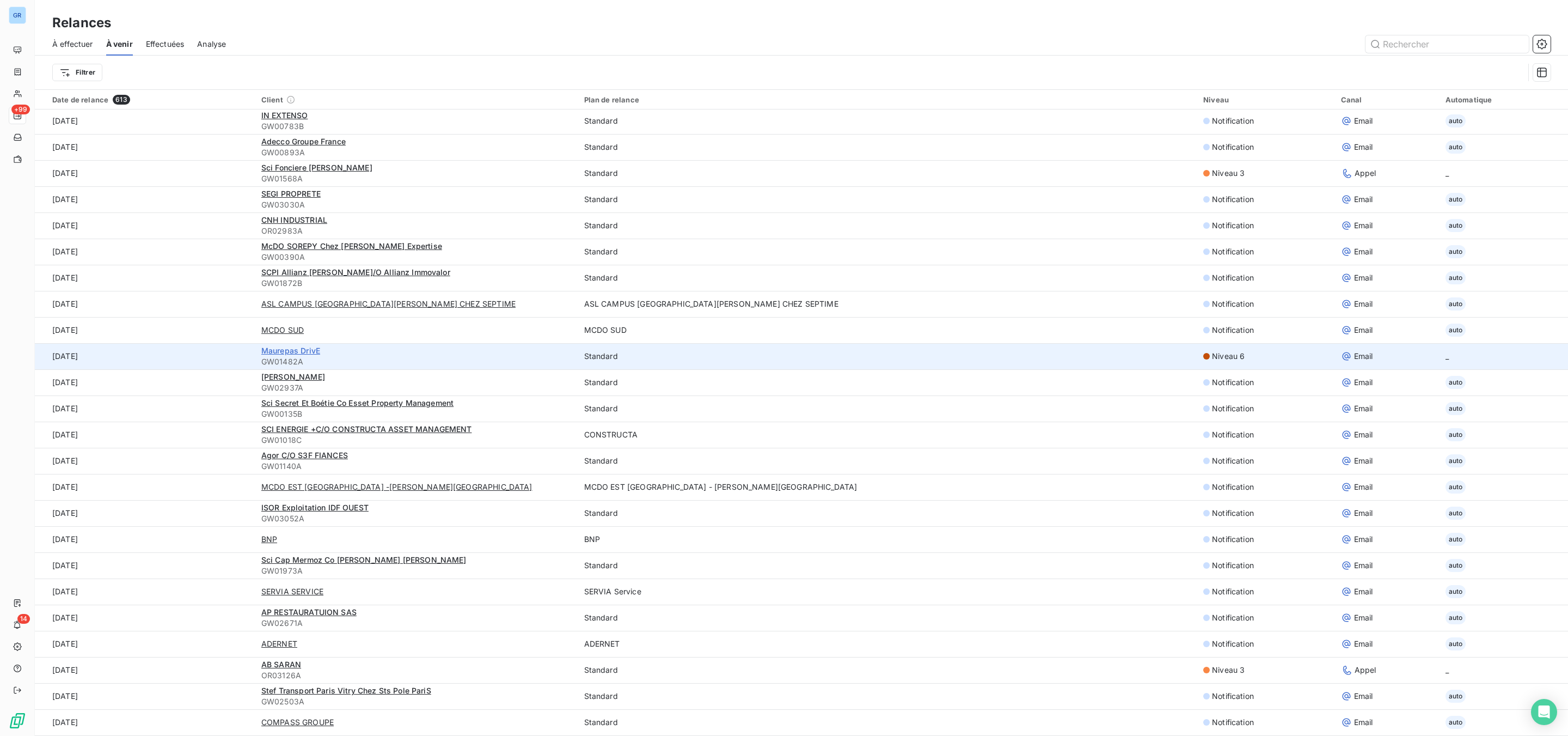
click at [312, 348] on span "Maurepas DrivE" at bounding box center [290, 350] width 58 height 9
